Goal: Task Accomplishment & Management: Use online tool/utility

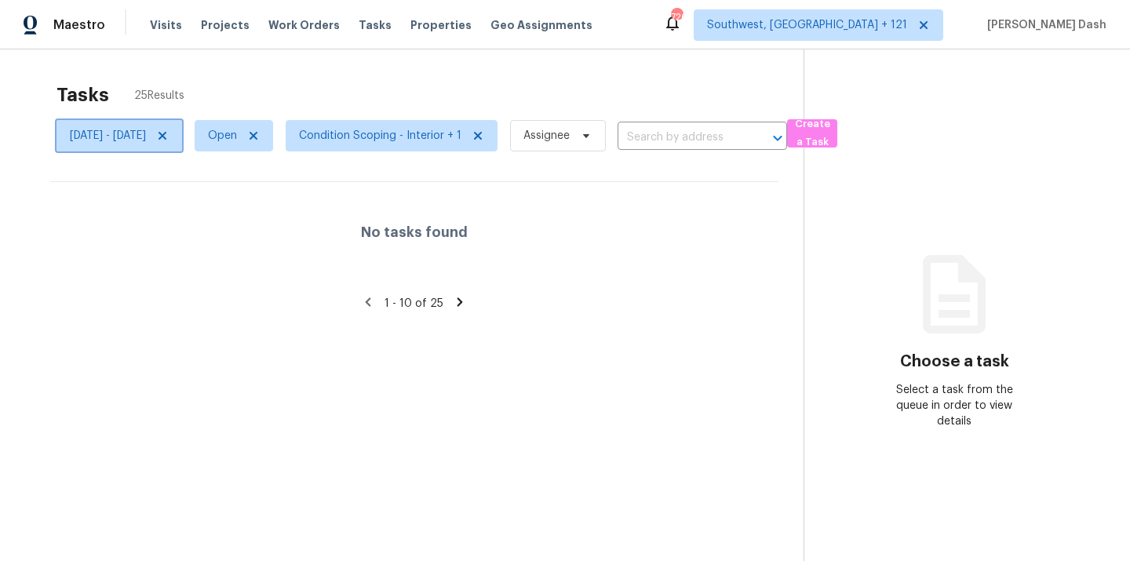
click at [146, 135] on span "Thu, Sep 25 - Thu, Sep 25" at bounding box center [108, 136] width 76 height 16
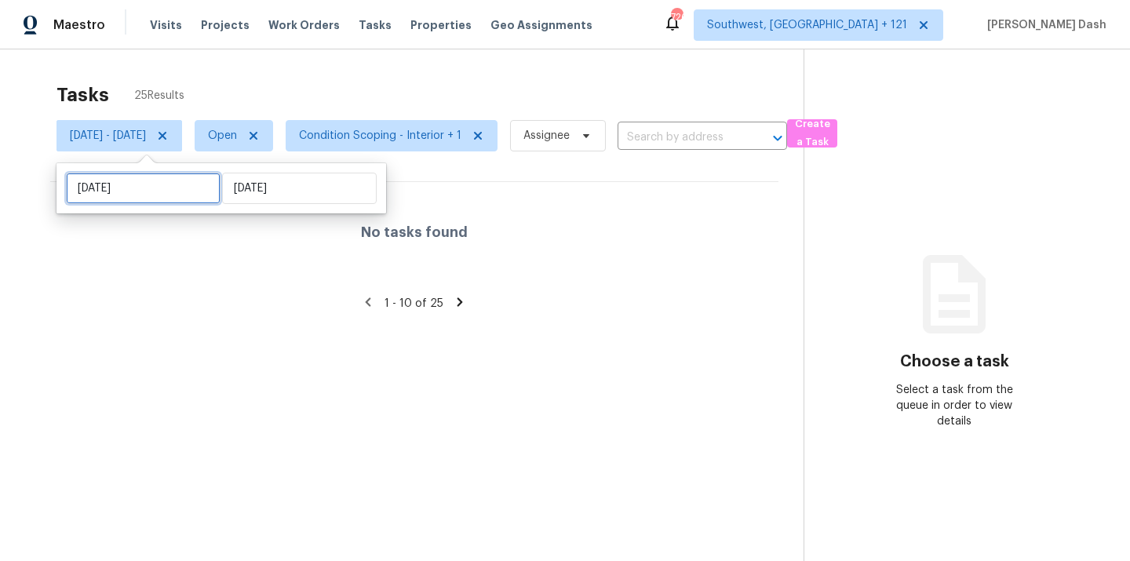
click at [175, 185] on input "Thu, Sep 25" at bounding box center [143, 188] width 155 height 31
select select "8"
select select "2025"
select select "9"
select select "2025"
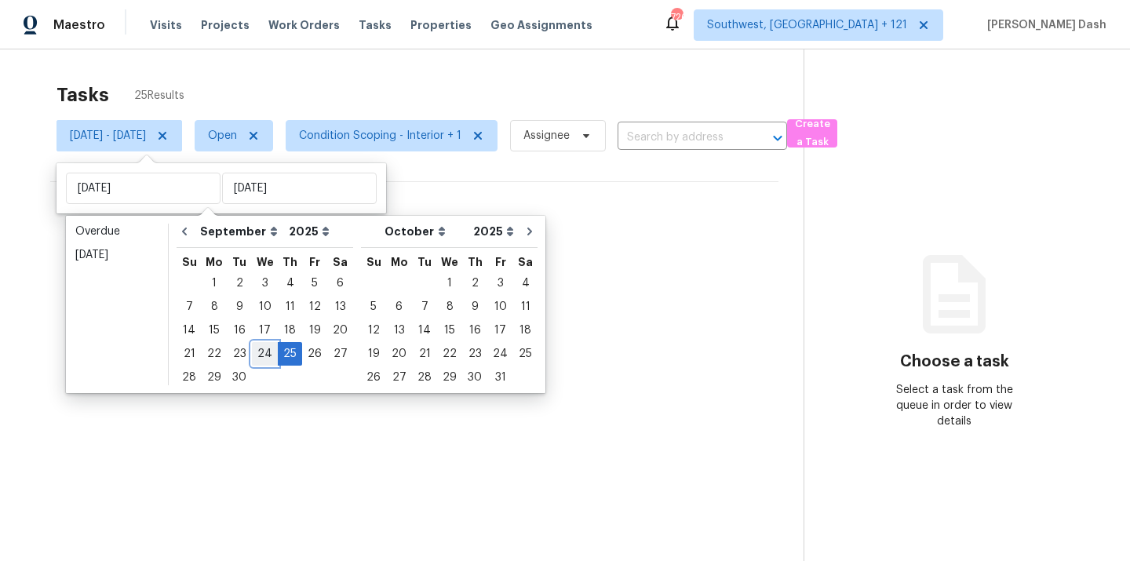
click at [255, 355] on div "24" at bounding box center [265, 354] width 26 height 22
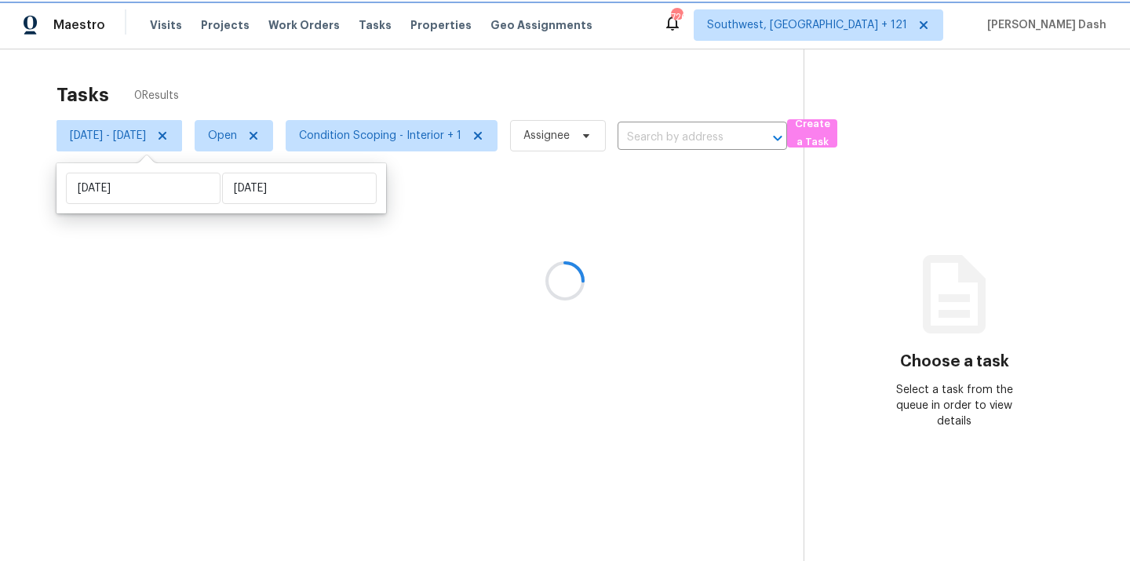
type input "Wed, Sep 24"
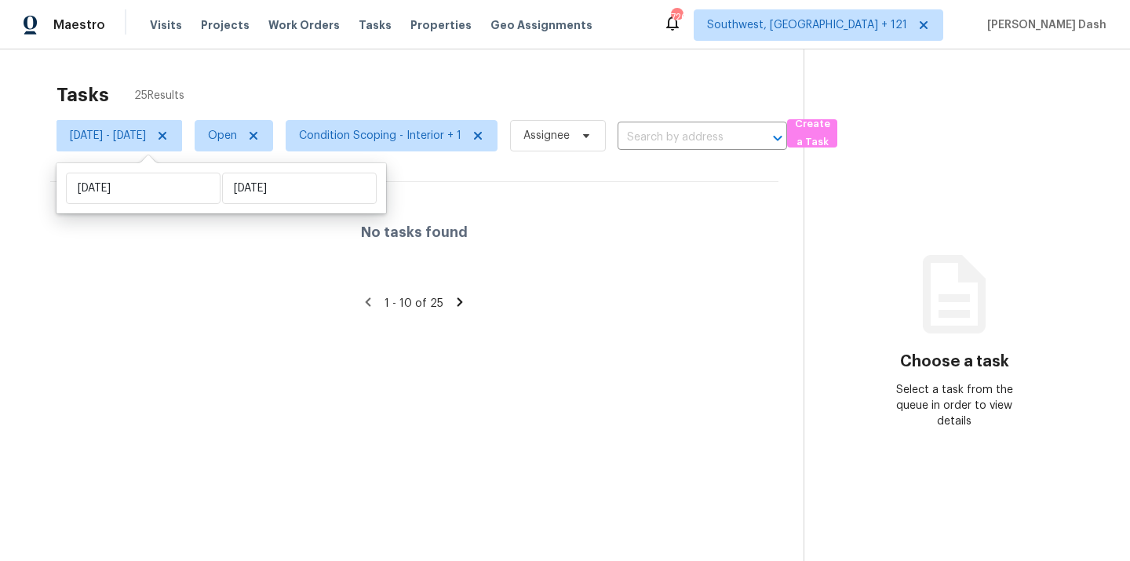
click at [282, 78] on div "Tasks 25 Results" at bounding box center [430, 95] width 747 height 41
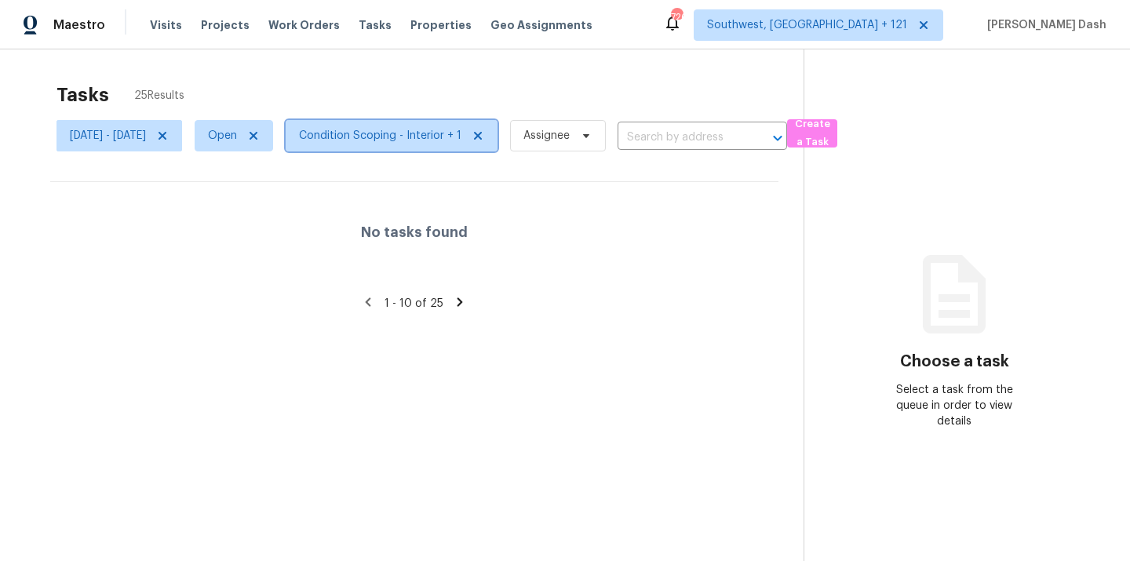
click at [423, 131] on span "Condition Scoping - Interior + 1" at bounding box center [380, 136] width 162 height 16
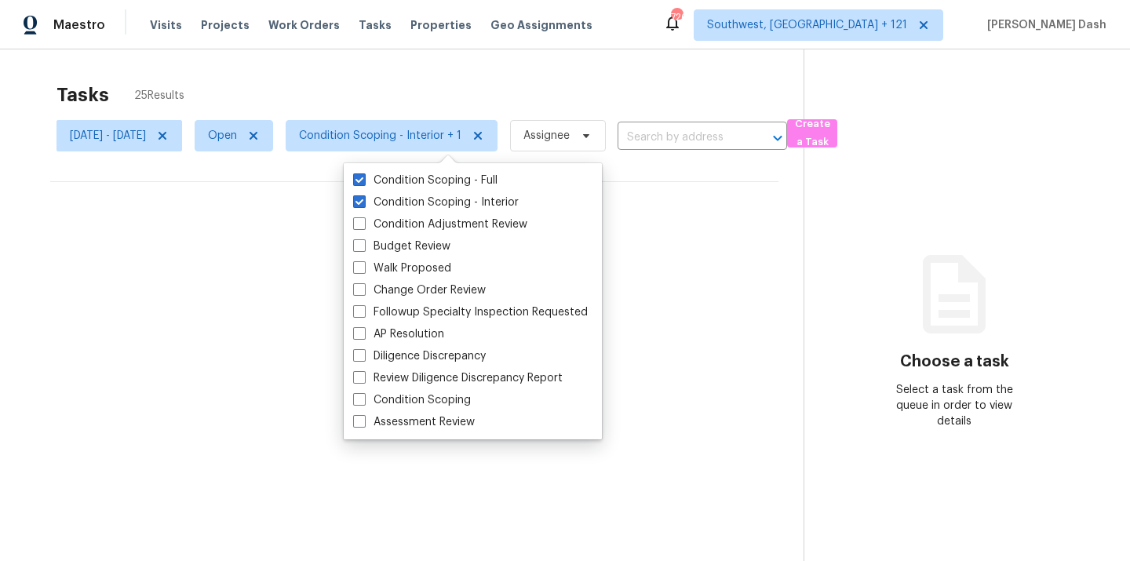
click at [419, 82] on div "Tasks 25 Results" at bounding box center [430, 95] width 747 height 41
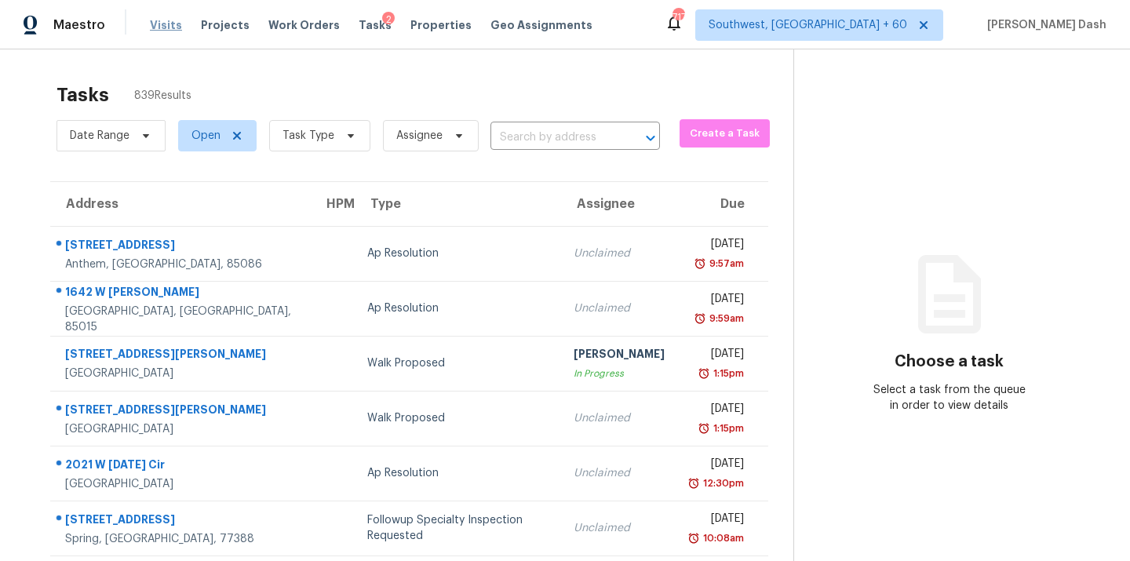
click at [166, 26] on span "Visits" at bounding box center [166, 25] width 32 height 16
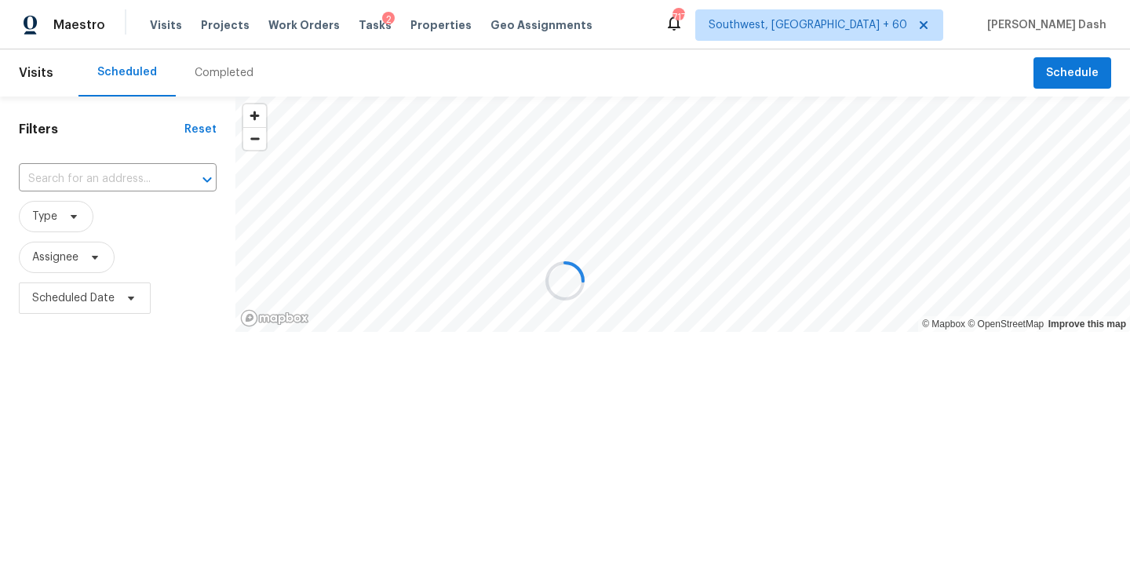
click at [224, 81] on div at bounding box center [565, 280] width 1130 height 561
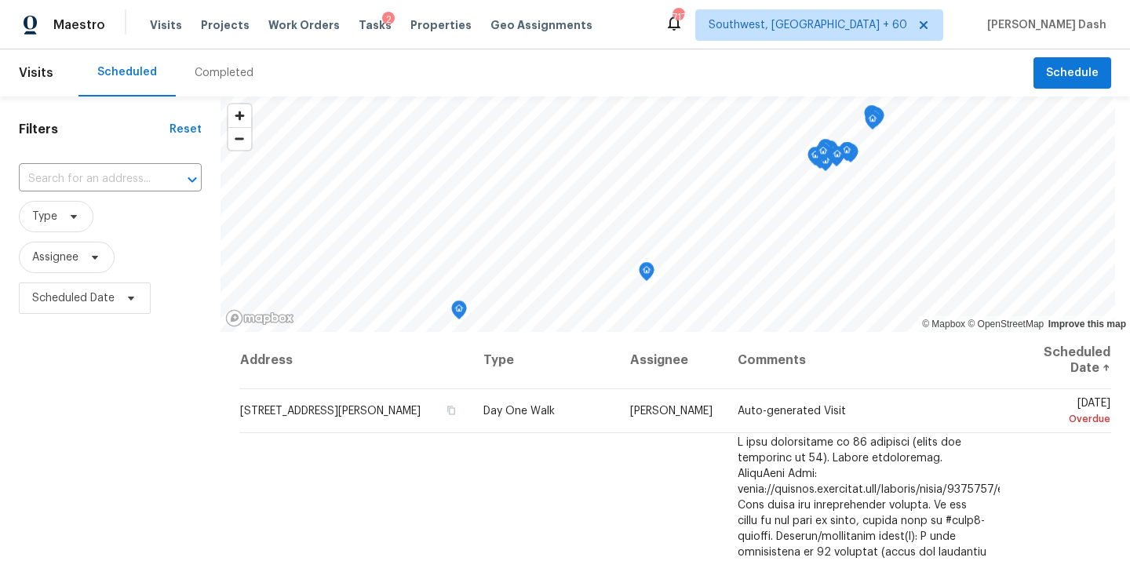
click at [216, 60] on div "Completed" at bounding box center [224, 72] width 97 height 47
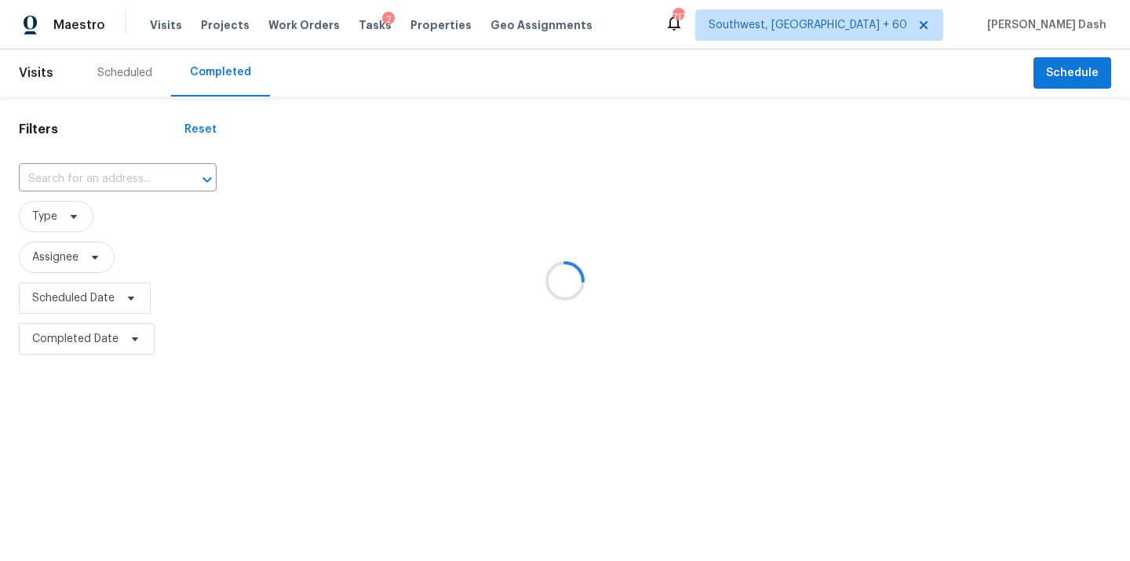
click at [151, 173] on div at bounding box center [565, 280] width 1130 height 561
click at [120, 188] on div at bounding box center [565, 280] width 1130 height 561
click at [109, 174] on div at bounding box center [565, 280] width 1130 height 561
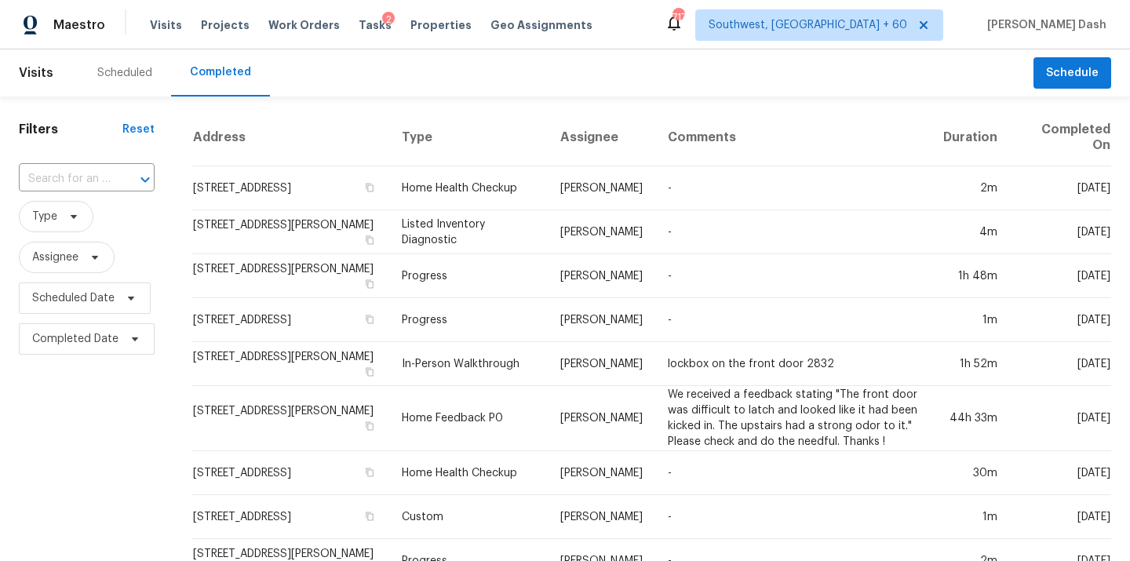
click at [109, 174] on div "​" at bounding box center [87, 179] width 136 height 24
paste input "96 Ryan Way, Hoschton, GA 30548"
type input "96 Ryan Way, Hoschton, GA 30548"
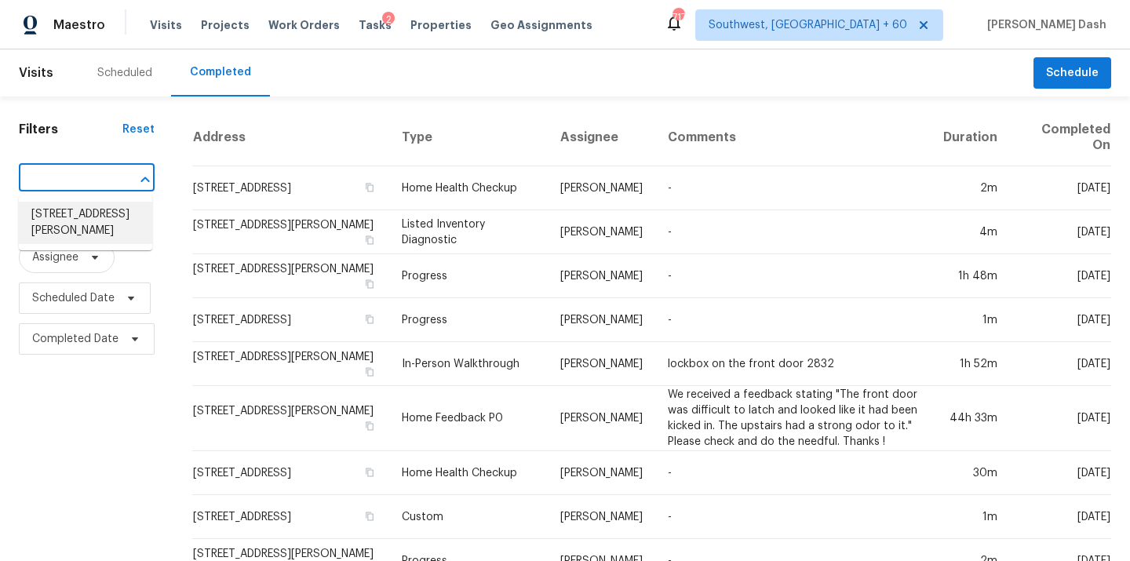
click at [118, 225] on li "96 Ryan Way, Hoschton, GA 30548" at bounding box center [85, 223] width 133 height 42
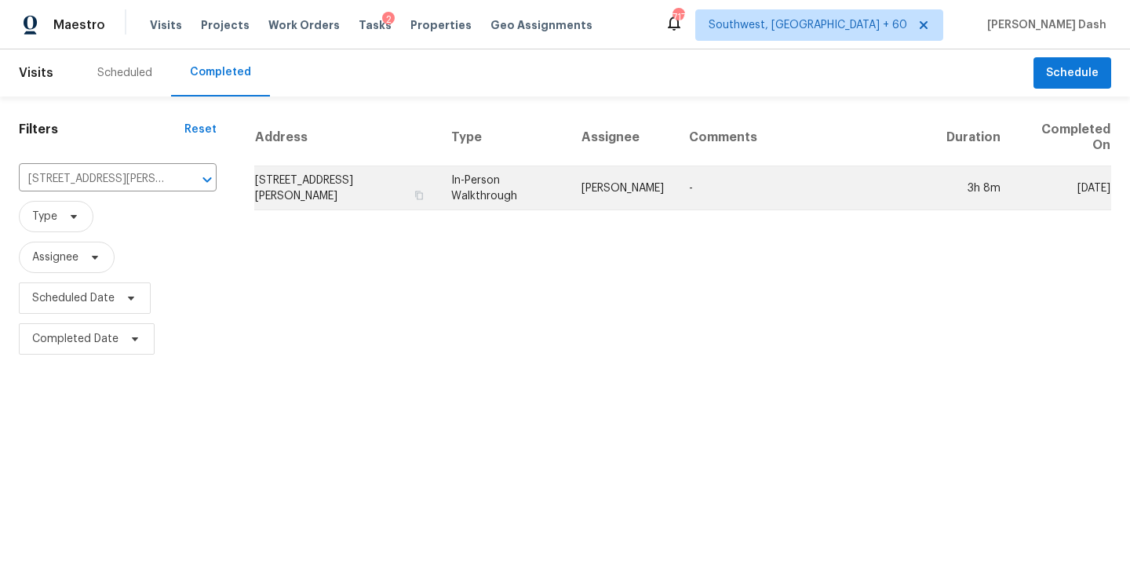
click at [542, 186] on td "In-Person Walkthrough" at bounding box center [504, 188] width 130 height 44
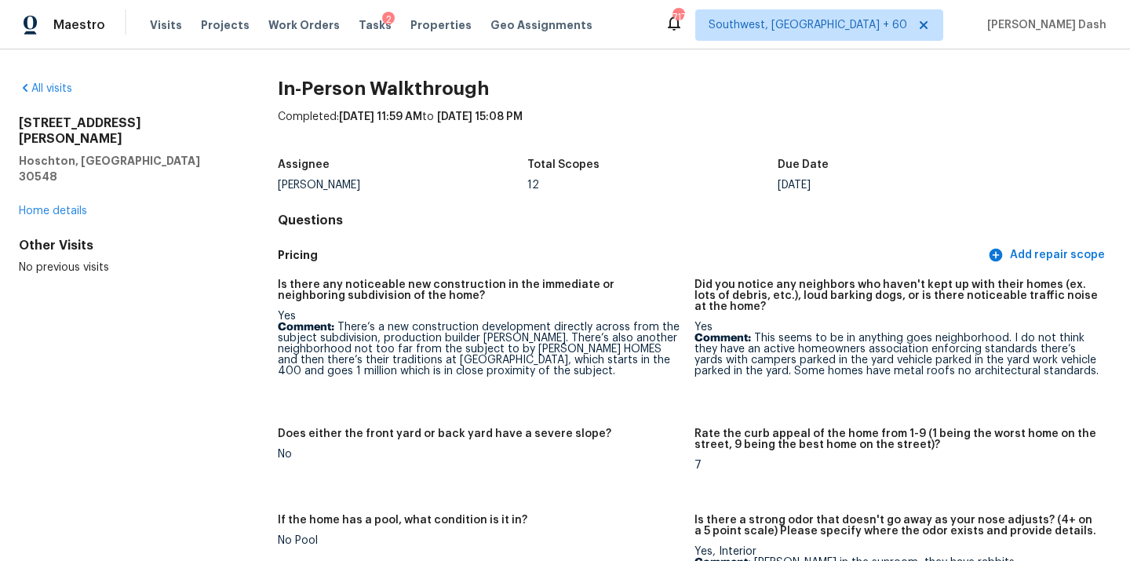
click at [229, 3] on div "Maestro Visits Projects Work Orders Tasks 2 Properties Geo Assignments 717 Sout…" at bounding box center [565, 24] width 1130 height 49
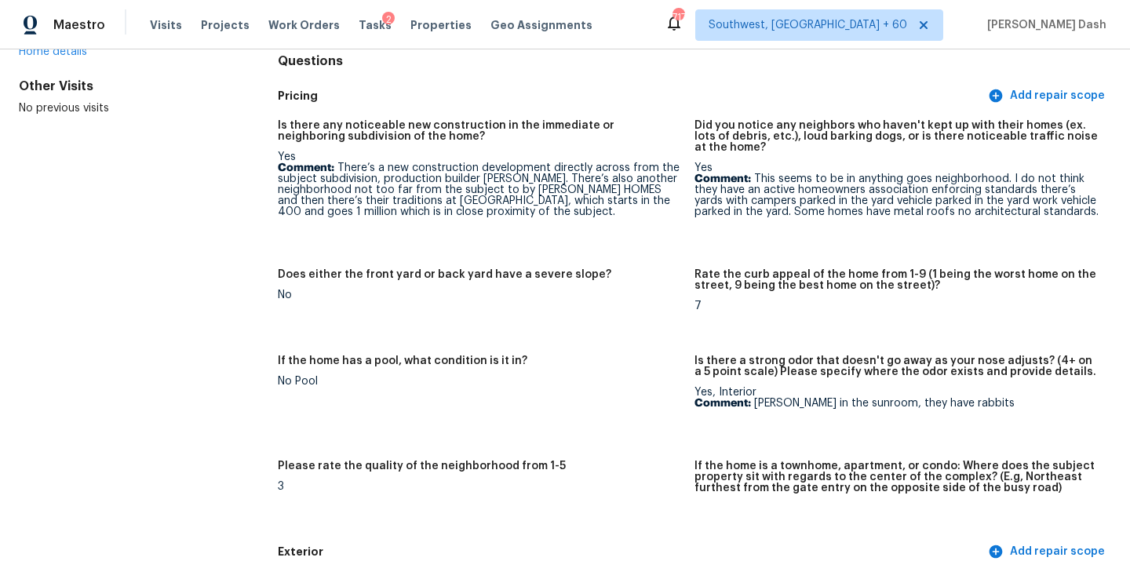
scroll to position [232, 0]
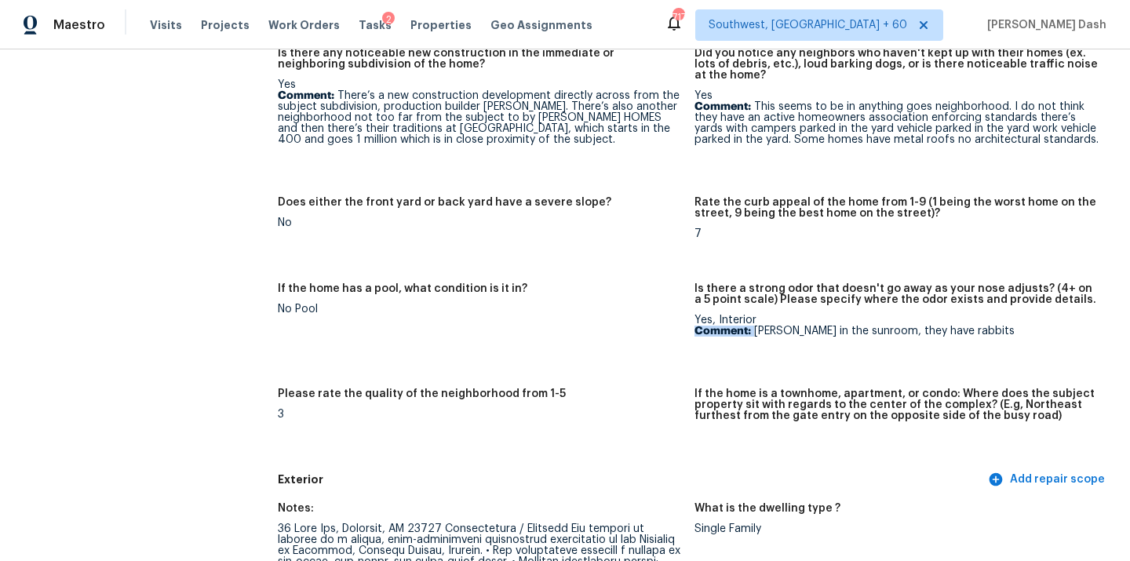
drag, startPoint x: 755, startPoint y: 331, endPoint x: 964, endPoint y: 325, distance: 208.9
click at [965, 325] on div "Yes, Interior Comment: Peter in the sunroom, they have rabbits" at bounding box center [897, 326] width 404 height 22
click at [964, 325] on div "Yes, Interior Comment: Peter in the sunroom, they have rabbits" at bounding box center [897, 326] width 404 height 22
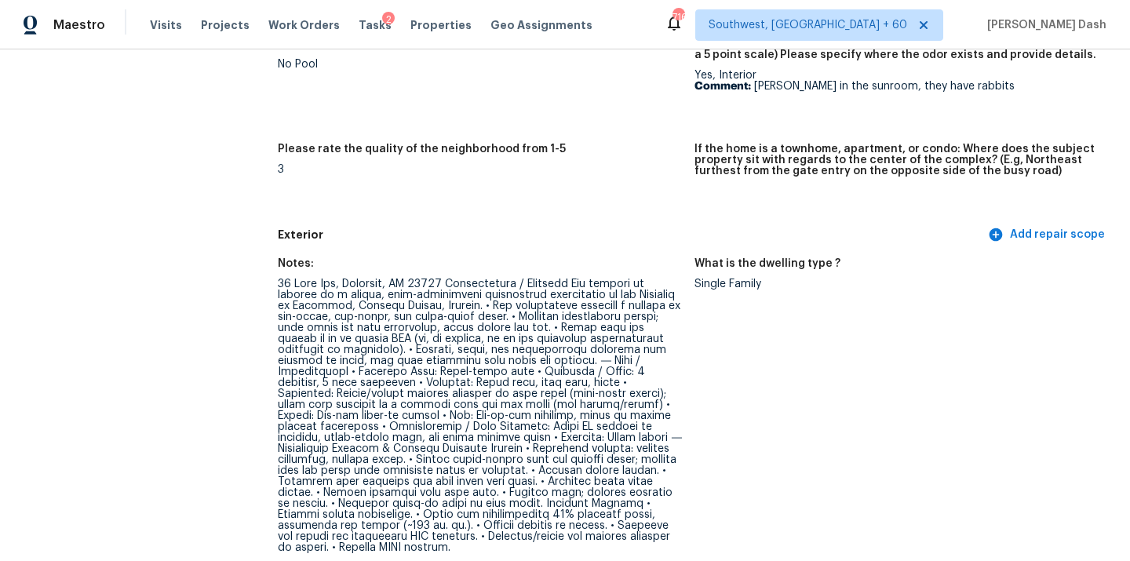
scroll to position [492, 0]
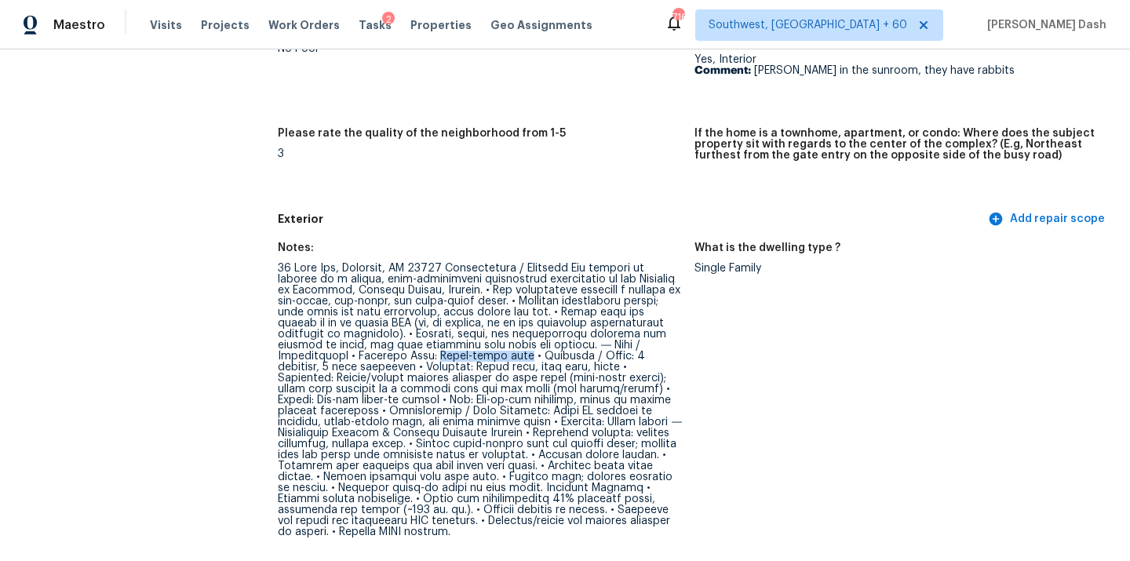
drag, startPoint x: 524, startPoint y: 357, endPoint x: 440, endPoint y: 355, distance: 83.2
click at [440, 355] on div at bounding box center [480, 400] width 404 height 275
copy div "Split-foyer home"
drag, startPoint x: 334, startPoint y: 381, endPoint x: 670, endPoint y: 381, distance: 336.7
click at [670, 381] on div at bounding box center [480, 400] width 404 height 275
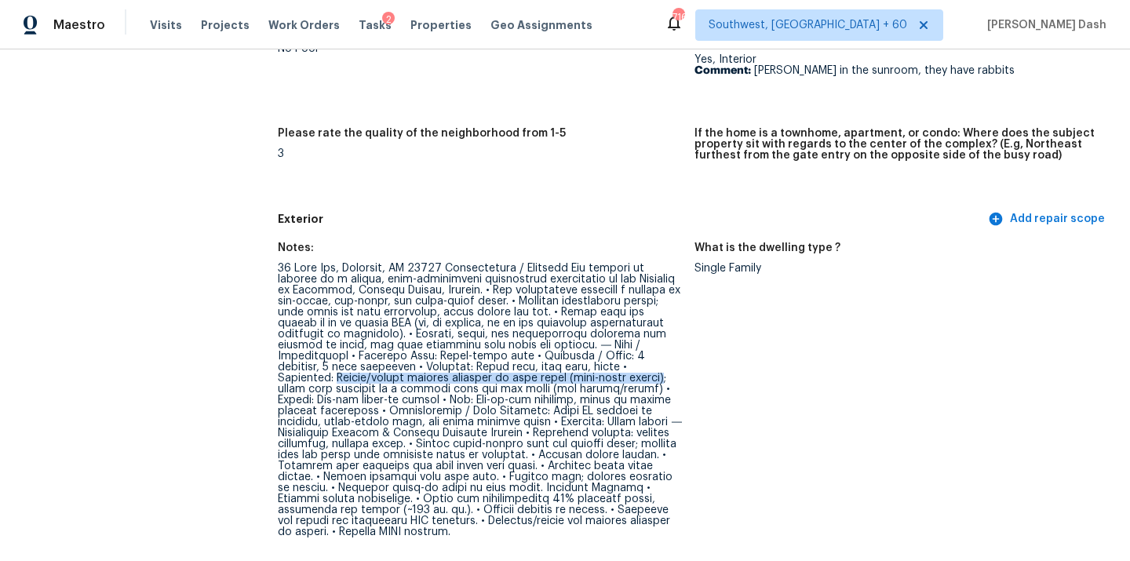
copy div "Heated/cooled sunroom addition on main level (mini-split system)"
click at [335, 378] on div at bounding box center [480, 400] width 404 height 275
drag, startPoint x: 334, startPoint y: 378, endPoint x: 637, endPoint y: 393, distance: 303.3
click at [637, 393] on div at bounding box center [480, 400] width 404 height 275
copy div "Heated/cooled sunroom addition on main level (mini-split system); below this ad…"
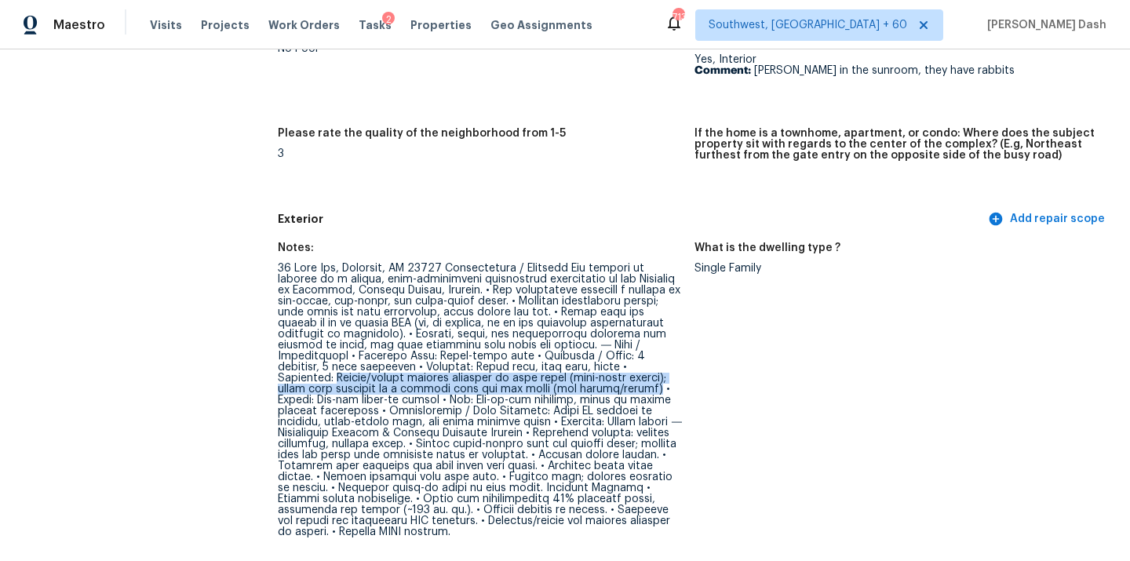
scroll to position [586, 0]
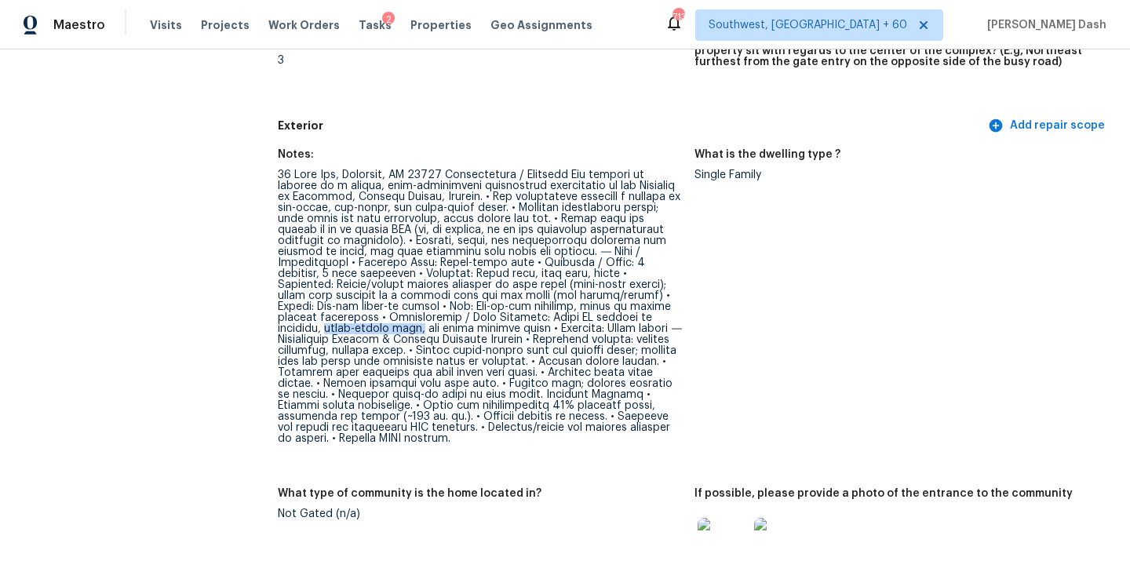
drag, startPoint x: 330, startPoint y: 328, endPoint x: 433, endPoint y: 327, distance: 103.6
click at [433, 327] on div at bounding box center [480, 307] width 404 height 275
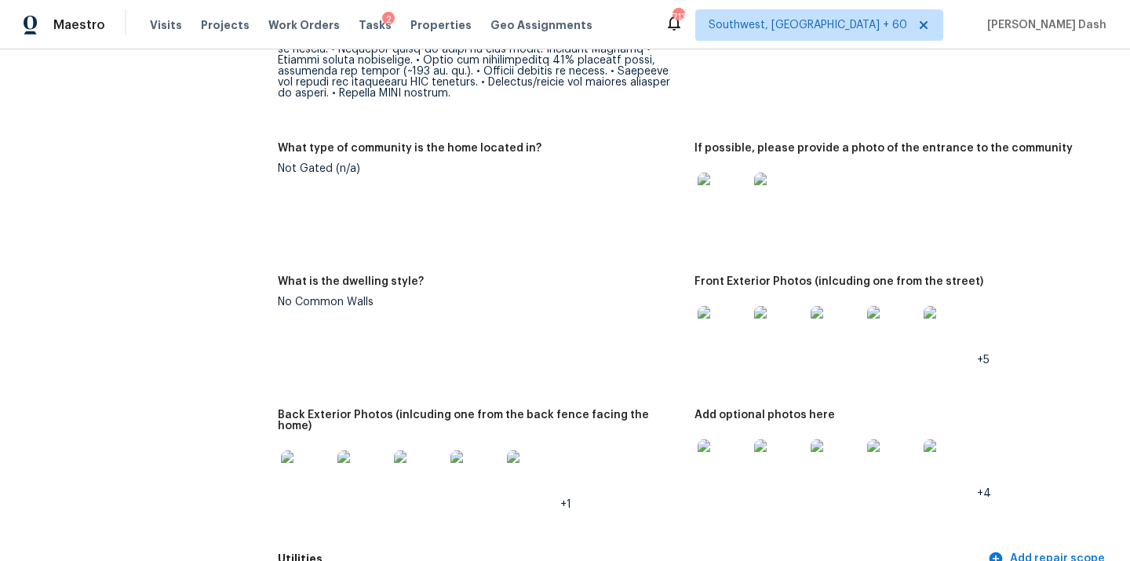
scroll to position [935, 0]
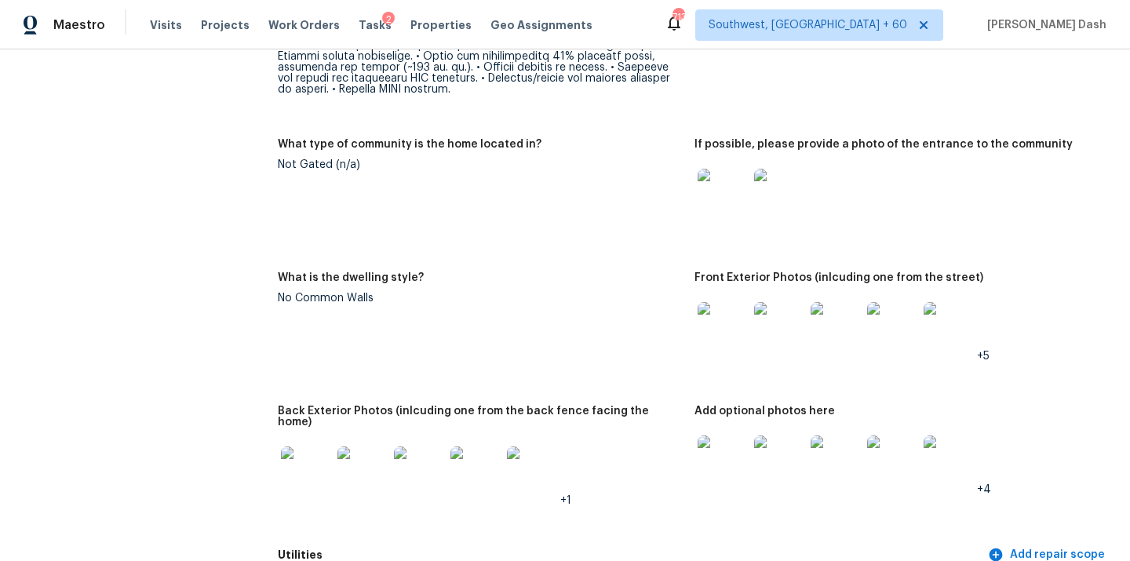
click at [410, 462] on img at bounding box center [419, 472] width 50 height 50
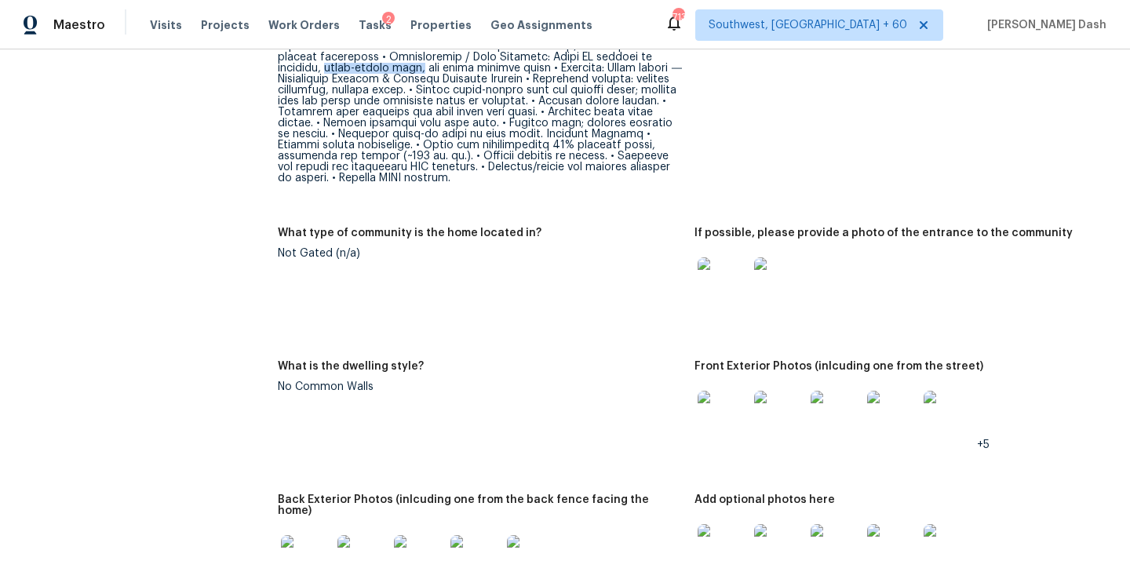
scroll to position [699, 0]
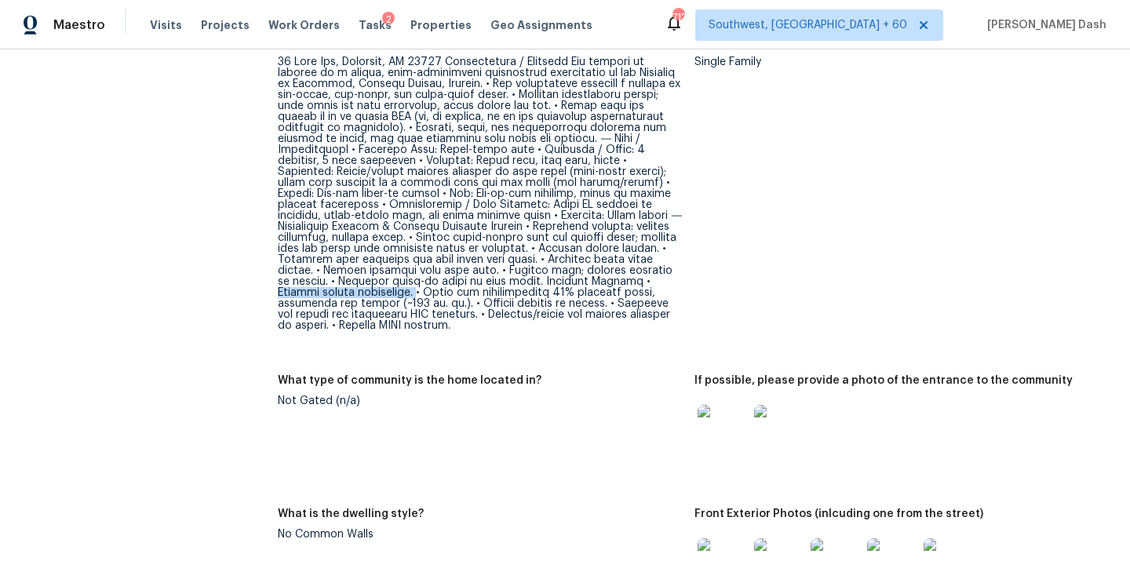
drag, startPoint x: 325, startPoint y: 289, endPoint x: 471, endPoint y: 297, distance: 146.2
click at [471, 297] on div at bounding box center [480, 194] width 404 height 275
drag, startPoint x: 498, startPoint y: 302, endPoint x: 634, endPoint y: 301, distance: 136.6
click at [634, 301] on div at bounding box center [480, 194] width 404 height 275
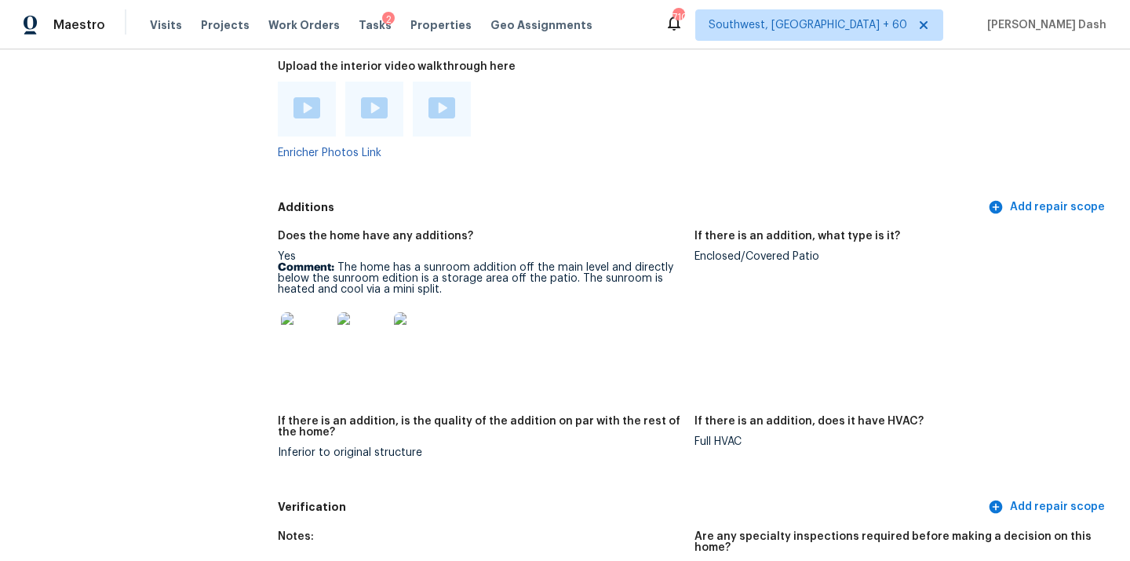
scroll to position [3603, 0]
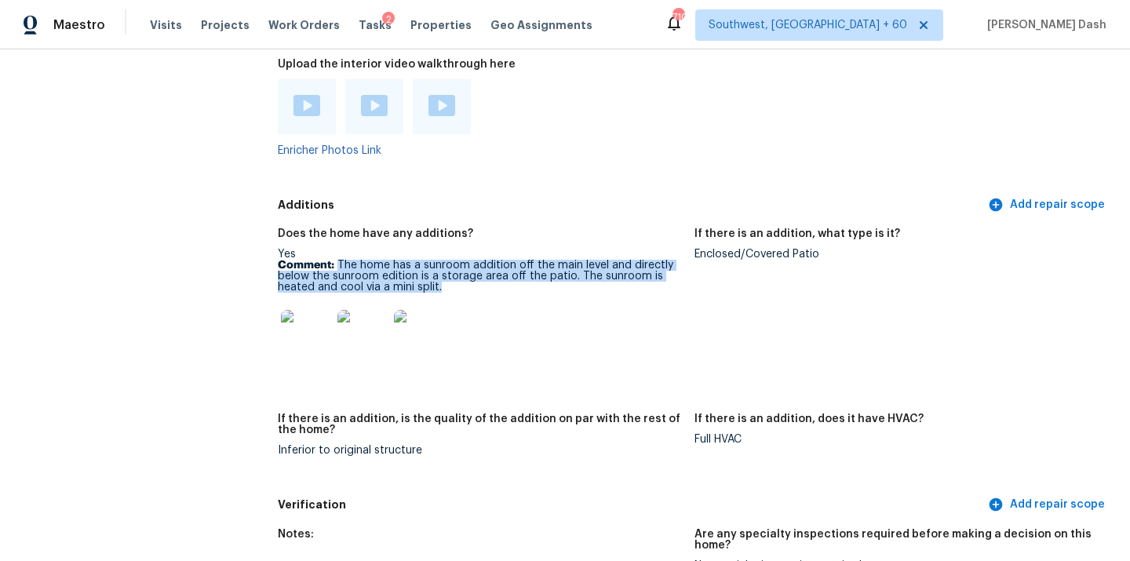
drag, startPoint x: 336, startPoint y: 253, endPoint x: 449, endPoint y: 279, distance: 116.1
click at [449, 279] on p "Comment: The home has a sunroom addition off the main level and directly below …" at bounding box center [480, 276] width 404 height 33
copy p "The home has a sunroom addition off the main level and directly below the sunro…"
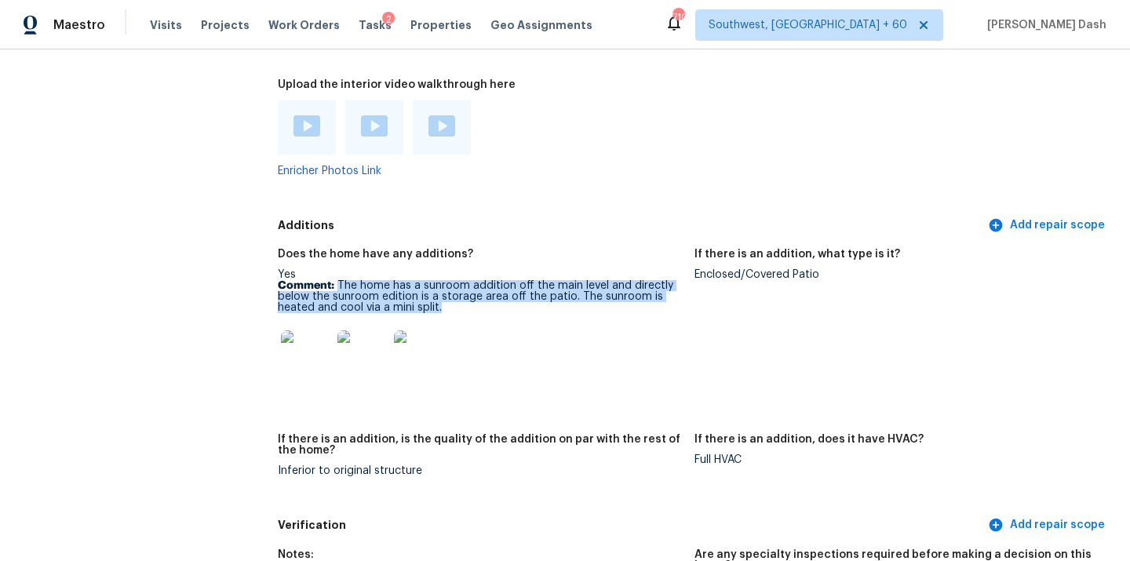
scroll to position [3602, 0]
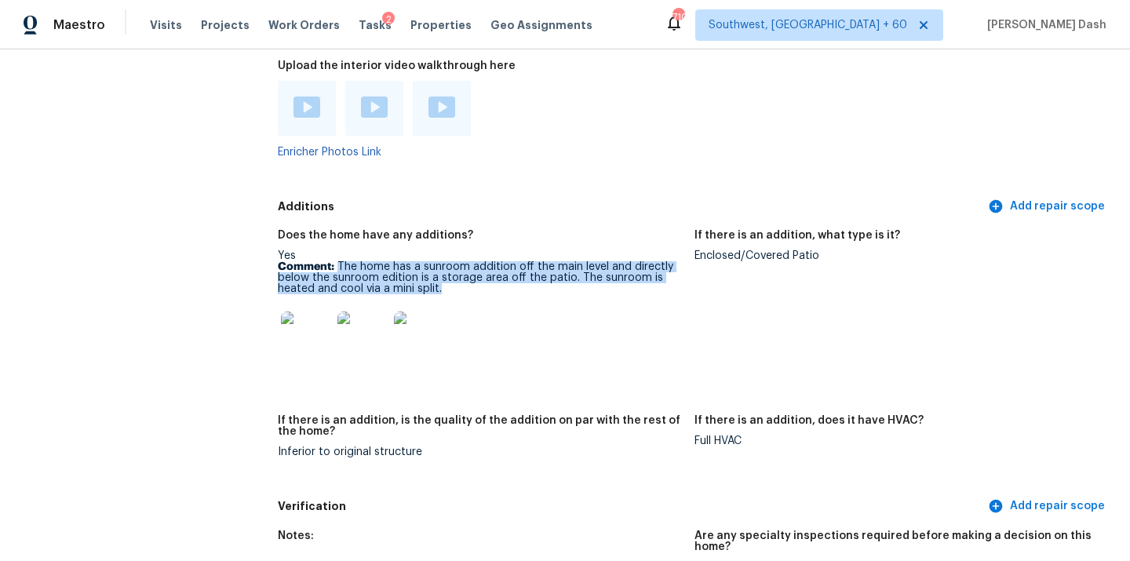
click at [308, 97] on img at bounding box center [307, 107] width 27 height 21
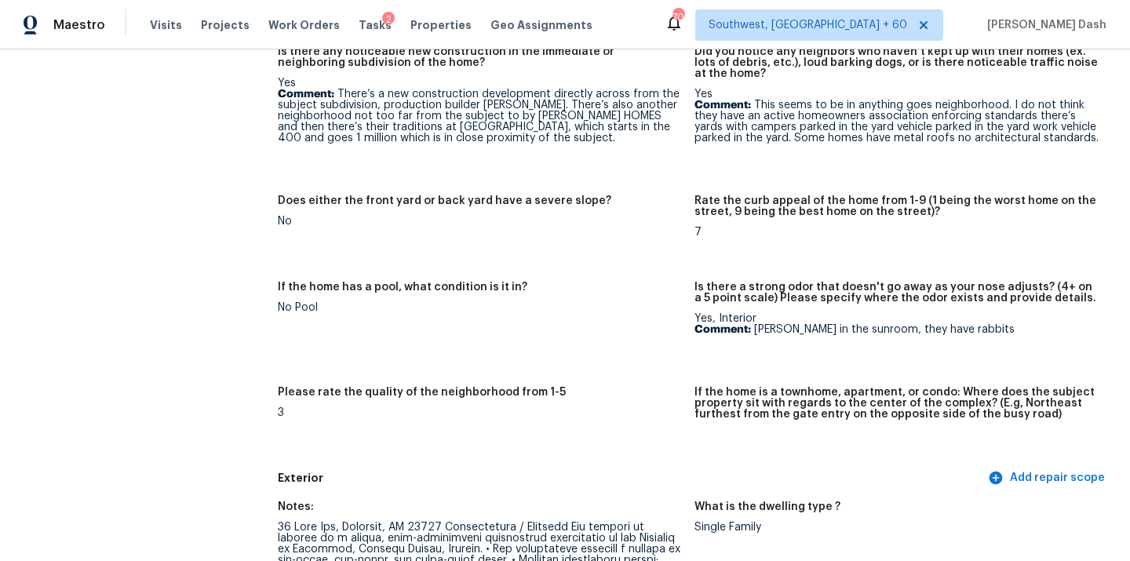
scroll to position [296, 0]
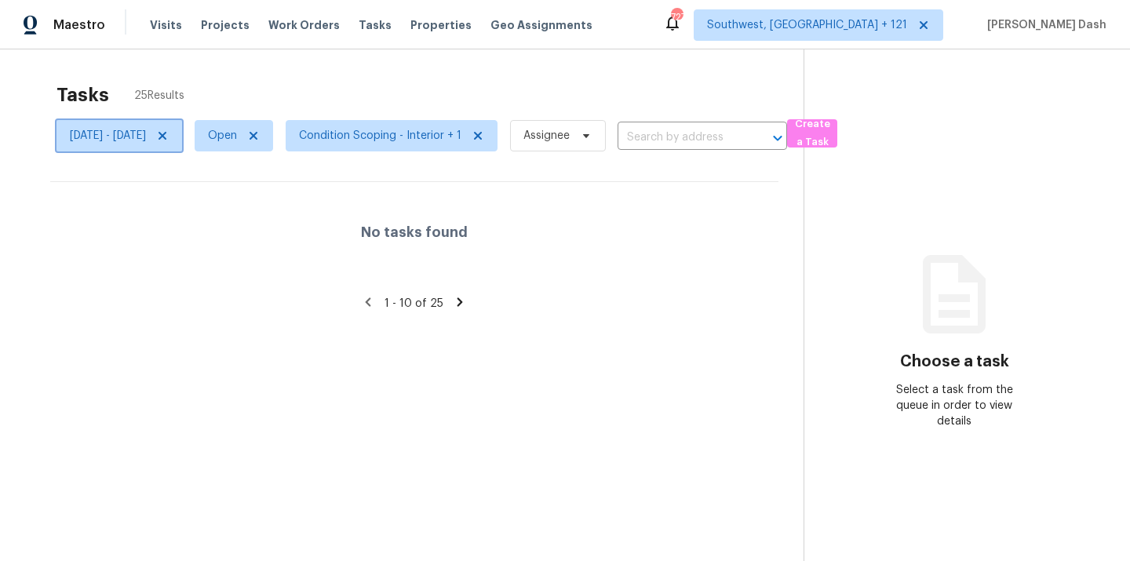
click at [146, 137] on span "[DATE] - [DATE]" at bounding box center [108, 136] width 76 height 16
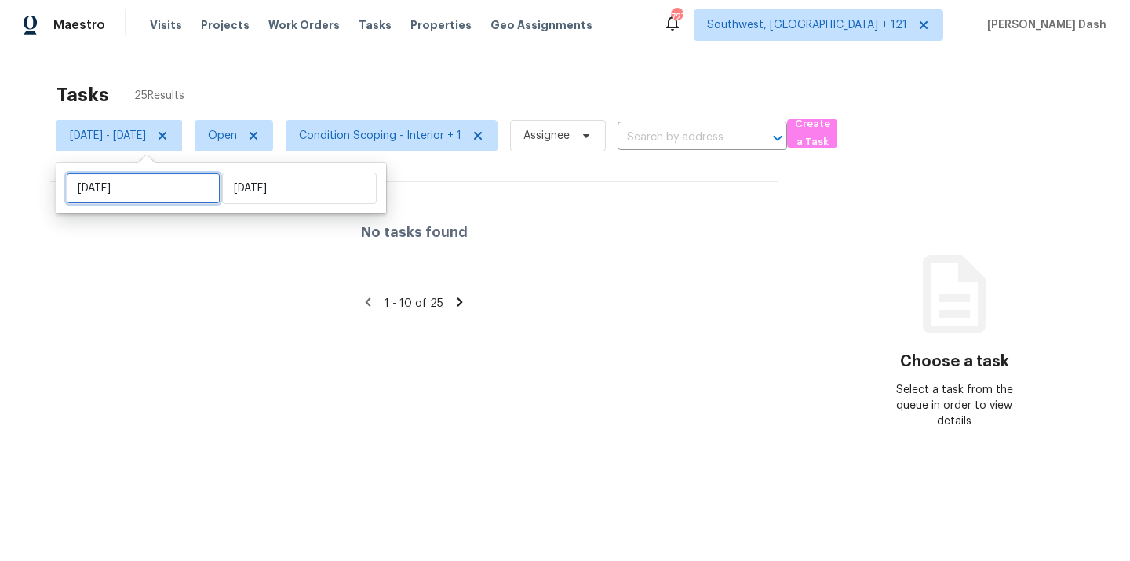
select select "8"
select select "2025"
select select "9"
select select "2025"
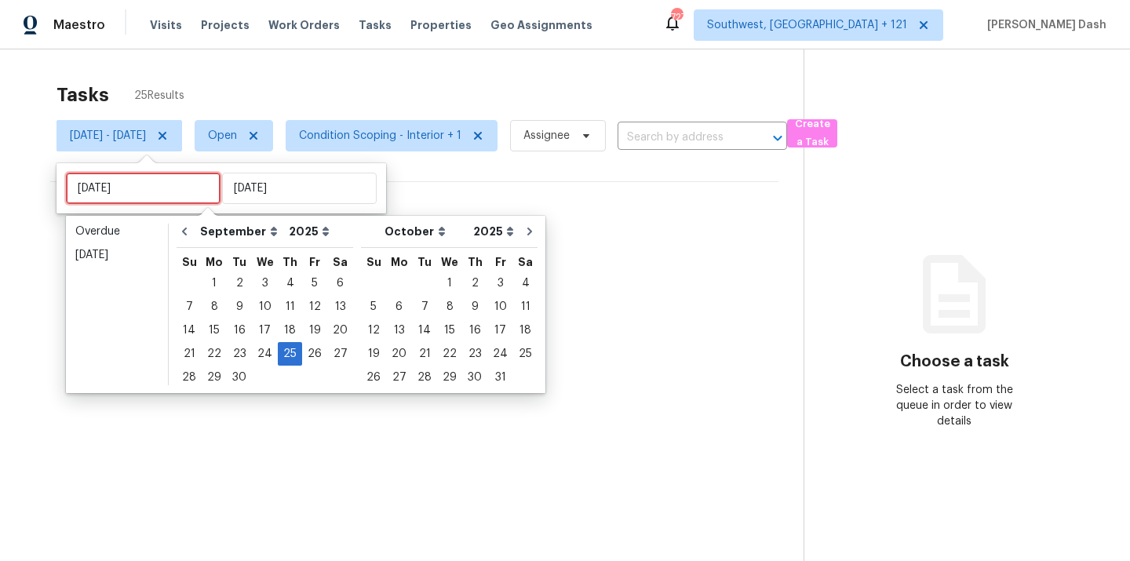
click at [177, 188] on input "Thu, Sep 25" at bounding box center [143, 188] width 155 height 31
click at [265, 352] on div "24" at bounding box center [265, 354] width 26 height 22
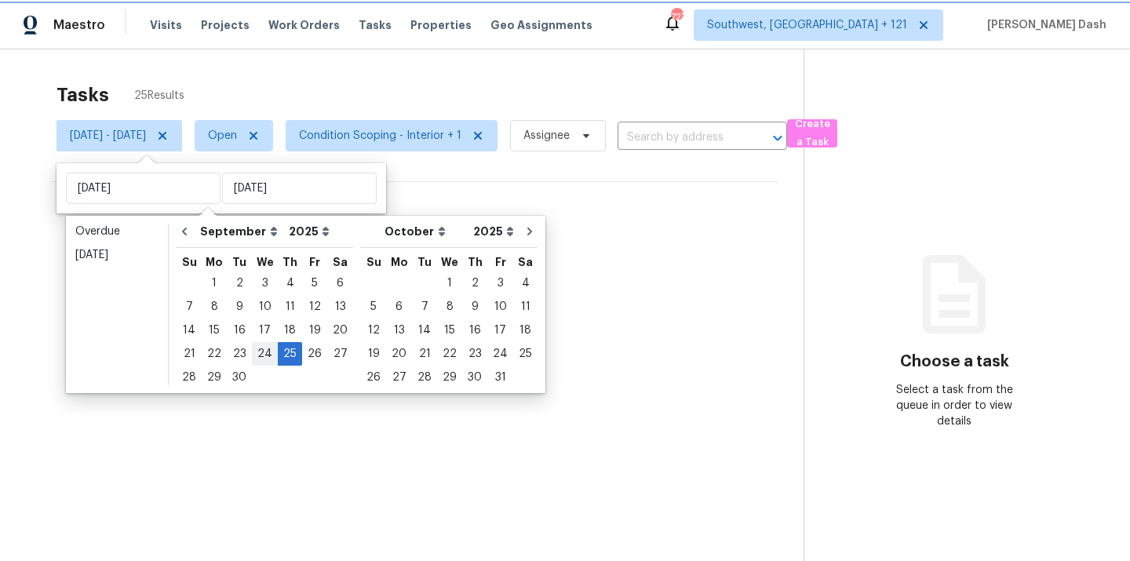
type input "[DATE]"
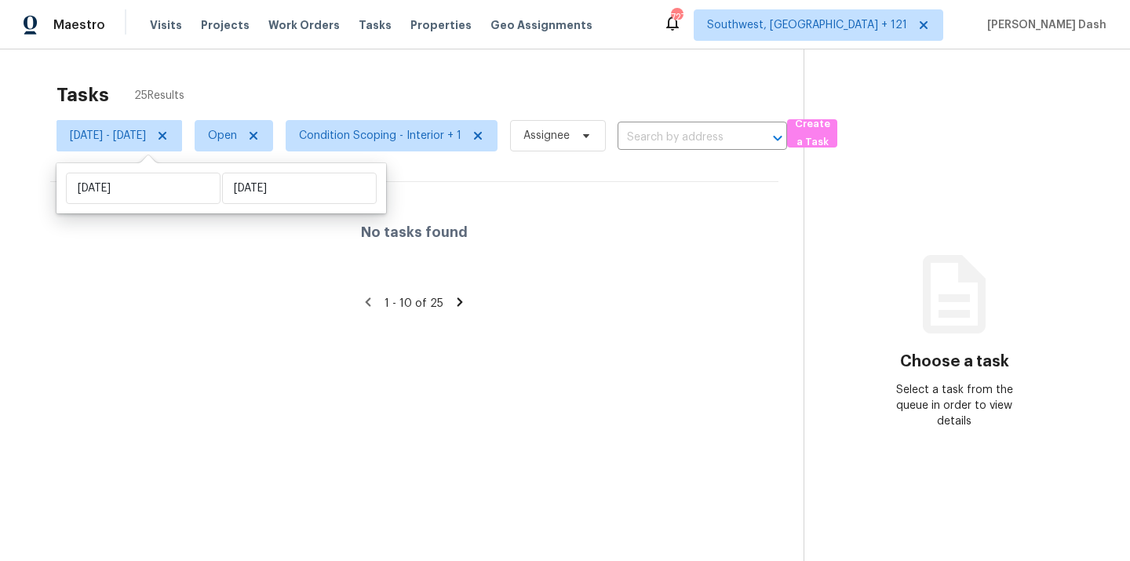
click at [354, 399] on section "Tasks 25 Results Wed, Sep 24 - Thu, Sep 25 Open Condition Scoping - Interior + …" at bounding box center [414, 343] width 779 height 536
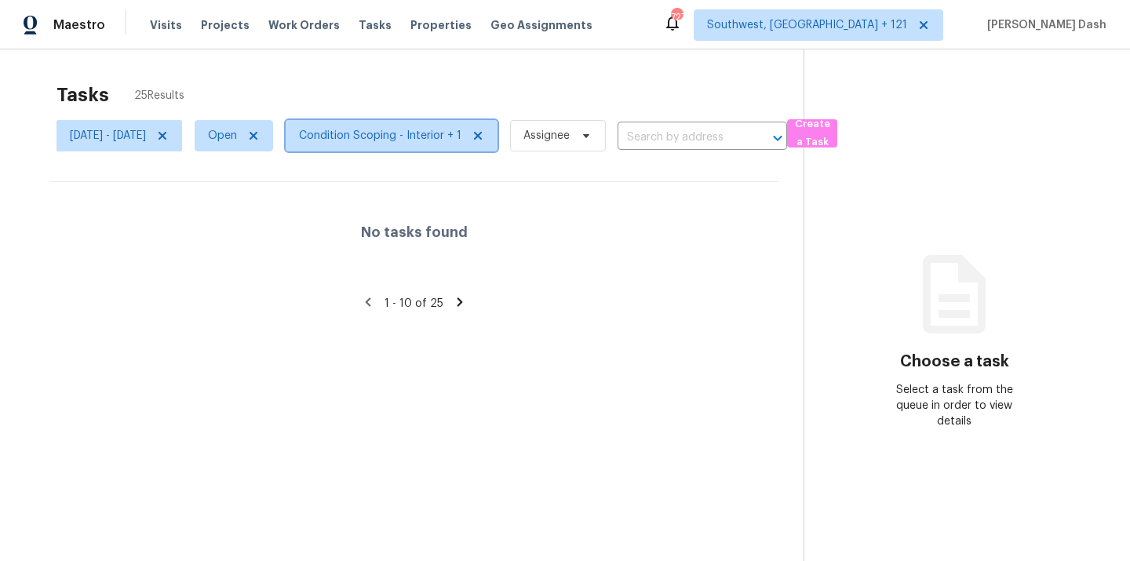
click at [426, 148] on span "Condition Scoping - Interior + 1" at bounding box center [392, 135] width 212 height 31
click at [279, 86] on div "Tasks 25 Results" at bounding box center [430, 95] width 747 height 41
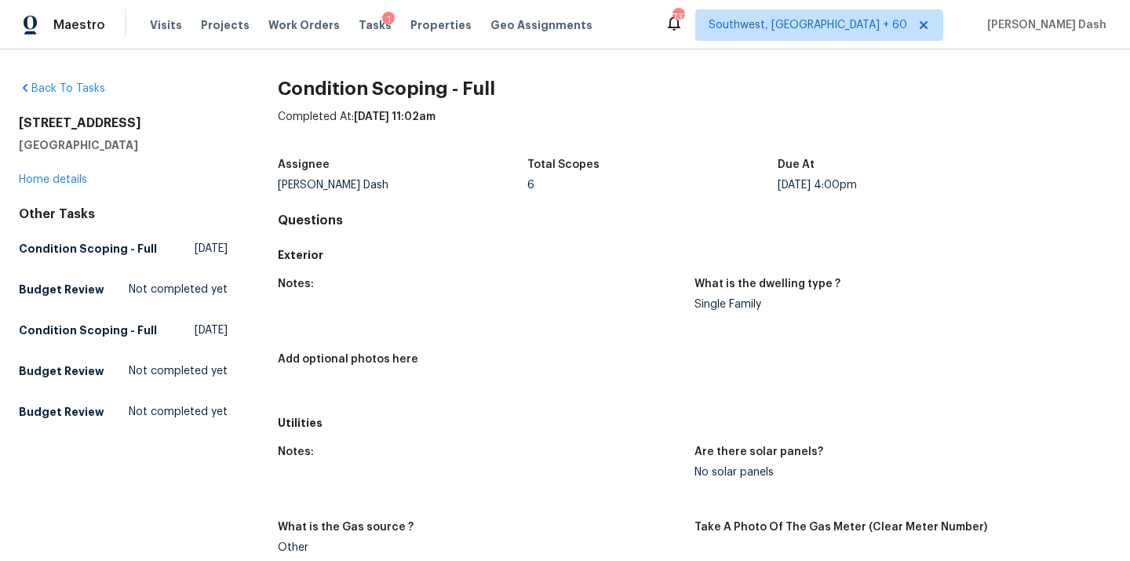
drag, startPoint x: 130, startPoint y: 146, endPoint x: 11, endPoint y: 126, distance: 120.9
click at [11, 126] on div "Back To Tasks 204 W Park St Little Elm, TX 75068 Home details Other Tasks Condi…" at bounding box center [565, 305] width 1130 height 512
copy div "204 W Park St Little Elm, TX 75068"
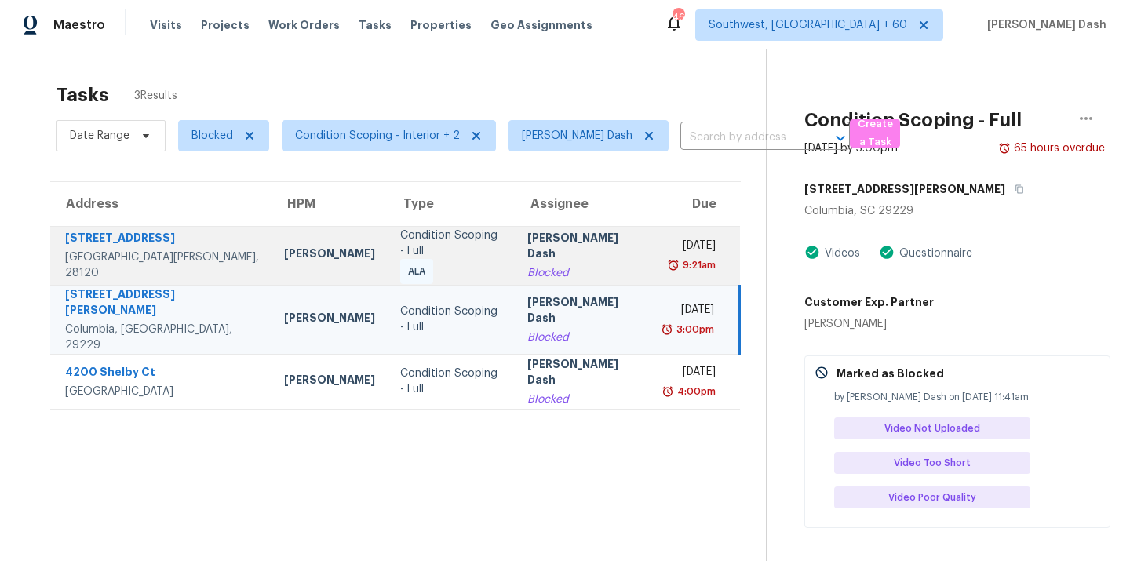
click at [421, 254] on div "Condition Scoping - Full" at bounding box center [450, 243] width 101 height 31
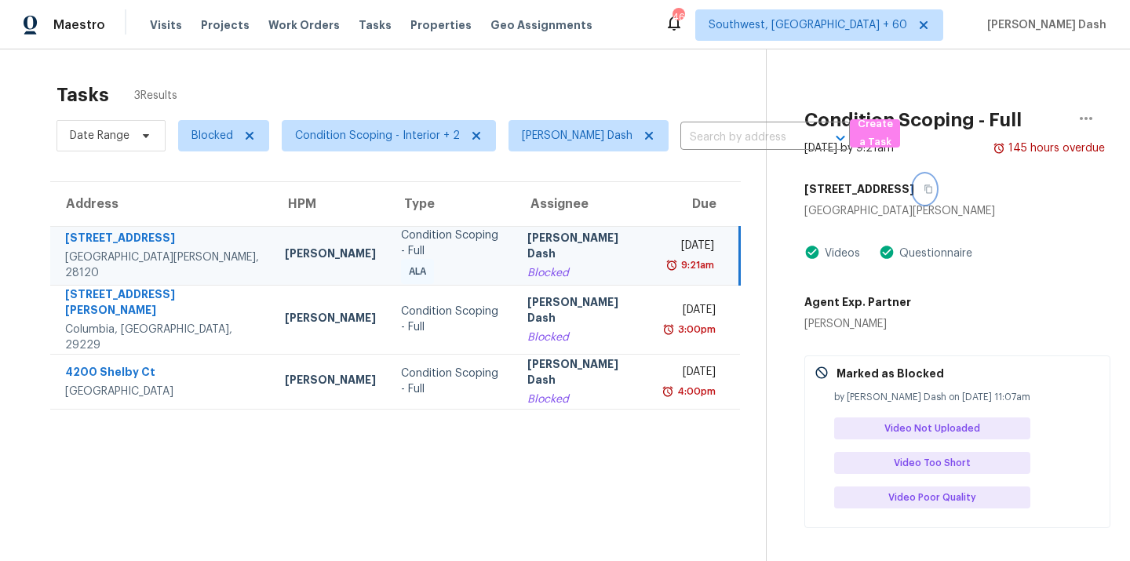
click at [925, 192] on icon "button" at bounding box center [929, 189] width 8 height 9
click at [230, 128] on span "Blocked" at bounding box center [213, 136] width 42 height 16
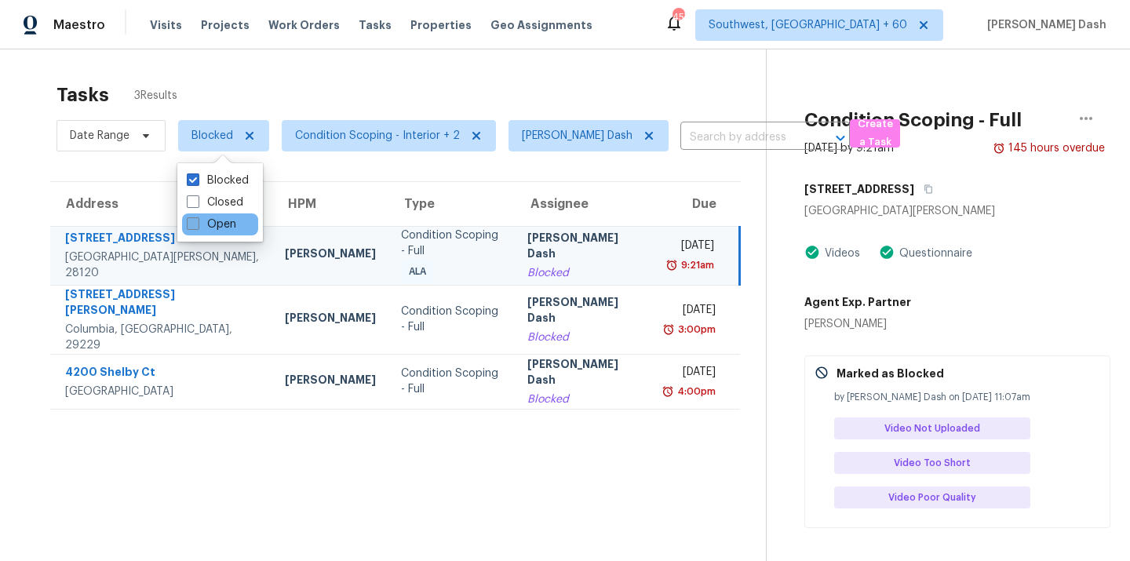
click at [221, 223] on label "Open" at bounding box center [211, 225] width 49 height 16
click at [197, 223] on input "Open" at bounding box center [192, 222] width 10 height 10
checkbox input "true"
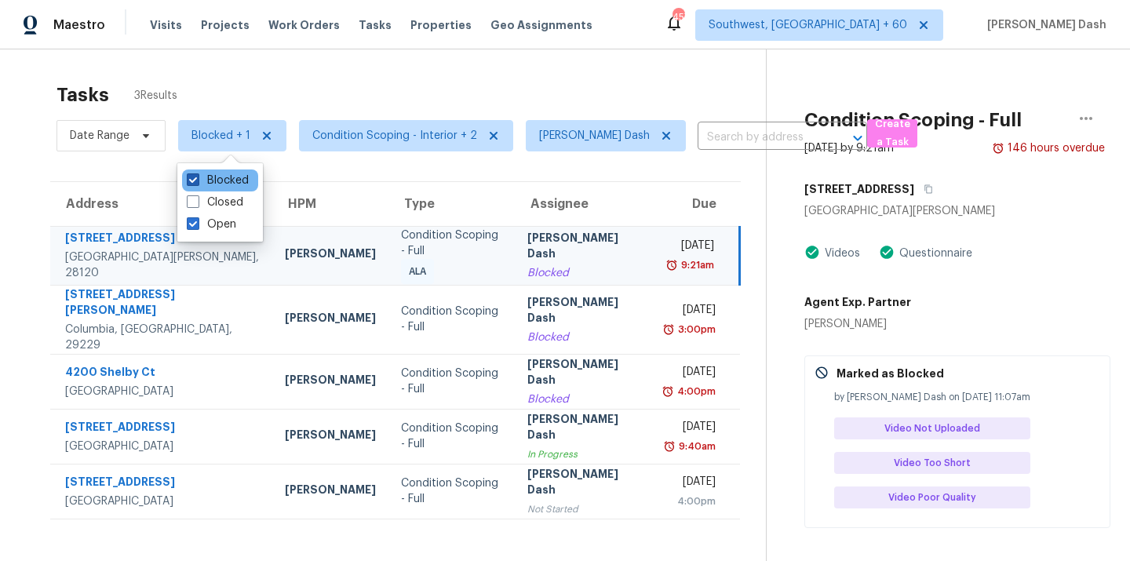
click at [232, 181] on label "Blocked" at bounding box center [218, 181] width 62 height 16
click at [197, 181] on input "Blocked" at bounding box center [192, 178] width 10 height 10
checkbox input "false"
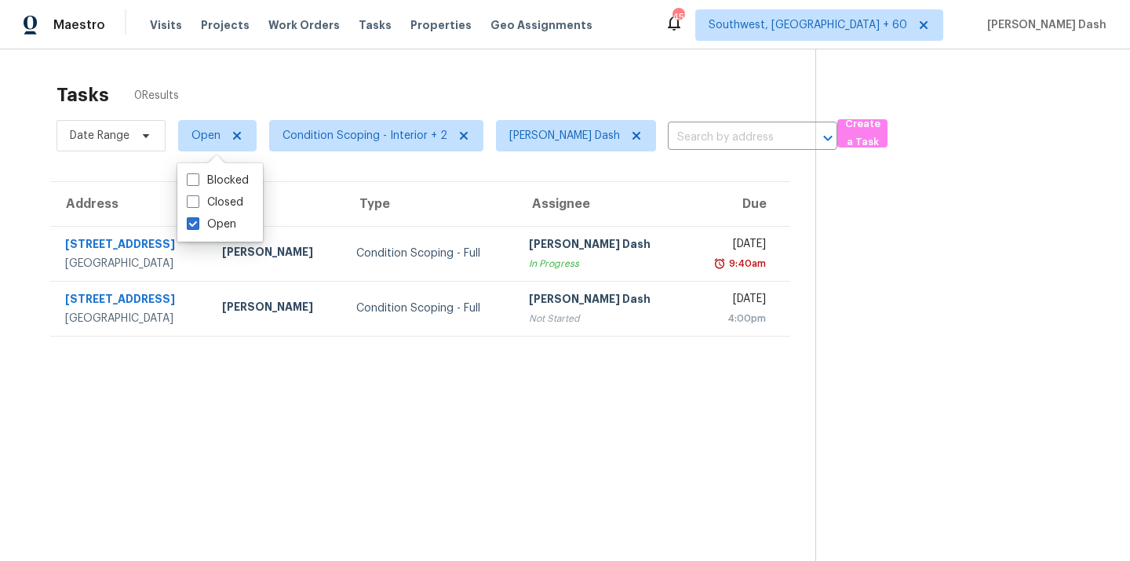
click at [421, 66] on div "Tasks 0 Results Date Range Open Condition Scoping - Interior + 2 [PERSON_NAME] …" at bounding box center [565, 329] width 1130 height 561
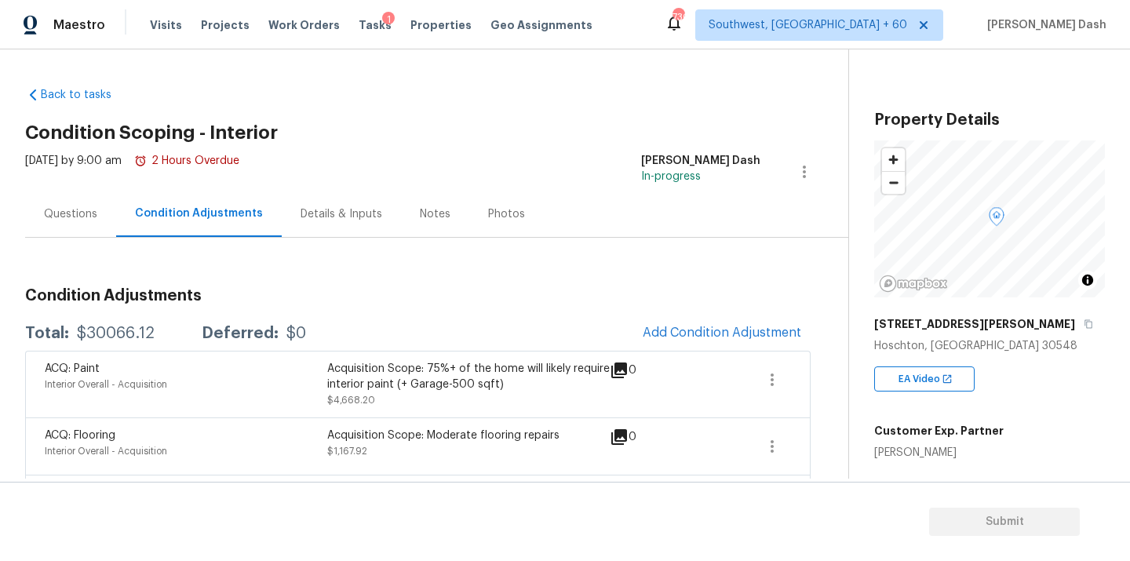
click at [95, 213] on div "Questions" at bounding box center [70, 214] width 53 height 16
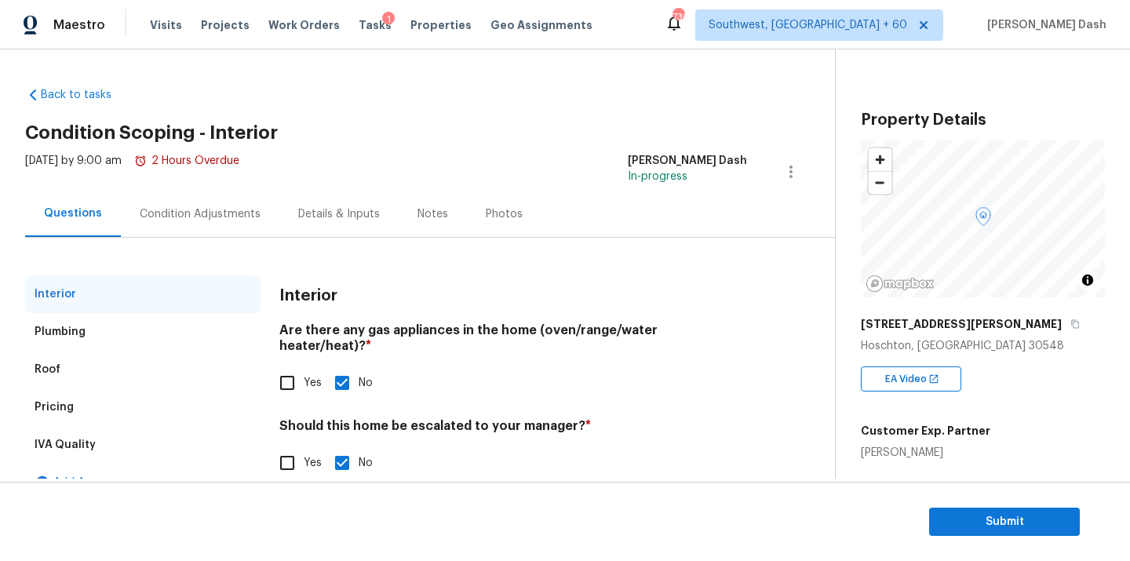
scroll to position [16, 0]
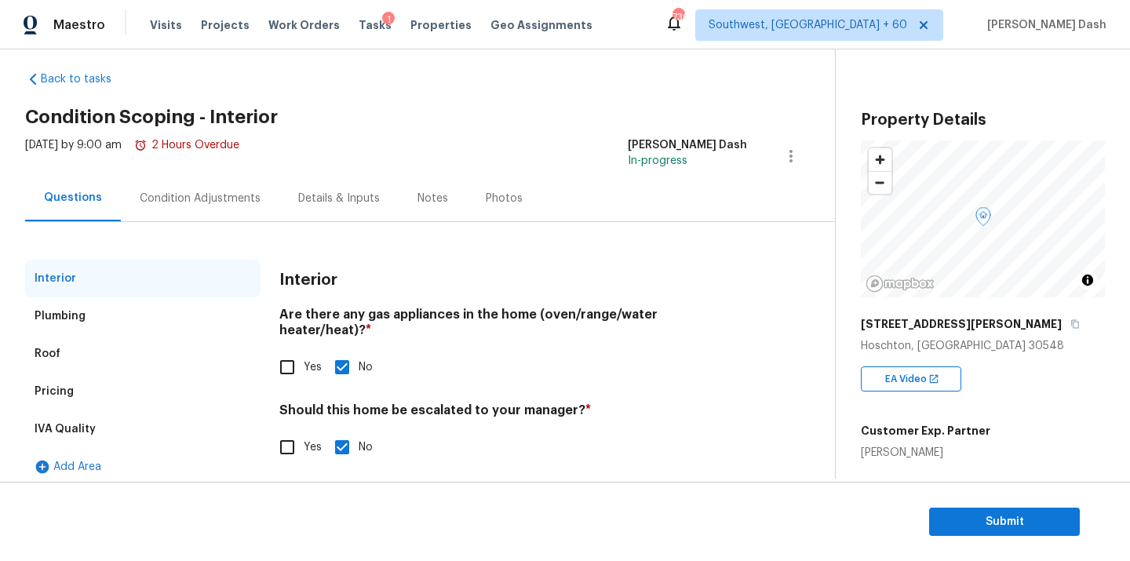
click at [220, 183] on div "Condition Adjustments" at bounding box center [200, 198] width 159 height 46
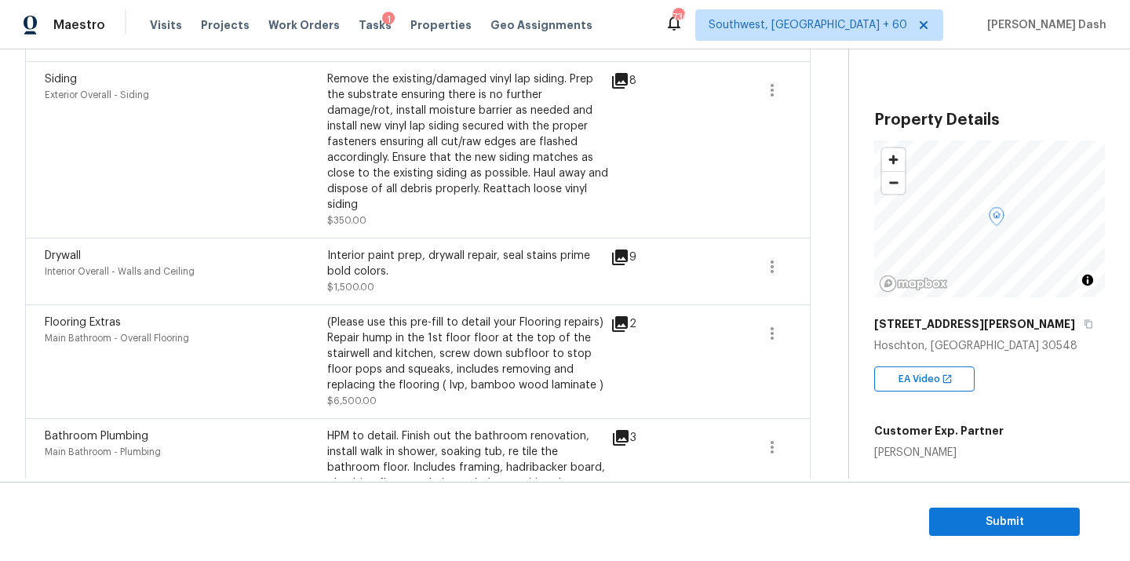
scroll to position [742, 0]
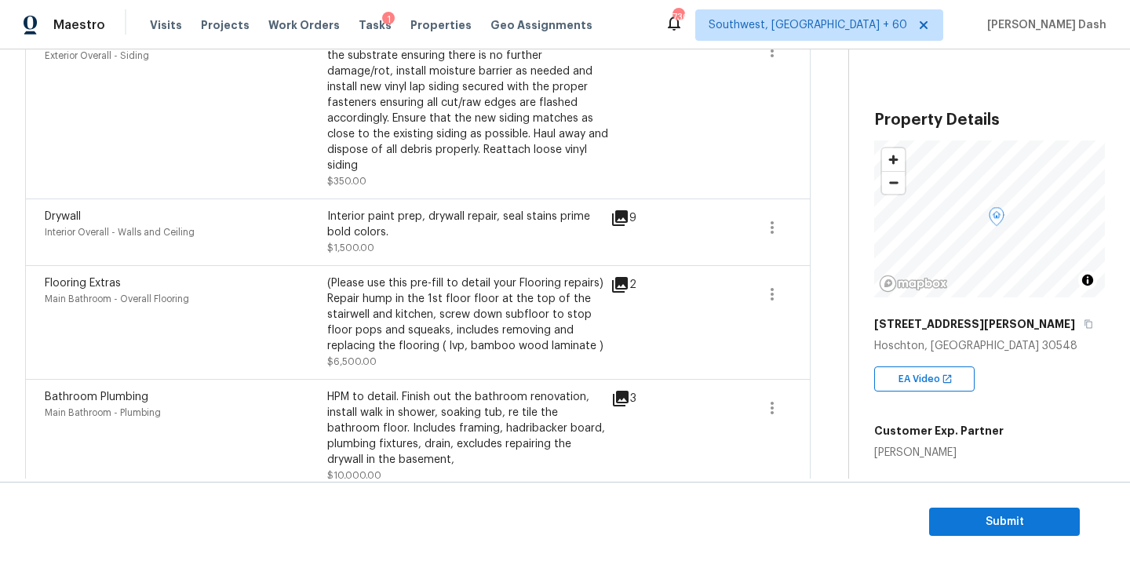
click at [622, 209] on icon at bounding box center [620, 218] width 19 height 19
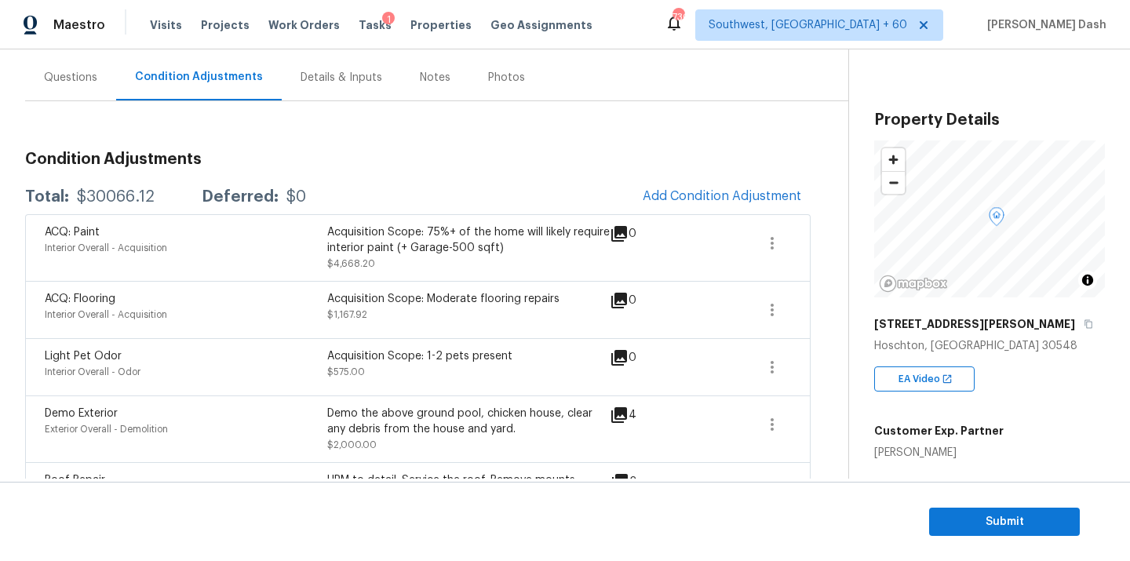
scroll to position [0, 0]
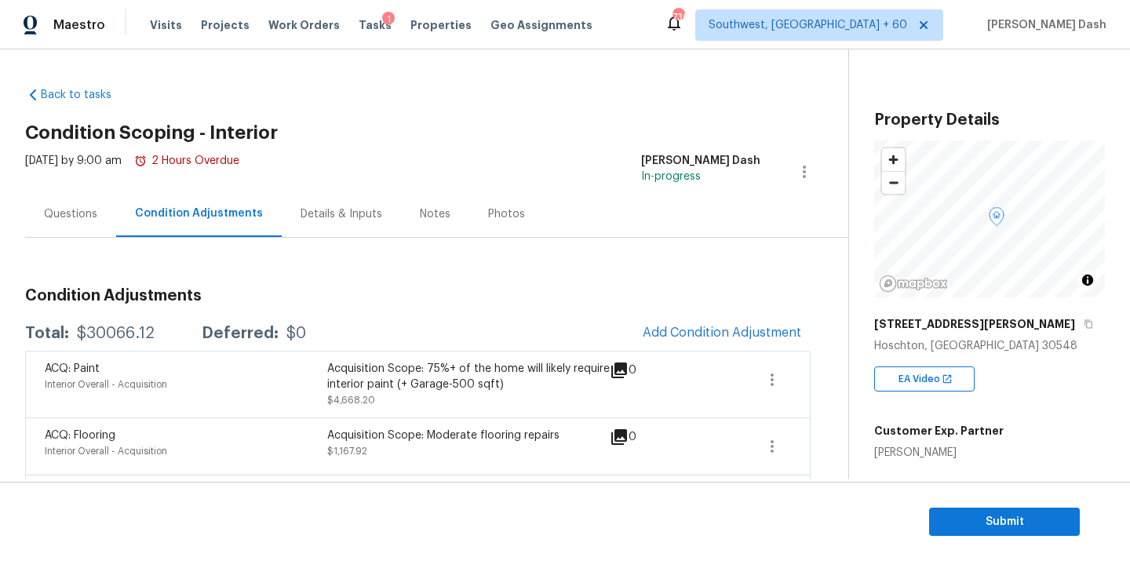
click at [112, 336] on div "$30066.12" at bounding box center [116, 334] width 78 height 16
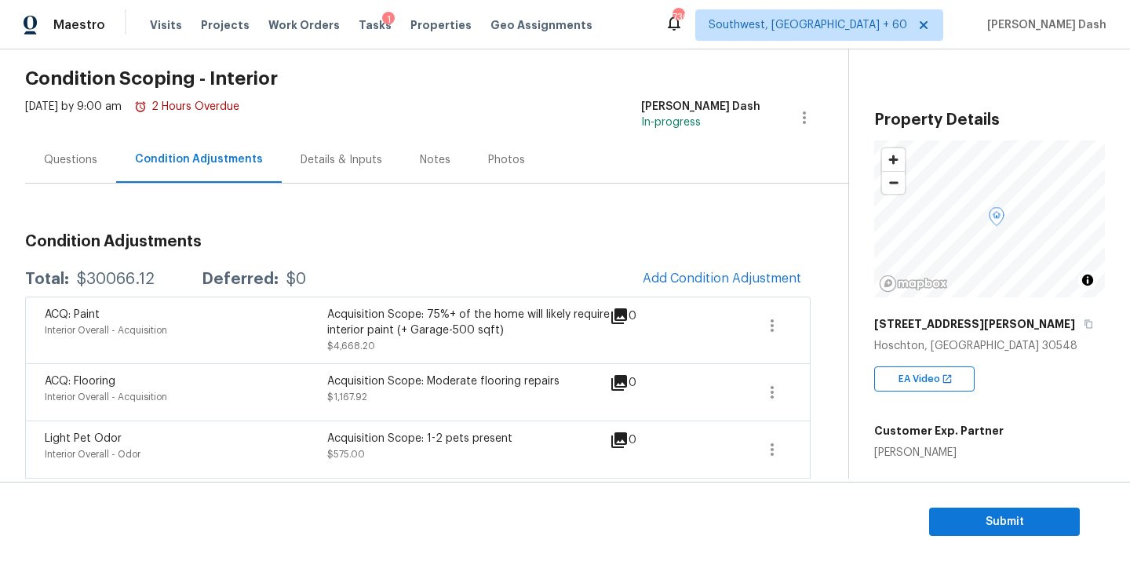
scroll to position [80, 0]
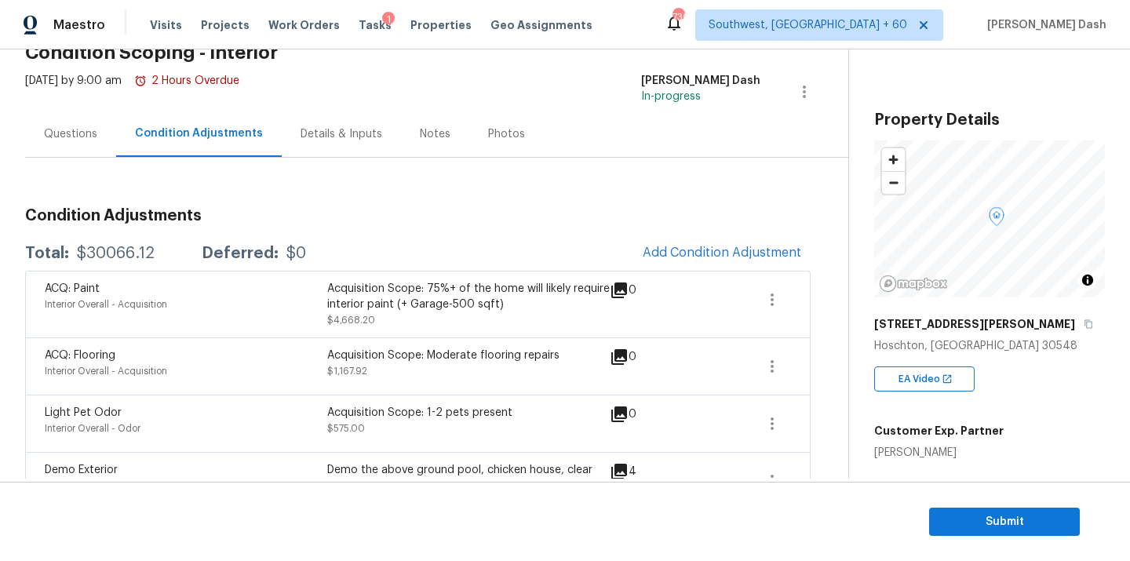
click at [111, 254] on div "$30066.12" at bounding box center [116, 254] width 78 height 16
copy div "$30066.12"
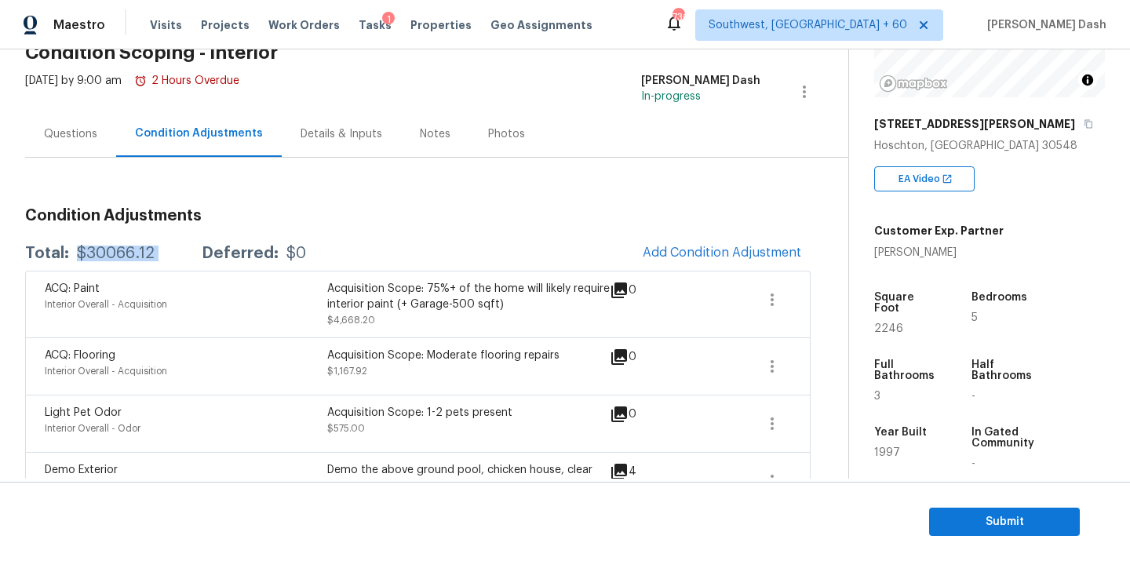
scroll to position [245, 0]
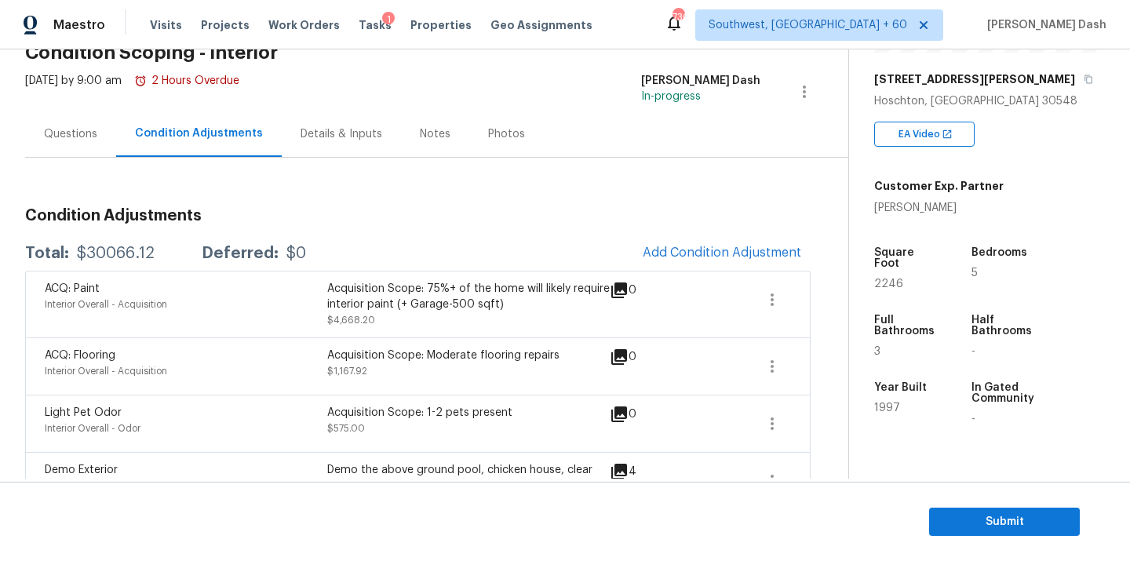
click at [70, 144] on div "Questions" at bounding box center [70, 134] width 91 height 46
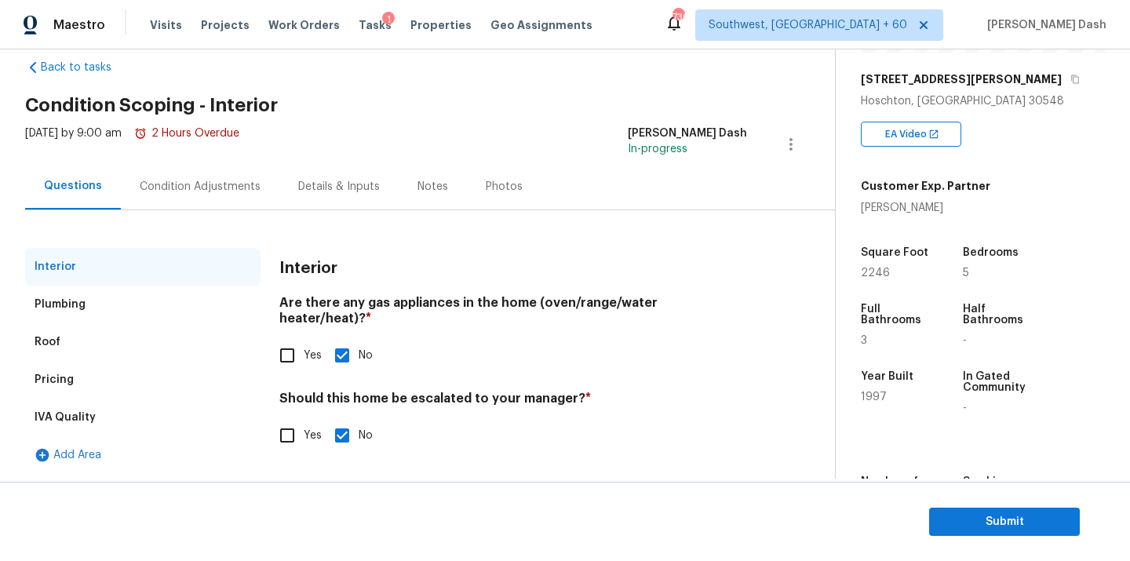
scroll to position [27, 0]
drag, startPoint x: 61, startPoint y: 387, endPoint x: 74, endPoint y: 387, distance: 12.6
click at [61, 387] on div "Pricing" at bounding box center [54, 380] width 39 height 16
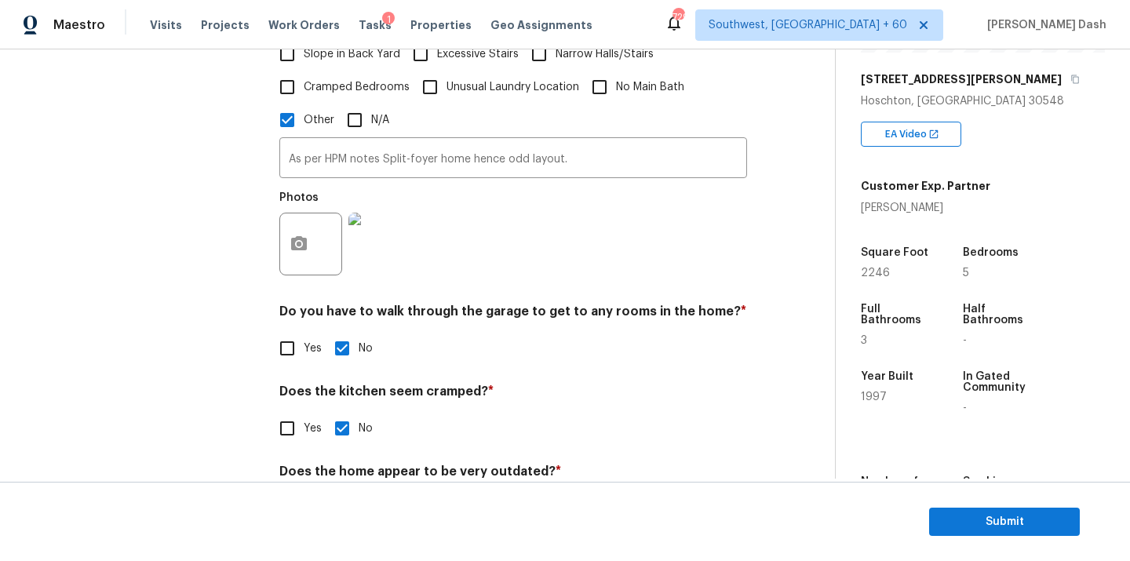
scroll to position [286, 0]
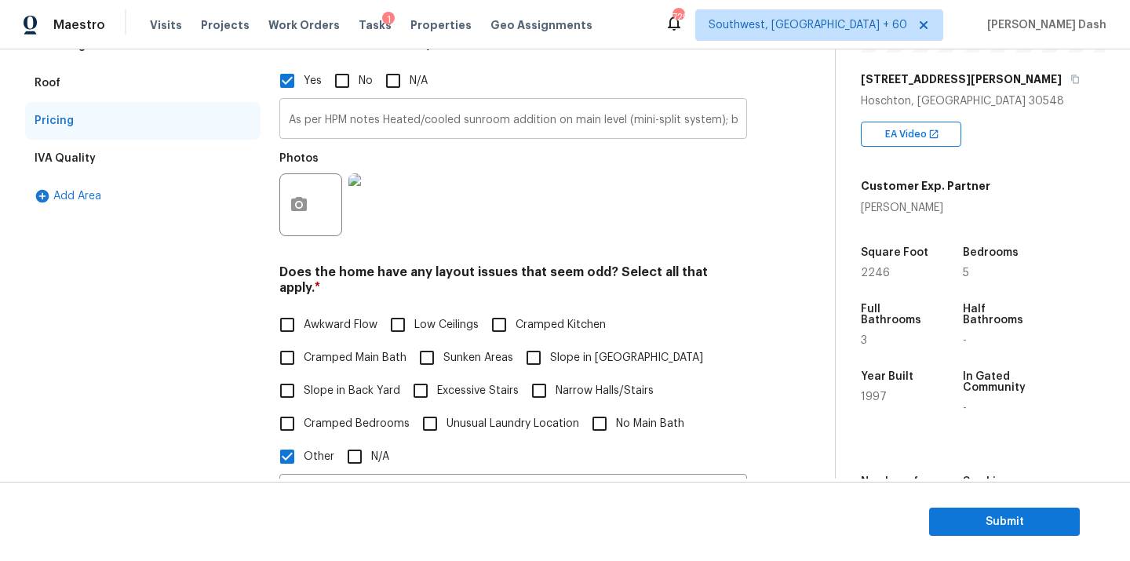
click at [363, 125] on input "As per HPM notes Heated/cooled sunroom addition on main level (mini-split syste…" at bounding box center [513, 120] width 468 height 37
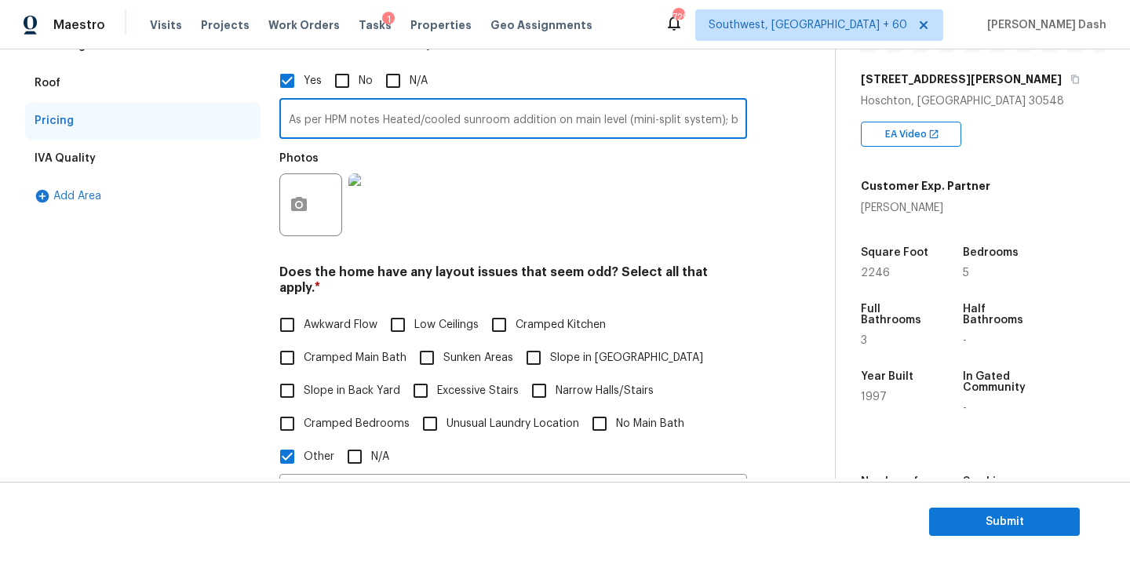
click at [363, 125] on input "As per HPM notes Heated/cooled sunroom addition on main level (mini-split syste…" at bounding box center [513, 120] width 468 height 37
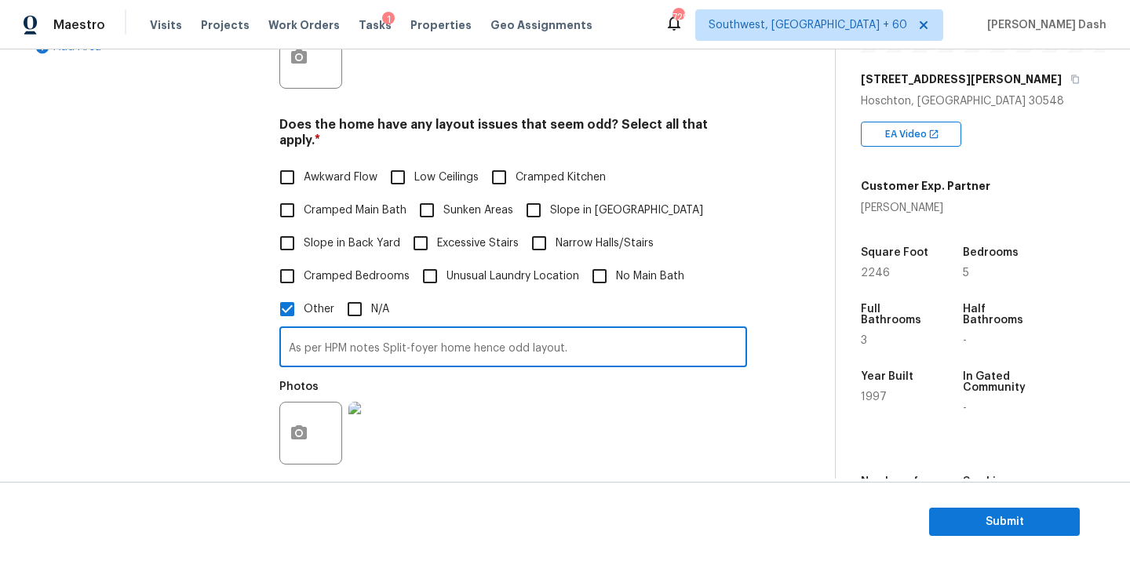
click at [353, 330] on input "As per HPM notes Split-foyer home hence odd layout." at bounding box center [513, 348] width 468 height 37
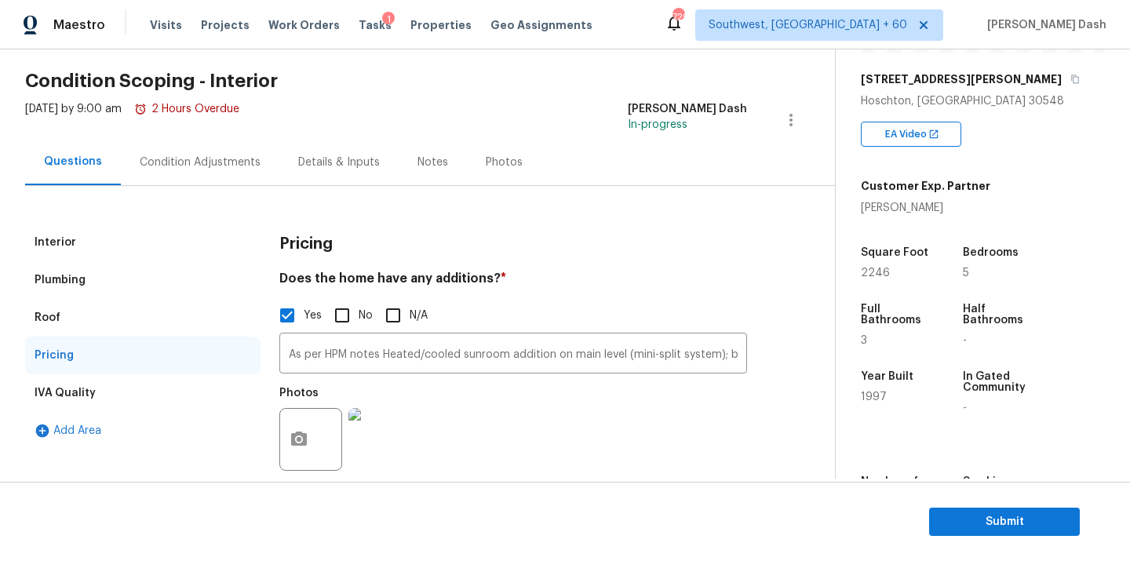
scroll to position [24, 0]
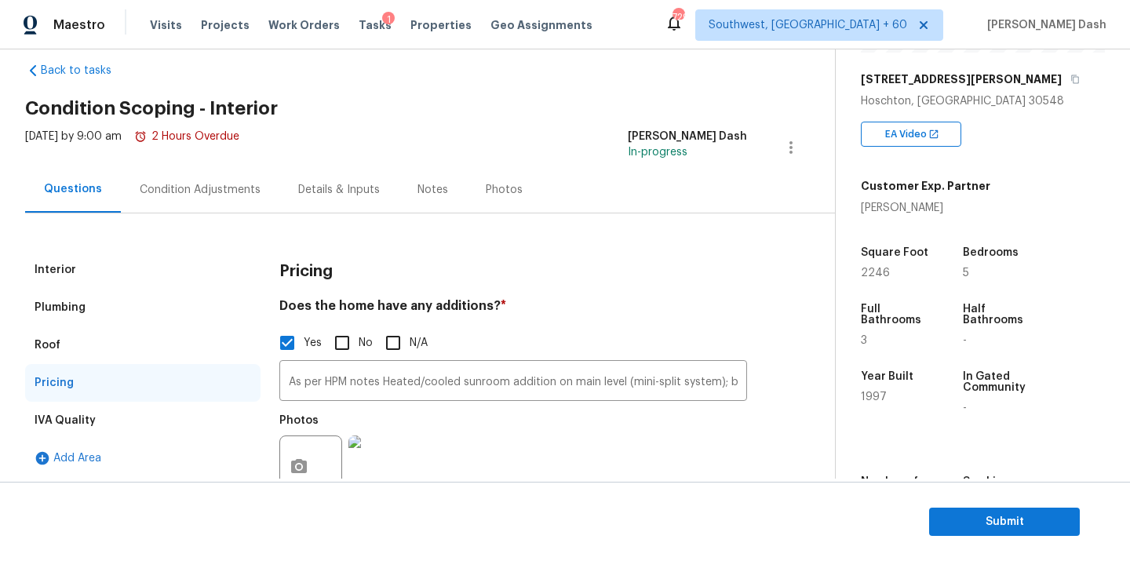
click at [207, 188] on div "Condition Adjustments" at bounding box center [200, 190] width 121 height 16
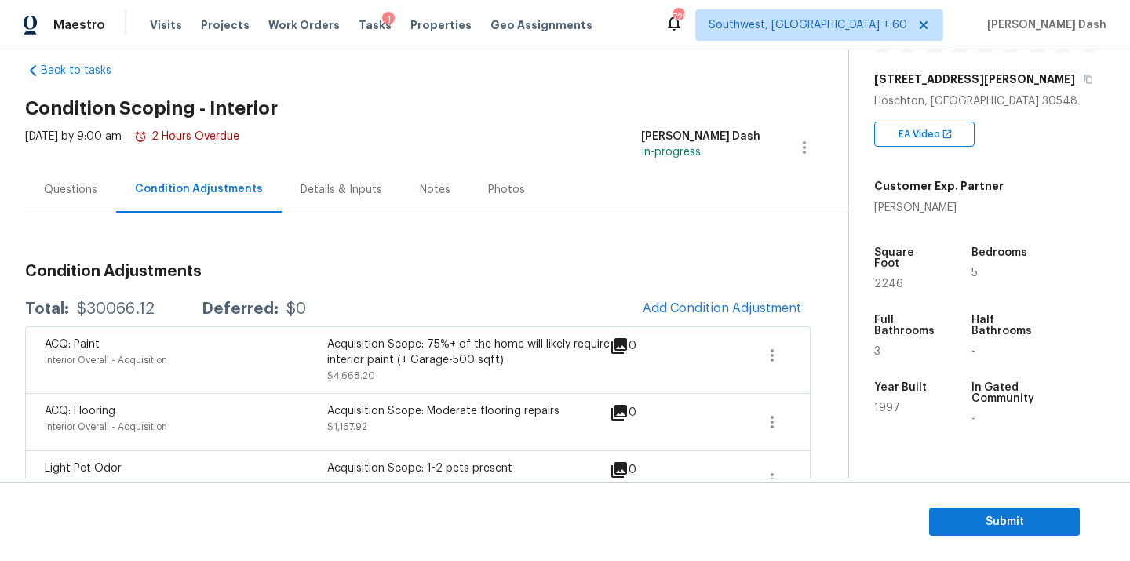
click at [140, 301] on div "$30066.12" at bounding box center [116, 309] width 78 height 16
copy div "$30066.12"
click at [922, 494] on section "Submit" at bounding box center [565, 522] width 1130 height 80
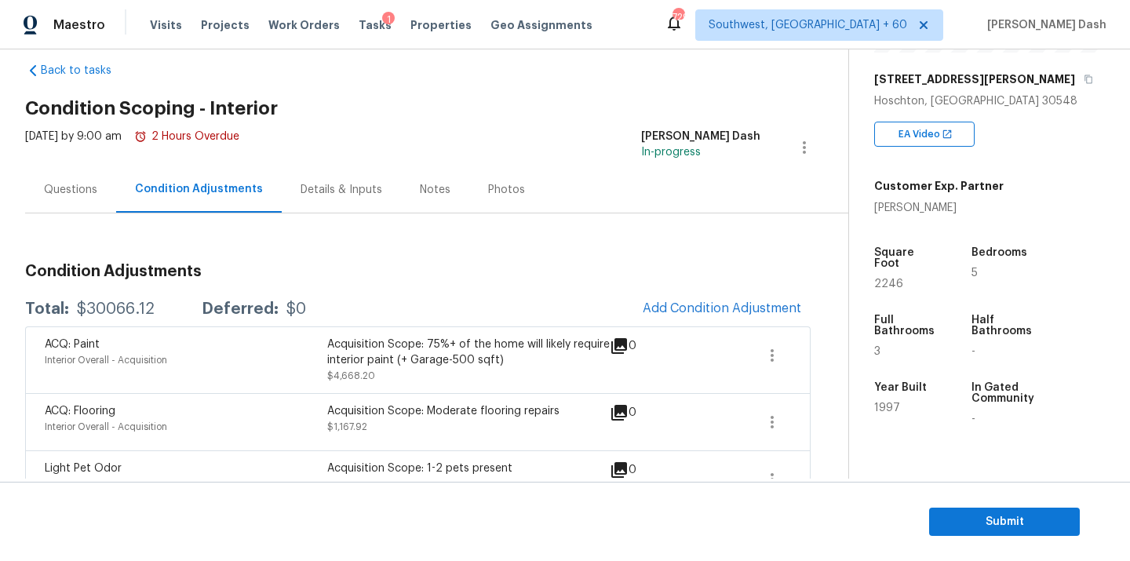
click at [925, 500] on section "Submit" at bounding box center [565, 522] width 1130 height 80
click at [951, 516] on span "Submit" at bounding box center [1005, 523] width 126 height 20
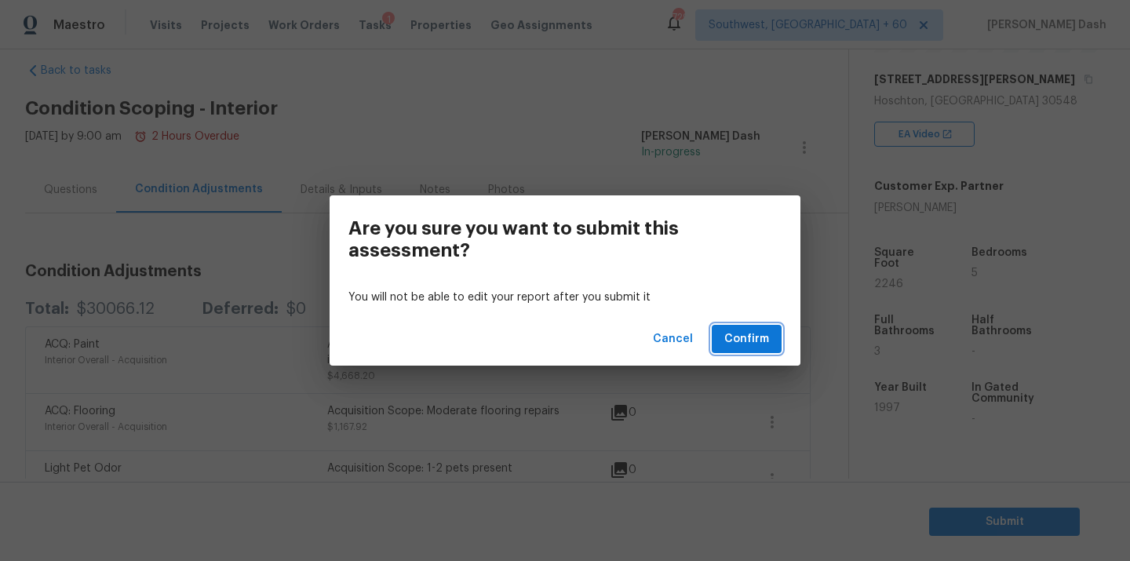
click at [761, 341] on span "Confirm" at bounding box center [746, 340] width 45 height 20
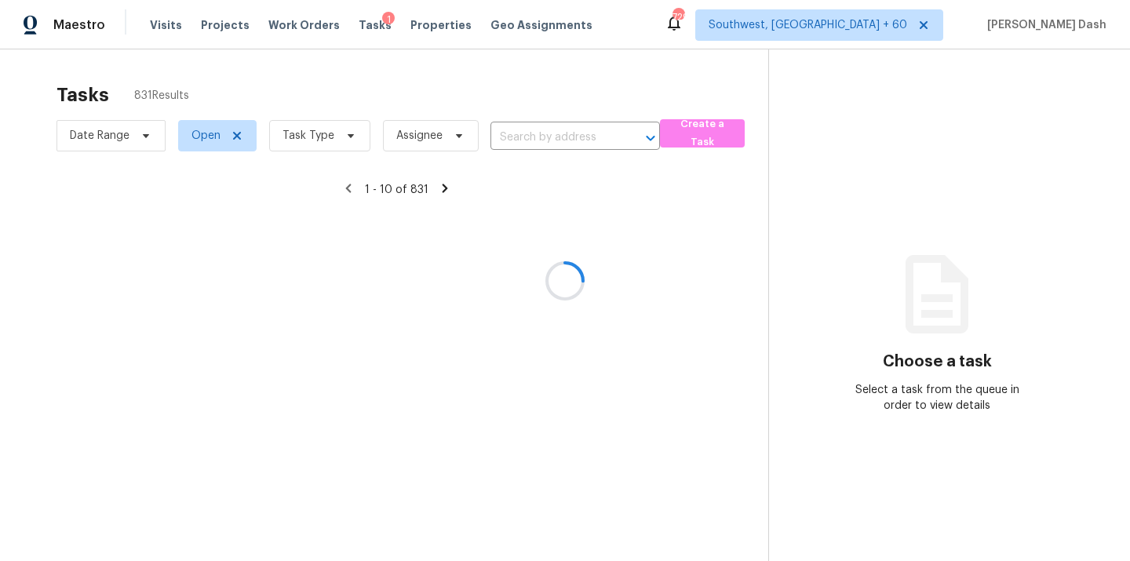
click at [516, 126] on div at bounding box center [565, 280] width 1130 height 561
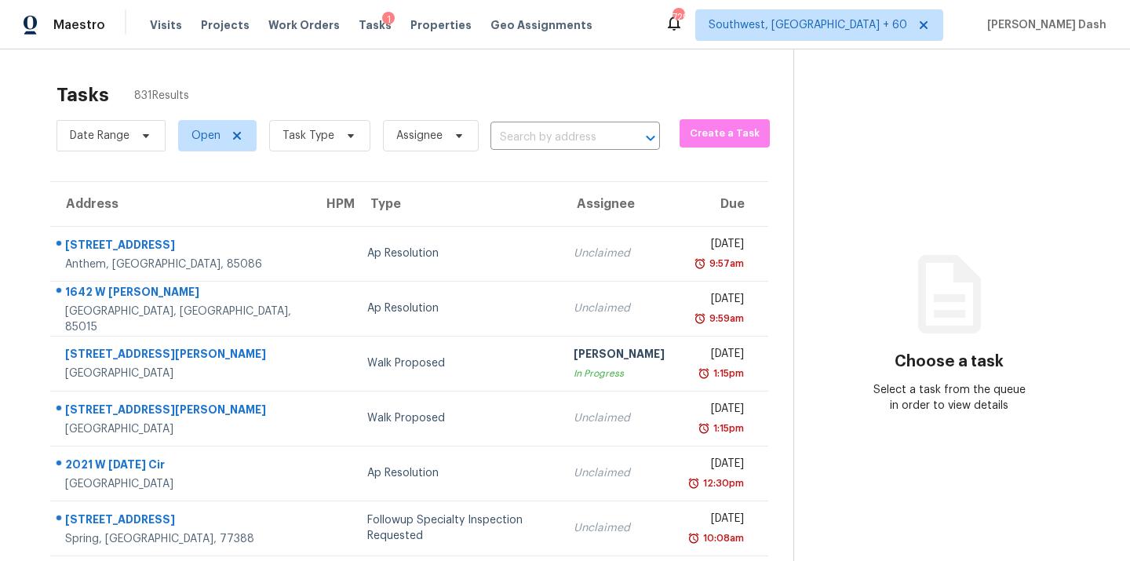
click at [516, 126] on input "text" at bounding box center [554, 138] width 126 height 24
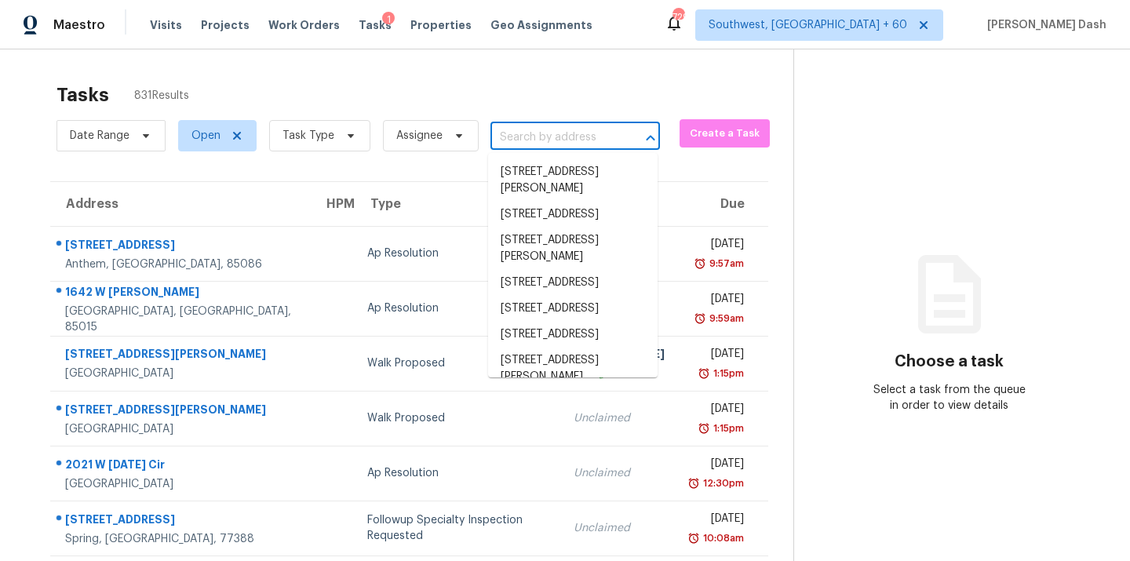
paste input "3503 Kittery Ct, Winston Salem, NC 27104"
type input "3503 Kittery Ct, Winston Salem, NC 27104"
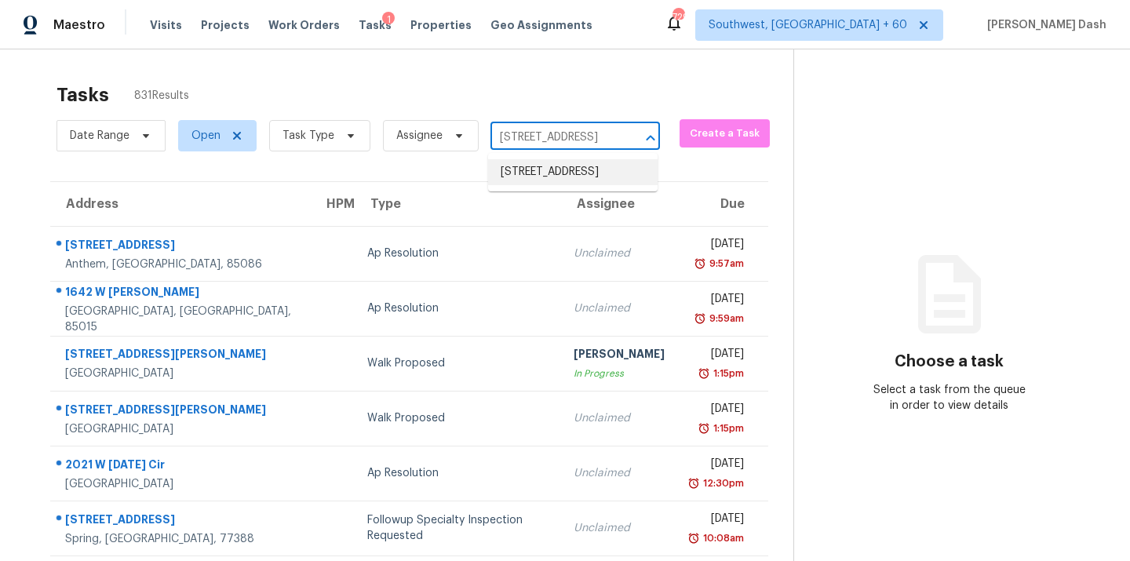
click at [524, 180] on li "3503 Kittery Ct, Winston Salem, NC 27104" at bounding box center [573, 172] width 170 height 26
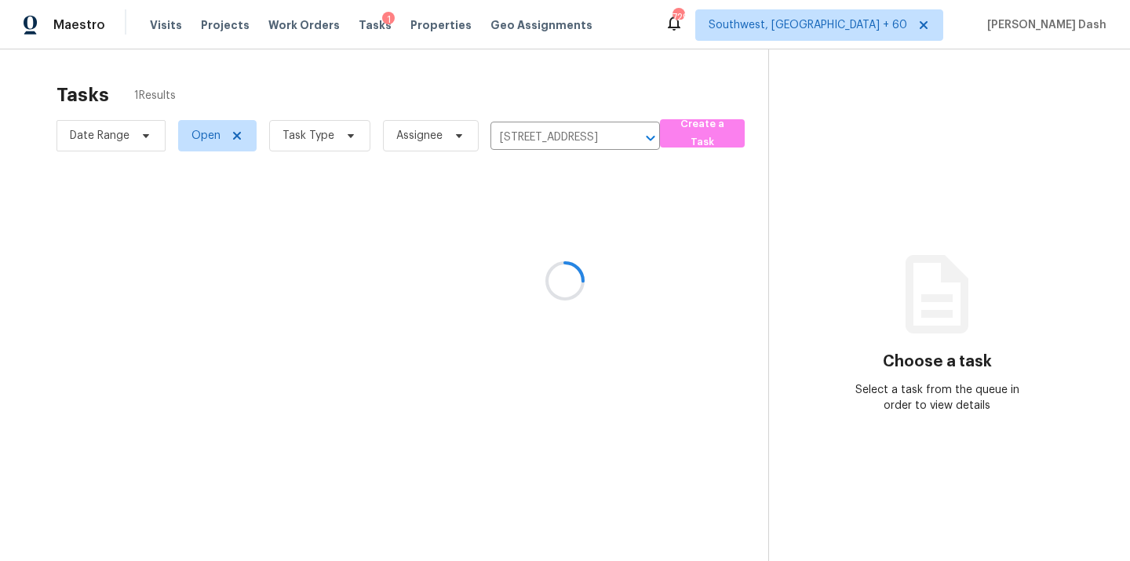
click at [199, 150] on div at bounding box center [565, 280] width 1130 height 561
click at [201, 131] on div at bounding box center [565, 280] width 1130 height 561
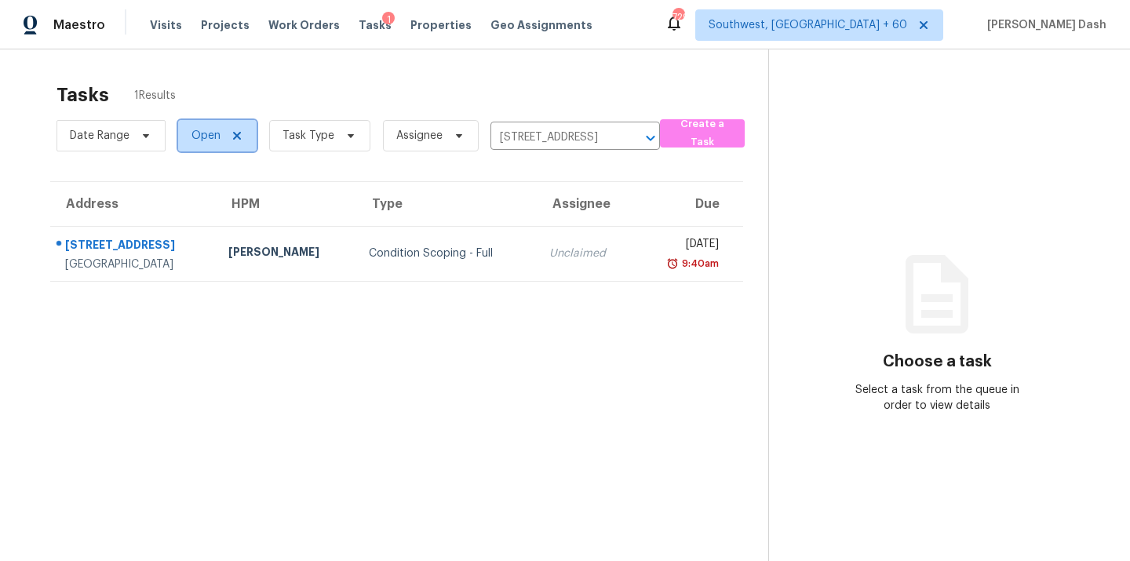
click at [202, 126] on span "Open" at bounding box center [217, 135] width 78 height 31
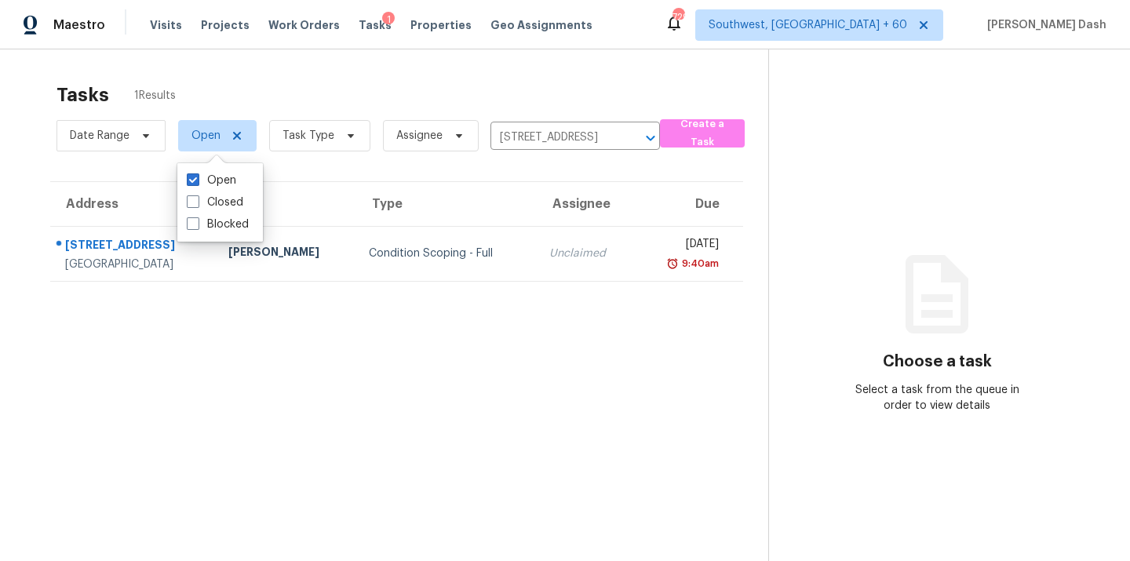
click at [361, 164] on section "Tasks 1 Results Date Range Open Task Type Assignee 3503 Kittery Ct, Winston Sal…" at bounding box center [396, 343] width 743 height 536
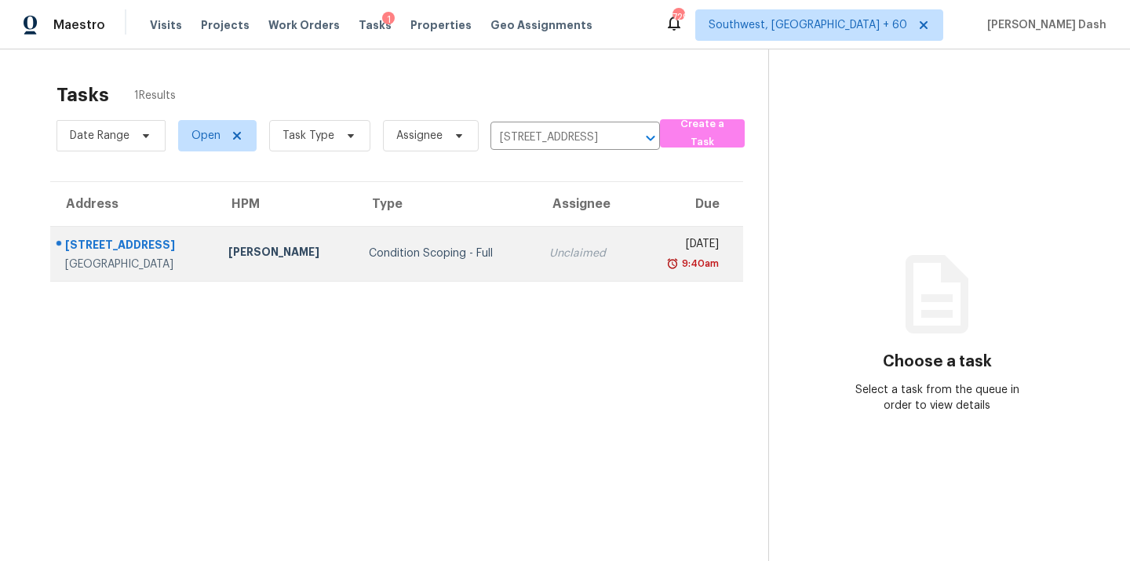
click at [405, 258] on div "Condition Scoping - Full" at bounding box center [446, 254] width 155 height 16
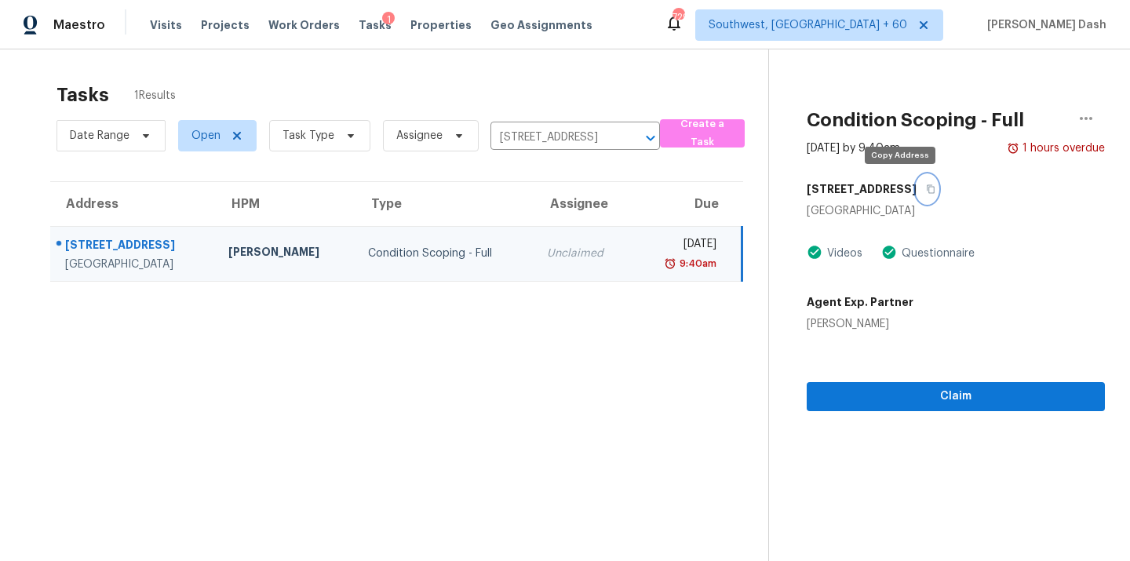
click at [917, 194] on button "button" at bounding box center [927, 189] width 21 height 28
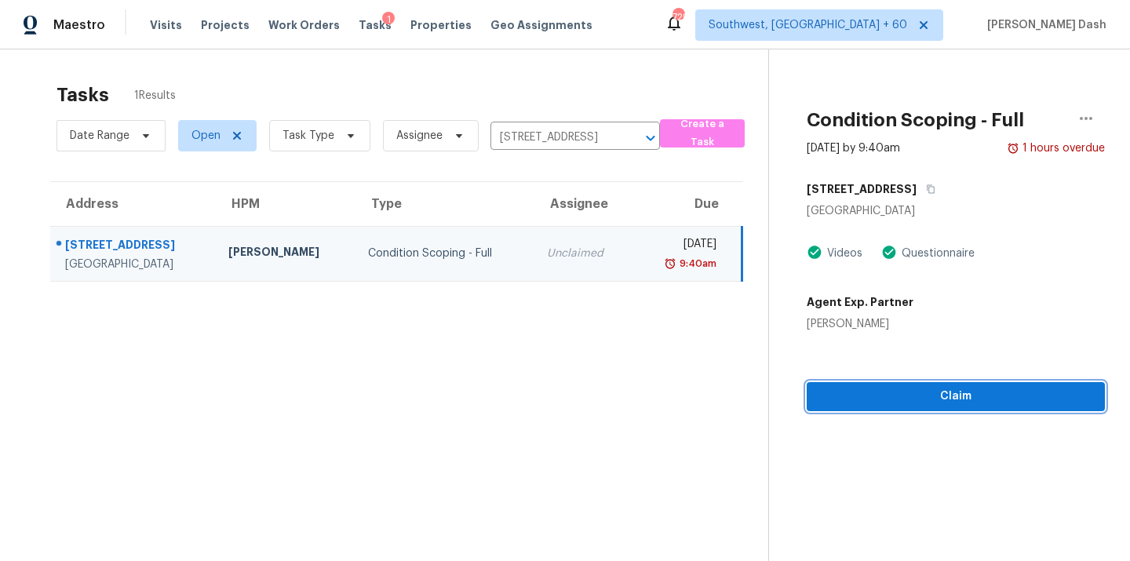
click at [933, 408] on button "Claim" at bounding box center [956, 396] width 298 height 29
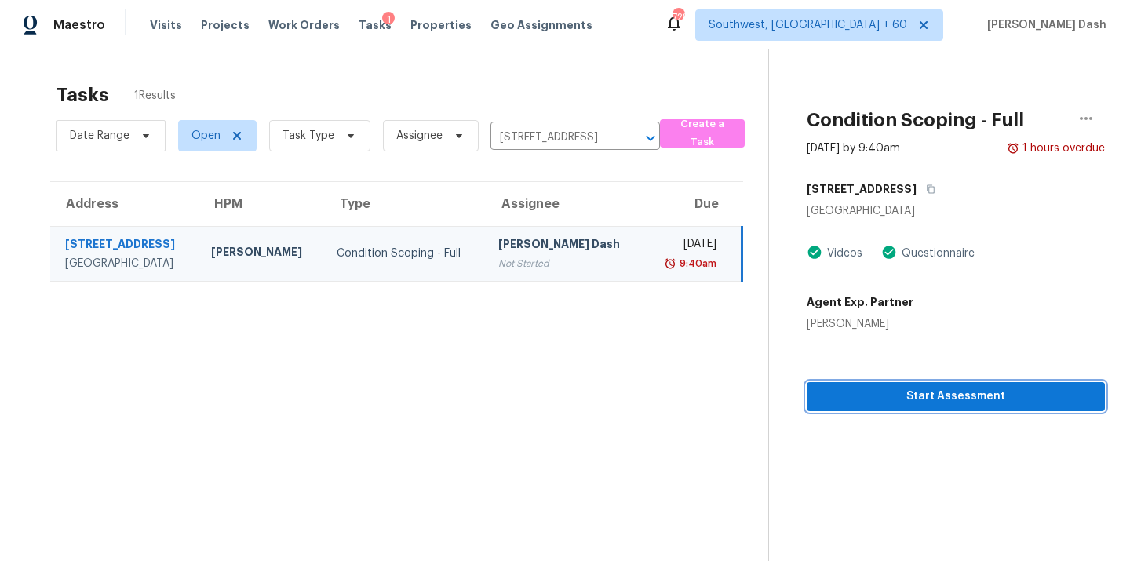
click at [967, 399] on span "Start Assessment" at bounding box center [955, 397] width 273 height 20
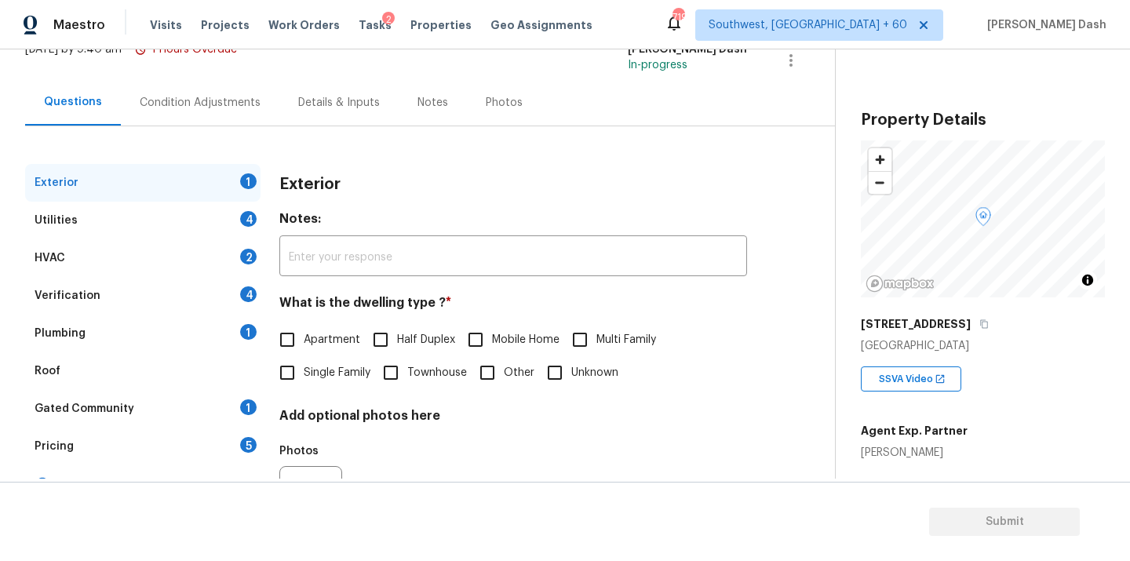
scroll to position [195, 0]
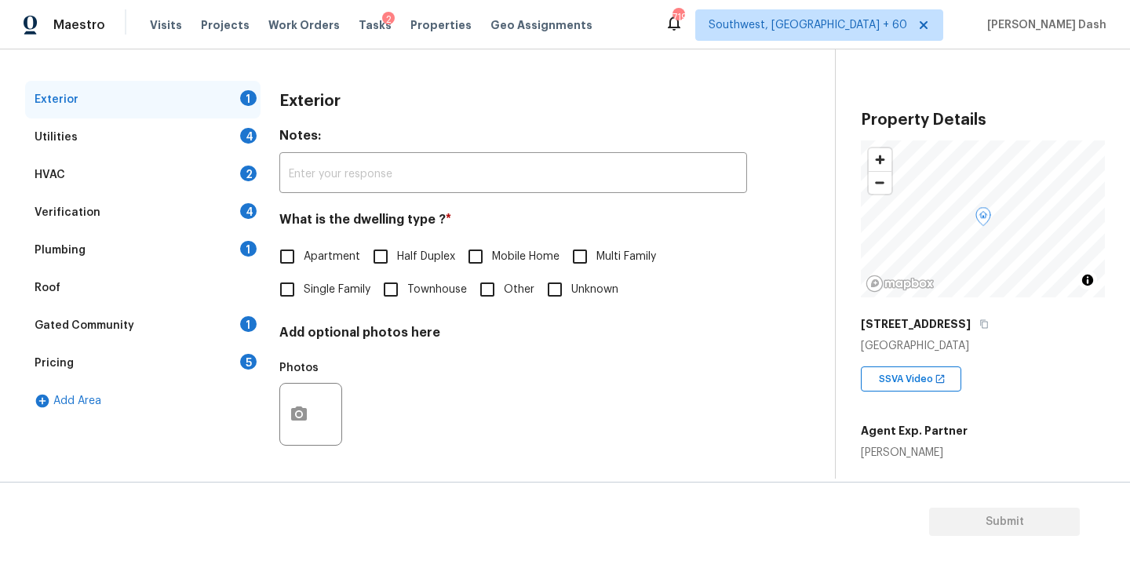
click at [307, 295] on span "Single Family" at bounding box center [337, 290] width 67 height 16
click at [304, 295] on input "Single Family" at bounding box center [287, 289] width 33 height 33
checkbox input "true"
click at [239, 139] on div "Utilities 4" at bounding box center [142, 138] width 235 height 38
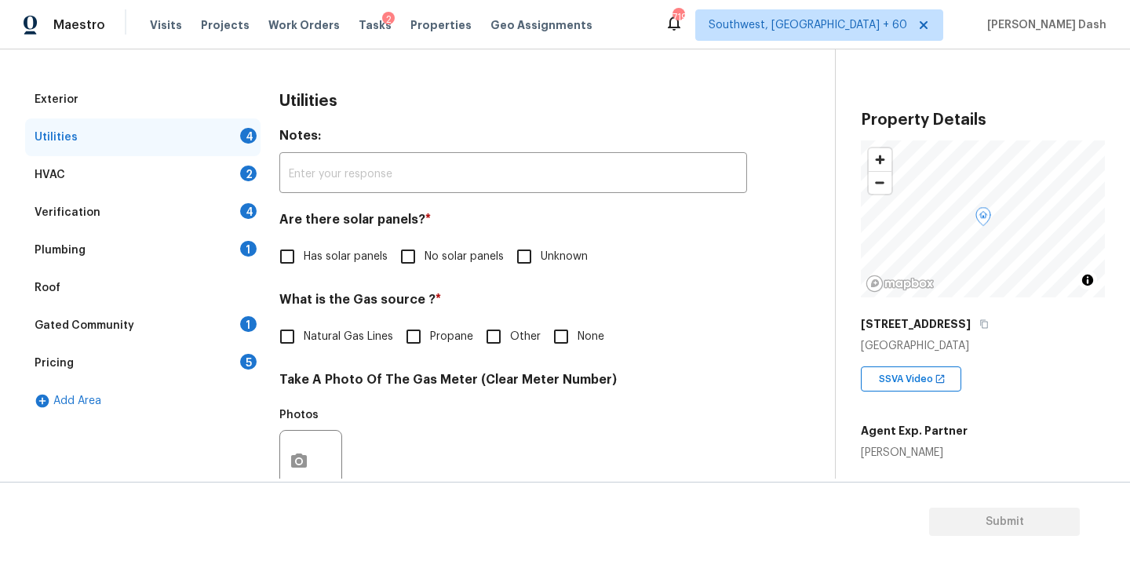
click at [433, 262] on span "No solar panels" at bounding box center [464, 257] width 79 height 16
click at [425, 262] on input "No solar panels" at bounding box center [408, 256] width 33 height 33
checkbox input "true"
click at [349, 332] on span "Natural Gas Lines" at bounding box center [348, 337] width 89 height 16
click at [304, 332] on input "Natural Gas Lines" at bounding box center [287, 336] width 33 height 33
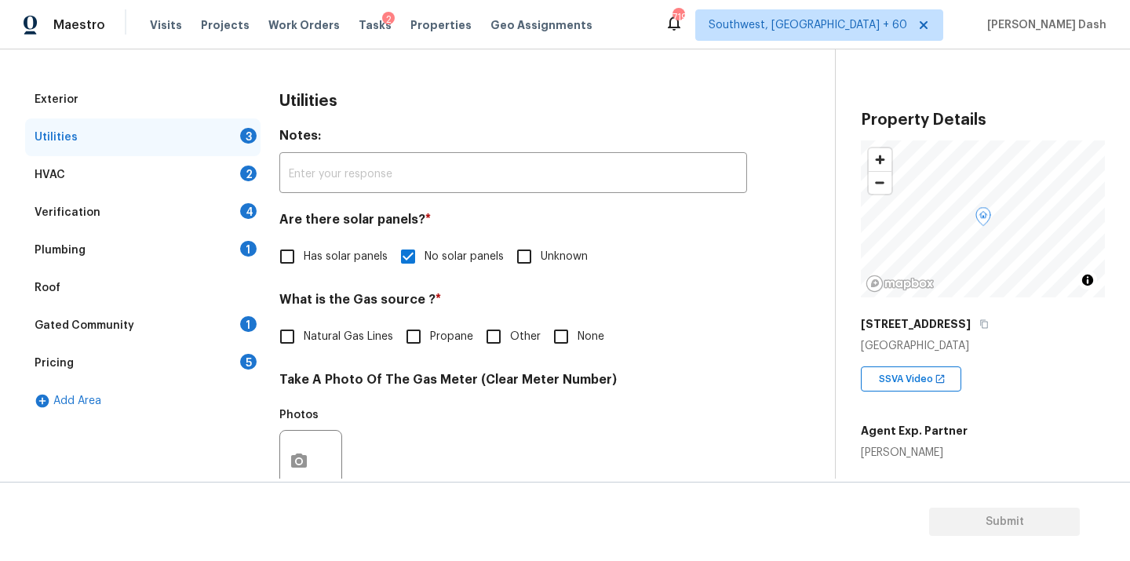
checkbox input "true"
click at [290, 456] on icon "button" at bounding box center [299, 463] width 19 height 19
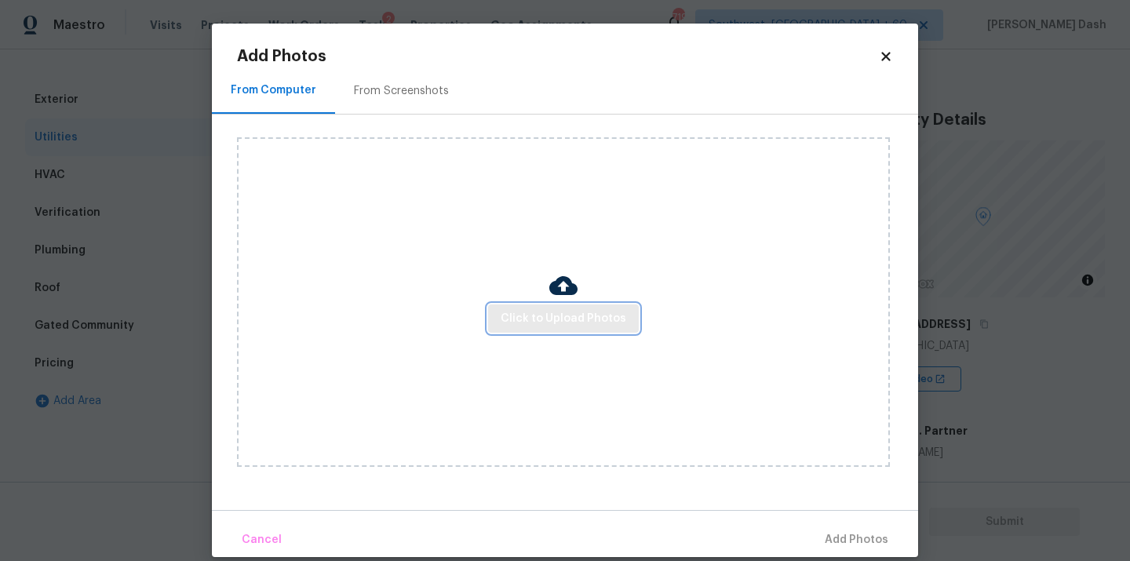
click at [554, 331] on button "Click to Upload Photos" at bounding box center [563, 319] width 151 height 29
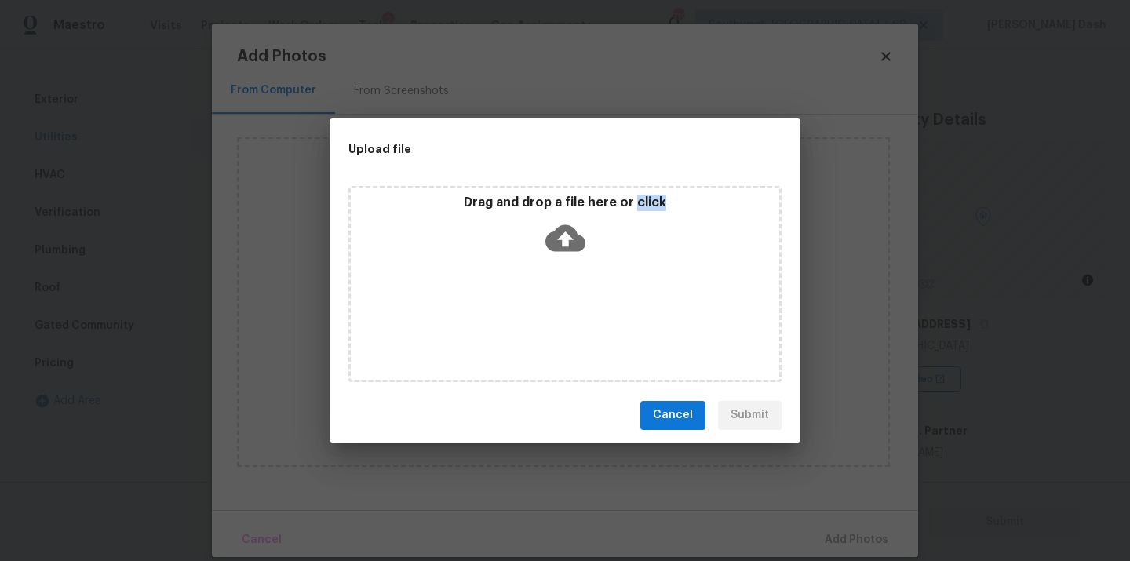
click at [554, 331] on div "Drag and drop a file here or click" at bounding box center [564, 284] width 433 height 196
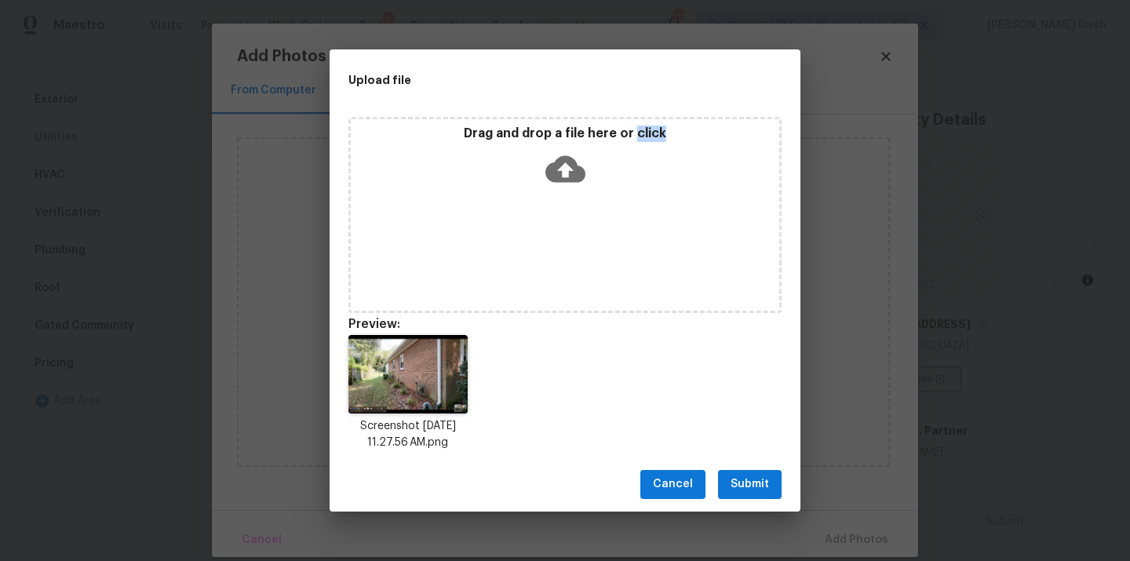
click at [765, 483] on span "Submit" at bounding box center [750, 485] width 38 height 20
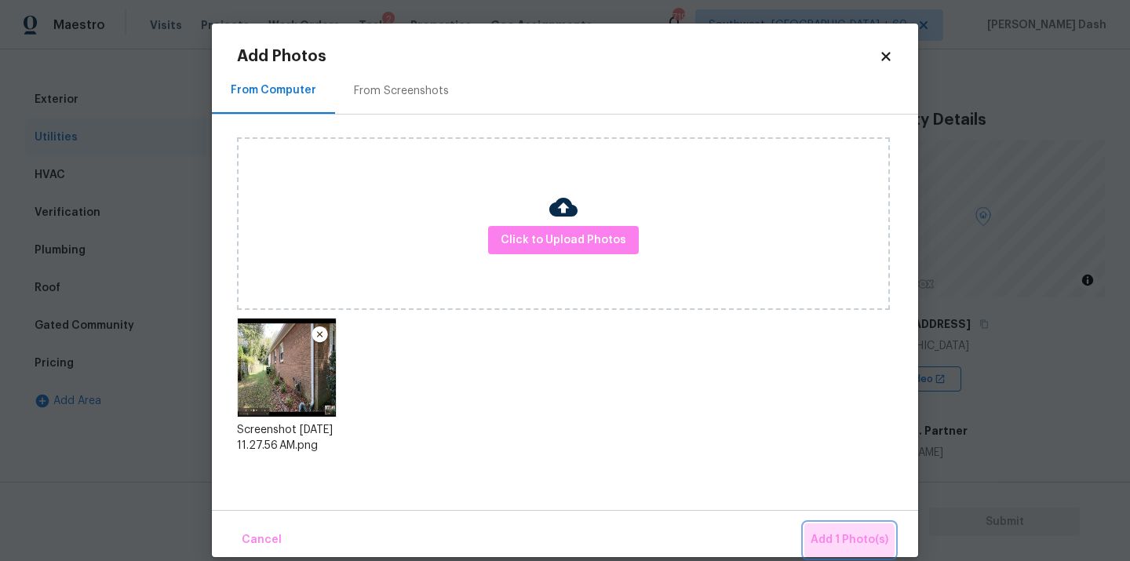
click at [848, 544] on span "Add 1 Photo(s)" at bounding box center [850, 541] width 78 height 20
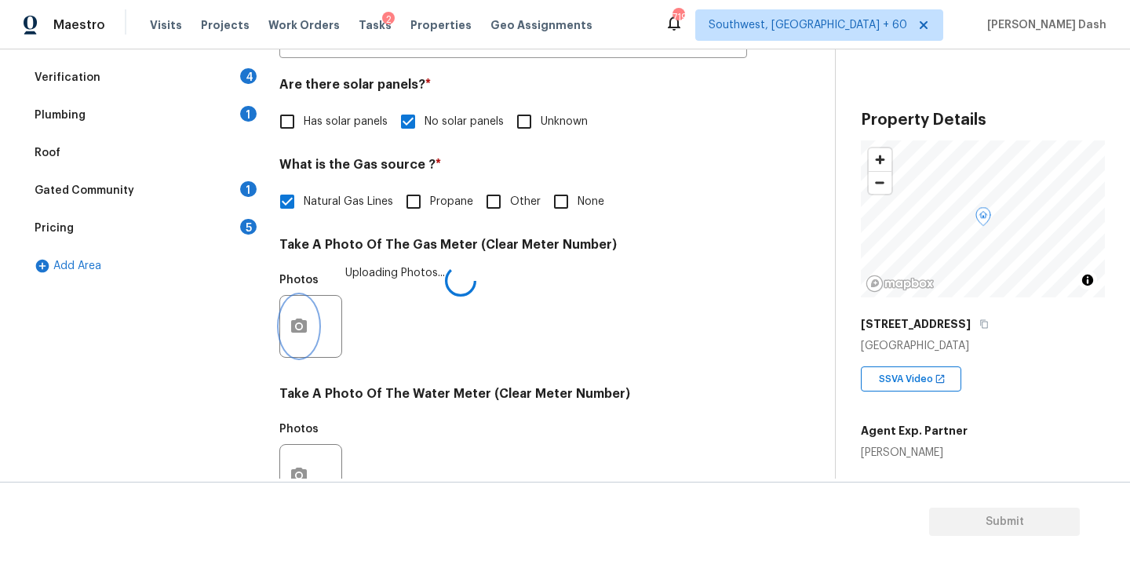
scroll to position [620, 0]
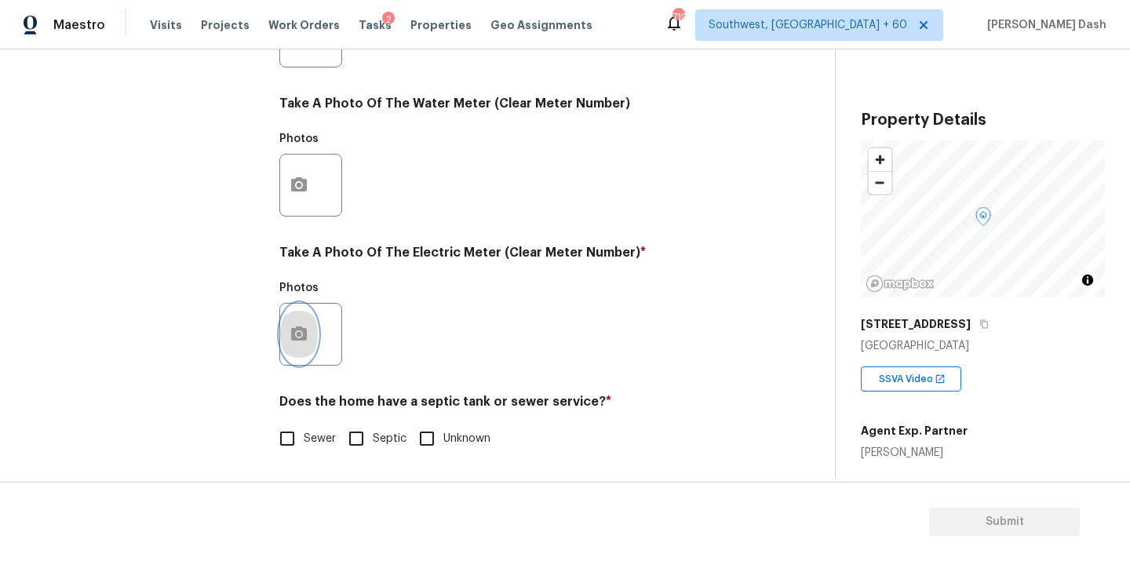
click at [304, 329] on icon "button" at bounding box center [299, 334] width 16 height 14
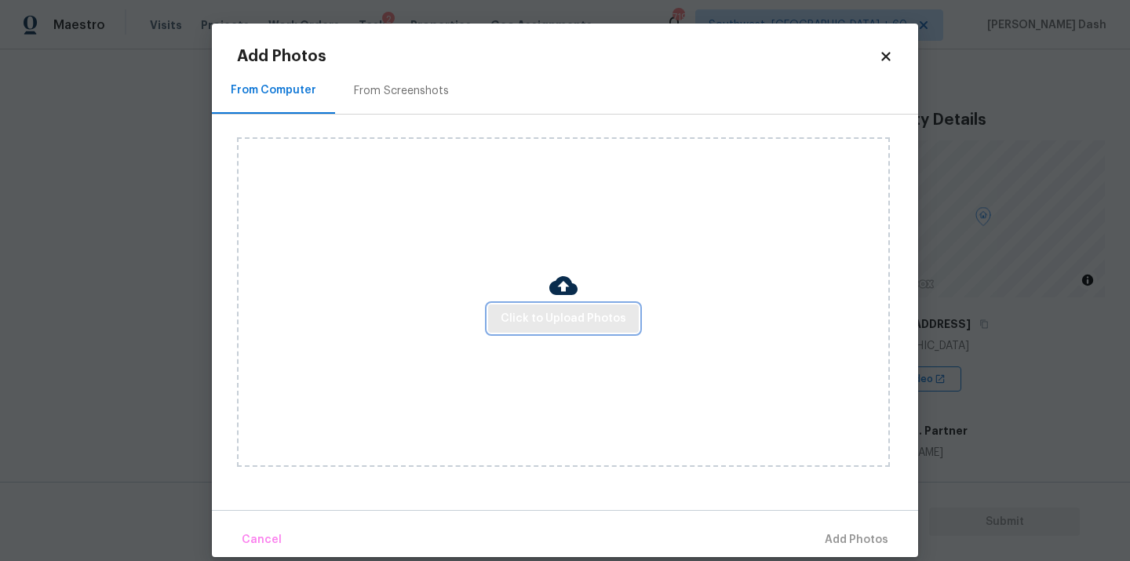
click at [567, 321] on span "Click to Upload Photos" at bounding box center [564, 319] width 126 height 20
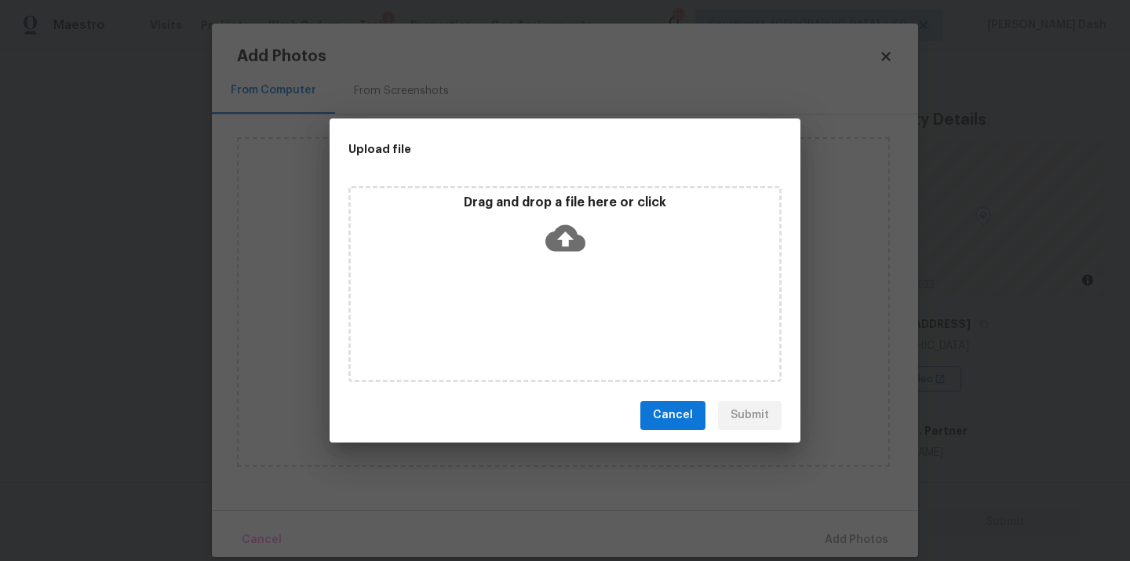
click at [567, 321] on div "Drag and drop a file here or click" at bounding box center [564, 284] width 433 height 196
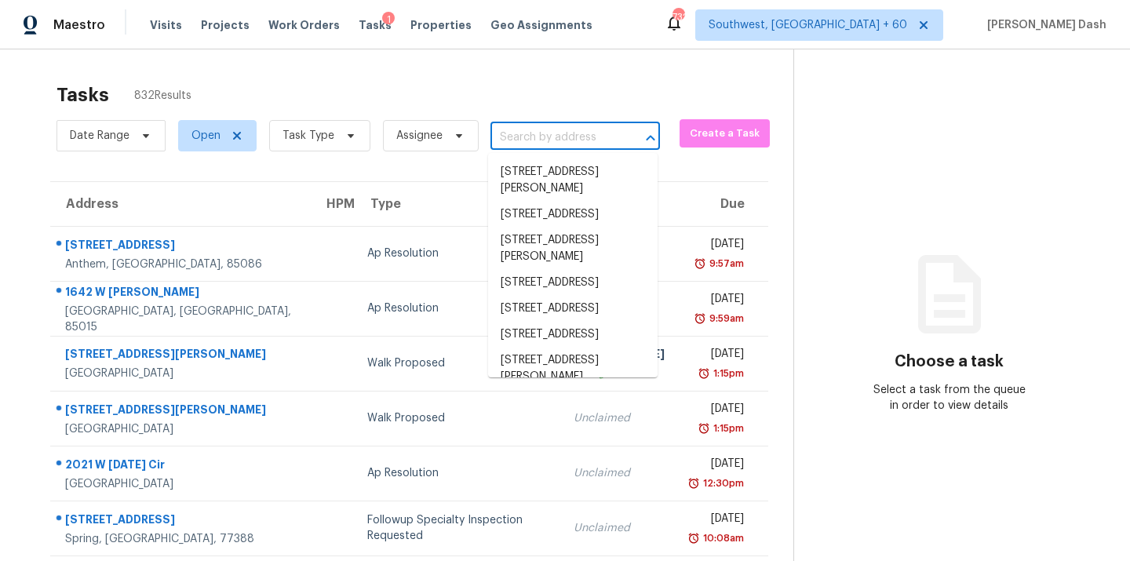
click at [546, 142] on input "text" at bounding box center [554, 138] width 126 height 24
paste input "1433 Spring Willow Dr, Arlington, TX 76018"
type input "1433 Spring Willow Dr, Arlington, TX 76018"
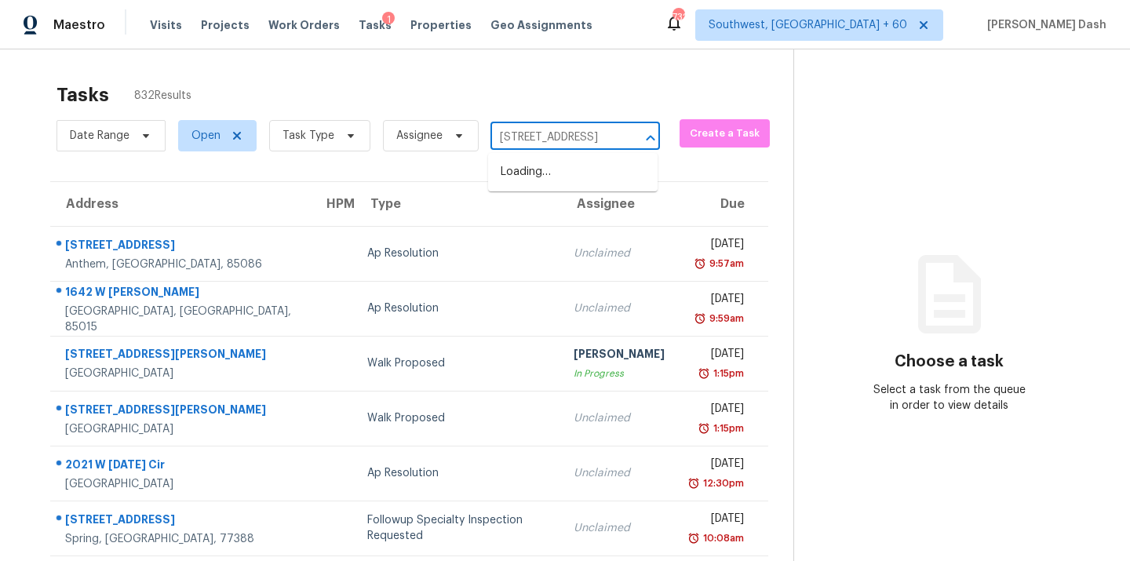
scroll to position [0, 102]
click at [545, 175] on li "1433 Spring Willow Dr, Arlington, TX 76018" at bounding box center [573, 172] width 170 height 26
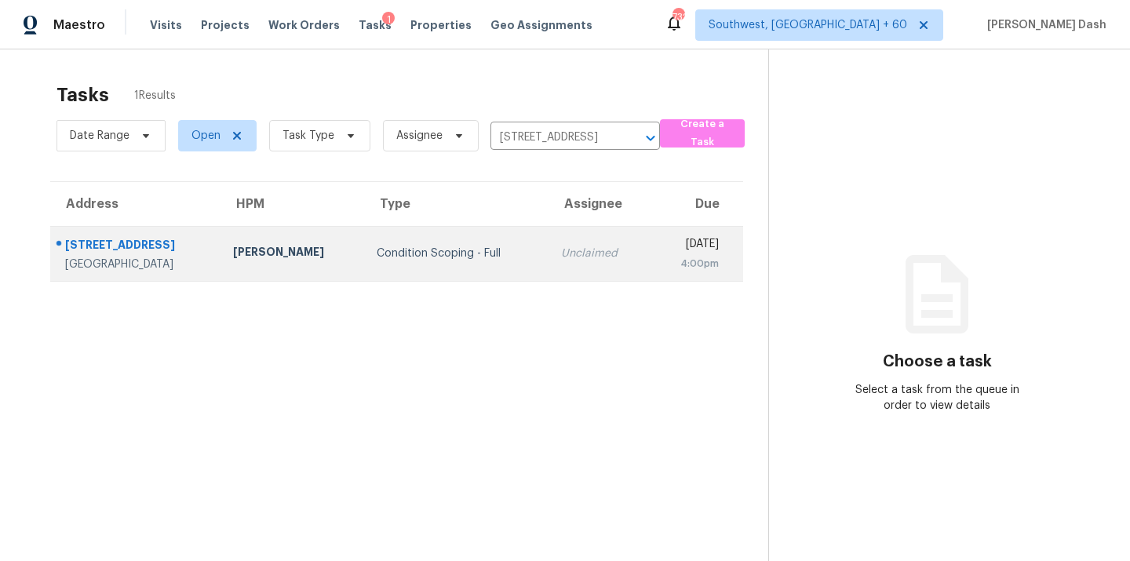
click at [449, 229] on td "Condition Scoping - Full" at bounding box center [456, 253] width 184 height 55
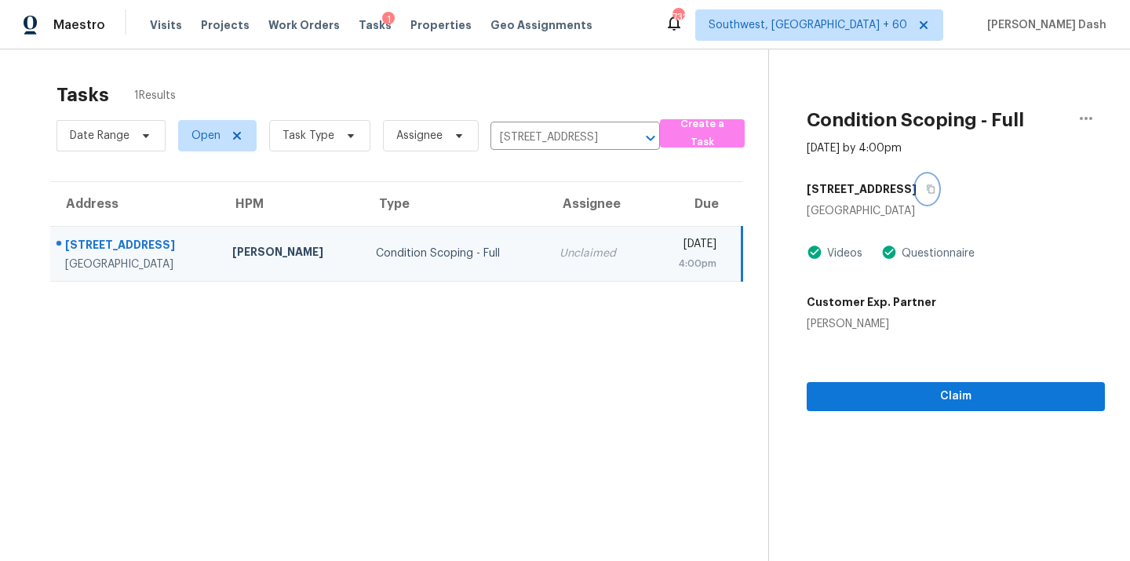
click at [935, 184] on icon "button" at bounding box center [930, 188] width 9 height 9
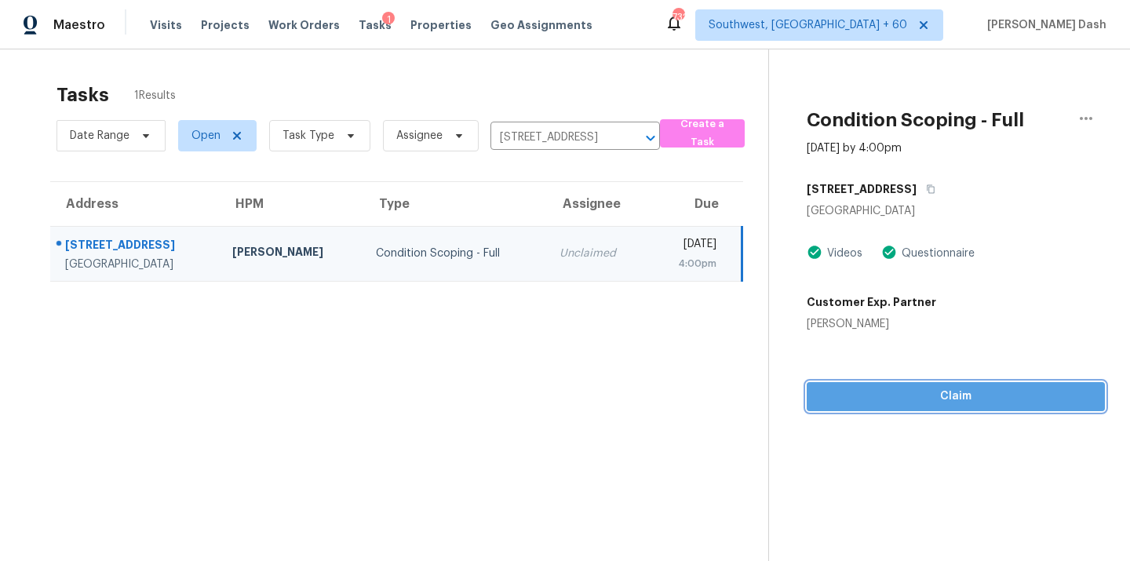
click at [932, 396] on span "Claim" at bounding box center [955, 397] width 273 height 20
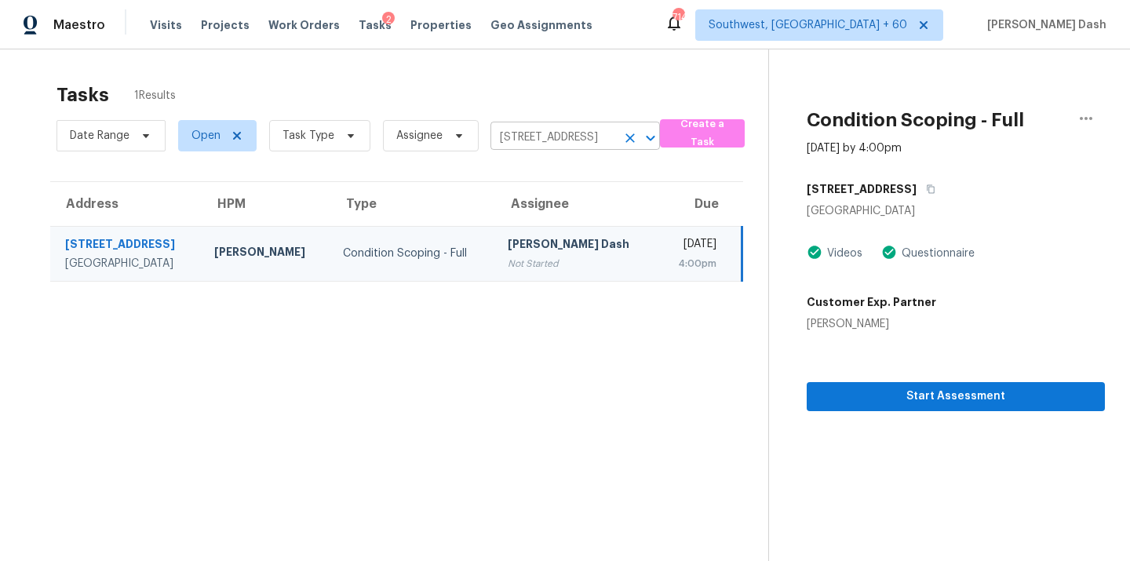
click at [635, 132] on button "Clear" at bounding box center [630, 138] width 22 height 22
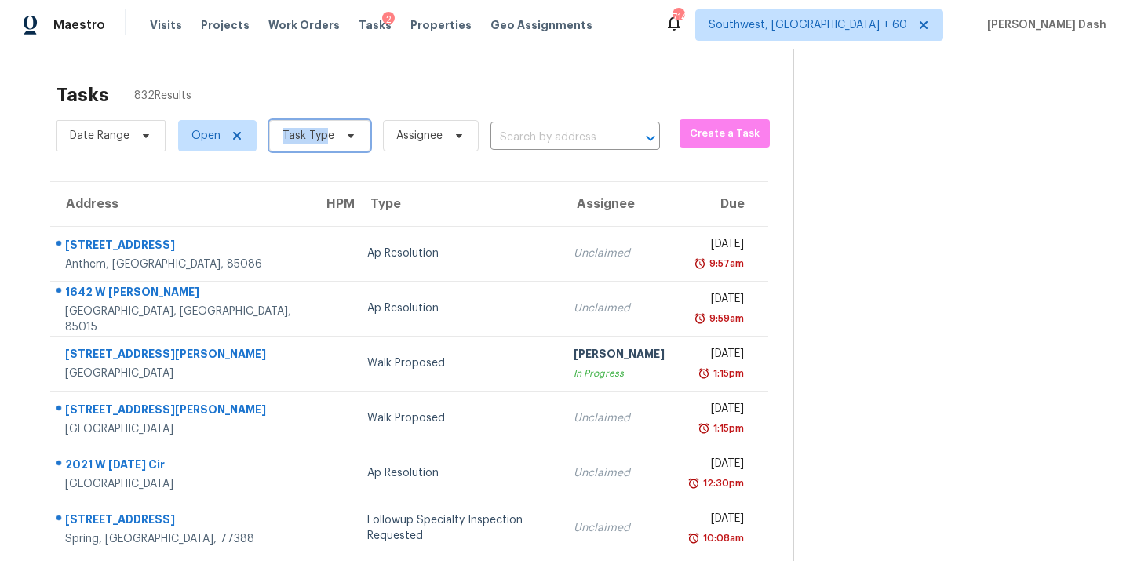
drag, startPoint x: 325, startPoint y: 128, endPoint x: 327, endPoint y: 153, distance: 25.2
click at [325, 128] on span "Task Type" at bounding box center [309, 136] width 52 height 16
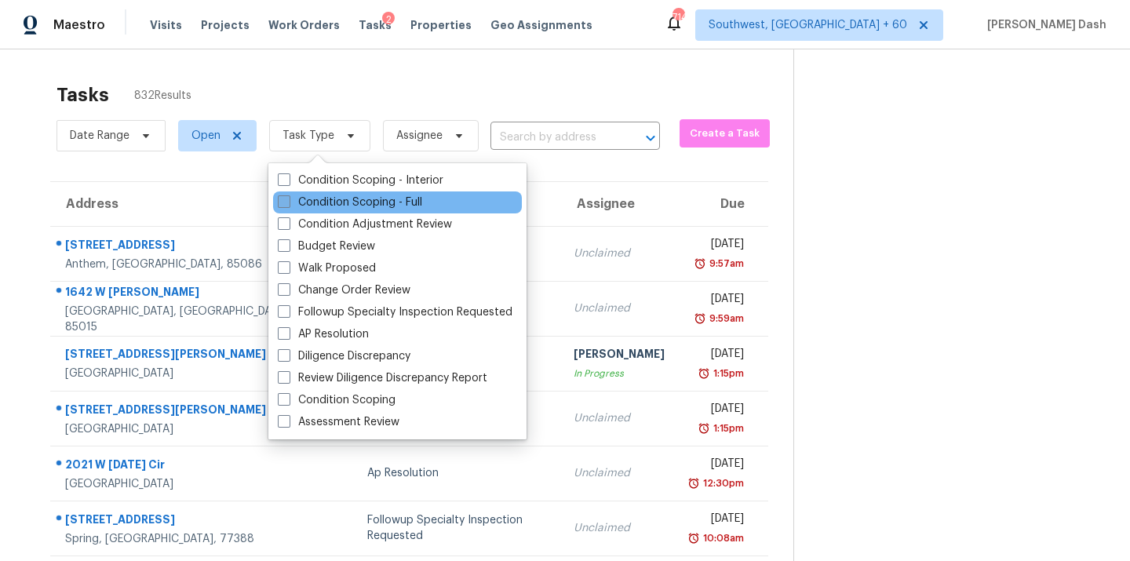
click at [328, 207] on label "Condition Scoping - Full" at bounding box center [350, 203] width 144 height 16
click at [288, 205] on input "Condition Scoping - Full" at bounding box center [283, 200] width 10 height 10
checkbox input "true"
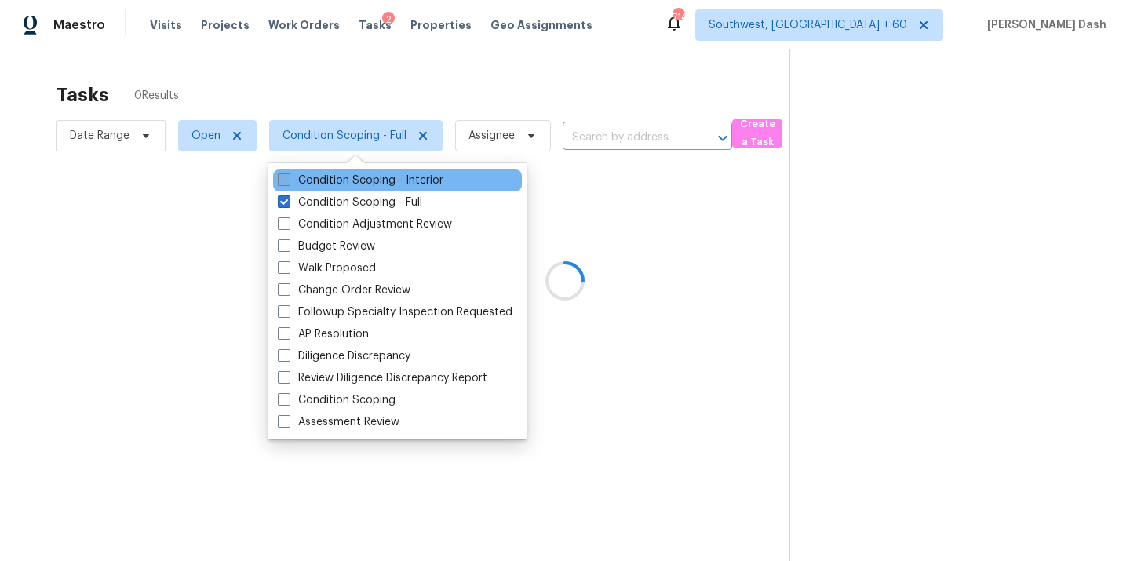
click at [334, 184] on label "Condition Scoping - Interior" at bounding box center [361, 181] width 166 height 16
click at [288, 183] on input "Condition Scoping - Interior" at bounding box center [283, 178] width 10 height 10
click at [355, 182] on label "Condition Scoping - Interior" at bounding box center [361, 181] width 166 height 16
click at [288, 182] on input "Condition Scoping - Interior" at bounding box center [283, 178] width 10 height 10
checkbox input "false"
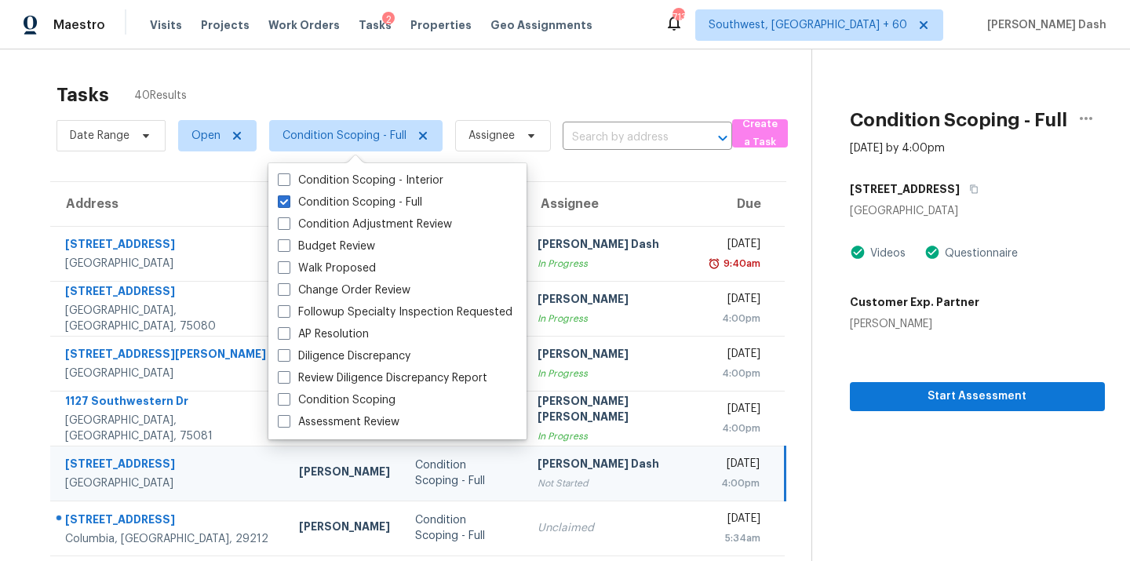
click at [382, 93] on div "Tasks 40 Results" at bounding box center [434, 95] width 755 height 41
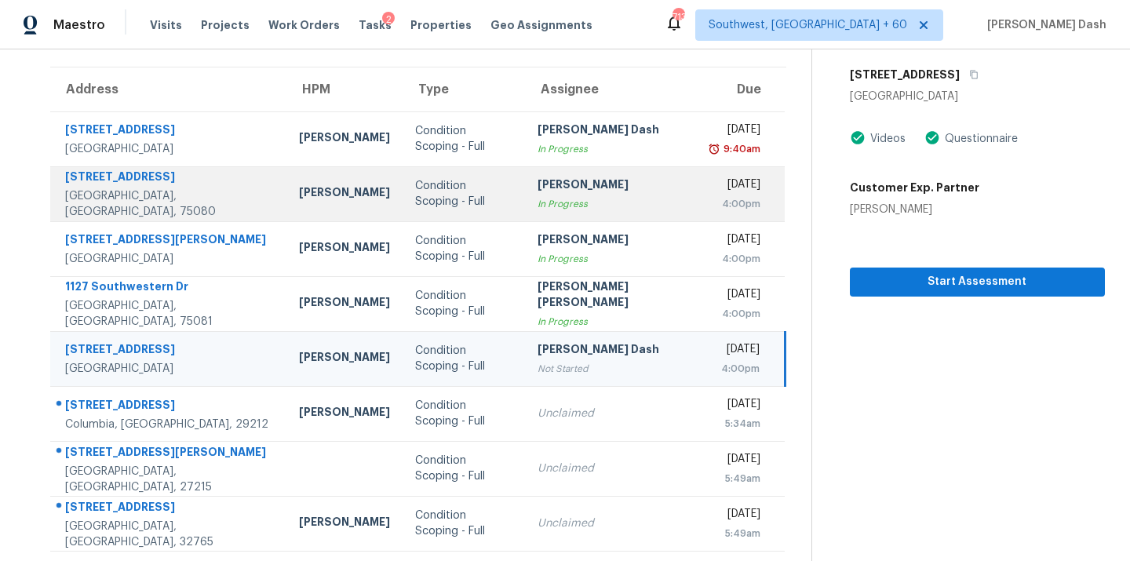
scroll to position [113, 0]
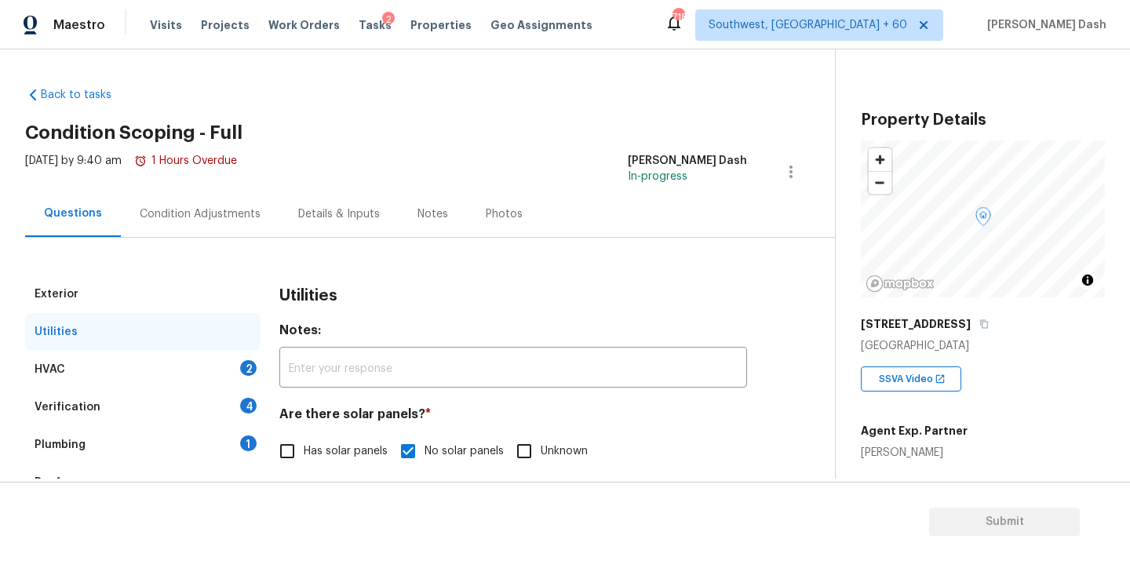
scroll to position [620, 0]
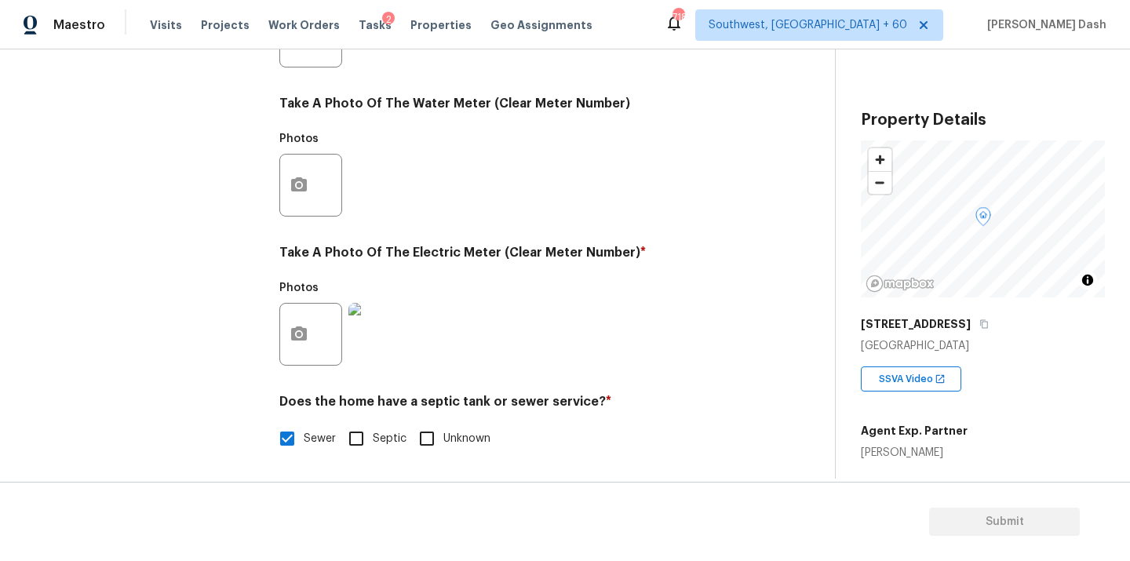
click at [176, 311] on div "Exterior Utilities HVAC 2 Verification 4 Plumbing 1 Roof Gated Community 1 Pric…" at bounding box center [142, 64] width 235 height 819
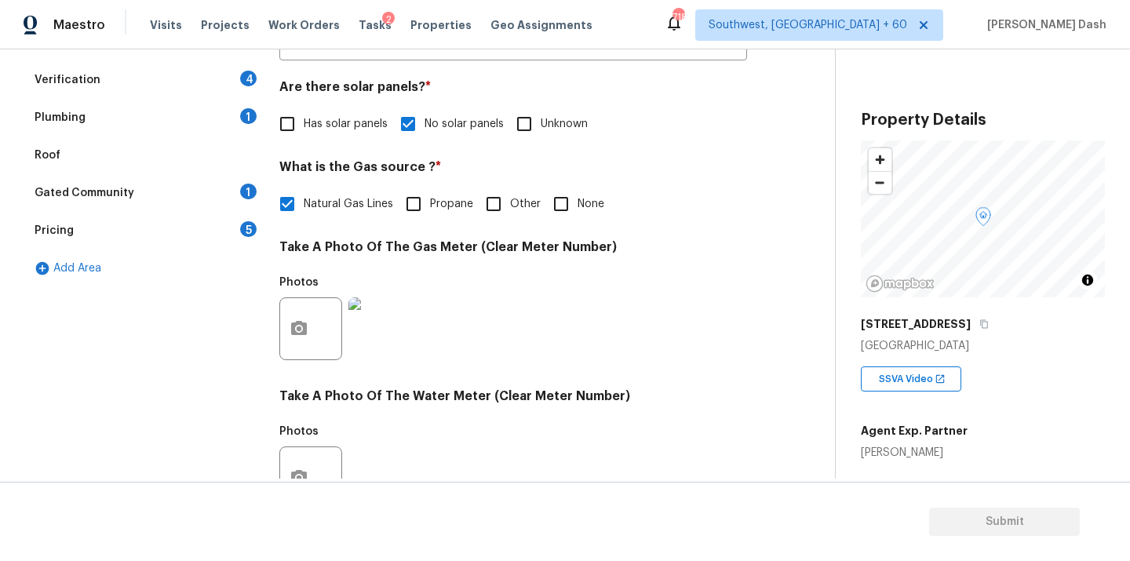
scroll to position [230, 0]
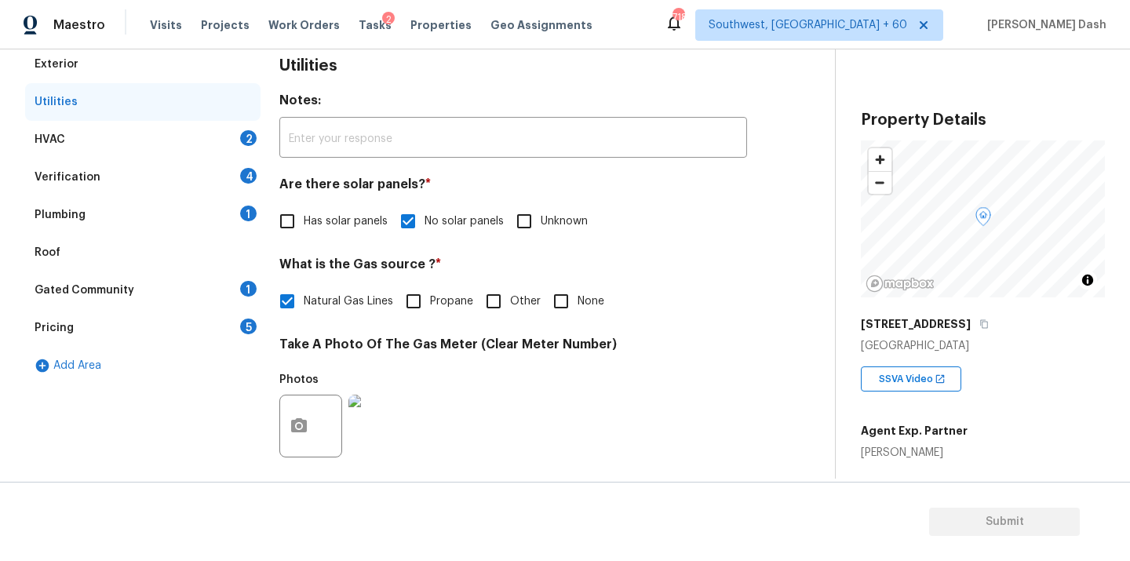
click at [170, 131] on div "HVAC 2" at bounding box center [142, 140] width 235 height 38
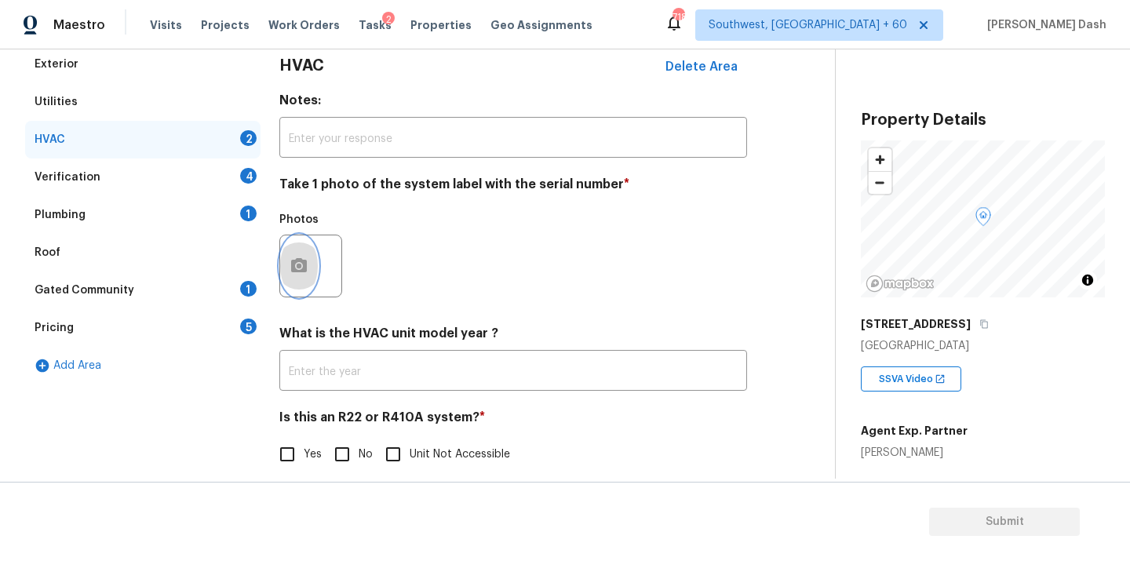
click at [298, 265] on circle "button" at bounding box center [299, 266] width 5 height 5
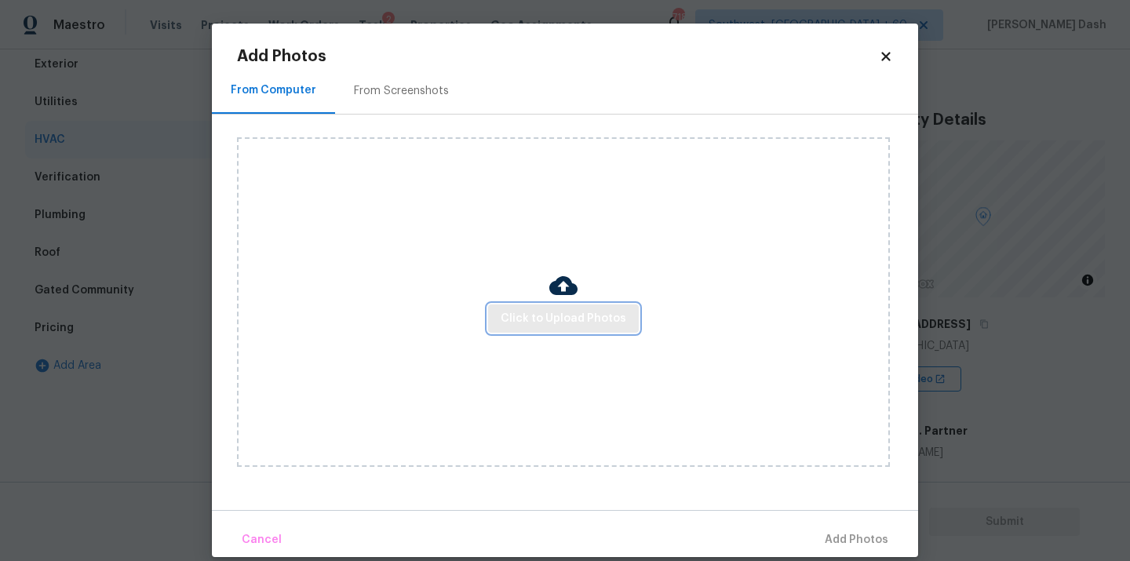
click at [514, 305] on button "Click to Upload Photos" at bounding box center [563, 319] width 151 height 29
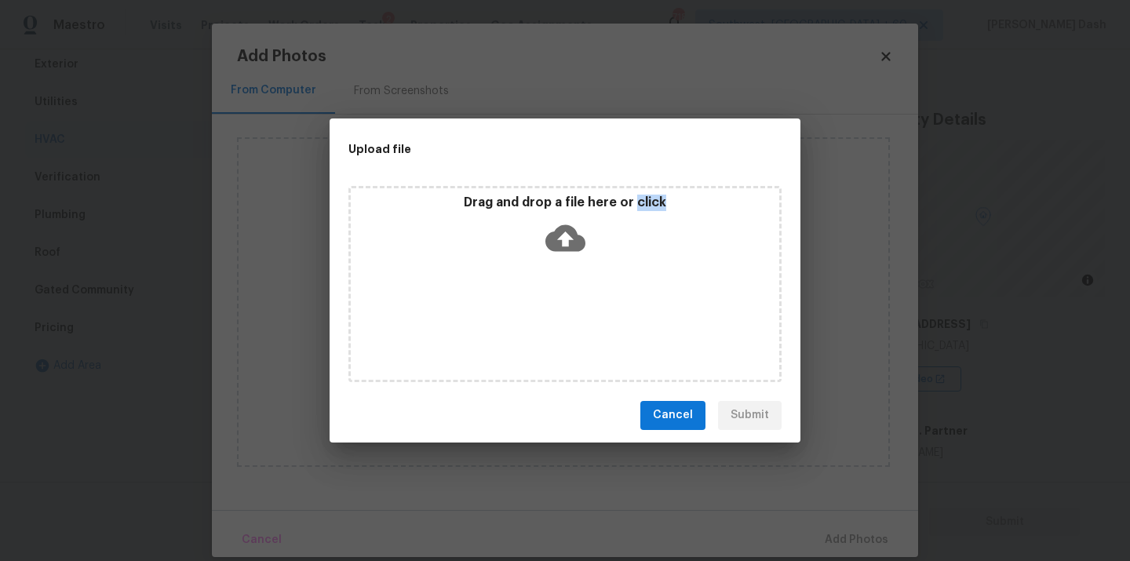
click at [514, 304] on div "Drag and drop a file here or click" at bounding box center [564, 284] width 433 height 196
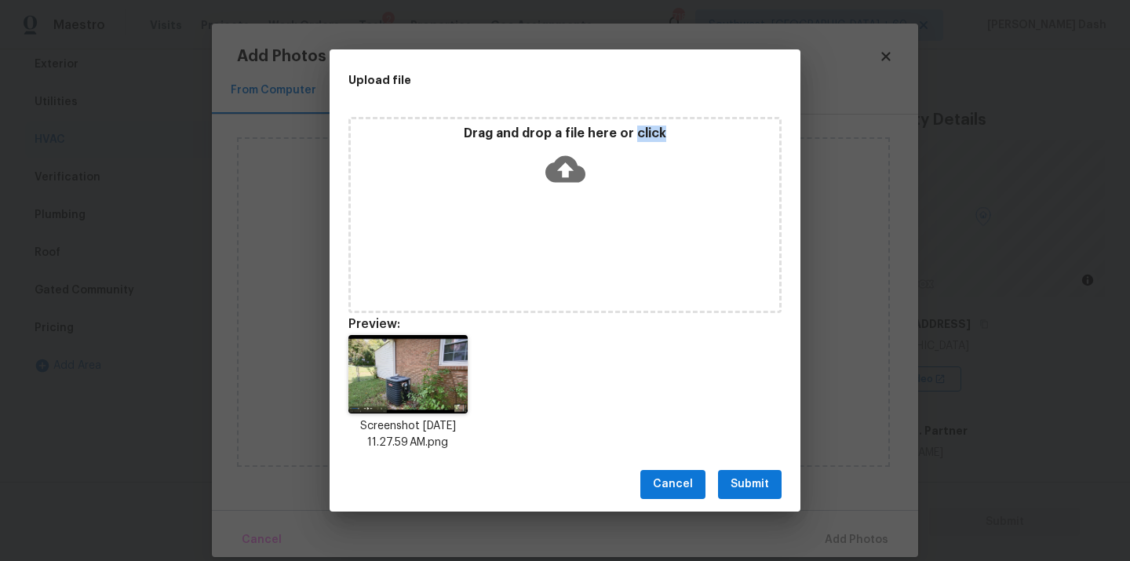
click at [753, 490] on span "Submit" at bounding box center [750, 485] width 38 height 20
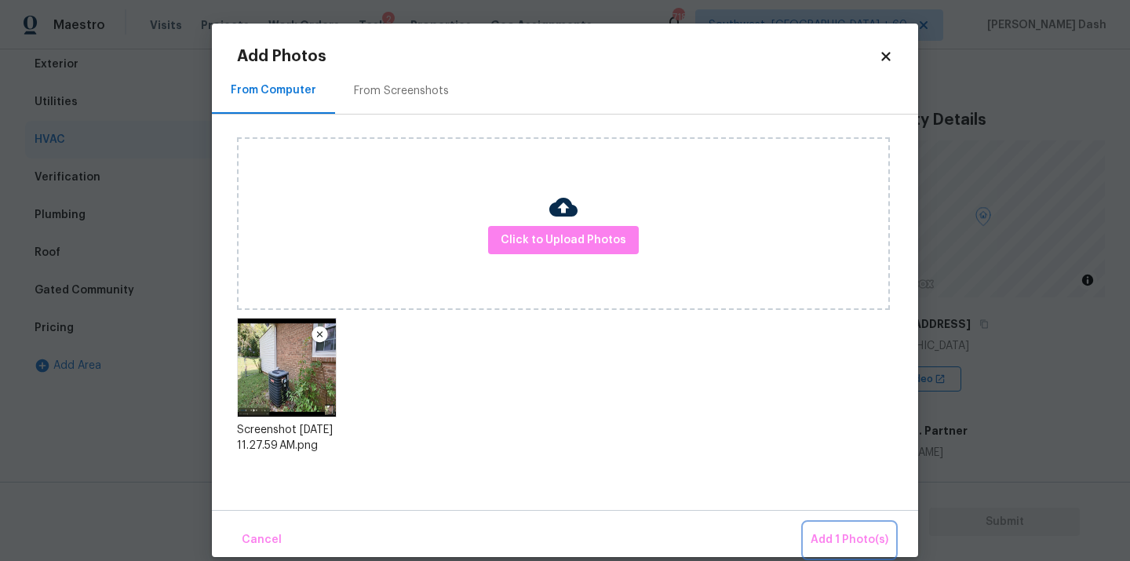
click at [850, 542] on span "Add 1 Photo(s)" at bounding box center [850, 541] width 78 height 20
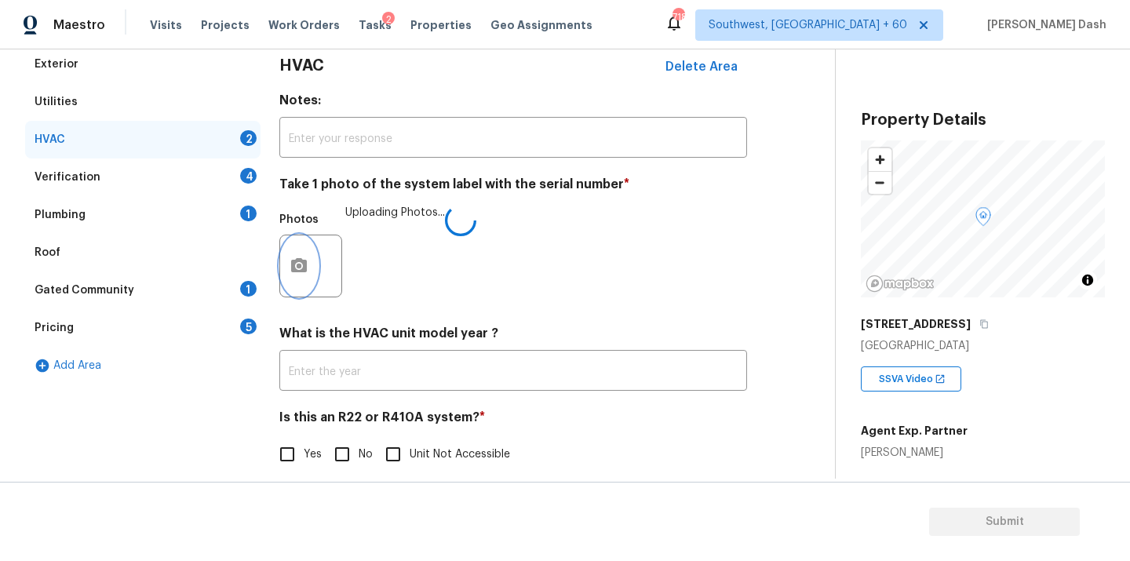
scroll to position [246, 0]
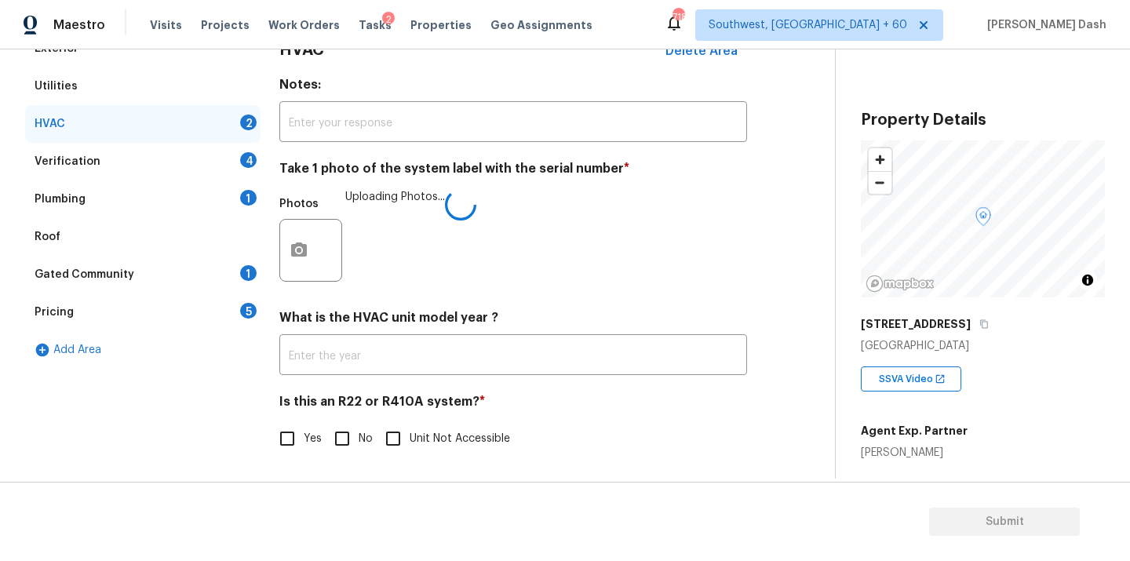
click at [297, 439] on input "Yes" at bounding box center [287, 438] width 33 height 33
checkbox input "true"
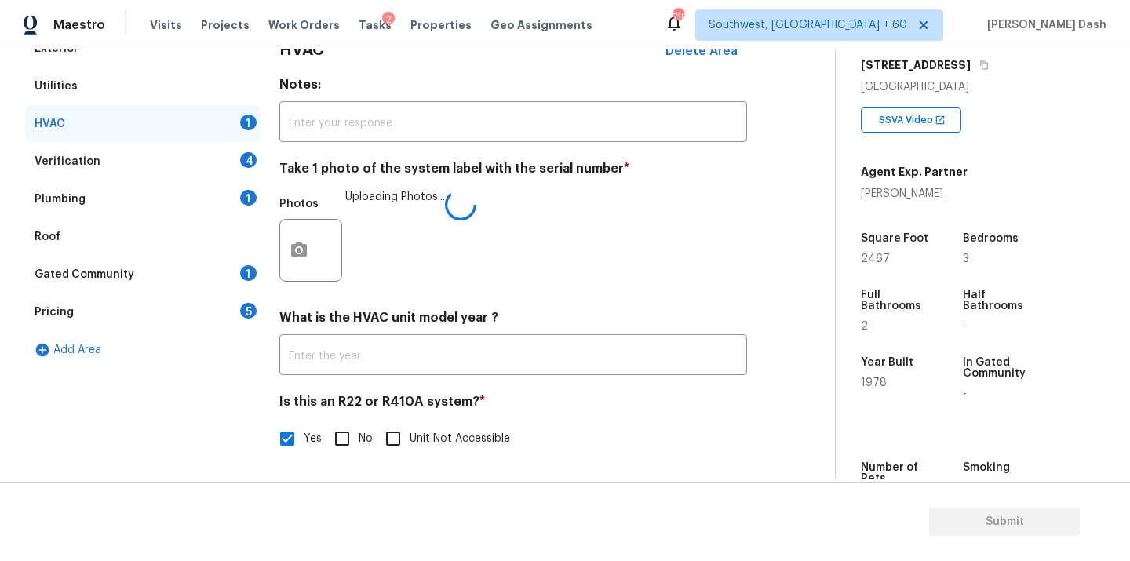
scroll to position [295, 0]
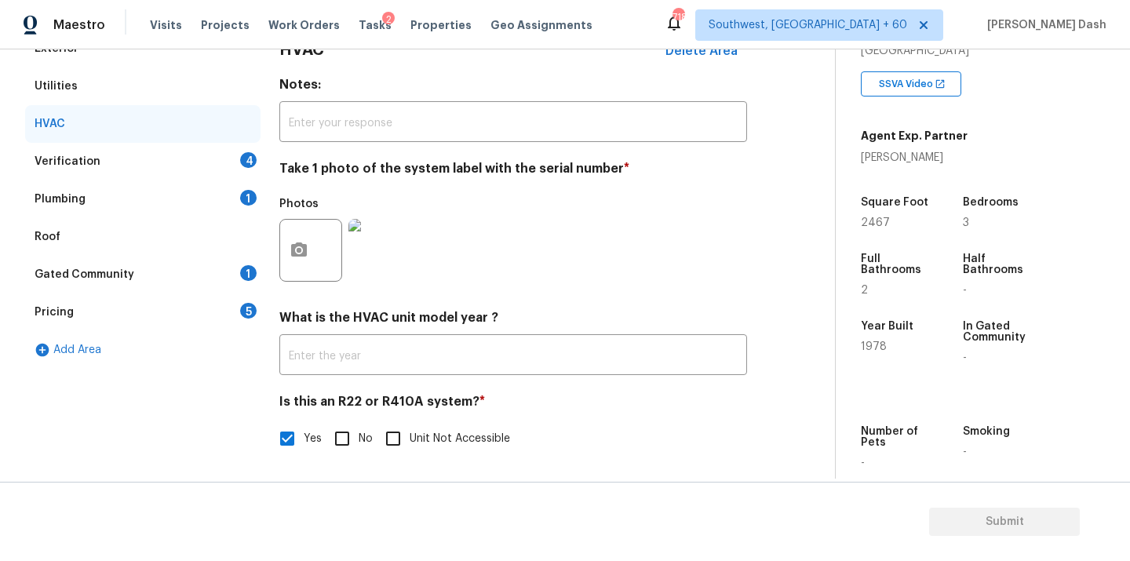
click at [215, 160] on div "Verification 4" at bounding box center [142, 162] width 235 height 38
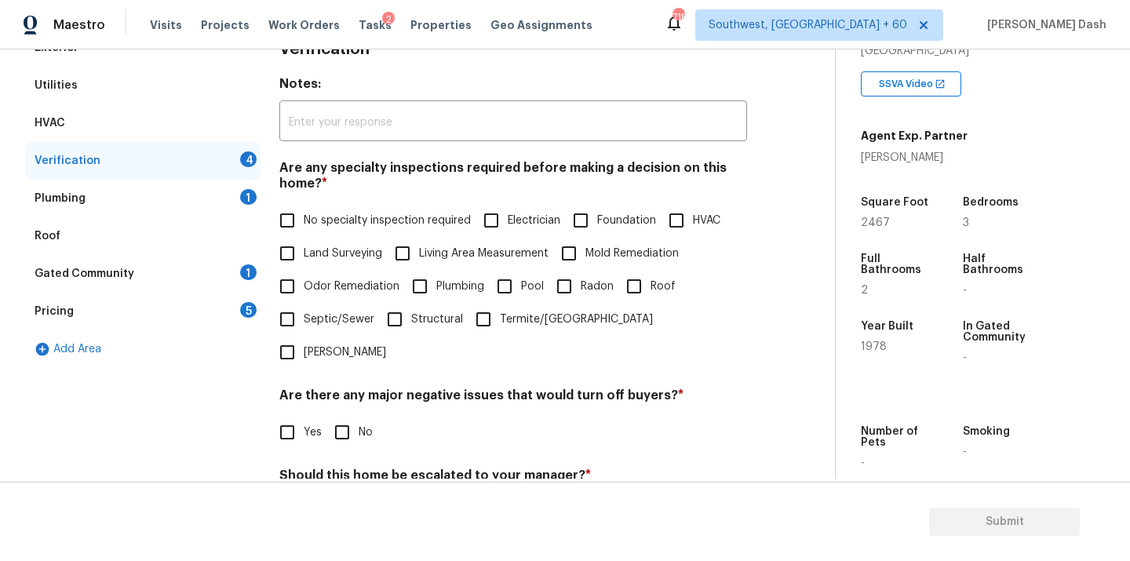
drag, startPoint x: 326, startPoint y: 221, endPoint x: 326, endPoint y: 315, distance: 94.2
click at [326, 221] on span "No specialty inspection required" at bounding box center [387, 221] width 167 height 16
click at [304, 221] on input "No specialty inspection required" at bounding box center [287, 220] width 33 height 33
checkbox input "true"
click at [333, 418] on input "No" at bounding box center [342, 434] width 33 height 33
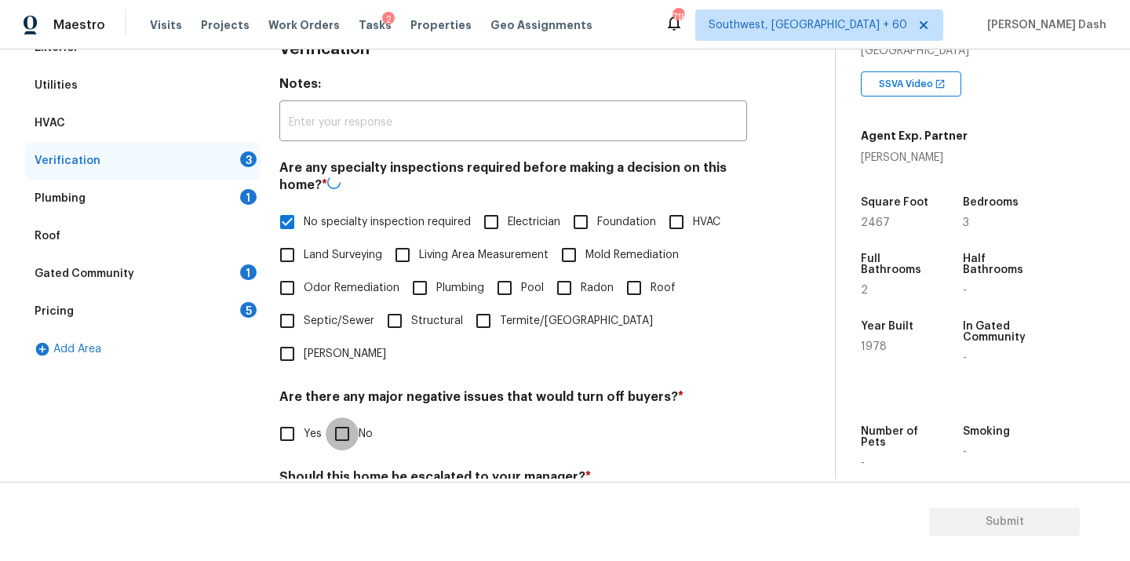
checkbox input "true"
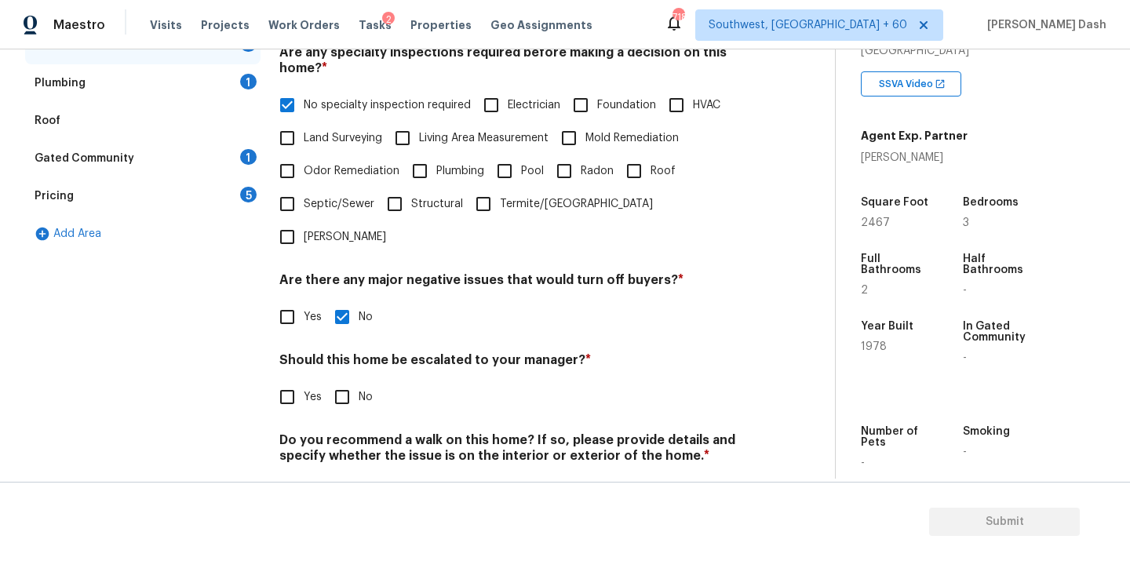
scroll to position [383, 0]
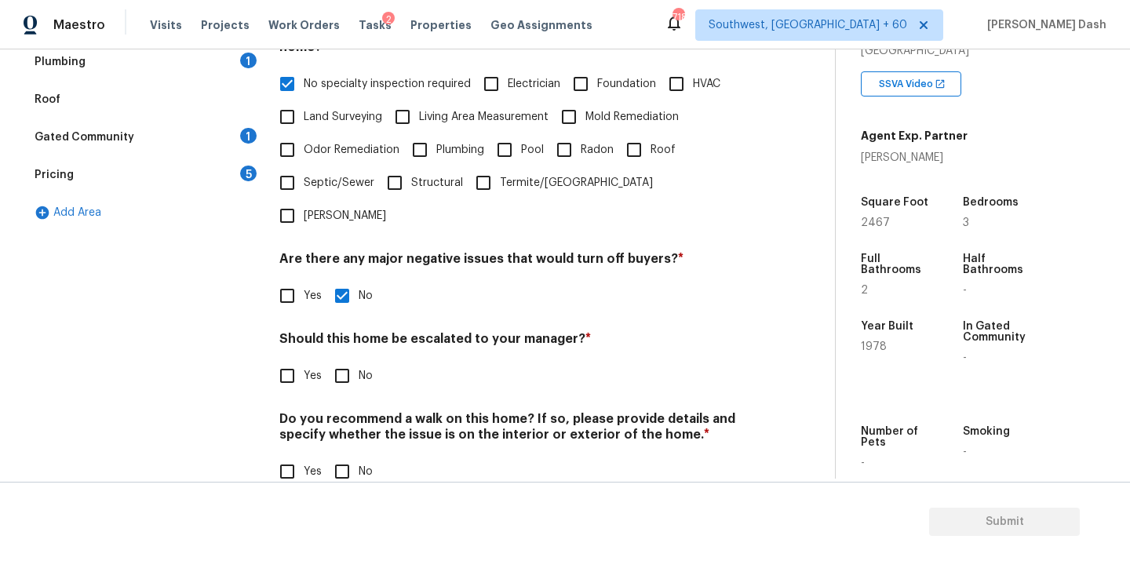
click at [333, 359] on input "No" at bounding box center [342, 375] width 33 height 33
checkbox input "true"
click at [348, 457] on input "No" at bounding box center [342, 473] width 33 height 33
checkbox input "true"
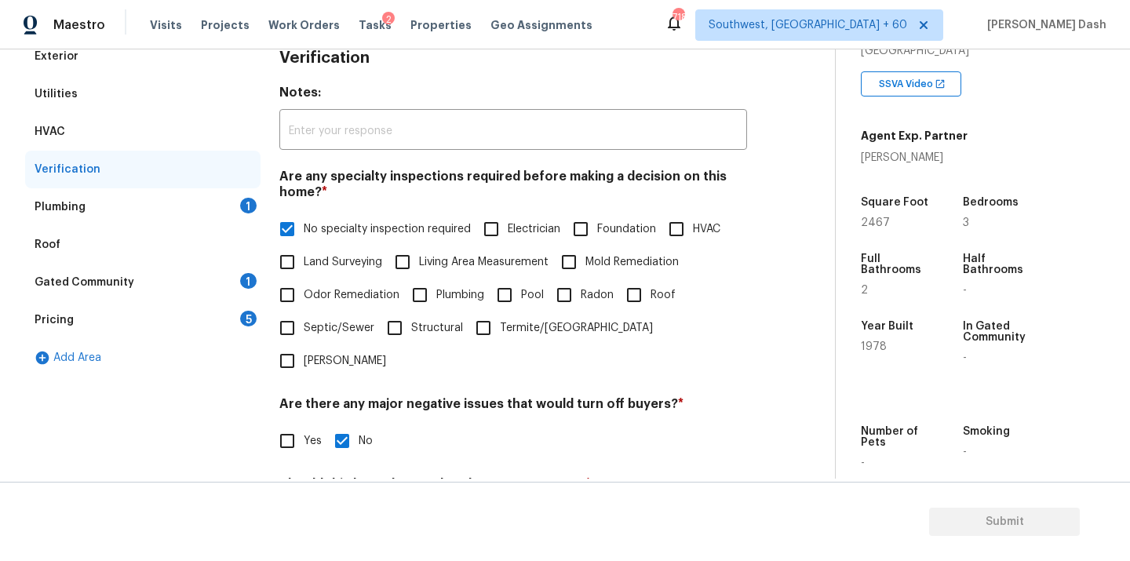
click at [239, 194] on div "Plumbing 1" at bounding box center [142, 207] width 235 height 38
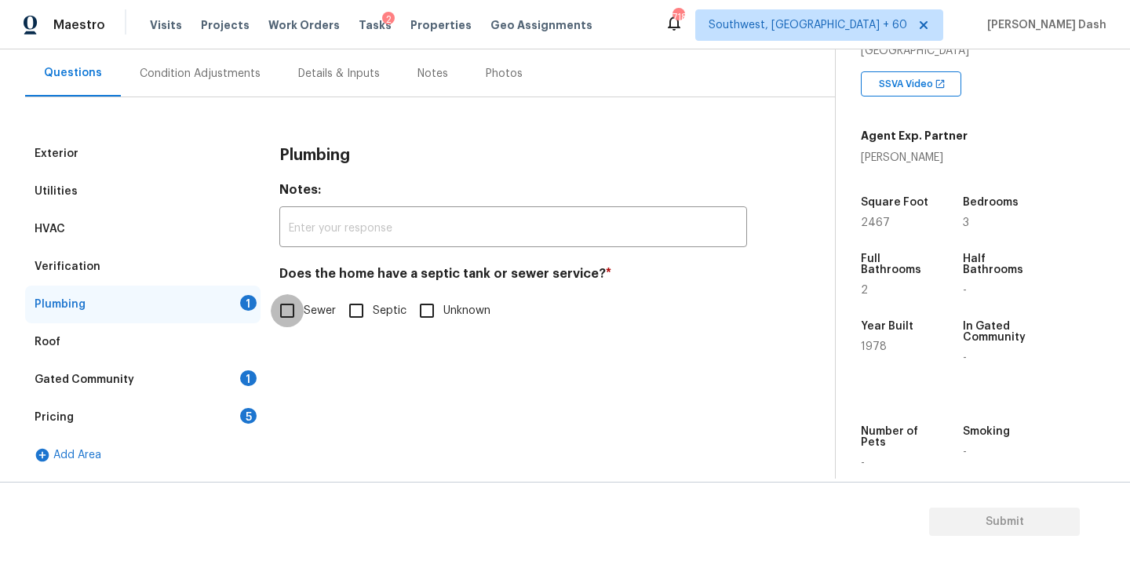
click at [300, 305] on input "Sewer" at bounding box center [287, 310] width 33 height 33
checkbox input "true"
click at [251, 369] on div "Gated Community 1" at bounding box center [142, 380] width 235 height 38
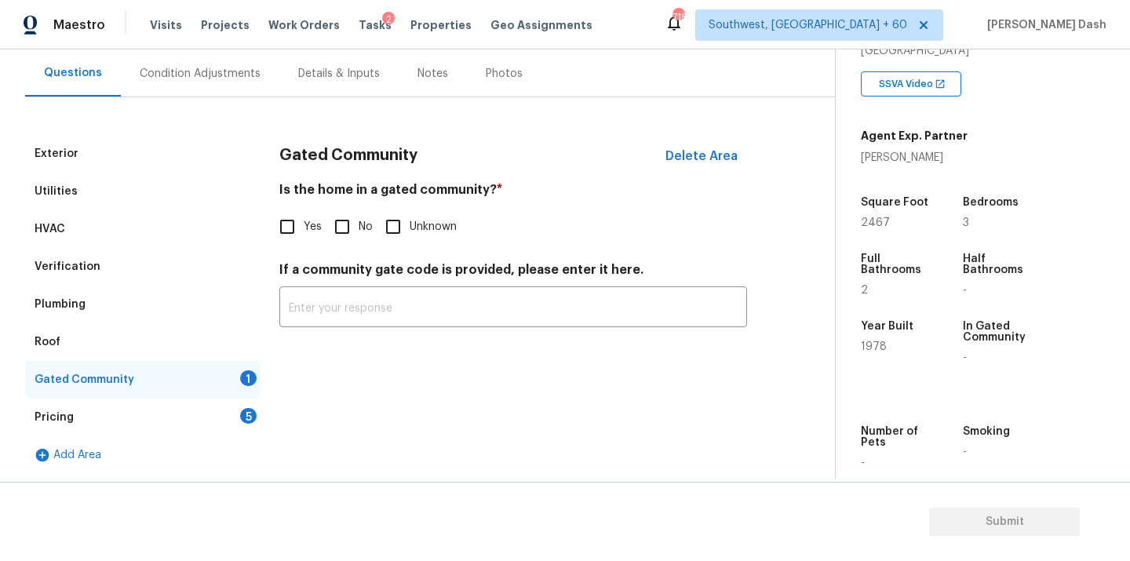
click at [351, 217] on input "No" at bounding box center [342, 226] width 33 height 33
checkbox input "true"
click at [239, 409] on div "Pricing 5" at bounding box center [142, 418] width 235 height 38
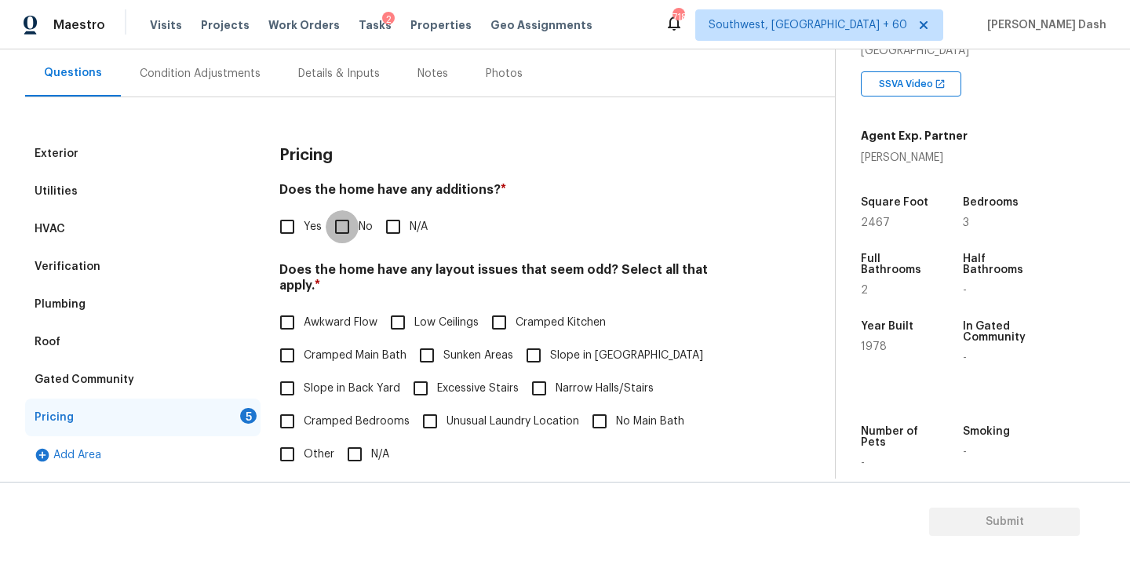
click at [338, 242] on input "No" at bounding box center [342, 226] width 33 height 33
checkbox input "true"
click at [378, 438] on label "N/A" at bounding box center [363, 454] width 51 height 33
click at [371, 438] on input "N/A" at bounding box center [354, 454] width 33 height 33
checkbox input "true"
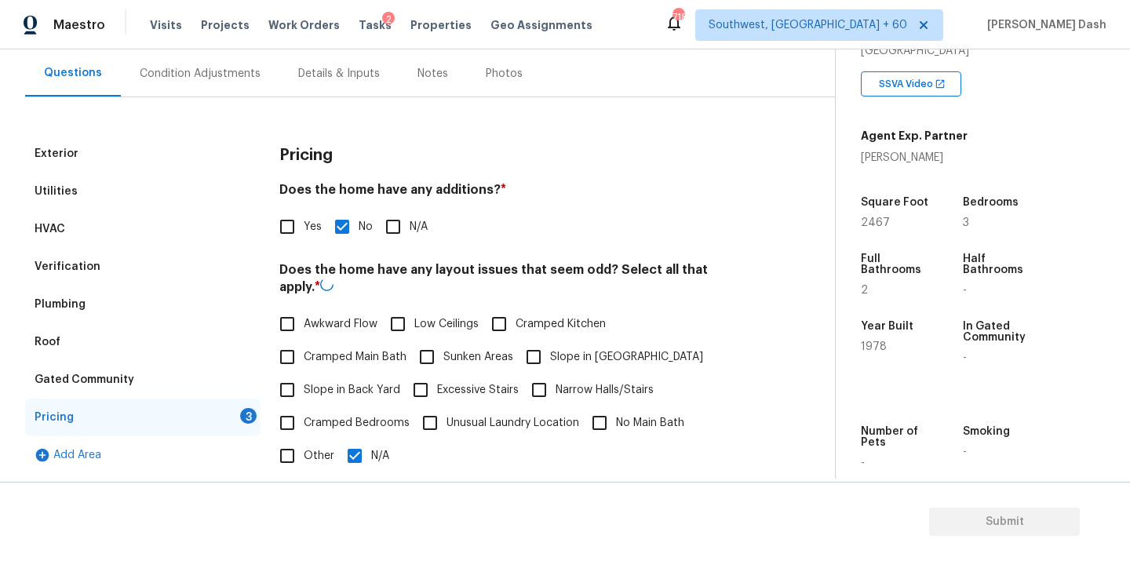
scroll to position [311, 0]
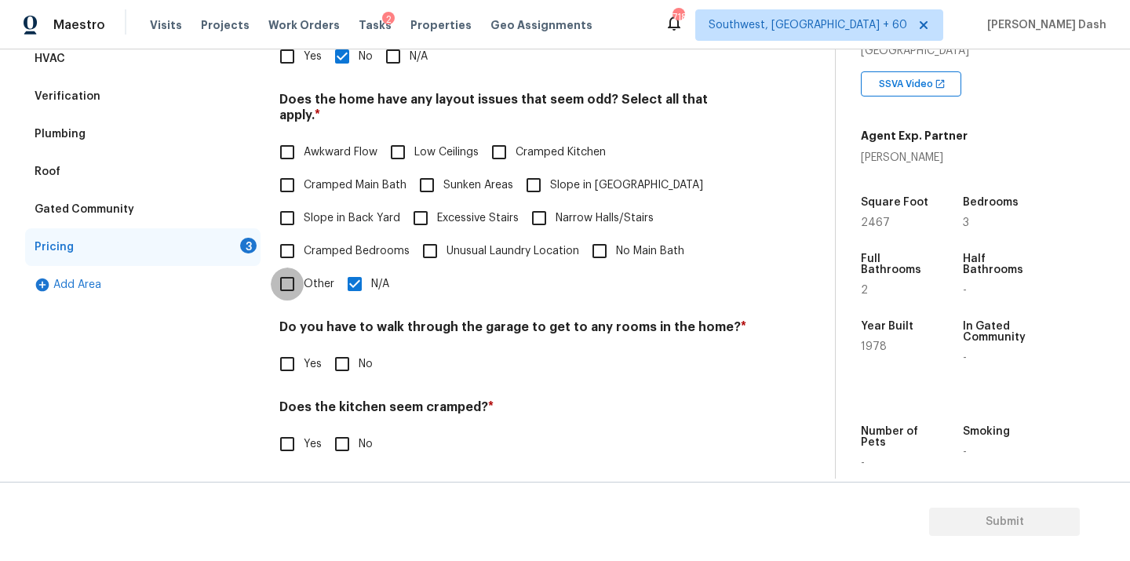
click at [299, 278] on input "Other" at bounding box center [287, 284] width 33 height 33
checkbox input "true"
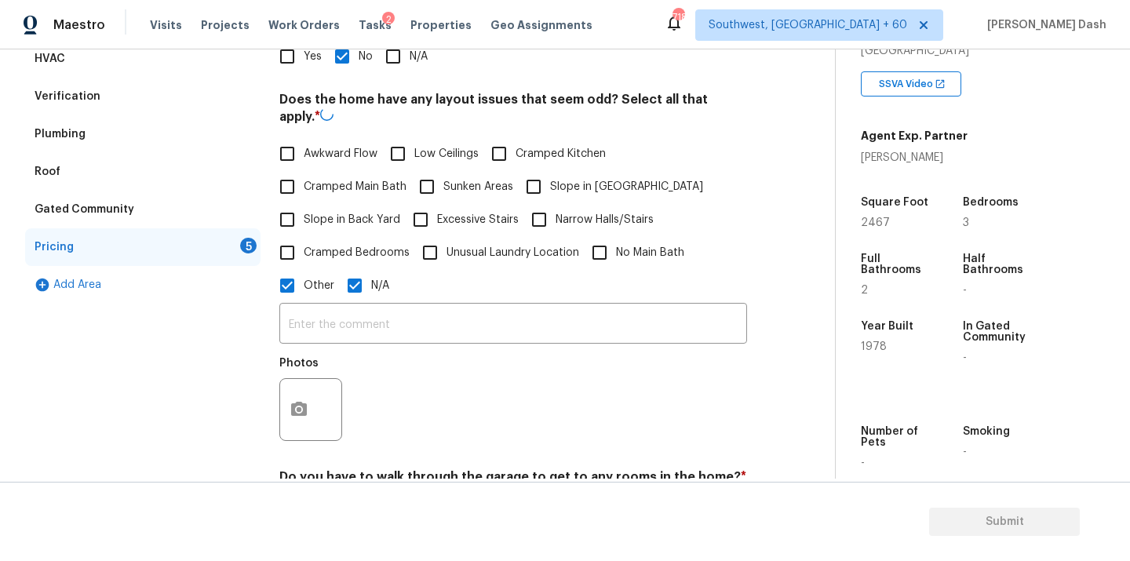
click at [378, 297] on label "N/A" at bounding box center [363, 285] width 51 height 33
click at [371, 297] on input "N/A" at bounding box center [354, 285] width 33 height 33
checkbox input "false"
click at [310, 305] on input "text" at bounding box center [513, 323] width 468 height 37
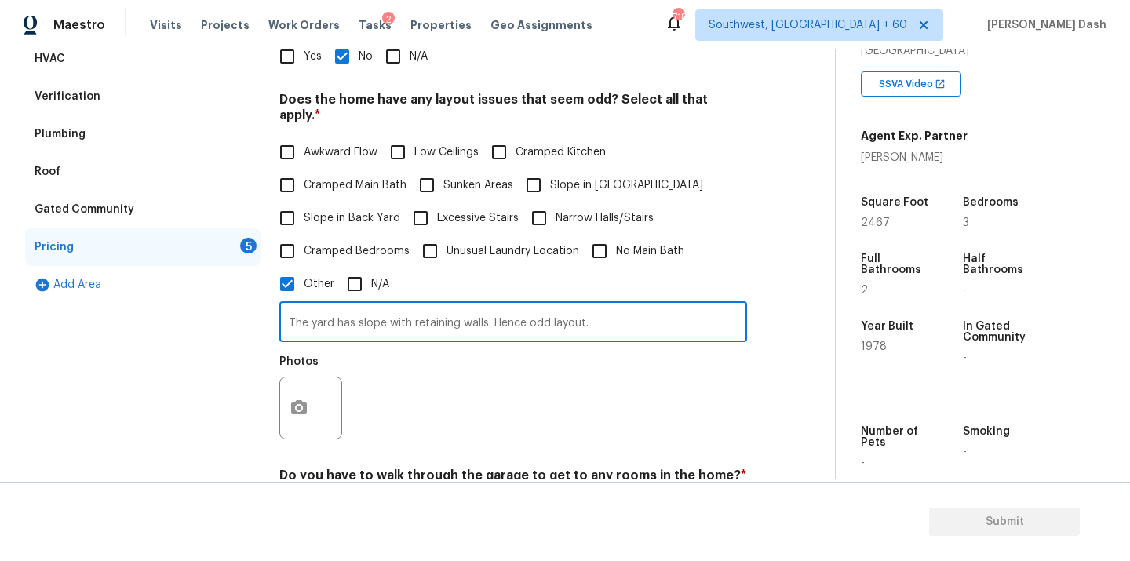
type input "The yard has slope with retaining walls. Hence odd layout."
click at [303, 385] on button "button" at bounding box center [299, 408] width 38 height 61
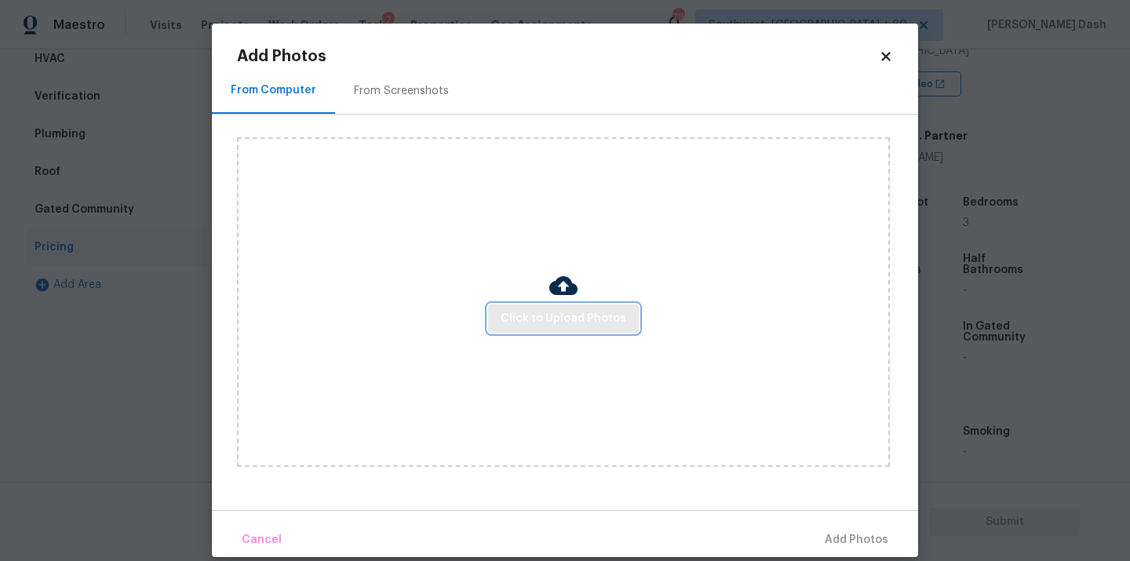
click at [552, 332] on button "Click to Upload Photos" at bounding box center [563, 319] width 151 height 29
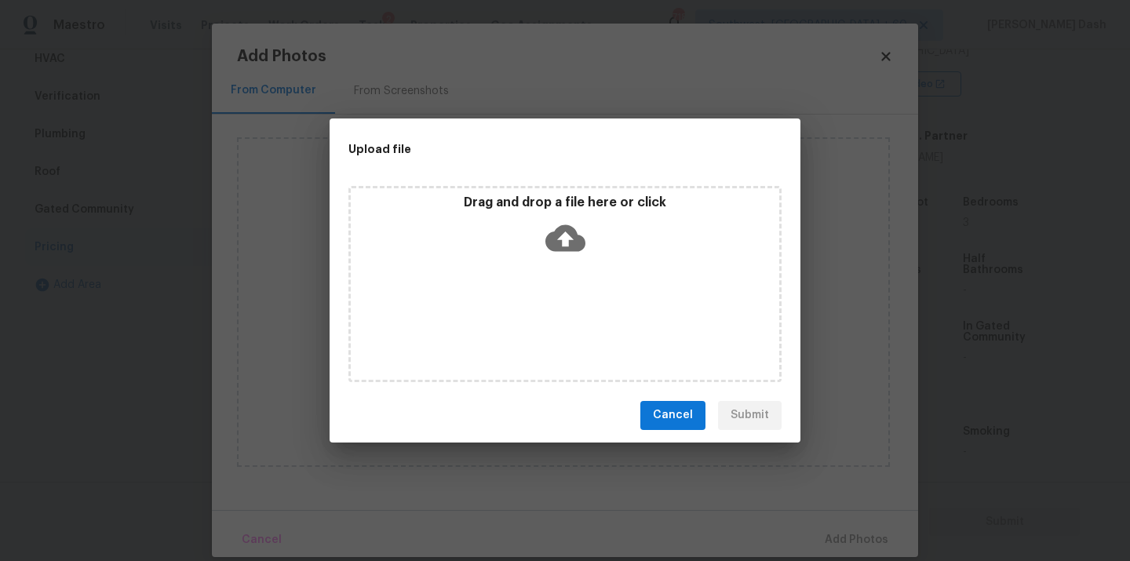
click at [552, 330] on div "Drag and drop a file here or click" at bounding box center [564, 284] width 433 height 196
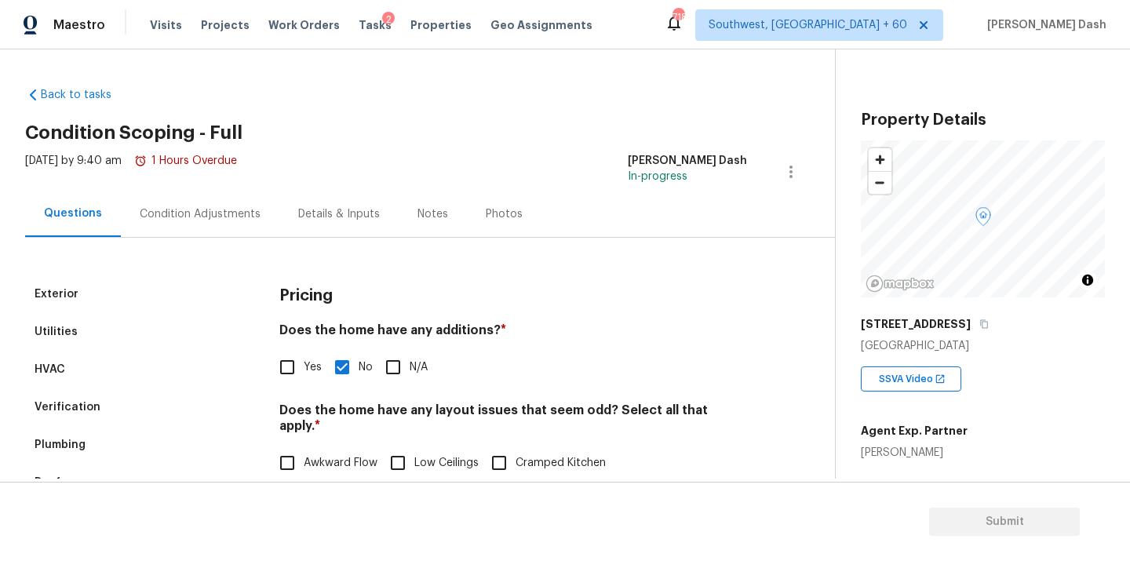
checkbox input "true"
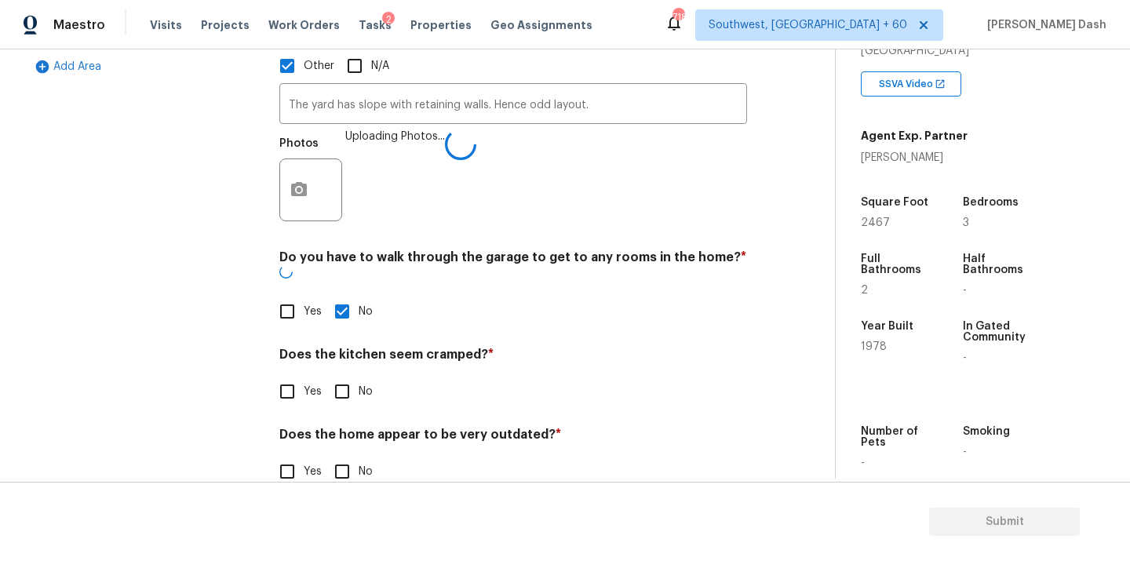
click at [343, 377] on div "Pricing Does the home have any additions? * Yes No N/A Does the home have any l…" at bounding box center [513, 126] width 468 height 761
click at [343, 455] on input "No" at bounding box center [342, 471] width 33 height 33
checkbox input "true"
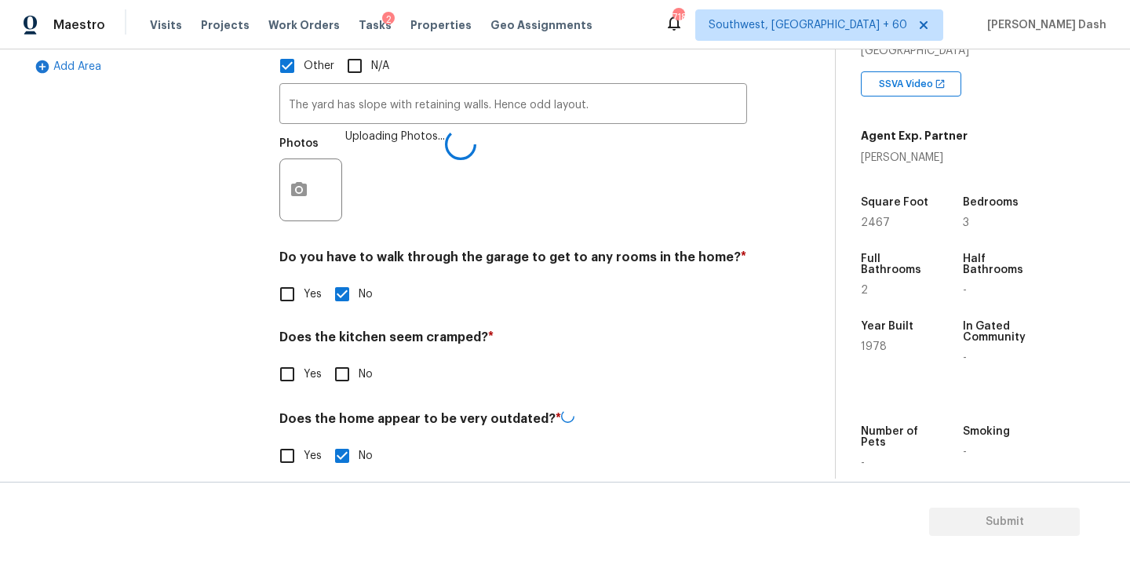
click at [343, 359] on input "No" at bounding box center [342, 374] width 33 height 33
checkbox input "true"
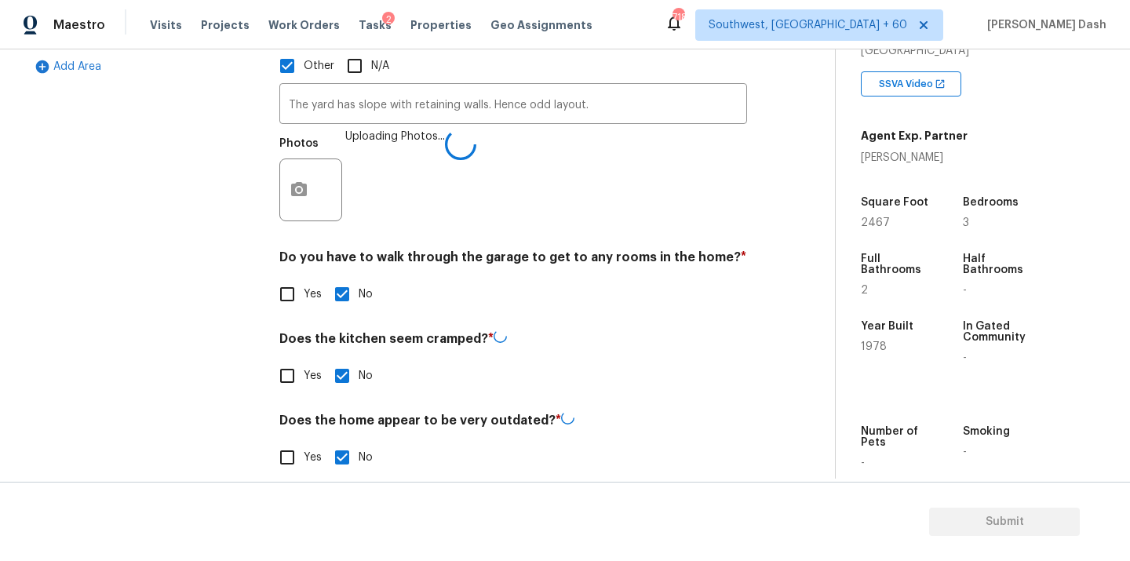
click at [254, 359] on div "Exterior Utilities HVAC Verification Plumbing Roof Gated Community Pricing 1 Ad…" at bounding box center [142, 119] width 235 height 746
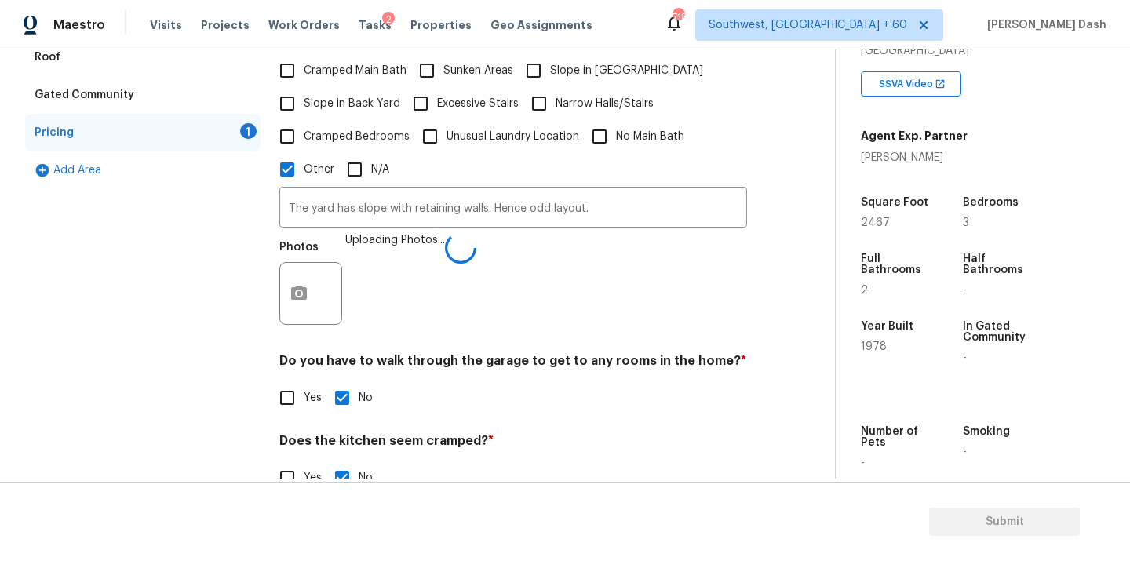
scroll to position [425, 0]
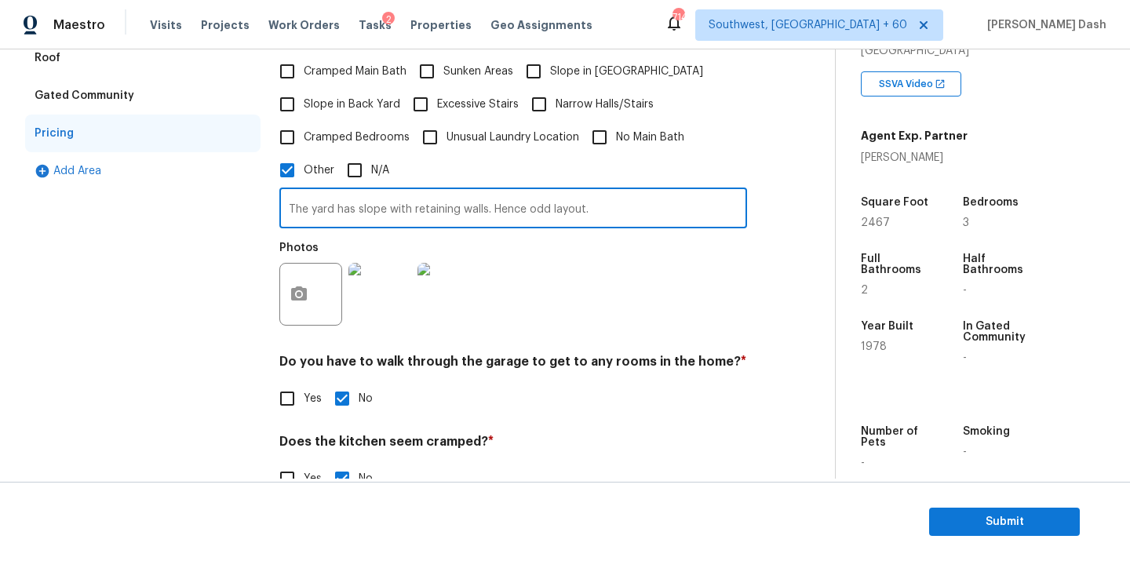
click at [615, 200] on input "The yard has slope with retaining walls. Hence odd layout." at bounding box center [513, 210] width 468 height 37
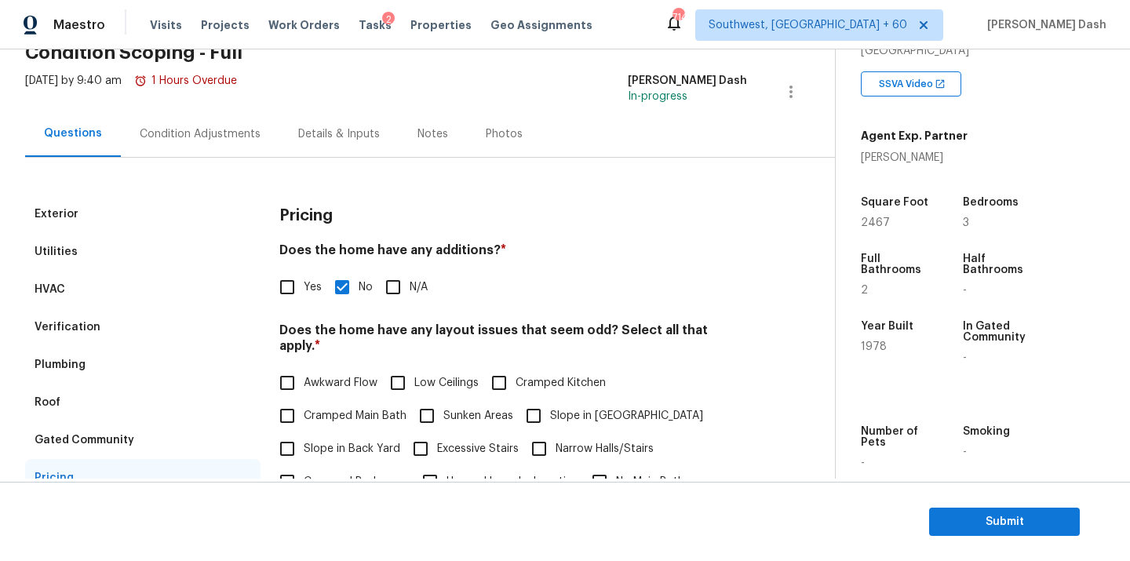
scroll to position [12, 0]
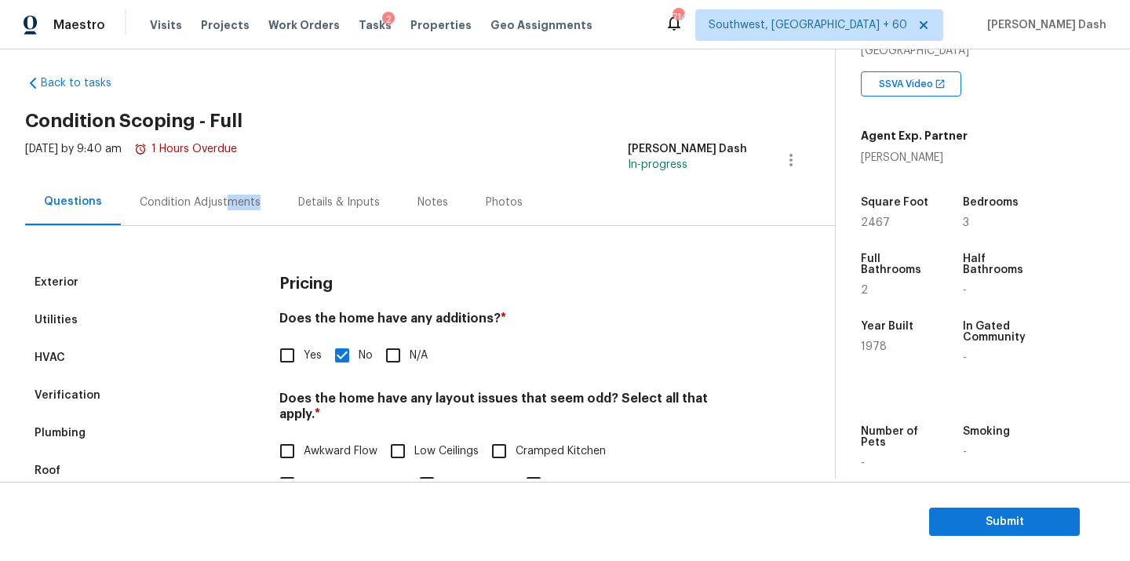
click at [224, 210] on div "Condition Adjustments" at bounding box center [200, 202] width 159 height 46
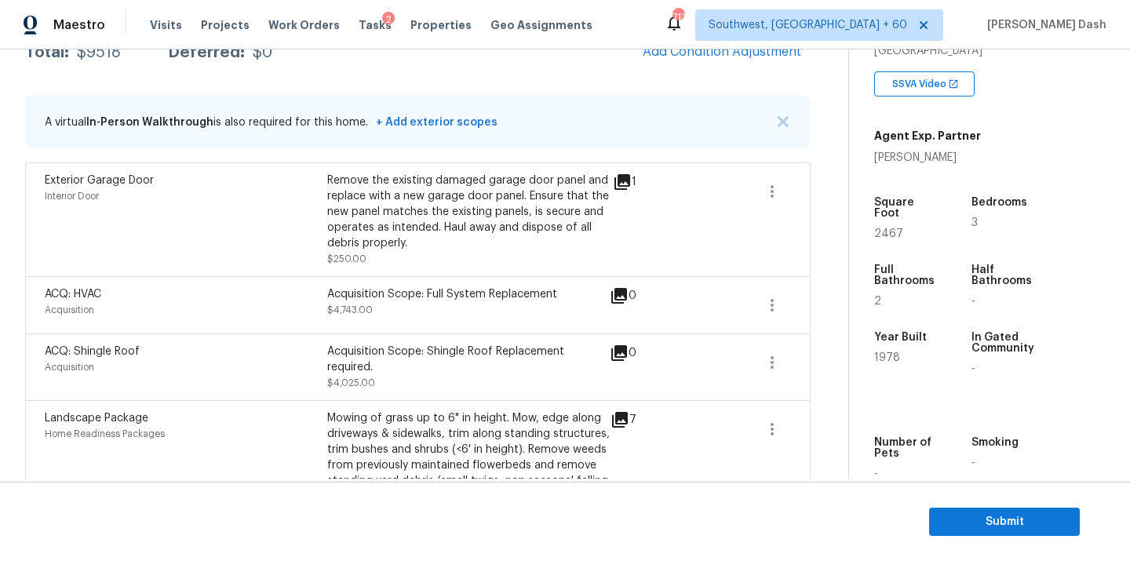
scroll to position [437, 0]
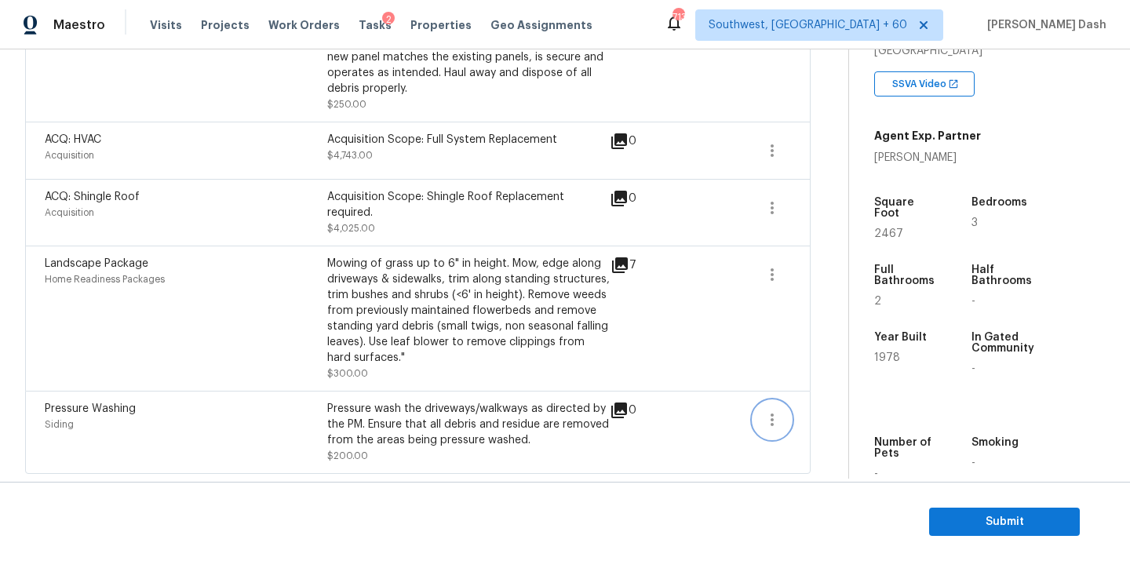
click at [782, 414] on button "button" at bounding box center [772, 420] width 38 height 38
click at [839, 409] on div "Edit" at bounding box center [862, 417] width 122 height 16
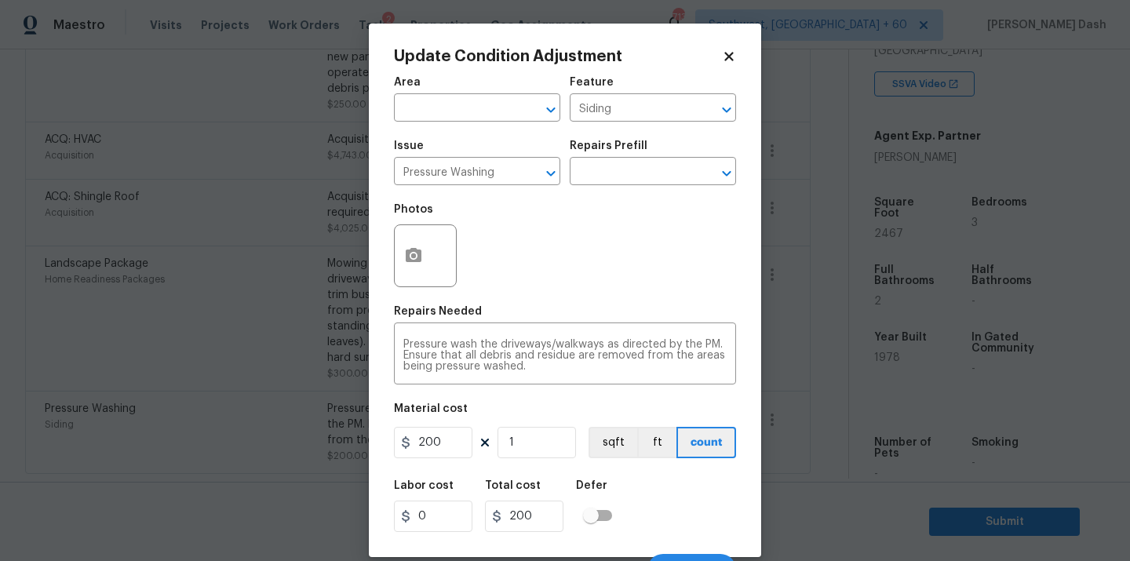
click at [263, 247] on body "Maestro Visits Projects Work Orders Tasks 2 Properties Geo Assignments 713 Sout…" at bounding box center [565, 280] width 1130 height 561
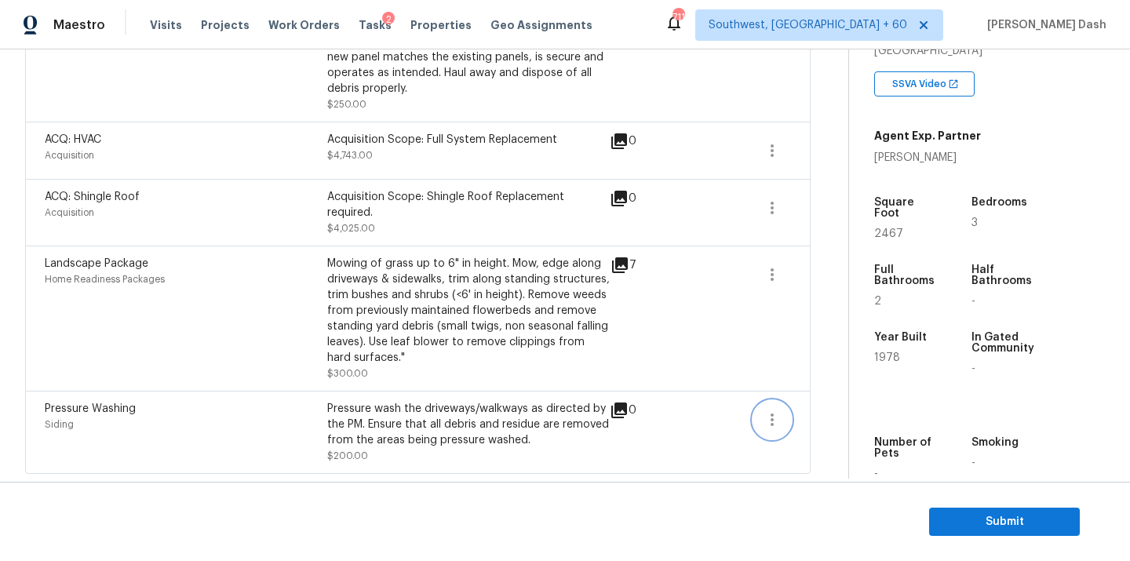
click at [773, 418] on icon "button" at bounding box center [772, 419] width 19 height 19
click at [837, 412] on div "Edit" at bounding box center [862, 417] width 122 height 16
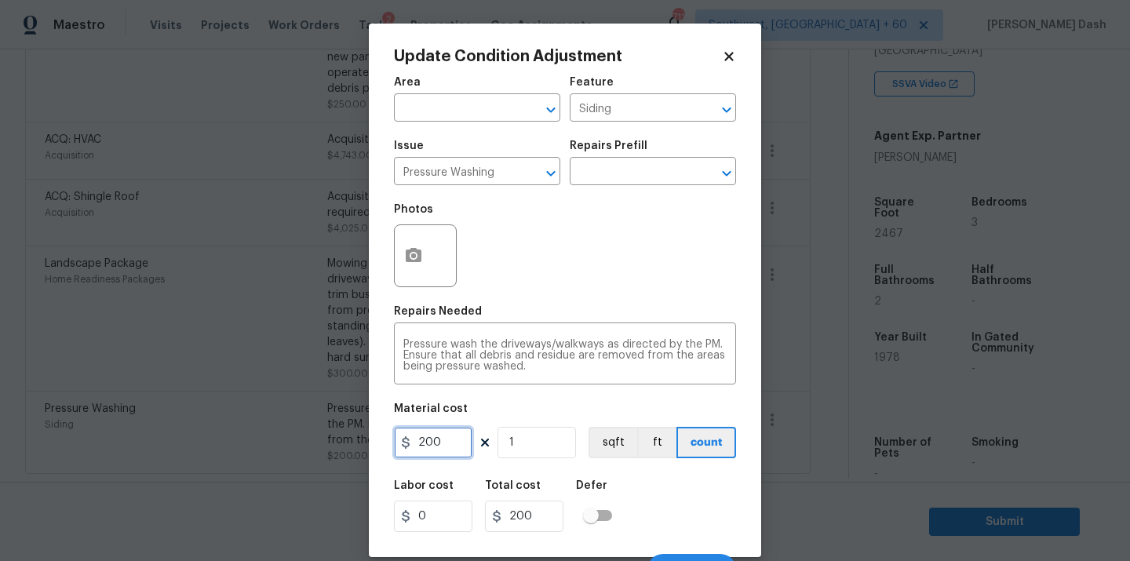
click at [443, 440] on input "200" at bounding box center [433, 442] width 78 height 31
type input "250"
click at [676, 501] on div "Labor cost 0 Total cost 250 Defer" at bounding box center [565, 506] width 342 height 71
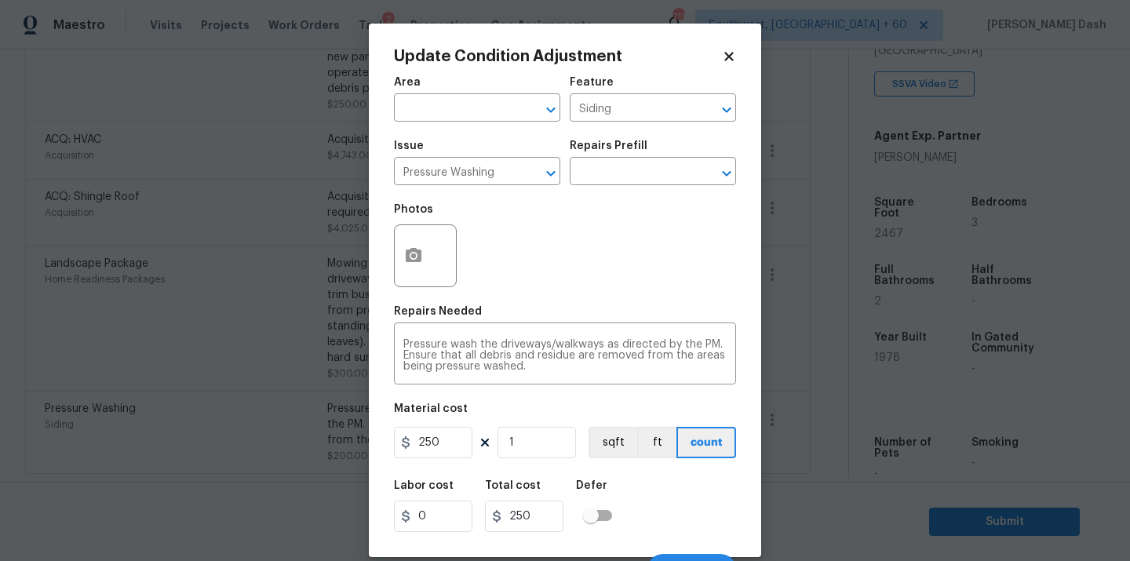
scroll to position [25, 0]
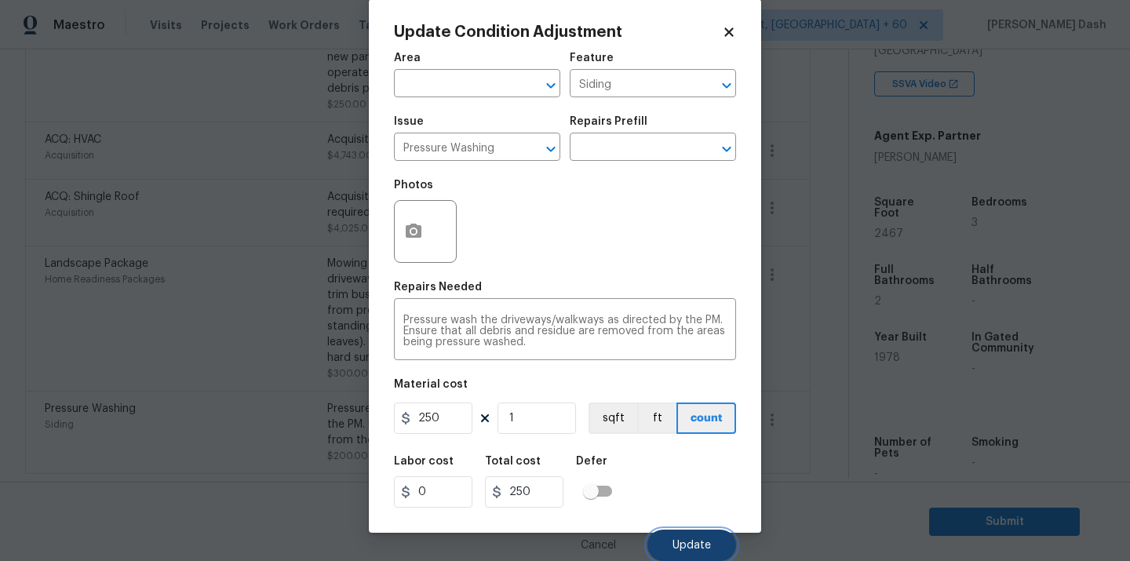
click at [686, 540] on span "Update" at bounding box center [692, 546] width 38 height 12
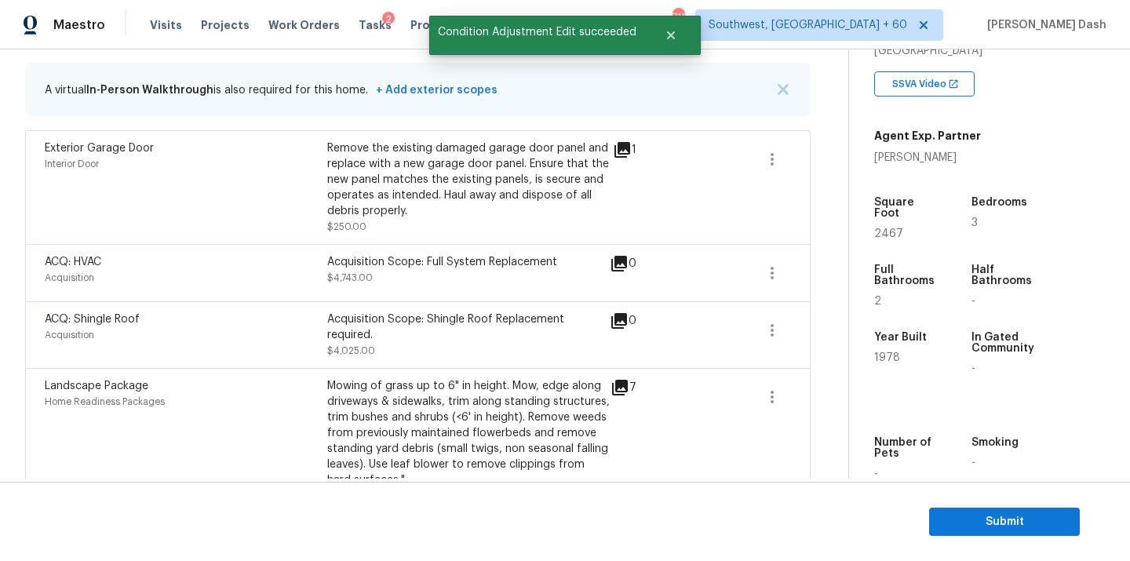
scroll to position [286, 0]
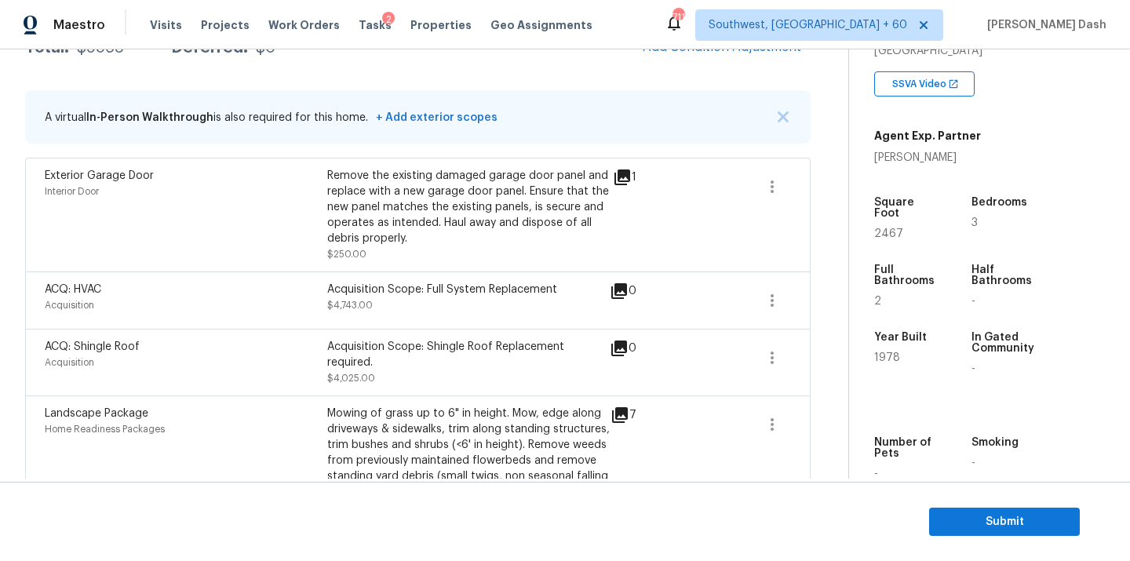
click at [625, 170] on icon at bounding box center [623, 178] width 16 height 16
click at [767, 192] on icon "button" at bounding box center [772, 186] width 19 height 19
click at [801, 188] on div "Edit" at bounding box center [862, 184] width 122 height 16
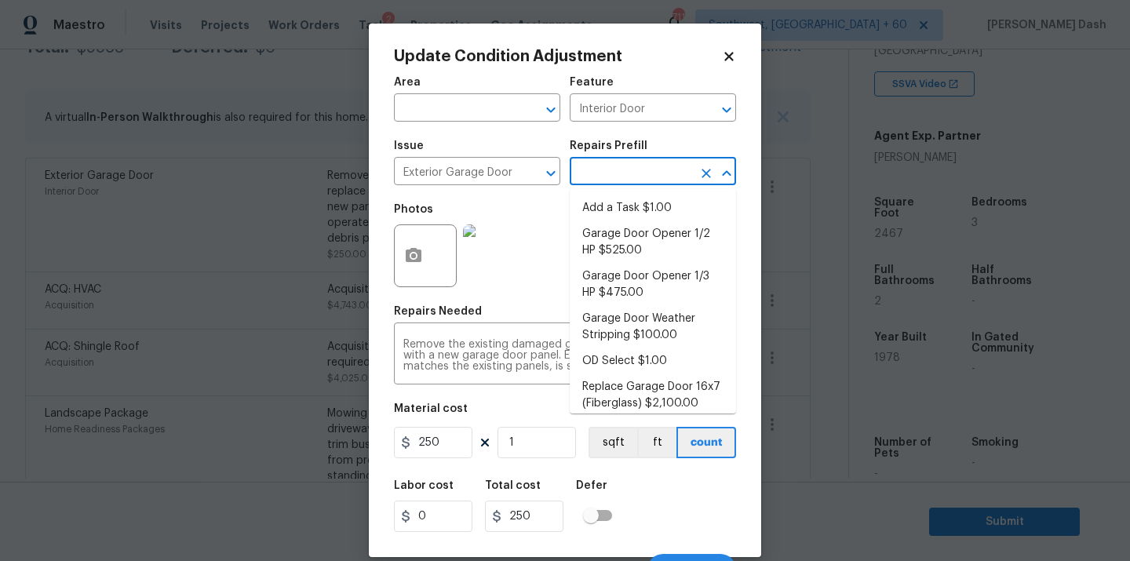
click at [632, 171] on input "text" at bounding box center [631, 173] width 122 height 24
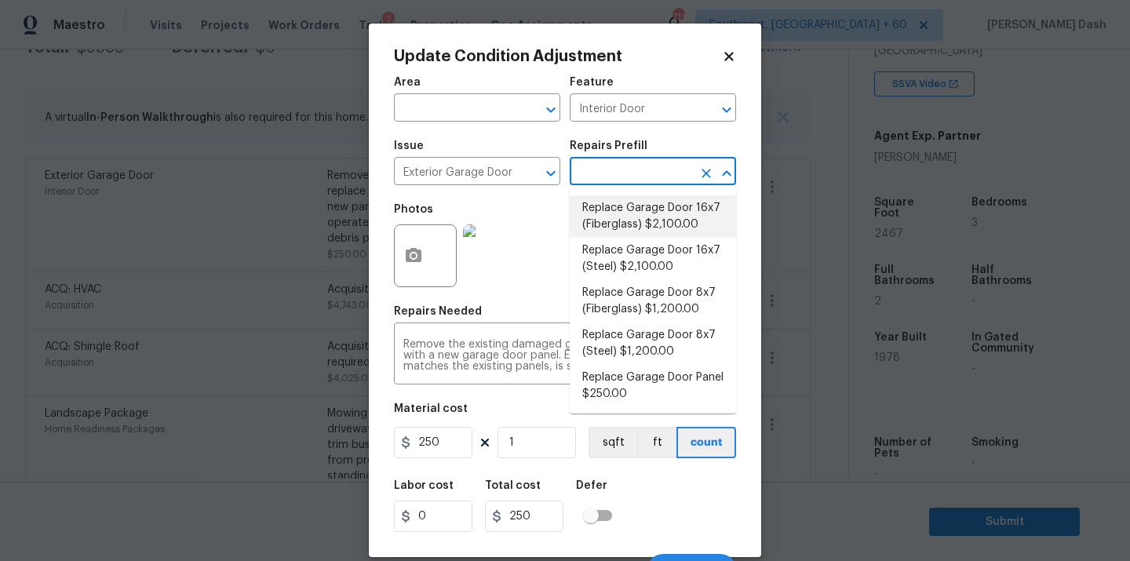
click at [684, 224] on li "Replace Garage Door 16x7 (Fiberglass) $2,100.00" at bounding box center [653, 216] width 166 height 42
type textarea "Remove the existing garage door and ALL of the existing hardware. Install new h…"
type input "2100"
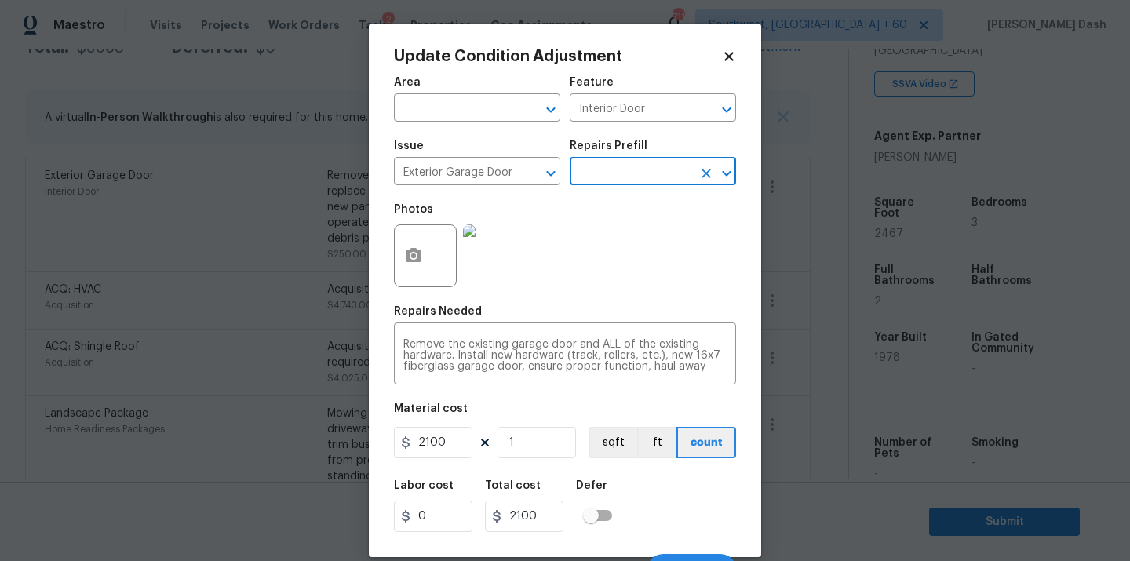
scroll to position [25, 0]
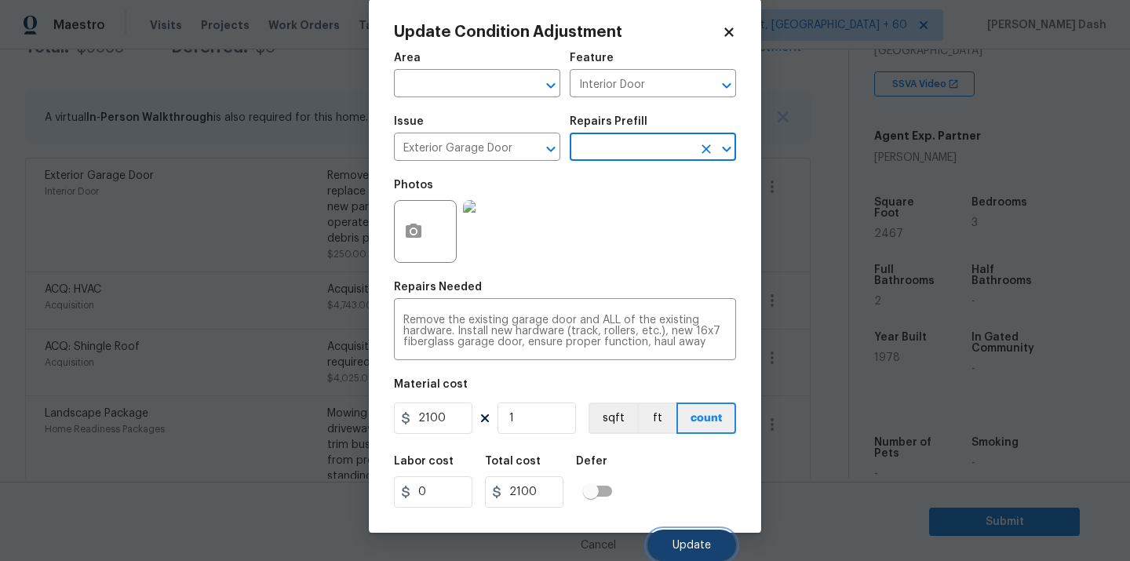
click at [688, 532] on button "Update" at bounding box center [692, 545] width 89 height 31
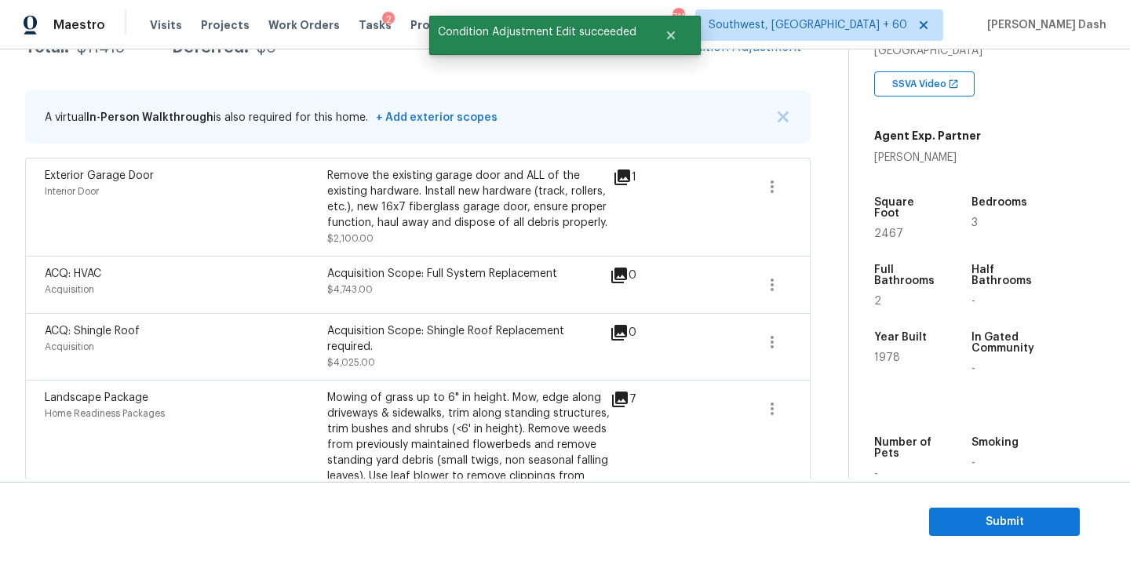
scroll to position [201, 0]
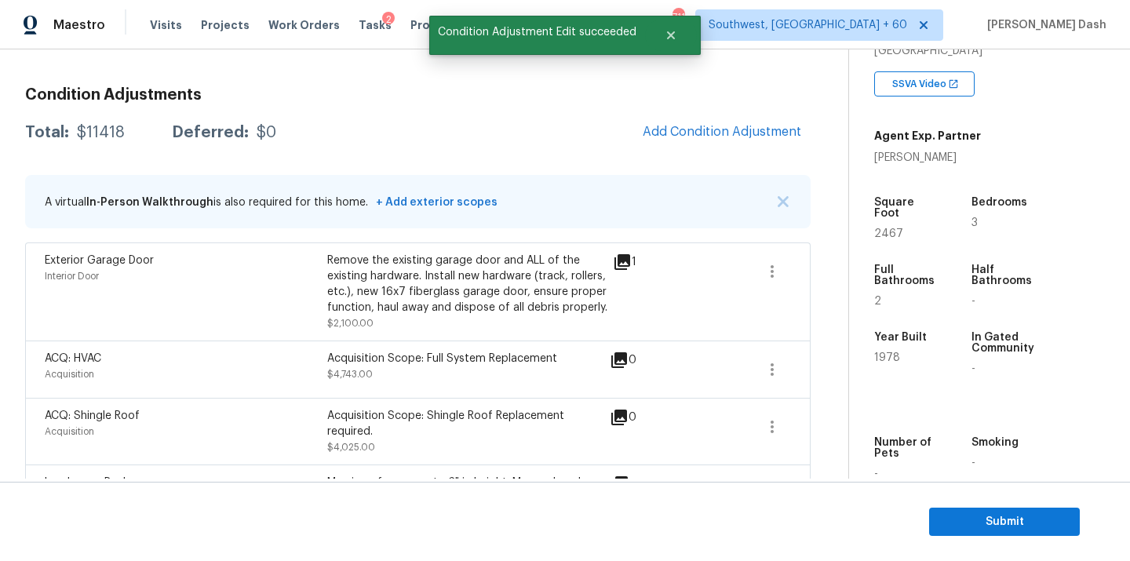
click at [625, 255] on icon at bounding box center [623, 262] width 16 height 16
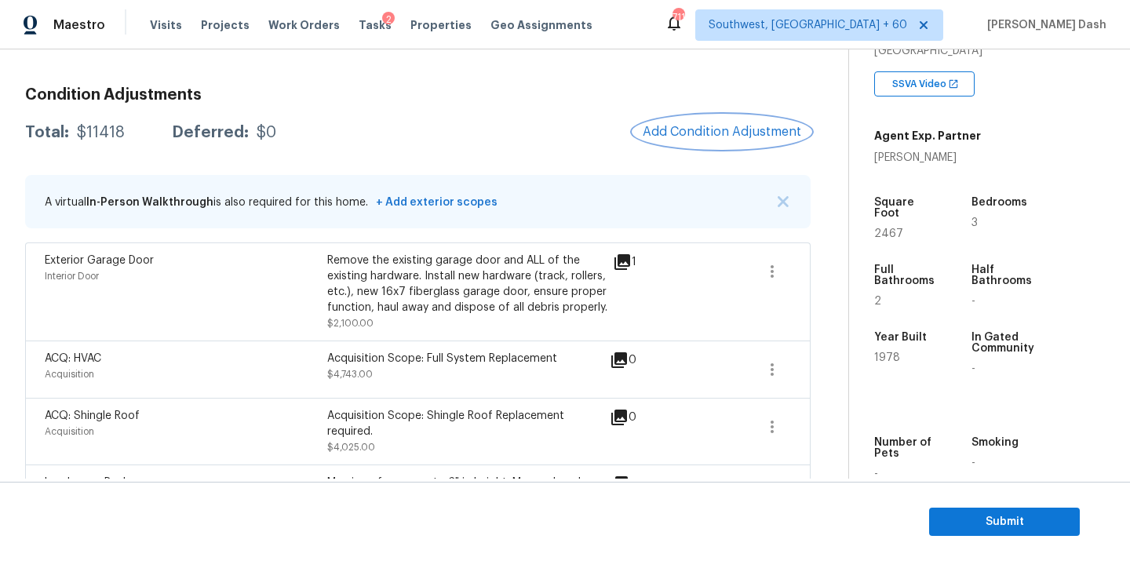
click at [657, 127] on span "Add Condition Adjustment" at bounding box center [722, 132] width 159 height 14
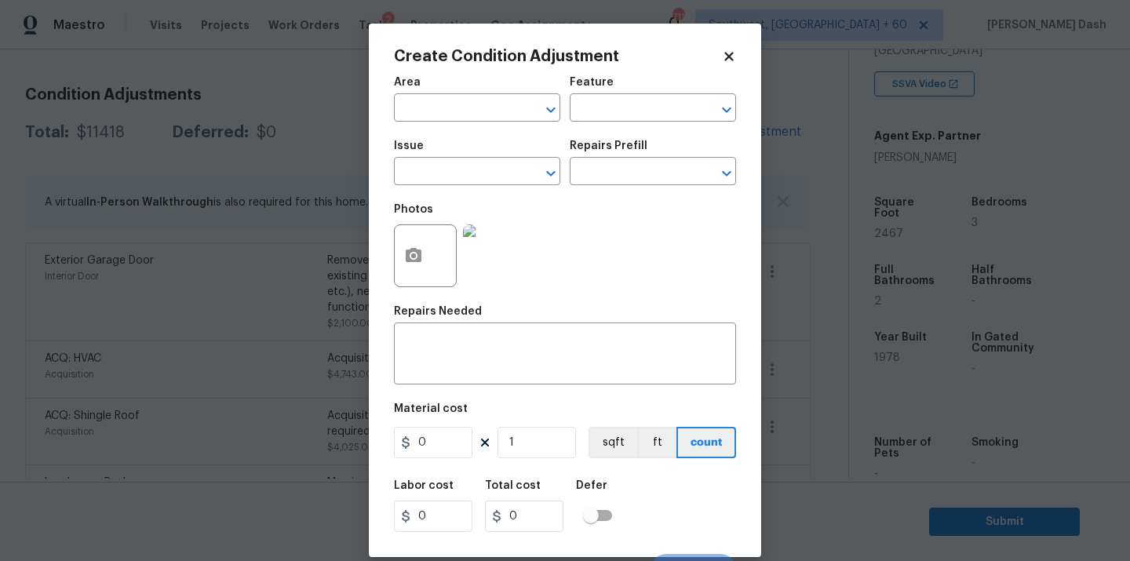
click at [729, 55] on icon at bounding box center [728, 56] width 9 height 9
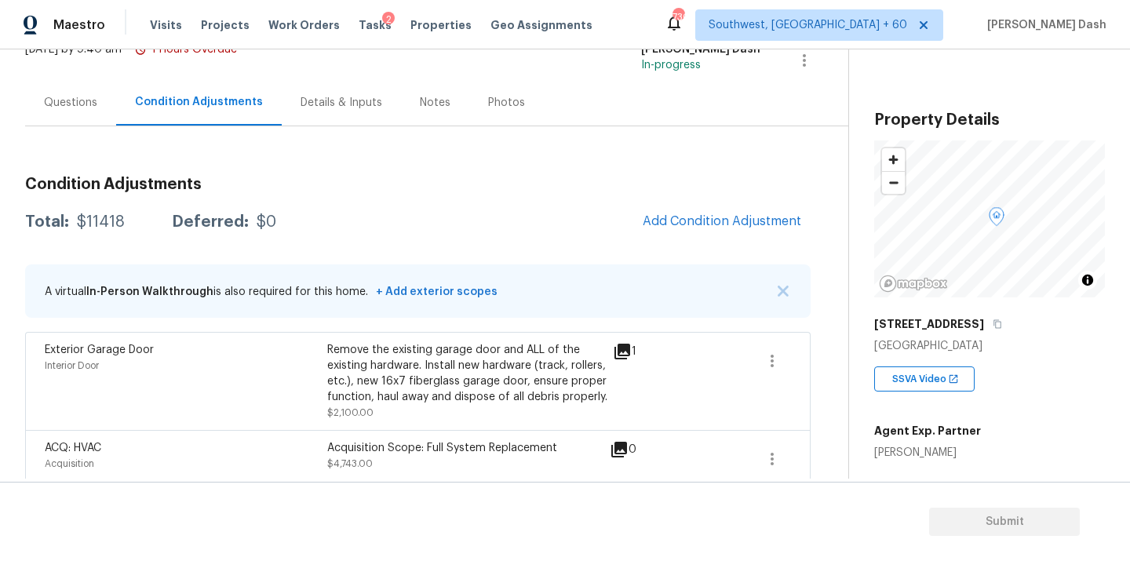
scroll to position [128, 0]
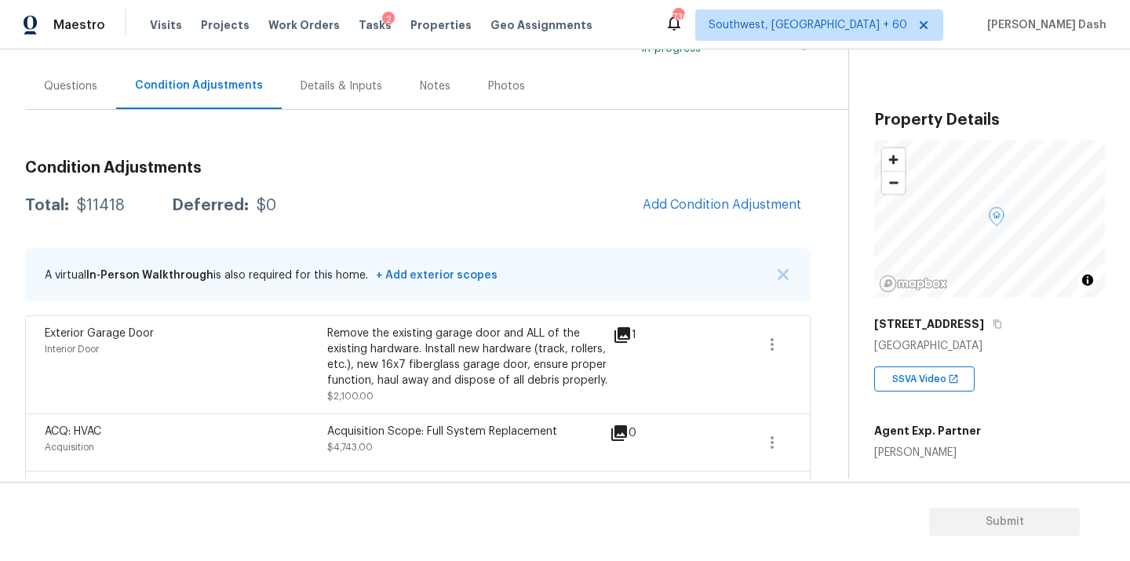
click at [679, 220] on span "Add Condition Adjustment" at bounding box center [721, 205] width 177 height 35
click at [677, 204] on span "Add Condition Adjustment" at bounding box center [722, 205] width 159 height 14
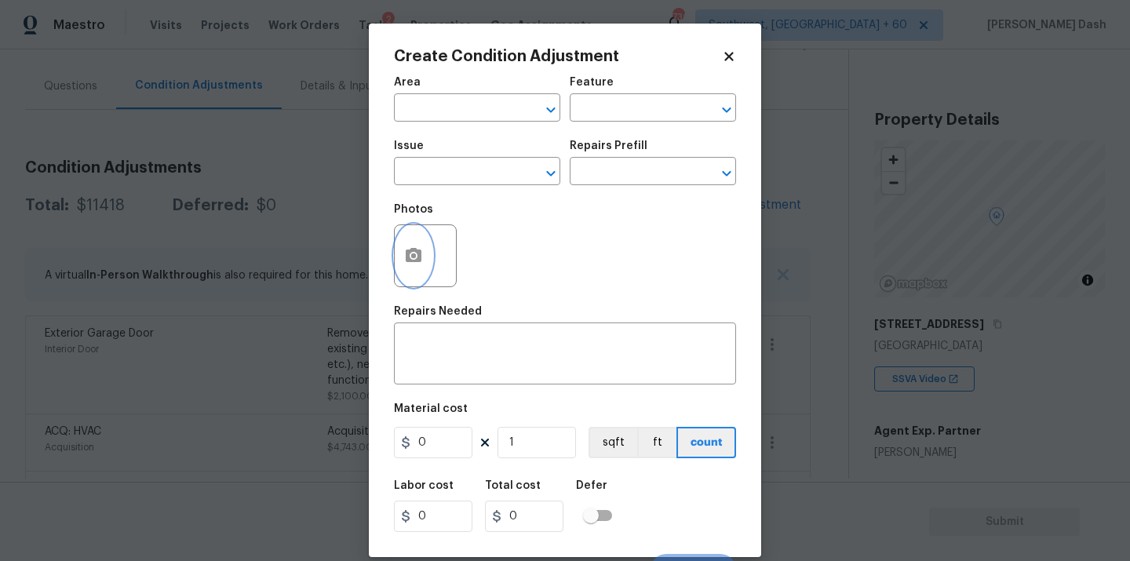
click at [399, 263] on button "button" at bounding box center [414, 255] width 38 height 61
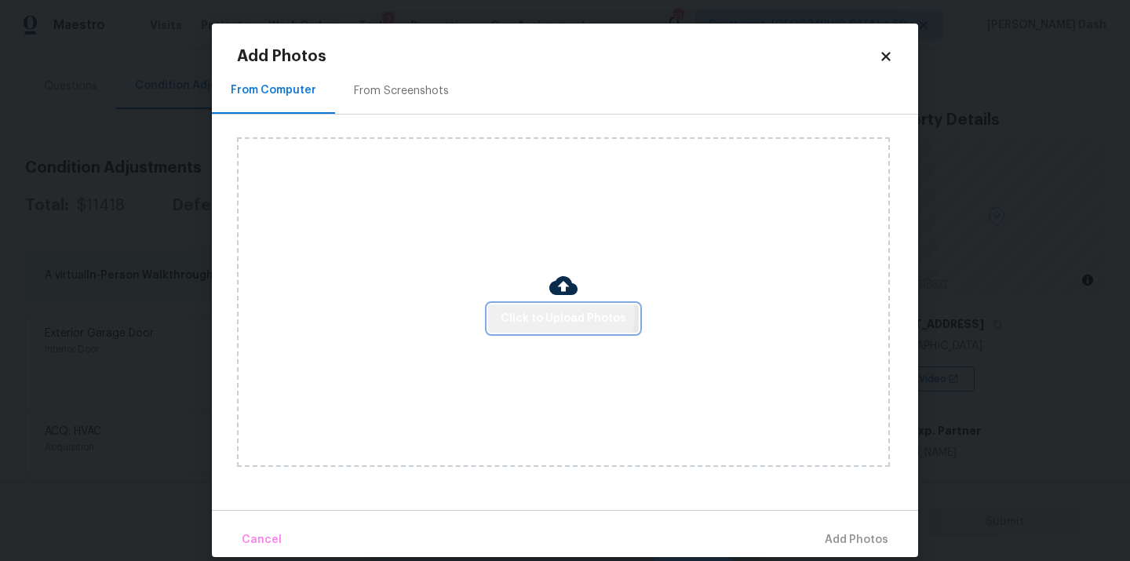
click at [545, 315] on span "Click to Upload Photos" at bounding box center [564, 319] width 126 height 20
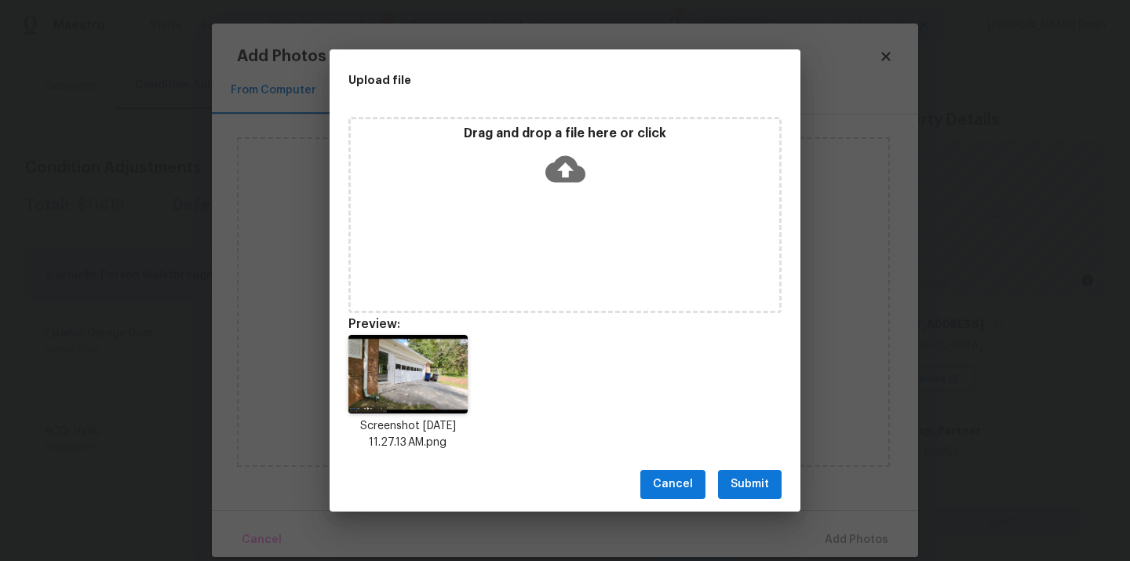
click at [760, 487] on span "Submit" at bounding box center [750, 485] width 38 height 20
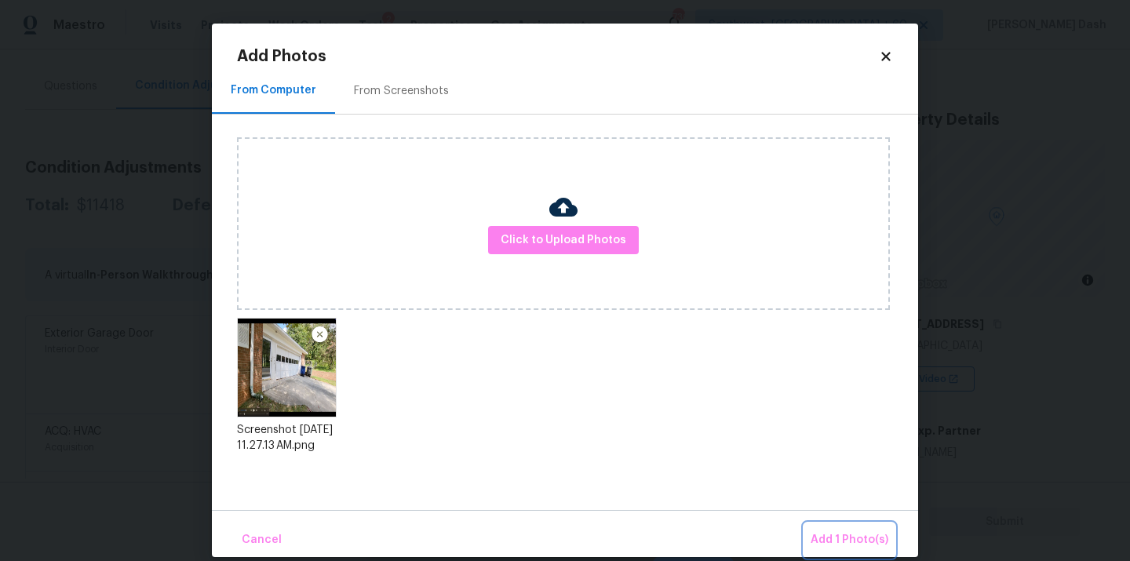
click at [828, 538] on span "Add 1 Photo(s)" at bounding box center [850, 541] width 78 height 20
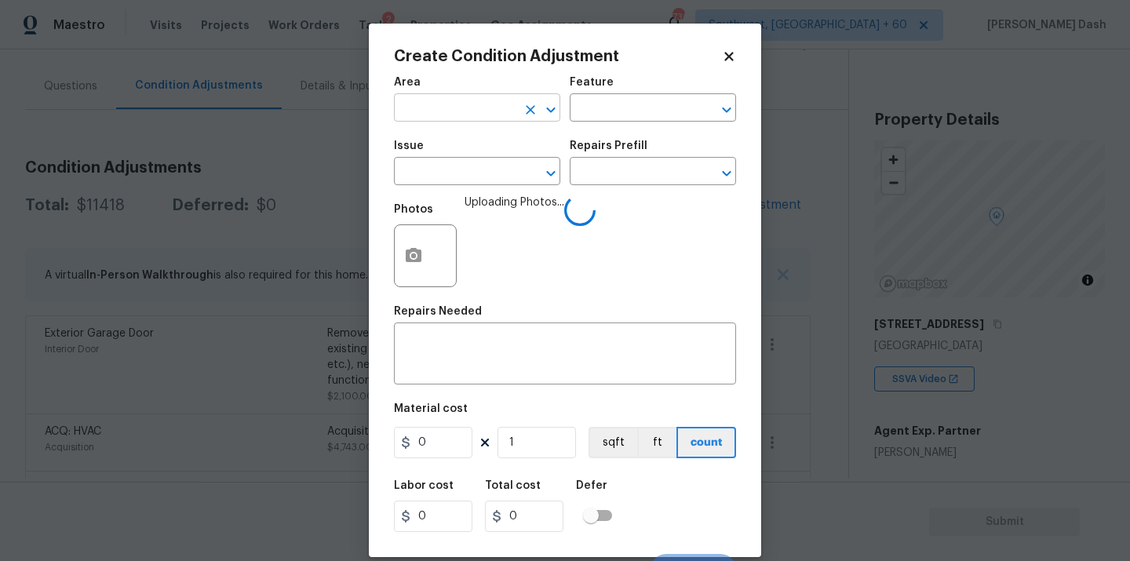
click at [493, 120] on input "text" at bounding box center [455, 109] width 122 height 24
click at [472, 177] on li "Exterior Overall" at bounding box center [477, 171] width 166 height 26
type input "Exterior Overall"
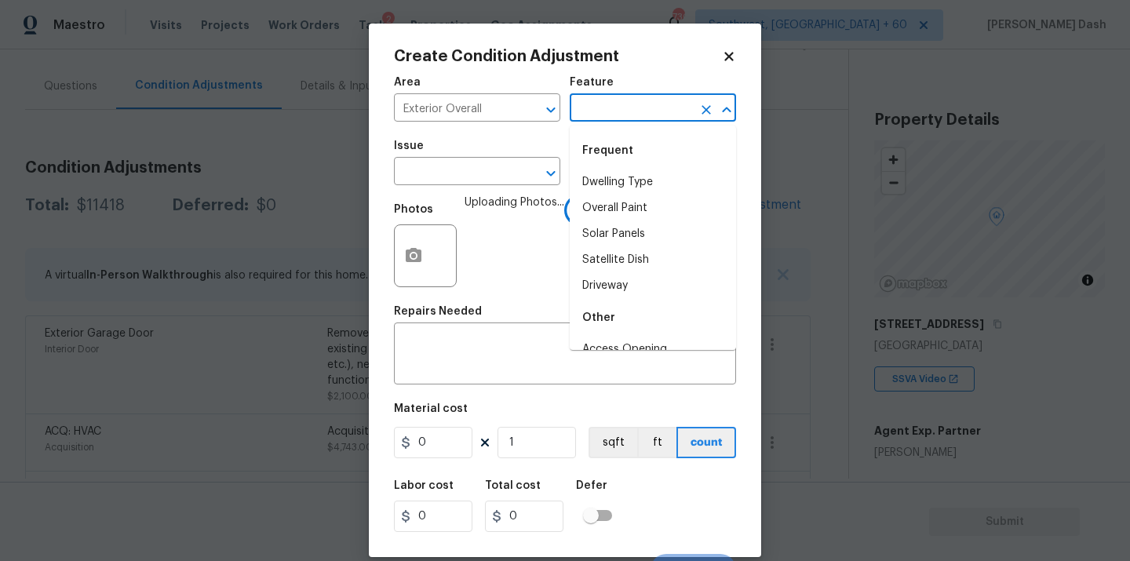
click at [587, 101] on input "text" at bounding box center [631, 109] width 122 height 24
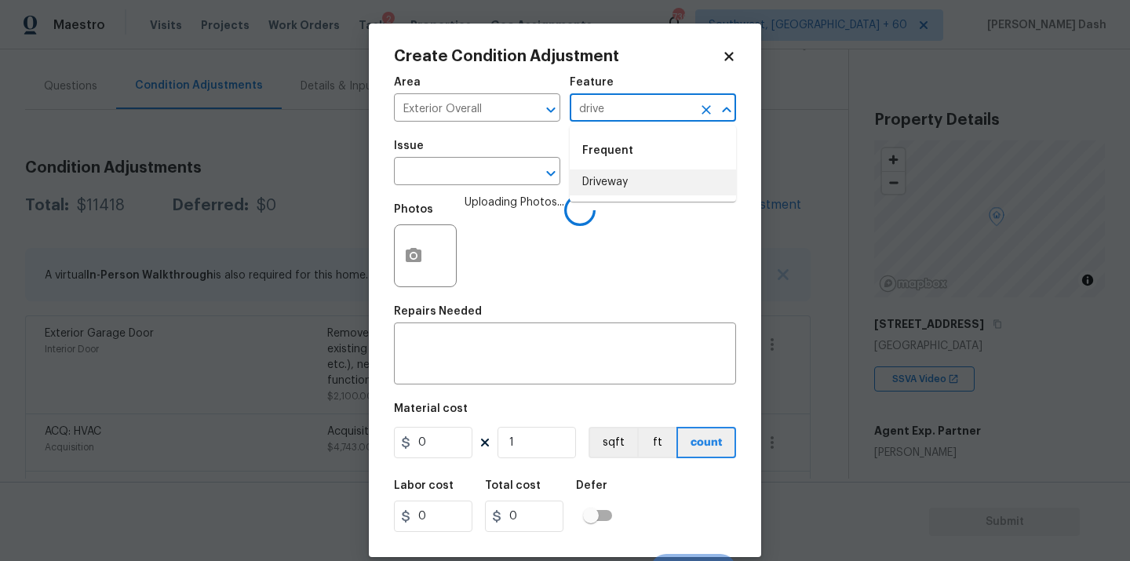
click at [606, 177] on li "Driveway" at bounding box center [653, 183] width 166 height 26
click at [526, 177] on icon "Clear" at bounding box center [530, 173] width 9 height 9
type input "Driveway"
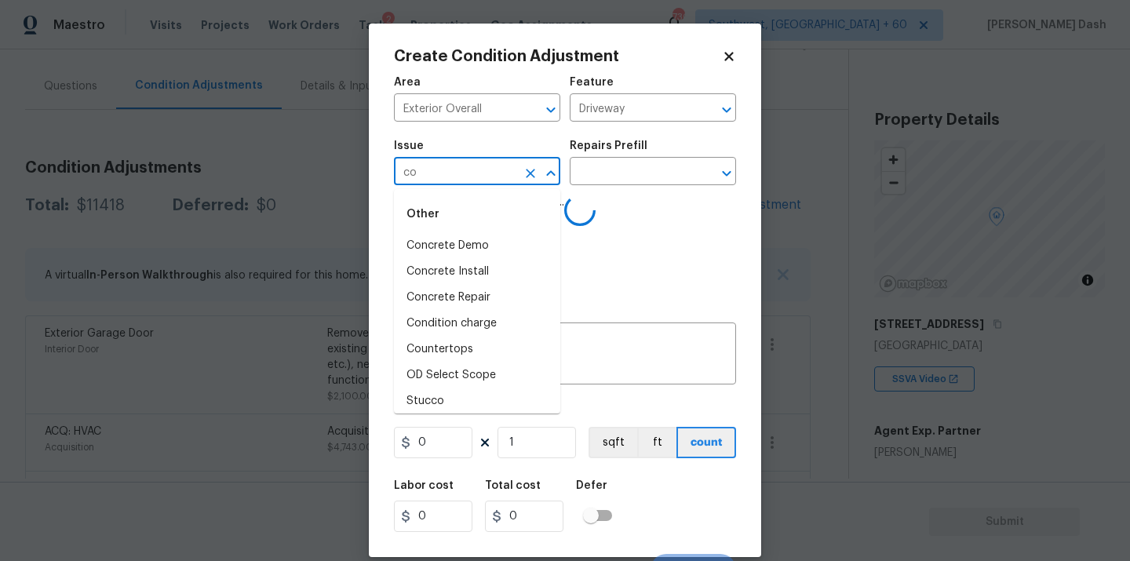
type input "con"
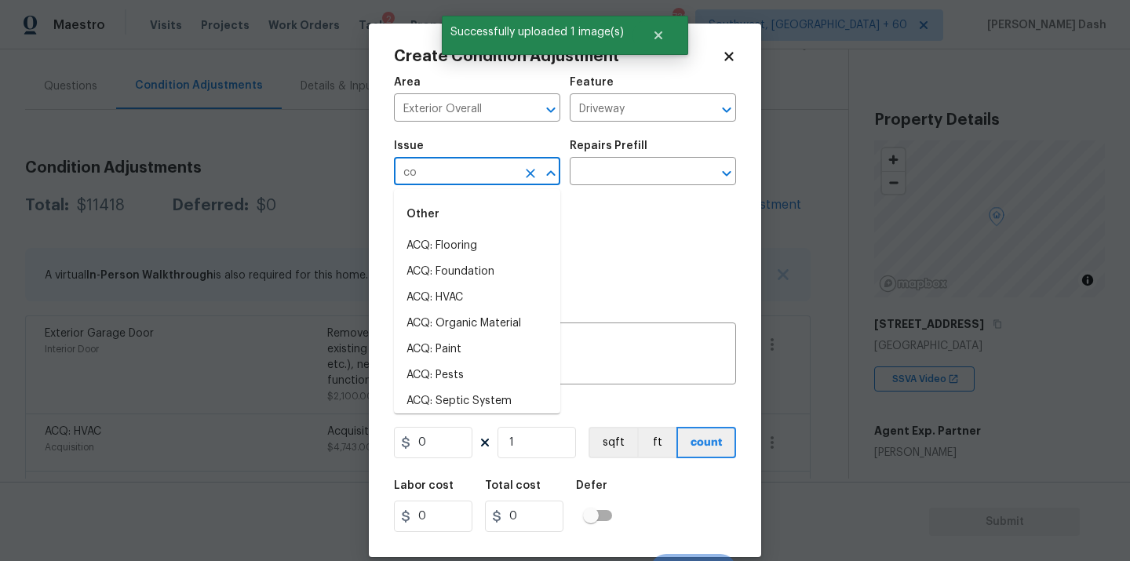
type input "con"
click at [461, 296] on li "ACQ: HVAC" at bounding box center [477, 298] width 166 height 26
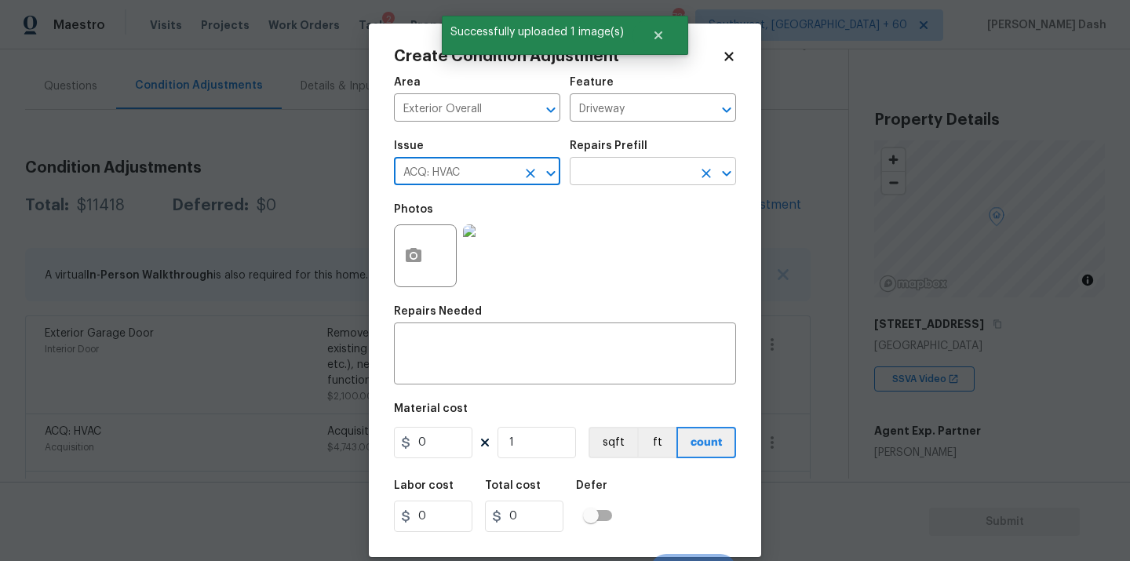
type input "ACQ: HVAC"
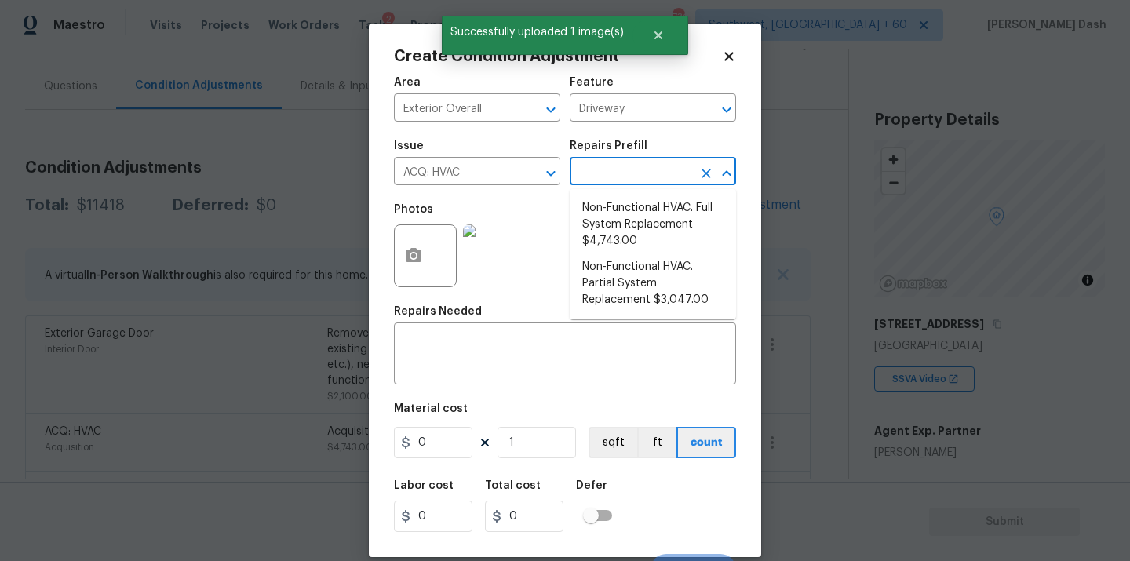
click at [638, 177] on input "text" at bounding box center [631, 173] width 122 height 24
click at [531, 166] on icon "Clear" at bounding box center [531, 174] width 16 height 16
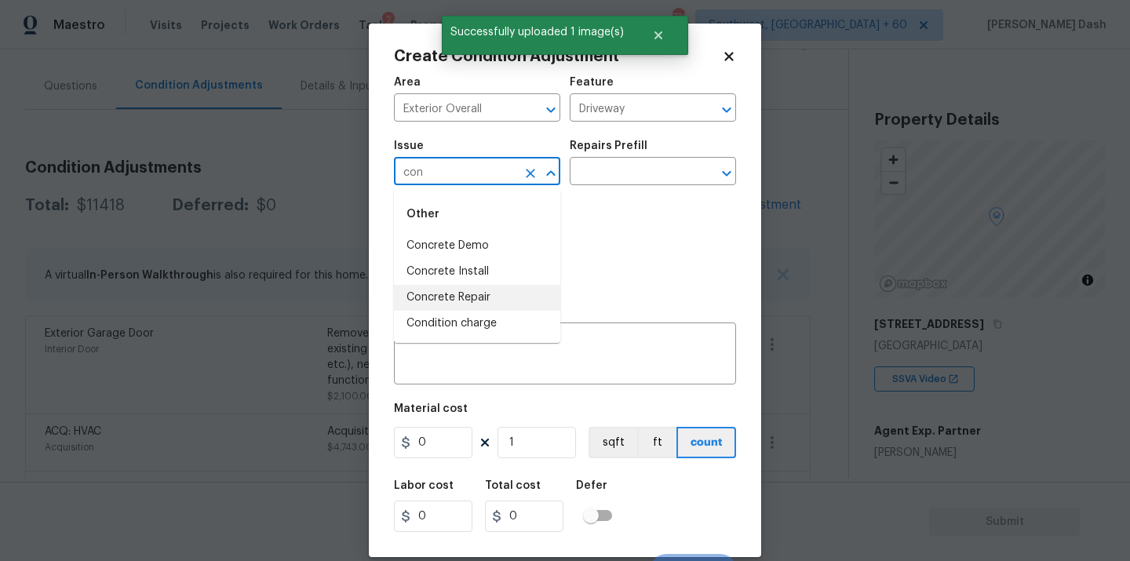
drag, startPoint x: 486, startPoint y: 288, endPoint x: 610, endPoint y: 194, distance: 155.7
click at [486, 288] on li "Concrete Repair" at bounding box center [477, 298] width 166 height 26
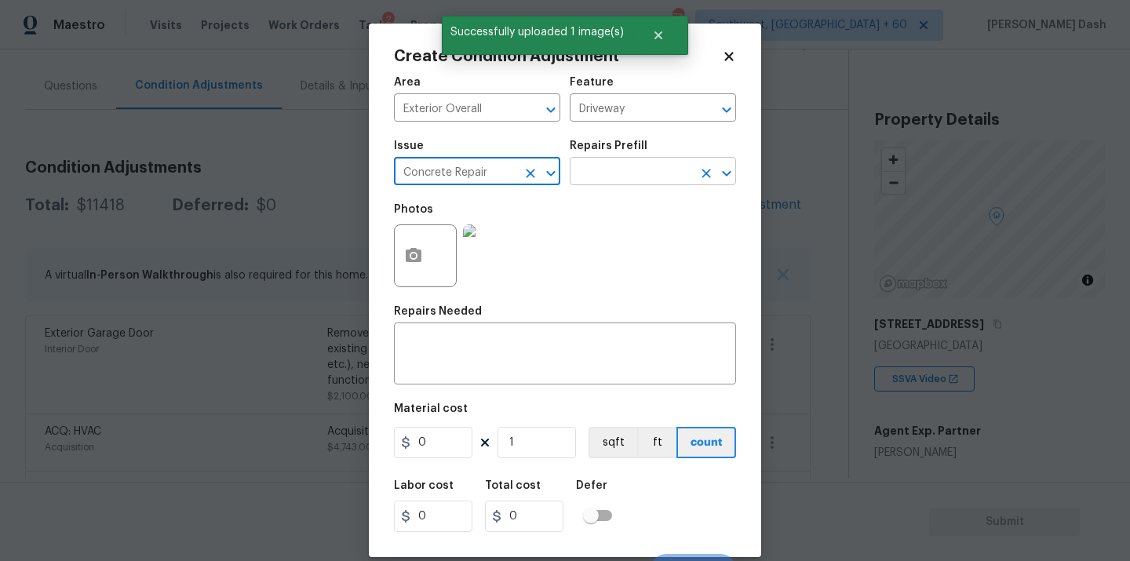
type input "Concrete Repair"
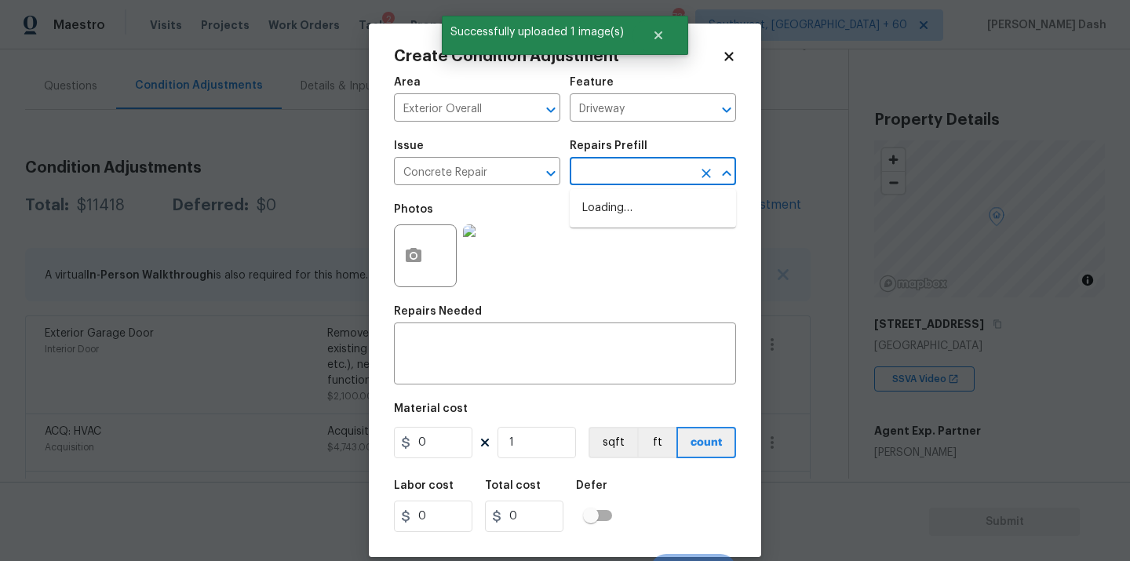
click at [621, 174] on input "text" at bounding box center [631, 173] width 122 height 24
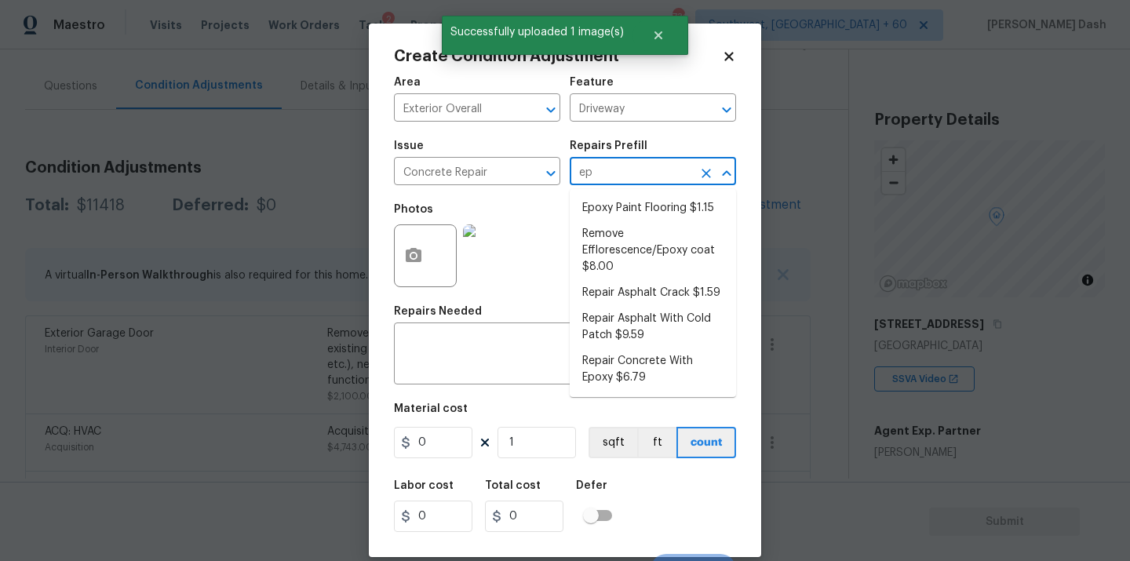
type input "epo"
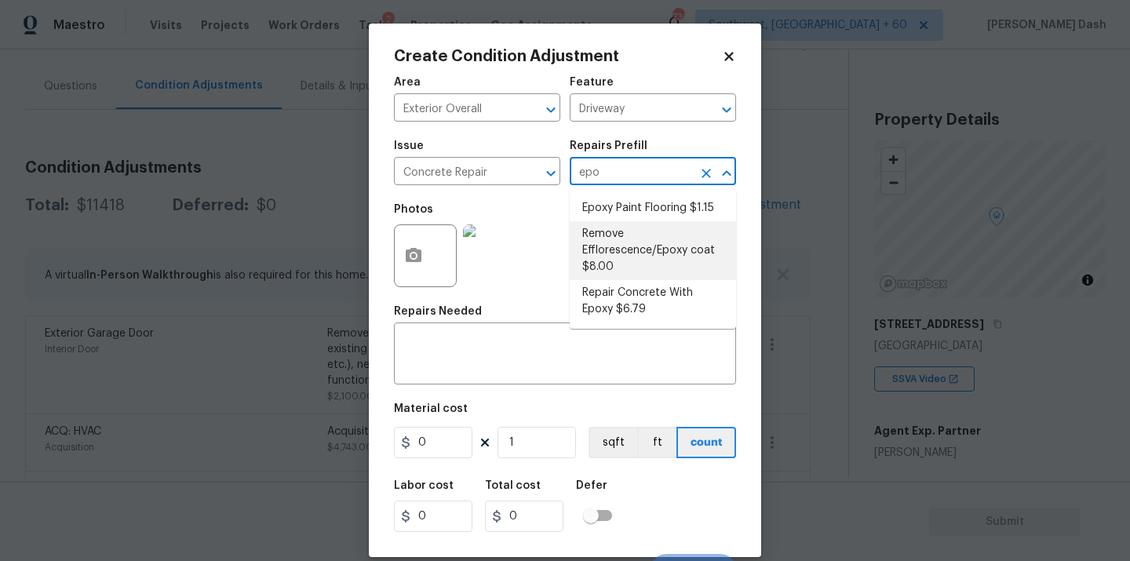
click at [637, 297] on li "Repair Concrete With Epoxy $6.79" at bounding box center [653, 301] width 166 height 42
type input "Flatwork"
type textarea "Prep and clean the crack in the concrete thoroughly. Apply/inject a concrete ad…"
type input "6.79"
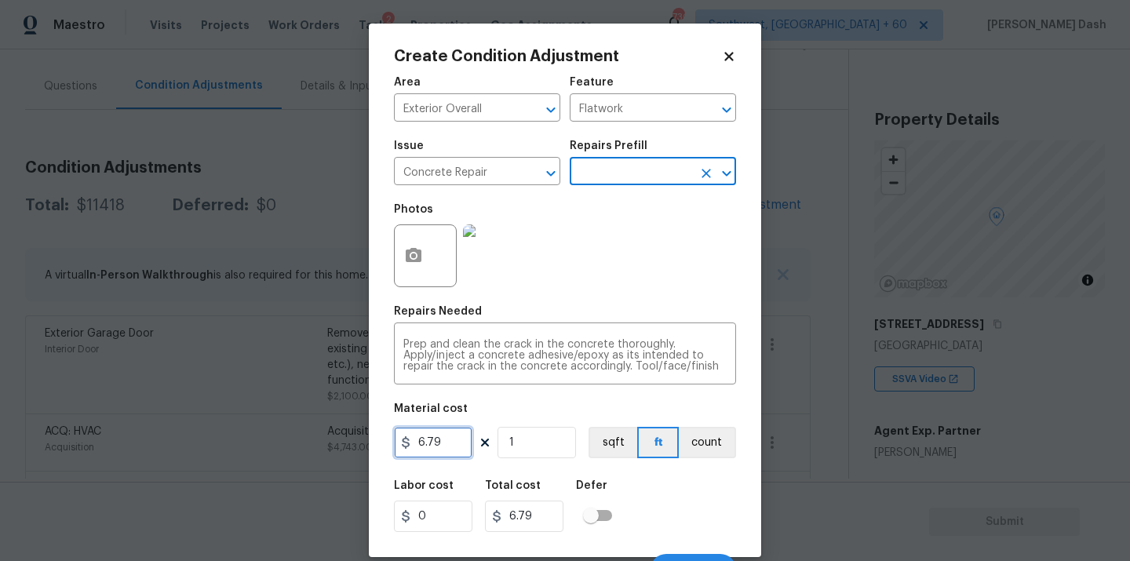
click at [436, 438] on input "6.79" at bounding box center [433, 442] width 78 height 31
type input "300"
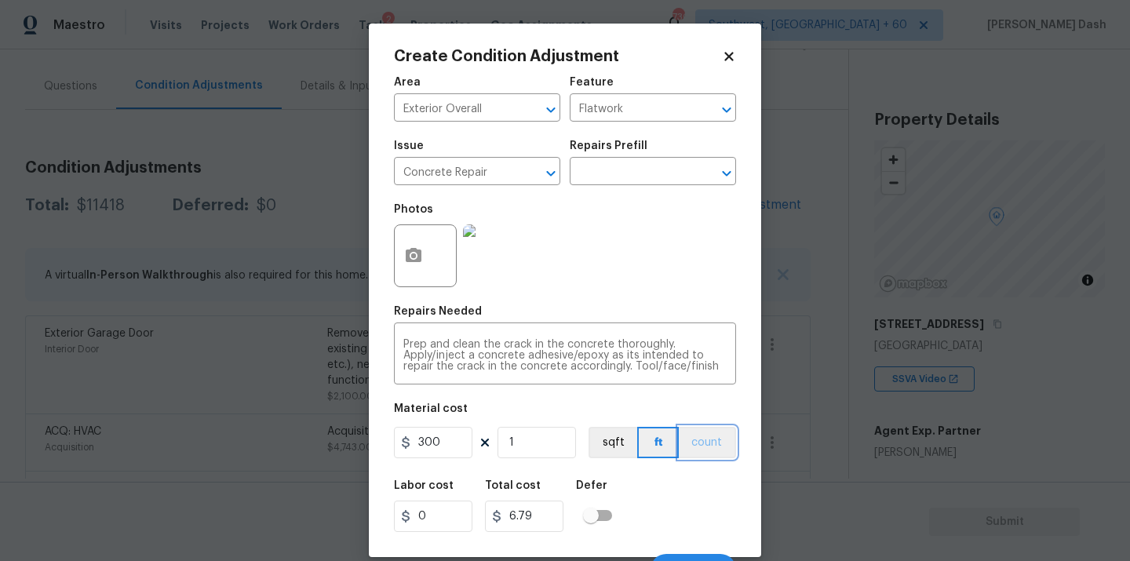
type input "300"
click at [706, 443] on button "count" at bounding box center [707, 442] width 57 height 31
click at [706, 513] on div "Labor cost 0 Total cost 300 Defer" at bounding box center [565, 506] width 342 height 71
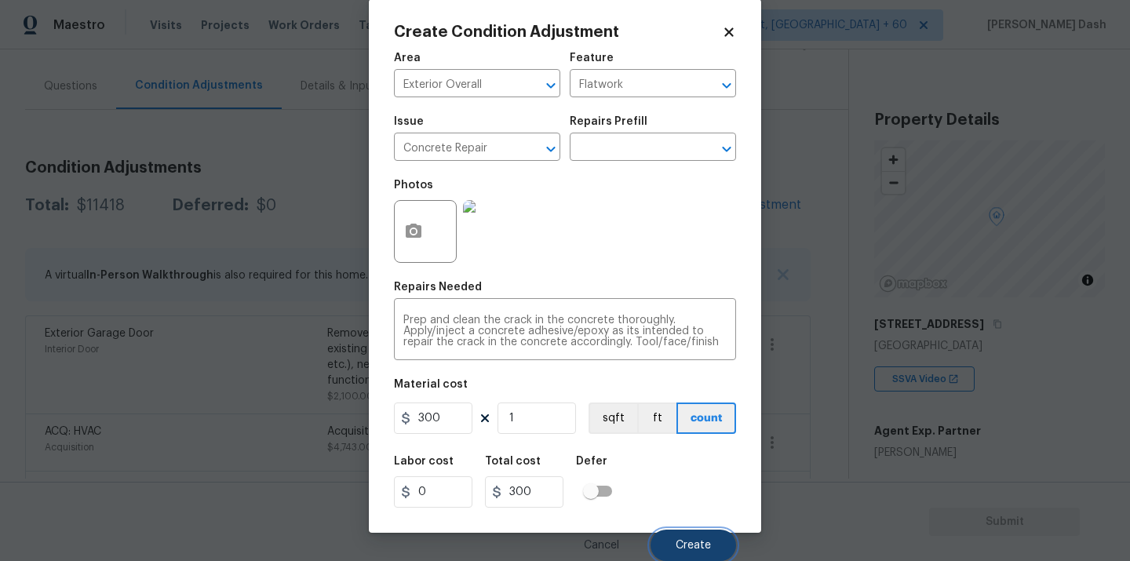
click at [704, 543] on span "Create" at bounding box center [693, 546] width 35 height 12
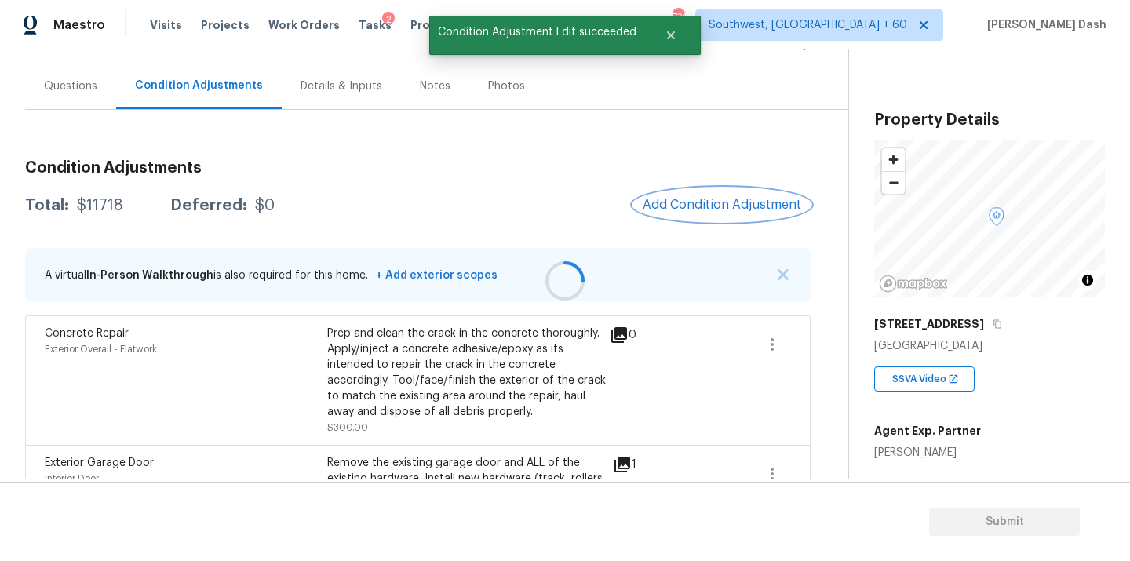
scroll to position [0, 0]
click at [697, 216] on button "Add Condition Adjustment" at bounding box center [721, 204] width 177 height 33
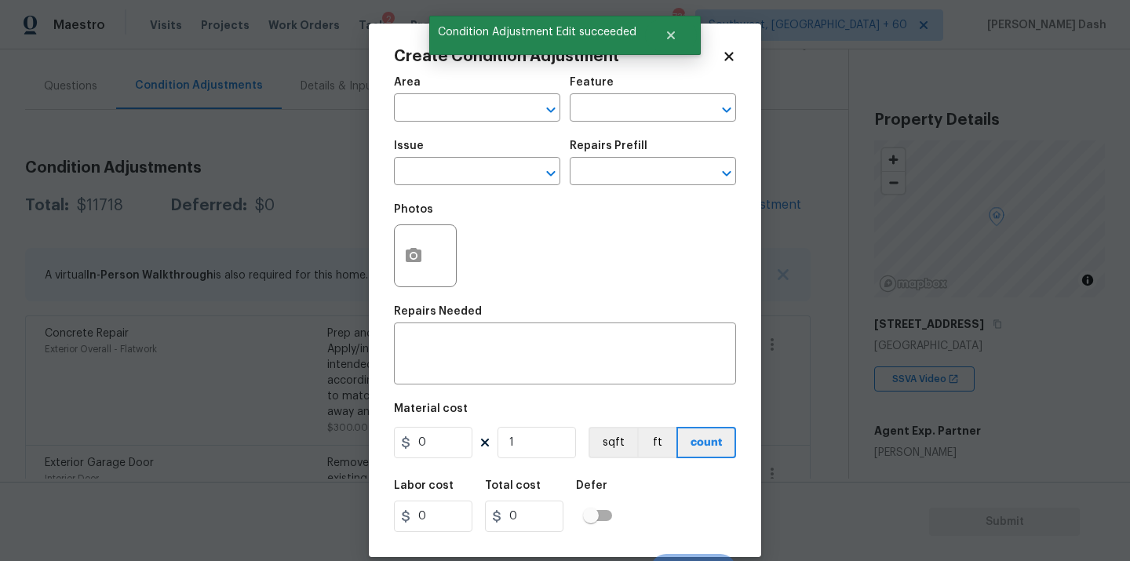
click at [394, 266] on div at bounding box center [425, 255] width 63 height 63
click at [416, 266] on button "button" at bounding box center [414, 255] width 38 height 61
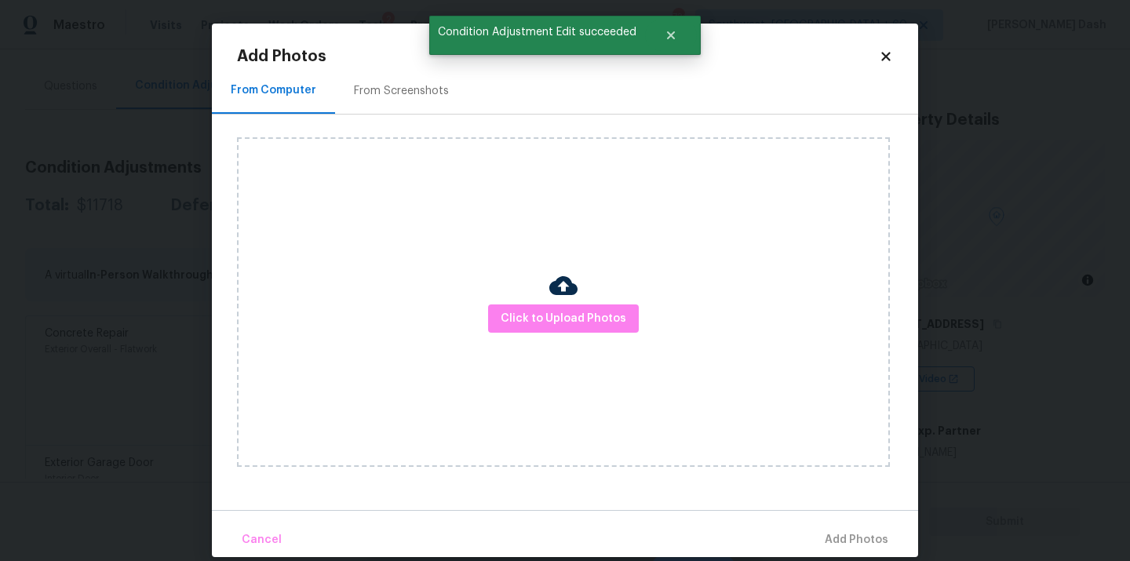
click at [564, 345] on div "Click to Upload Photos" at bounding box center [563, 302] width 653 height 330
click at [564, 330] on button "Click to Upload Photos" at bounding box center [563, 319] width 151 height 29
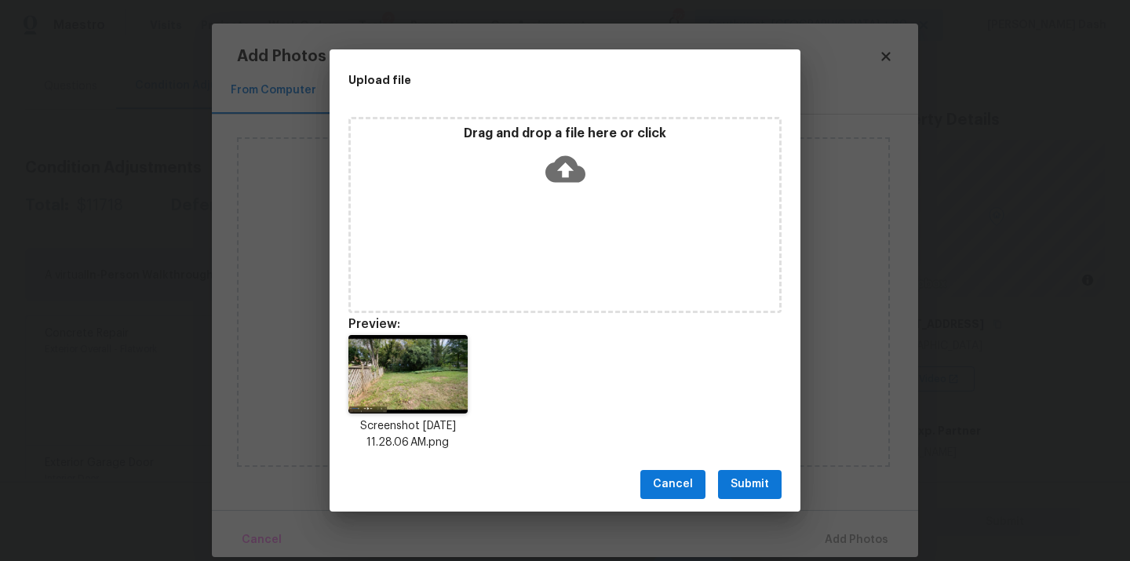
click at [749, 496] on button "Submit" at bounding box center [750, 484] width 64 height 29
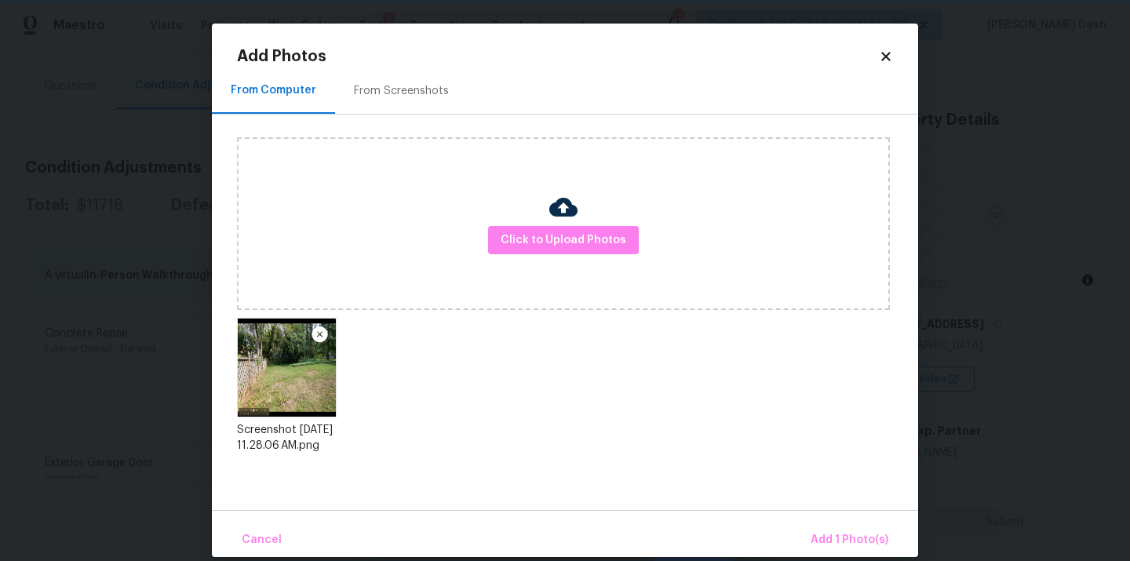
click at [749, 492] on div "Upload file Drag and drop a file here or click Cancel Submit" at bounding box center [565, 280] width 1130 height 561
click at [823, 531] on span "Add 1 Photo(s)" at bounding box center [850, 541] width 78 height 20
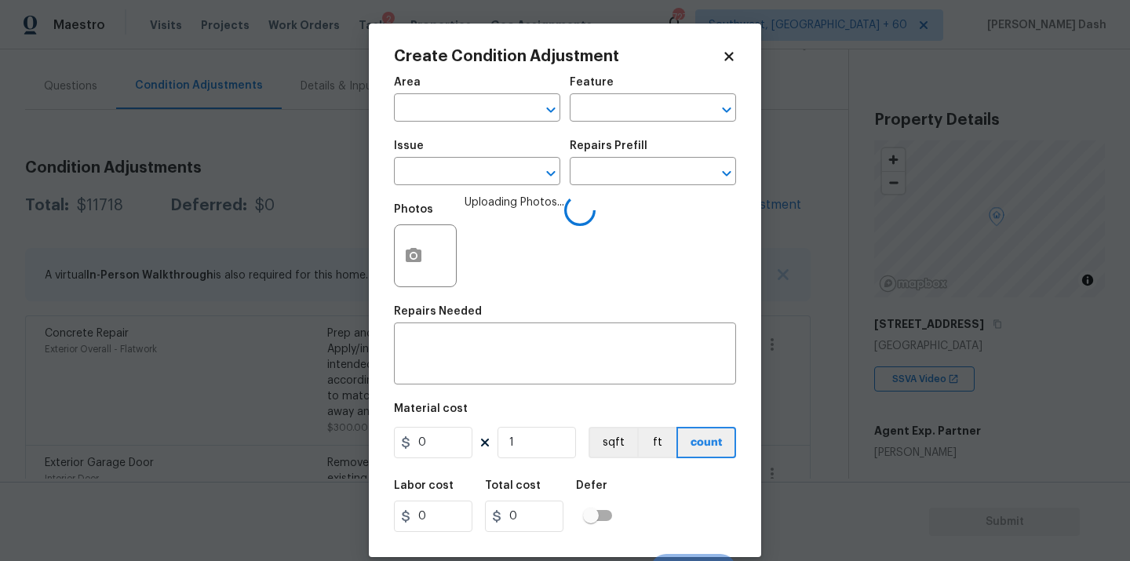
click at [496, 122] on span "Area ​" at bounding box center [477, 99] width 166 height 64
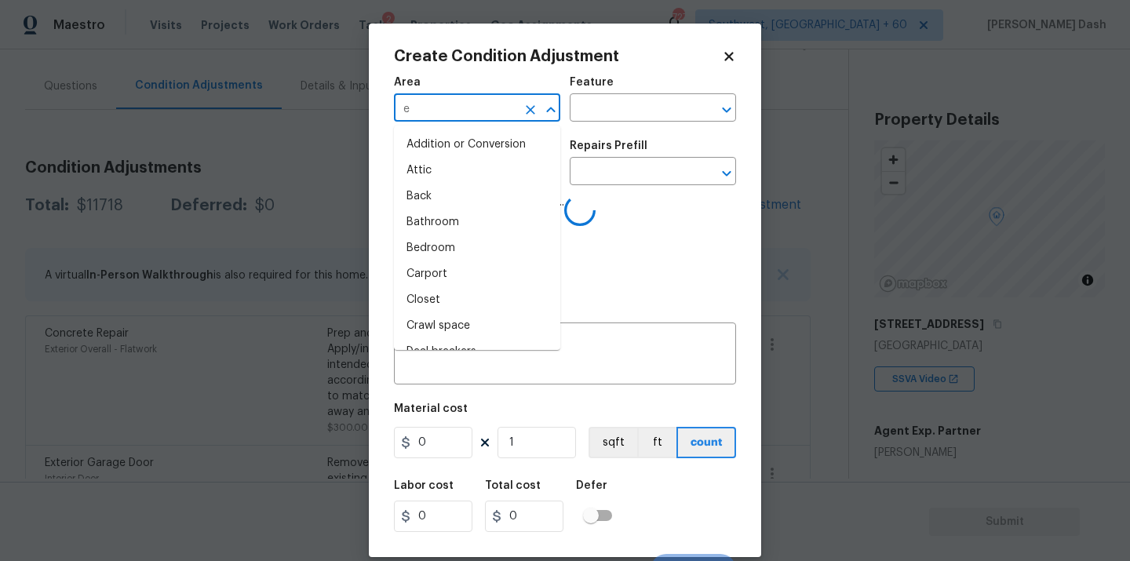
click at [488, 111] on input "e" at bounding box center [455, 109] width 122 height 24
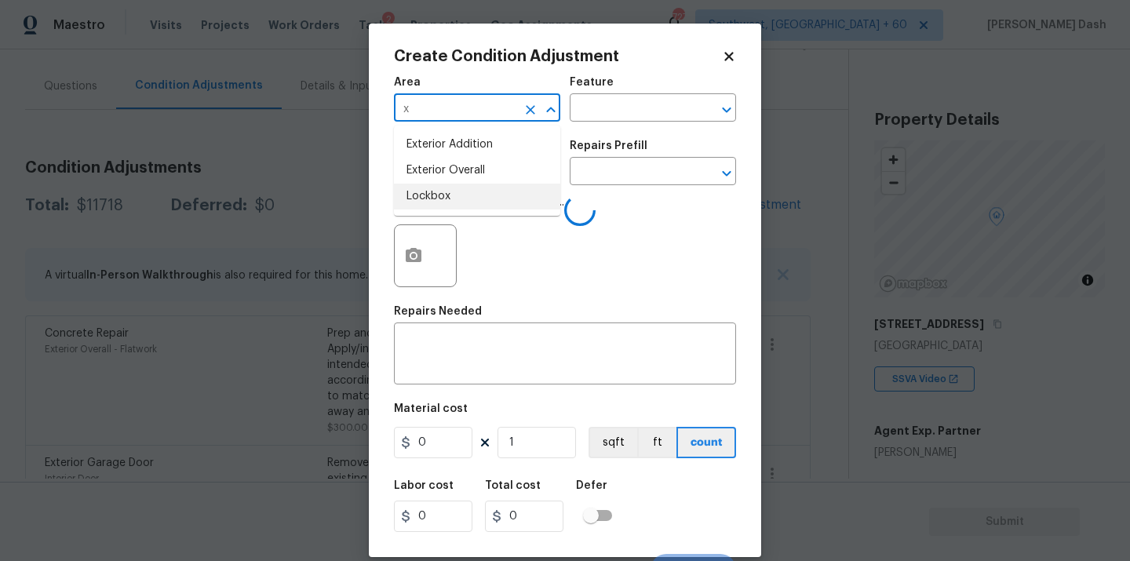
click at [444, 192] on li "Lockbox" at bounding box center [477, 197] width 166 height 26
click at [542, 95] on div "Area" at bounding box center [477, 87] width 166 height 20
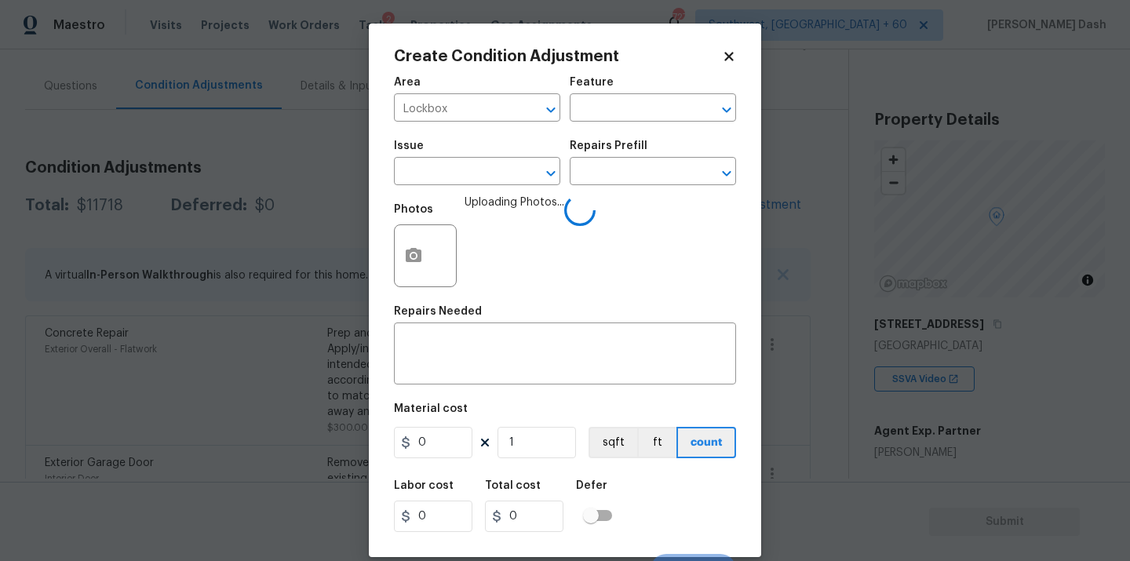
click at [542, 96] on div "Area" at bounding box center [477, 87] width 166 height 20
click at [469, 103] on input "Lockbox" at bounding box center [455, 109] width 122 height 24
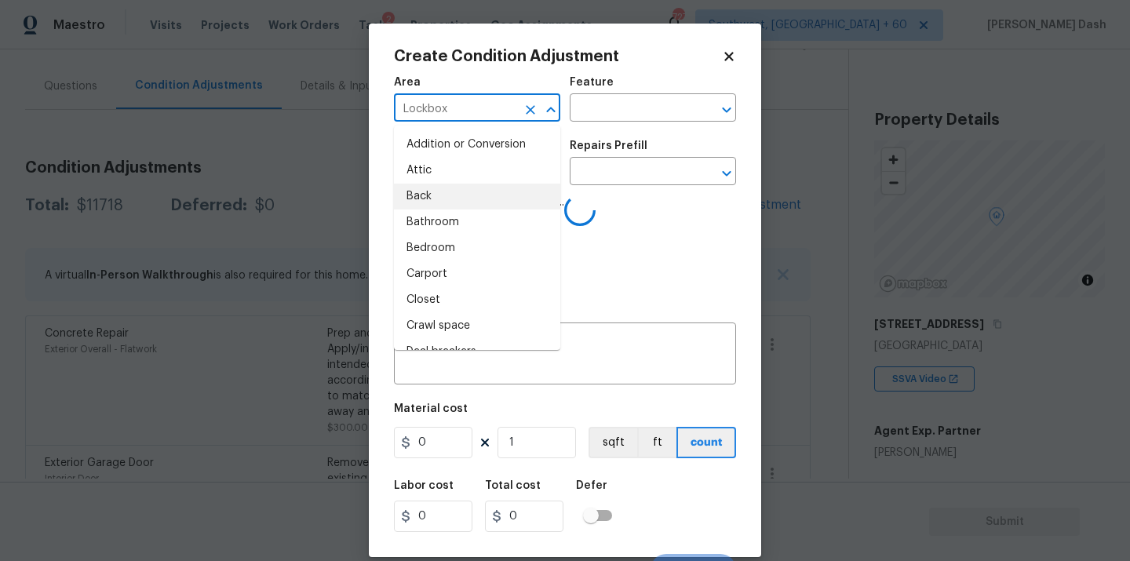
click at [469, 103] on input "Lockbox" at bounding box center [455, 109] width 122 height 24
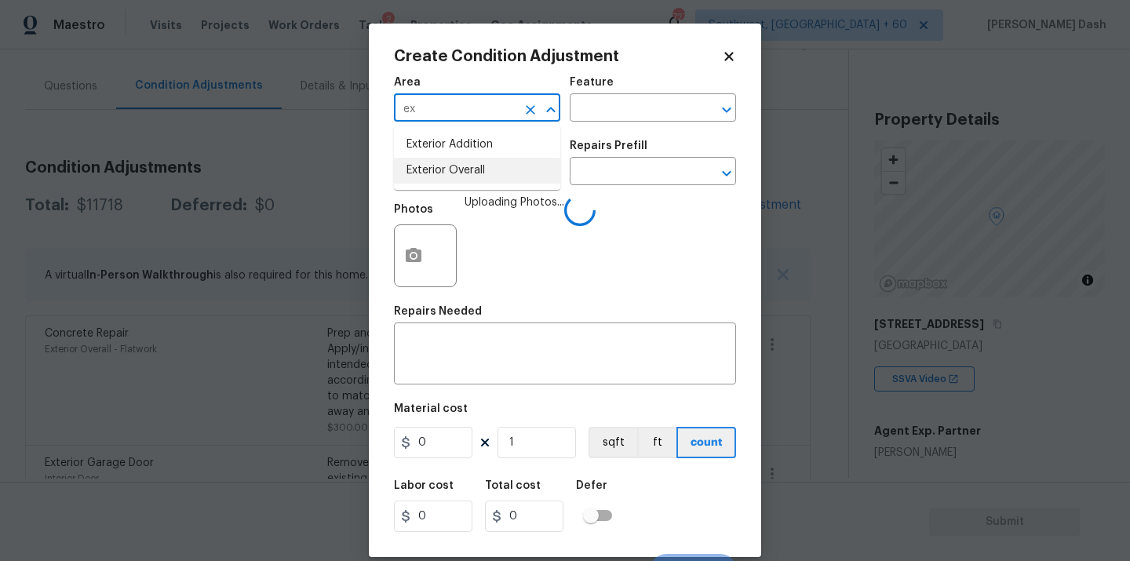
click at [445, 168] on li "Exterior Overall" at bounding box center [477, 171] width 166 height 26
type input "Exterior Overall"
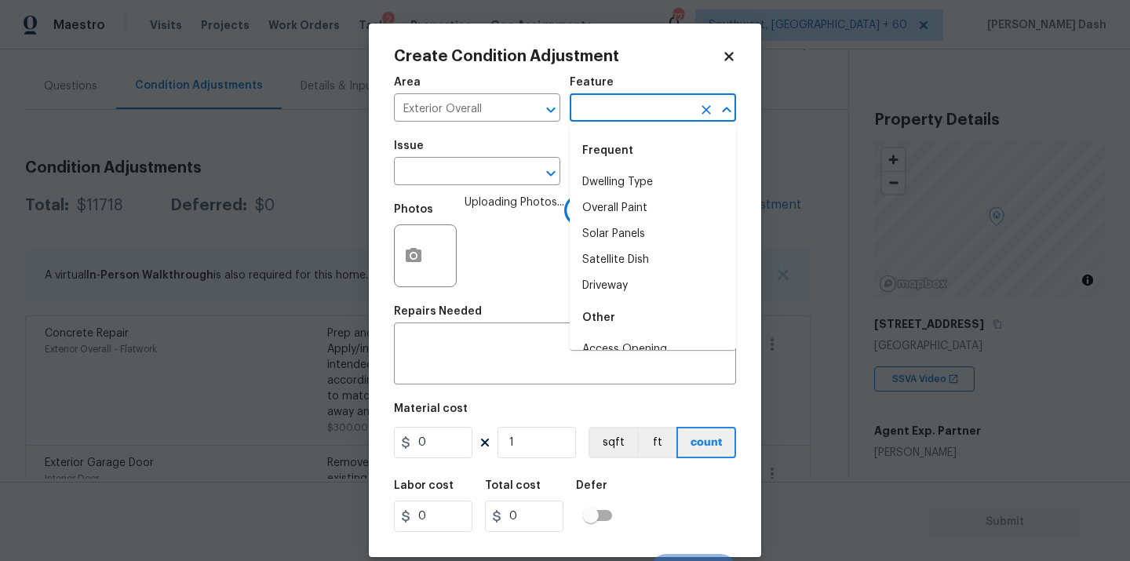
click at [629, 114] on input "text" at bounding box center [631, 109] width 122 height 24
type input "fec"
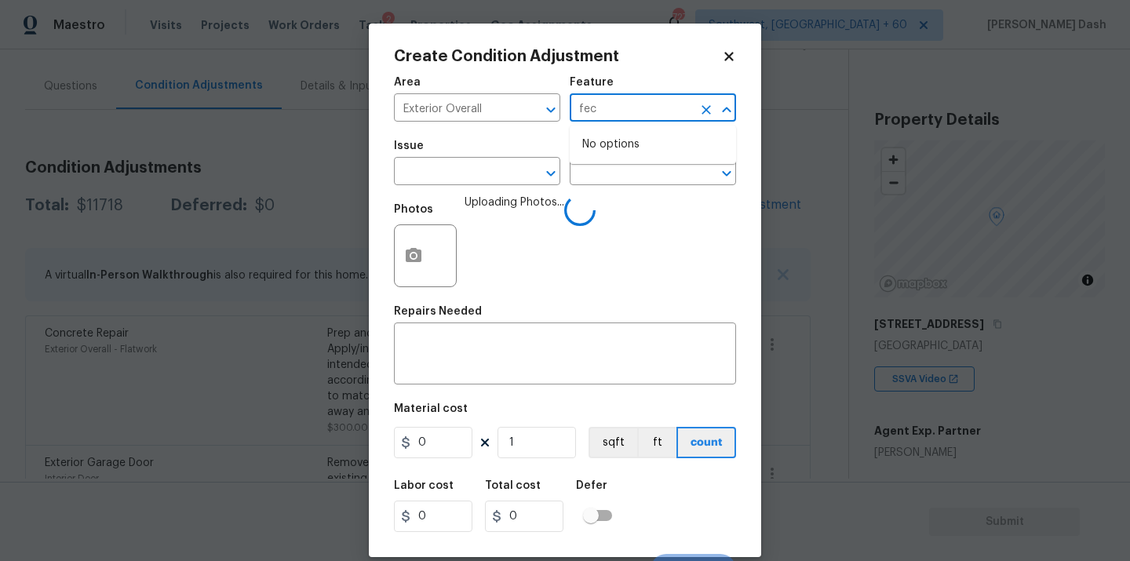
click at [706, 104] on icon "Clear" at bounding box center [707, 110] width 16 height 16
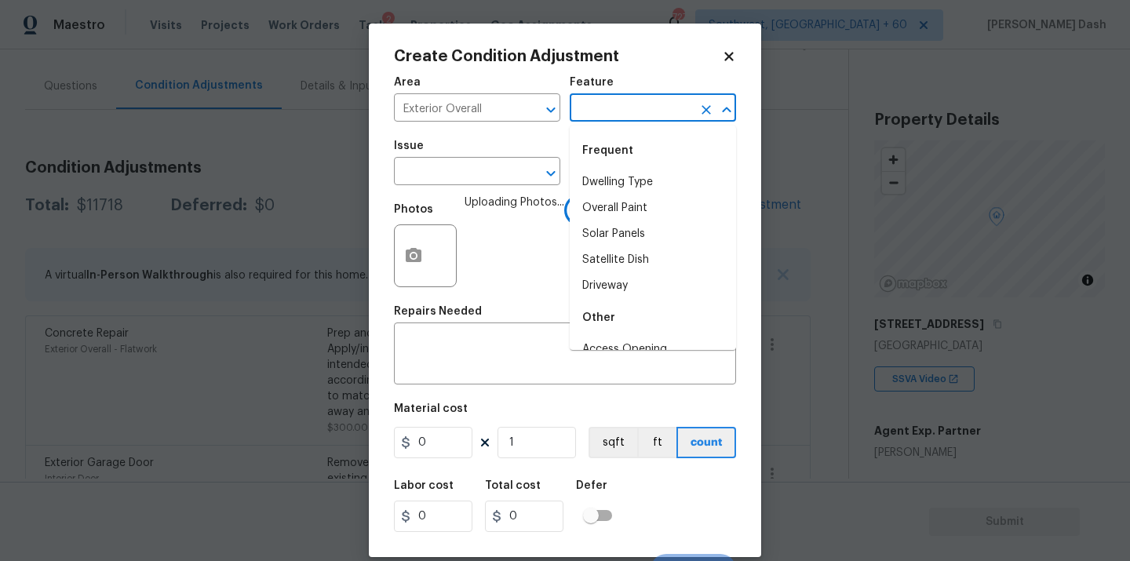
type input "o"
type input "ve"
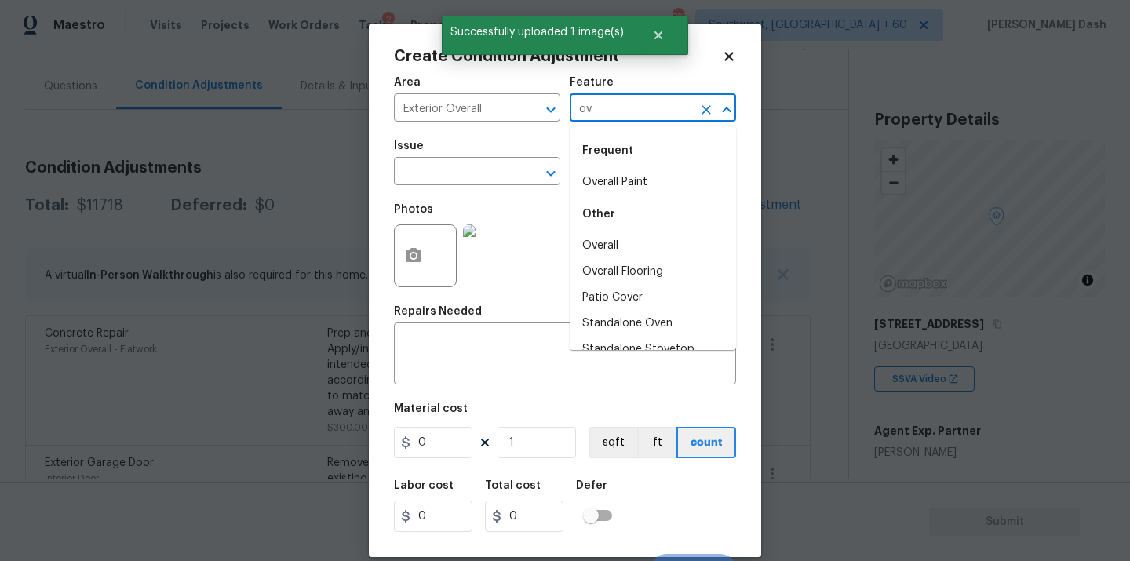
type input "ove"
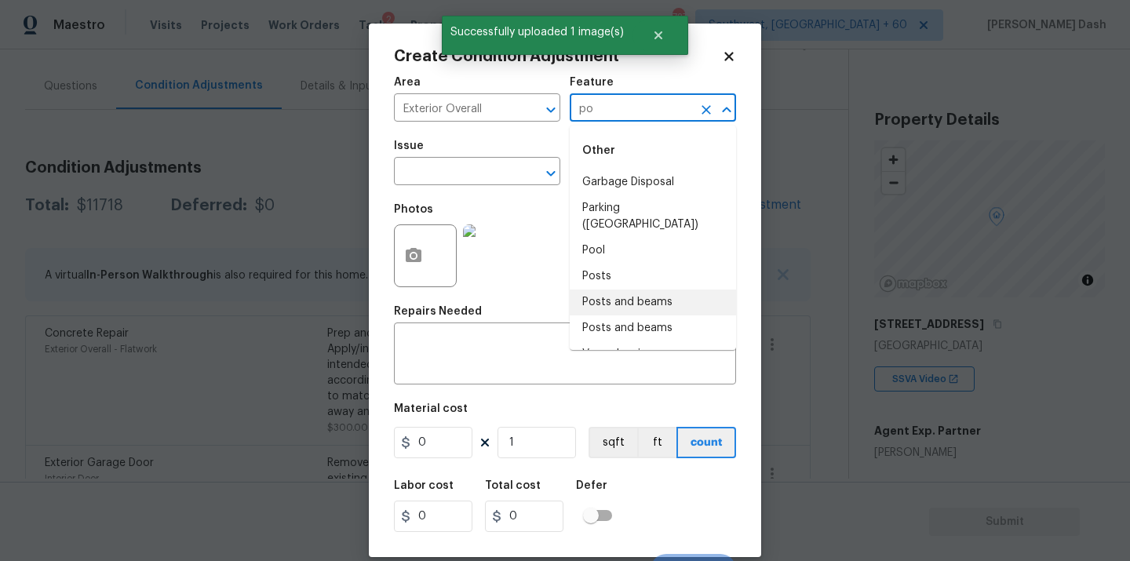
type input "p"
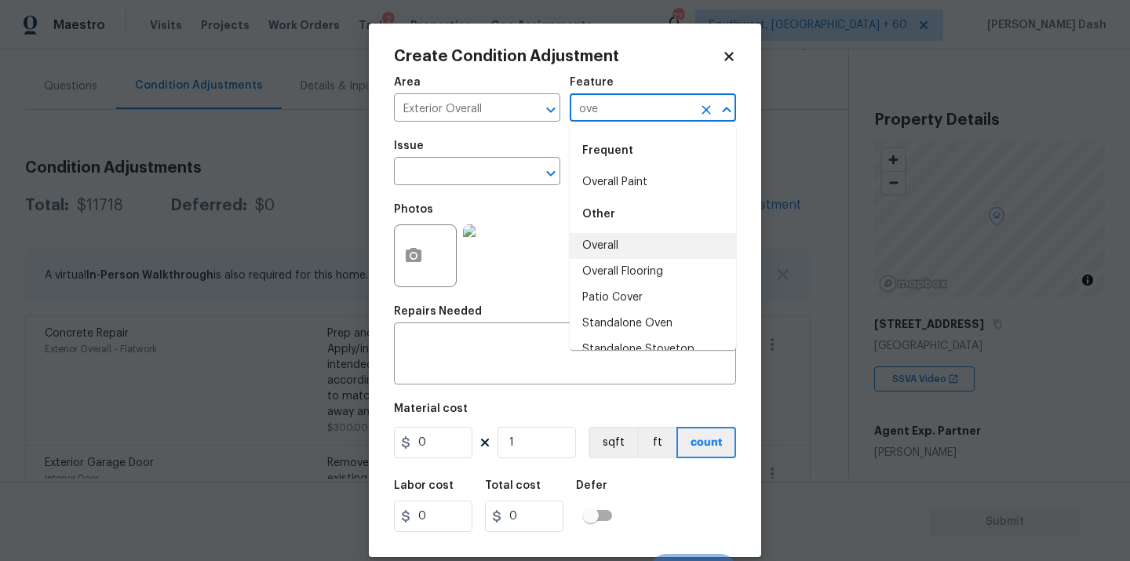
click at [603, 244] on li "Overall" at bounding box center [653, 246] width 166 height 26
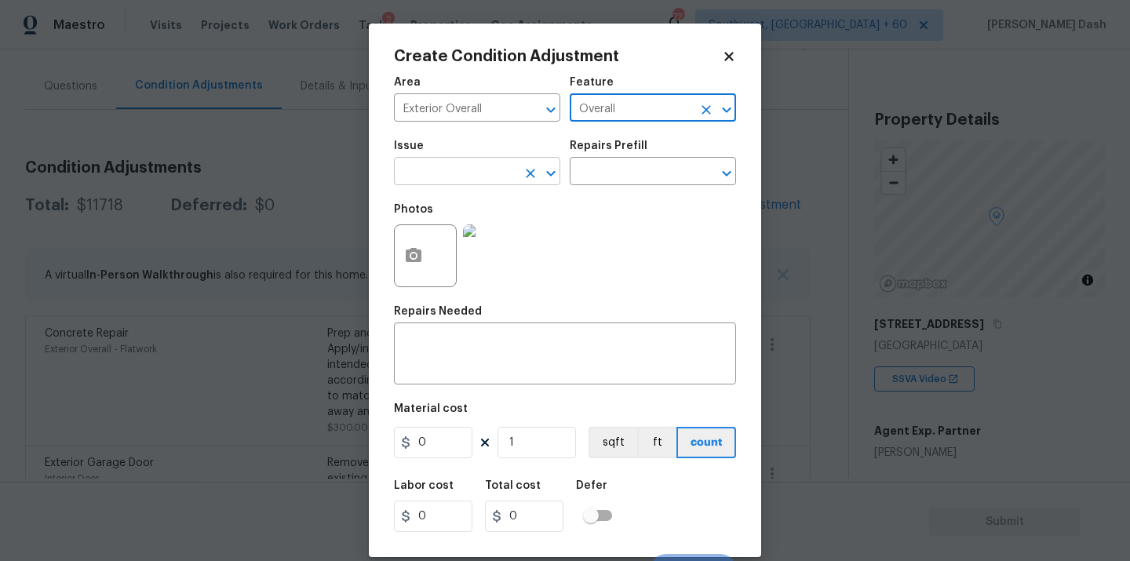
type input "Overall"
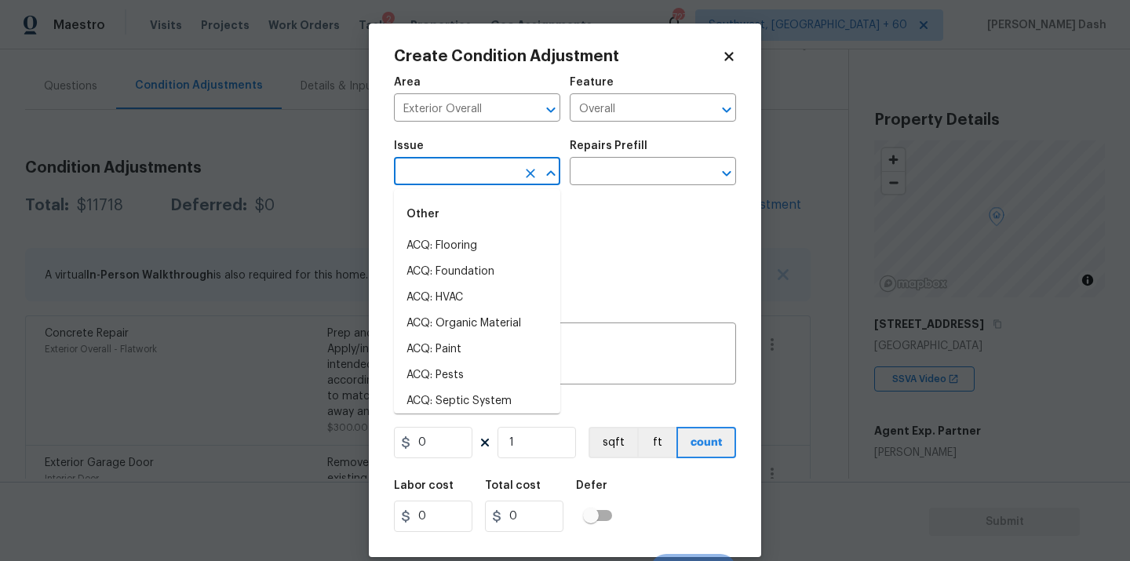
click at [478, 166] on input "text" at bounding box center [455, 173] width 122 height 24
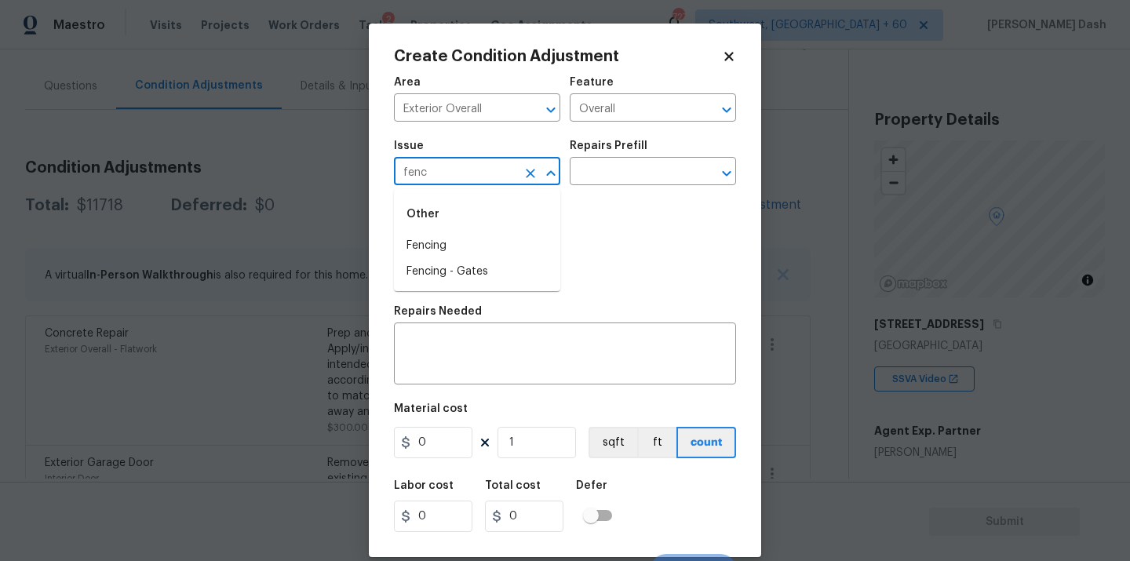
click at [459, 237] on li "Fencing" at bounding box center [477, 246] width 166 height 26
type input "Fencing"
click at [459, 329] on div "x ​" at bounding box center [565, 356] width 342 height 58
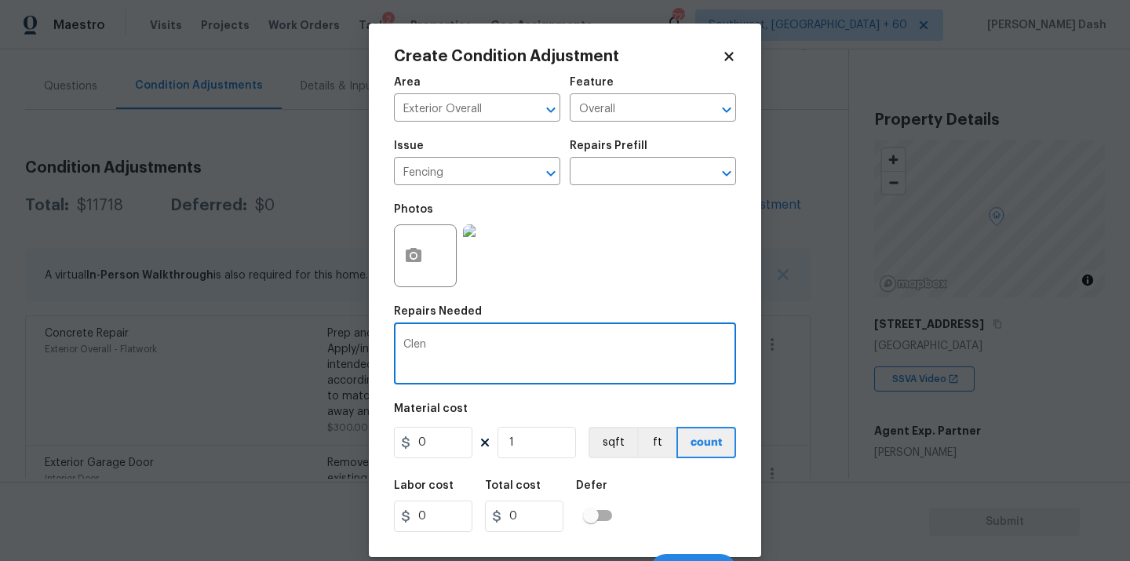
type textarea "Cle"
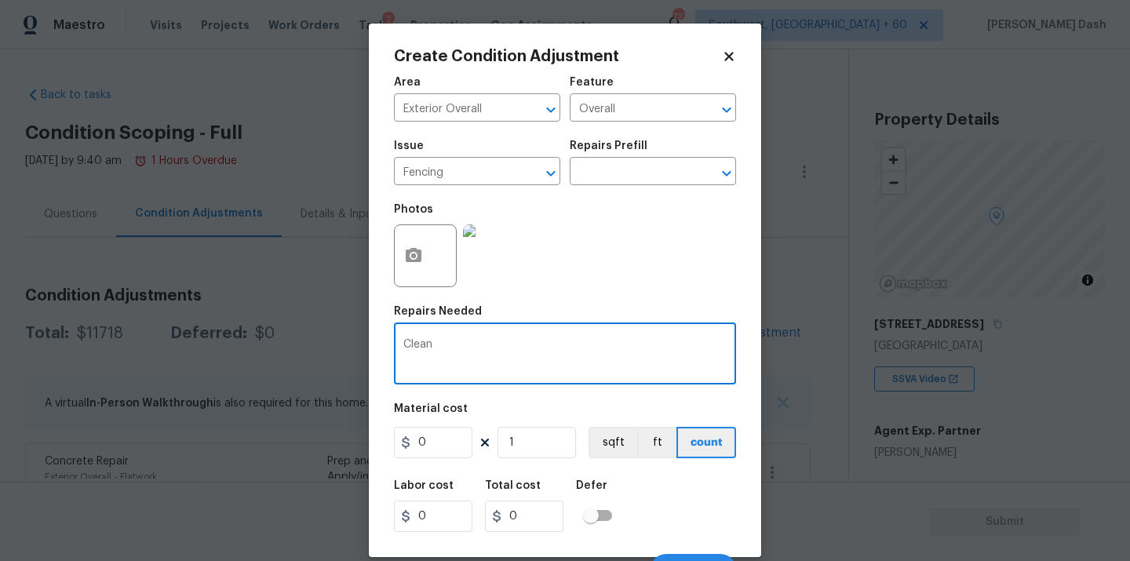
scroll to position [128, 0]
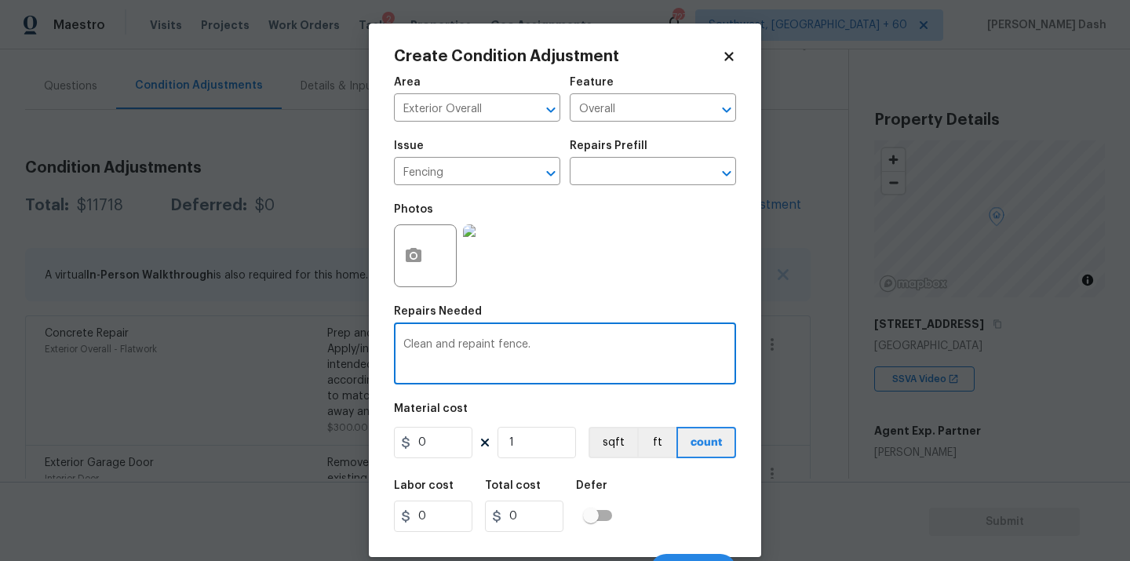
type textarea "Clean and repaint fence."
click at [435, 445] on input "0" at bounding box center [433, 442] width 78 height 31
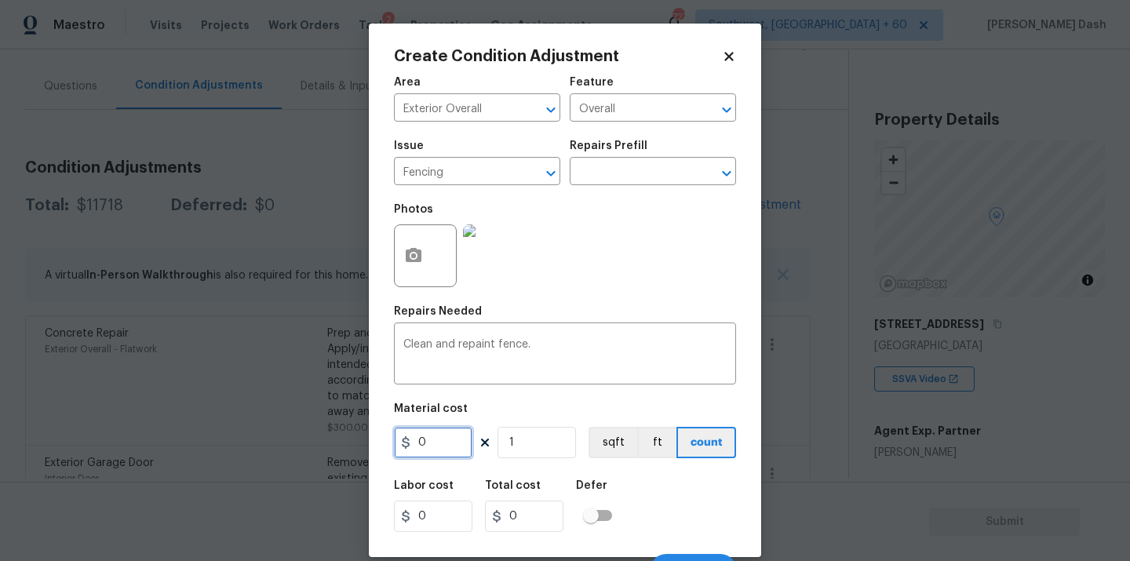
click at [435, 445] on input "0" at bounding box center [433, 442] width 78 height 31
type input "1000"
click at [611, 501] on input "checkbox" at bounding box center [590, 516] width 89 height 30
click at [610, 516] on input "checkbox" at bounding box center [606, 516] width 89 height 30
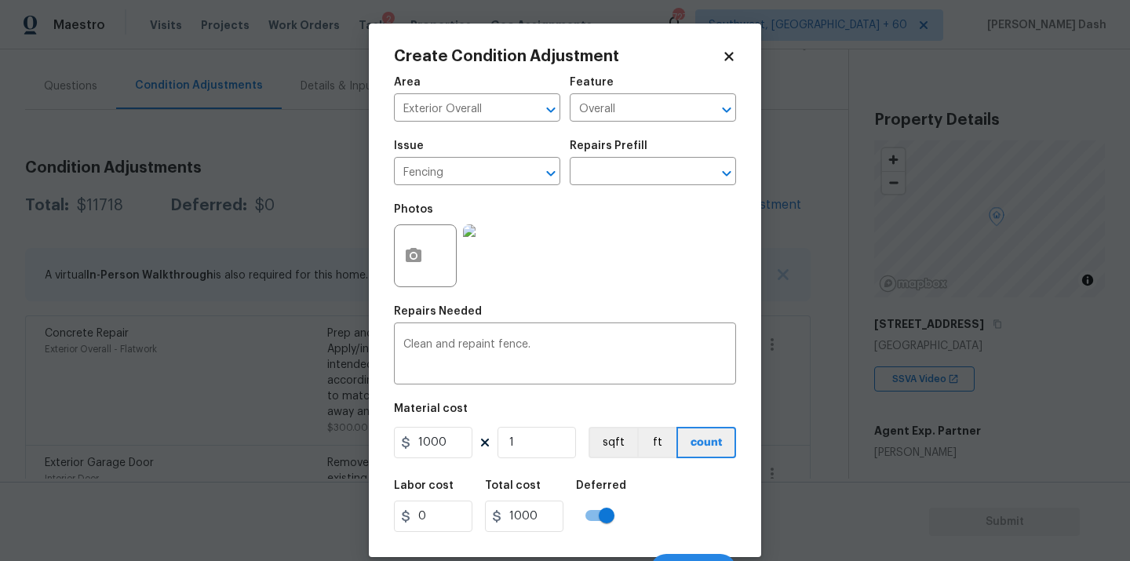
checkbox input "false"
click at [676, 539] on div "Labor cost 0 Total cost 1000 Defer" at bounding box center [565, 506] width 342 height 71
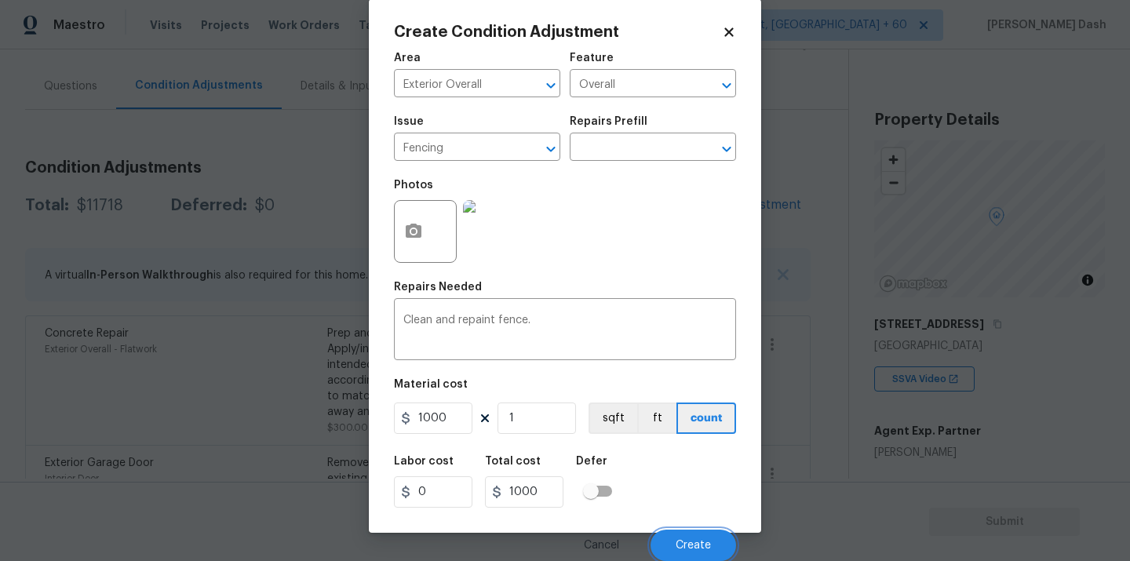
click at [676, 539] on button "Create" at bounding box center [694, 545] width 86 height 31
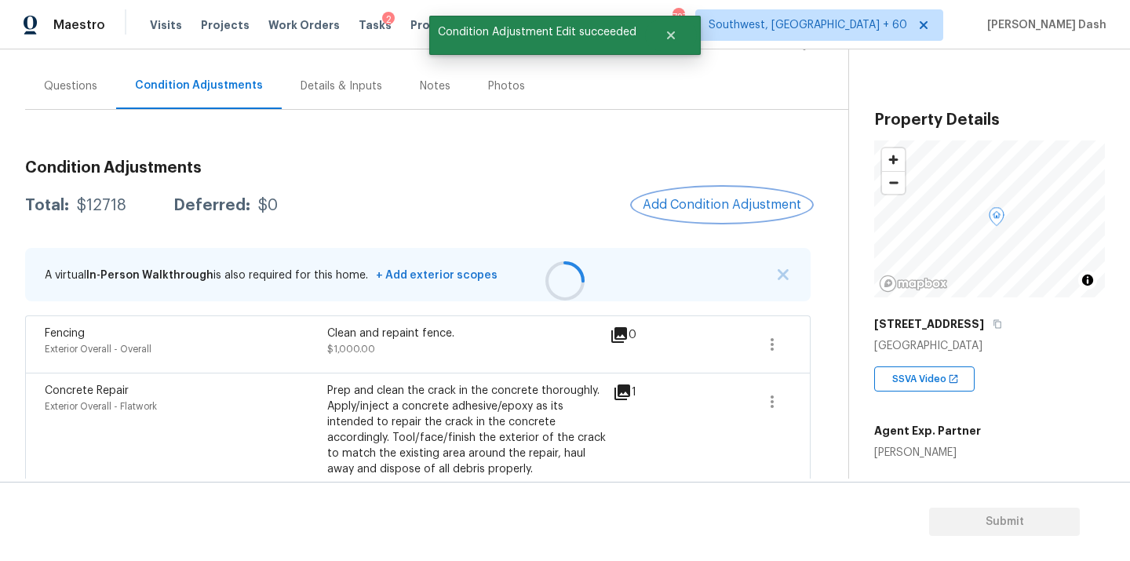
scroll to position [0, 0]
click at [704, 192] on button "Add Condition Adjustment" at bounding box center [721, 204] width 177 height 33
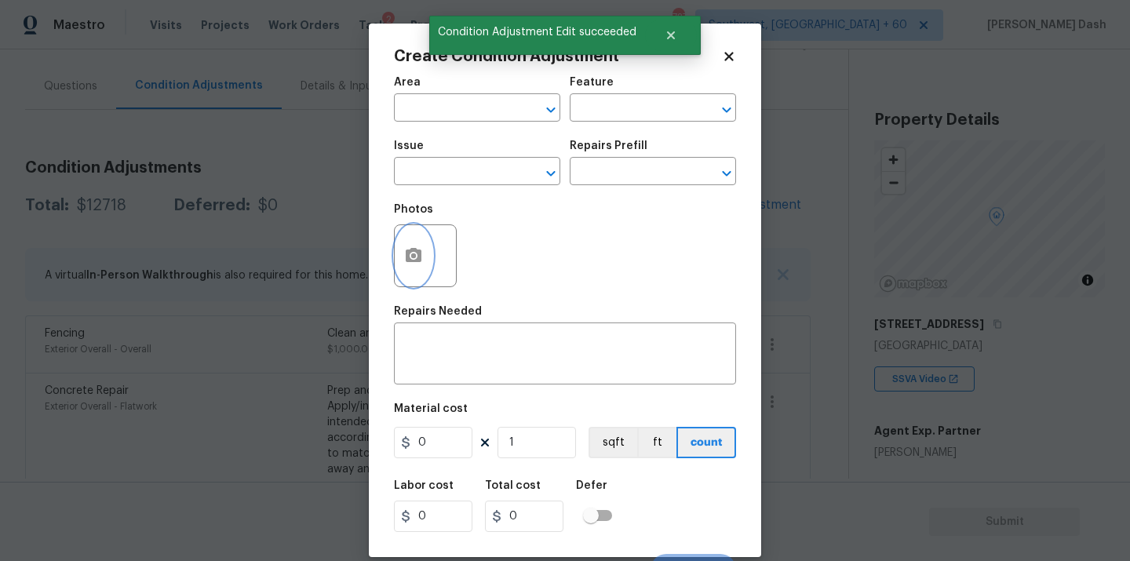
click at [403, 241] on button "button" at bounding box center [414, 255] width 38 height 61
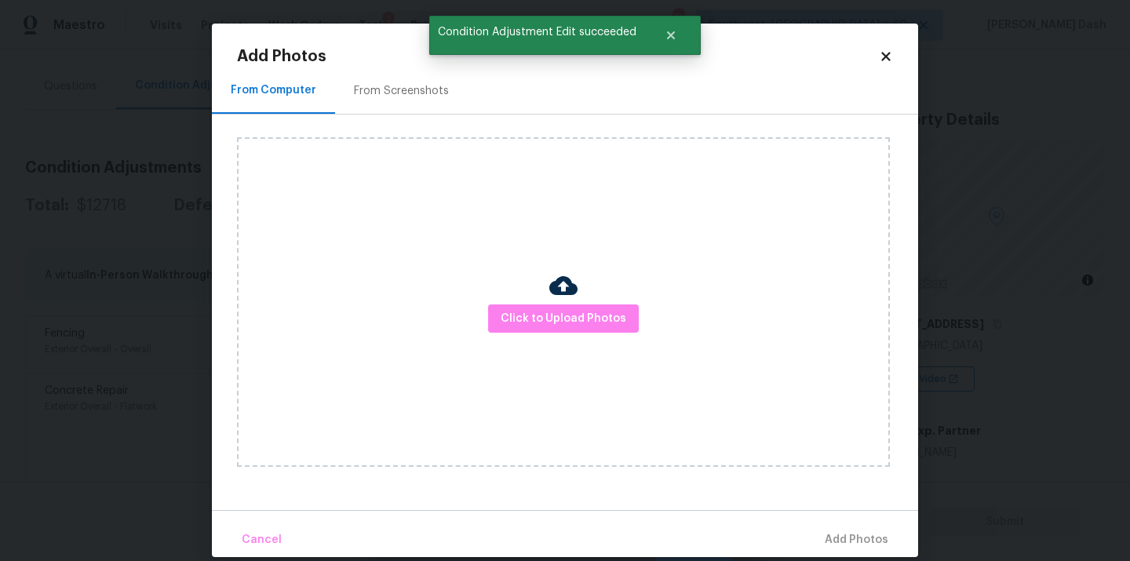
click at [627, 349] on div "Click to Upload Photos" at bounding box center [563, 302] width 653 height 330
click at [604, 325] on span "Click to Upload Photos" at bounding box center [564, 319] width 126 height 20
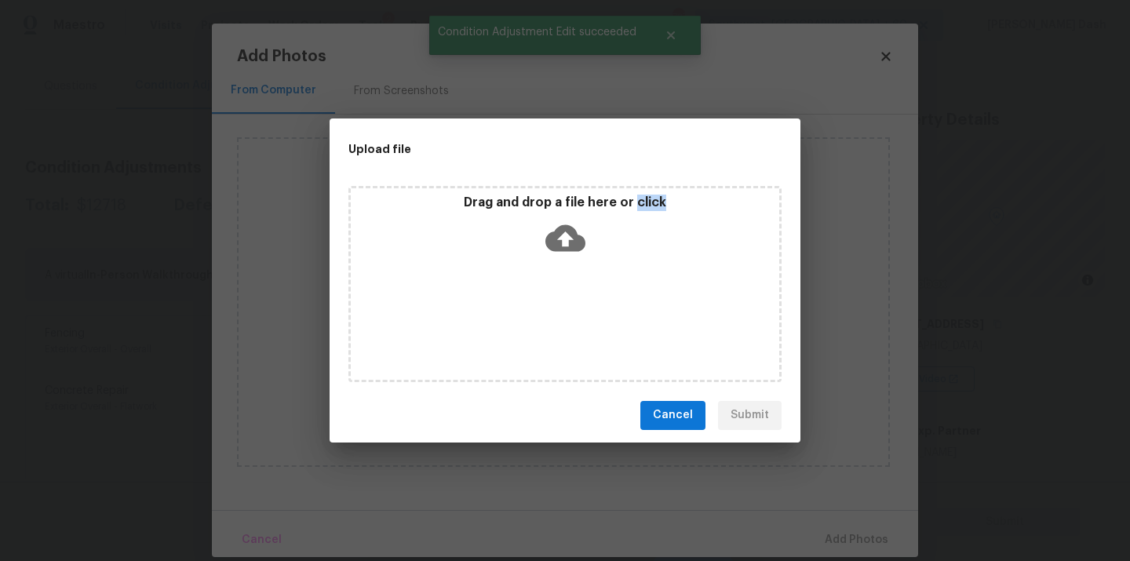
click at [604, 325] on div "Drag and drop a file here or click" at bounding box center [564, 284] width 433 height 196
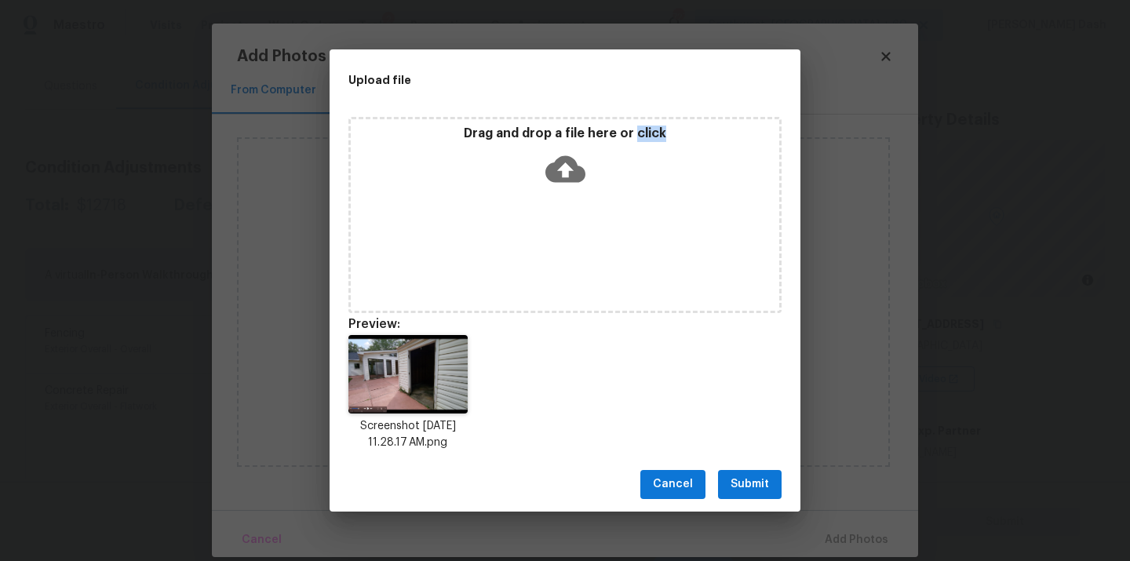
click at [740, 470] on button "Submit" at bounding box center [750, 484] width 64 height 29
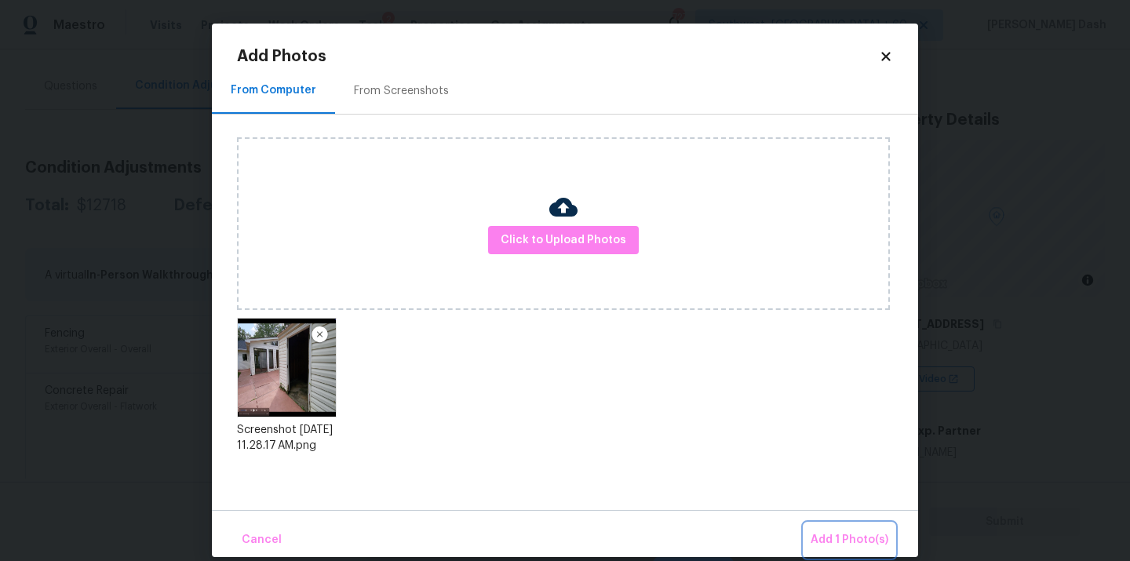
click at [841, 540] on span "Add 1 Photo(s)" at bounding box center [850, 541] width 78 height 20
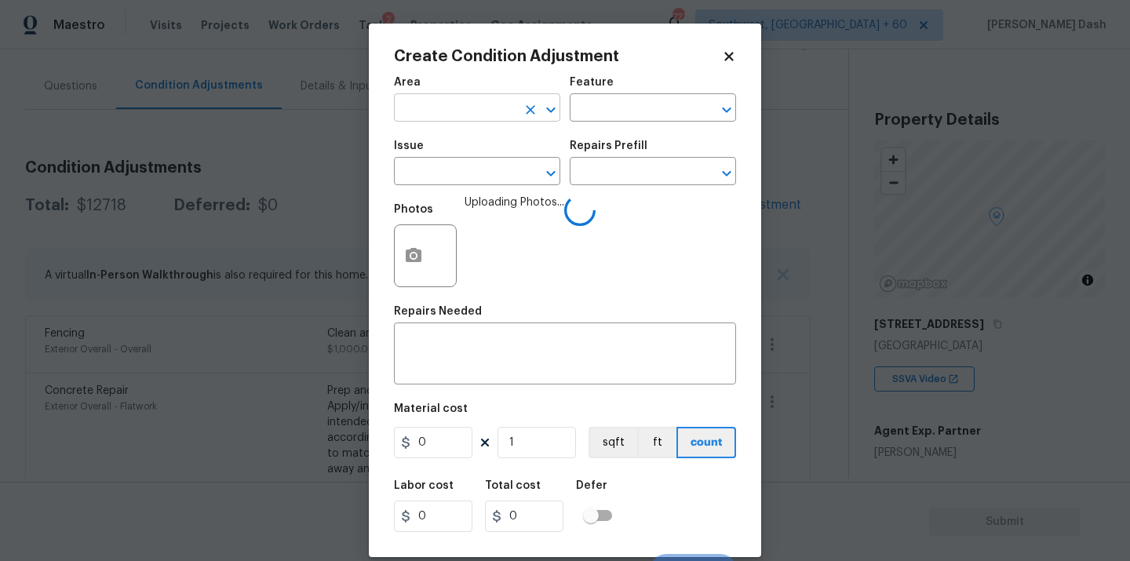
click at [506, 97] on input "text" at bounding box center [455, 109] width 122 height 24
drag, startPoint x: 462, startPoint y: 159, endPoint x: 492, endPoint y: 159, distance: 29.8
click at [462, 159] on li "Exterior Overall" at bounding box center [477, 171] width 166 height 26
type input "Exterior Overall"
click at [600, 124] on div "Area Exterior Overall ​ Feature ​" at bounding box center [565, 99] width 342 height 64
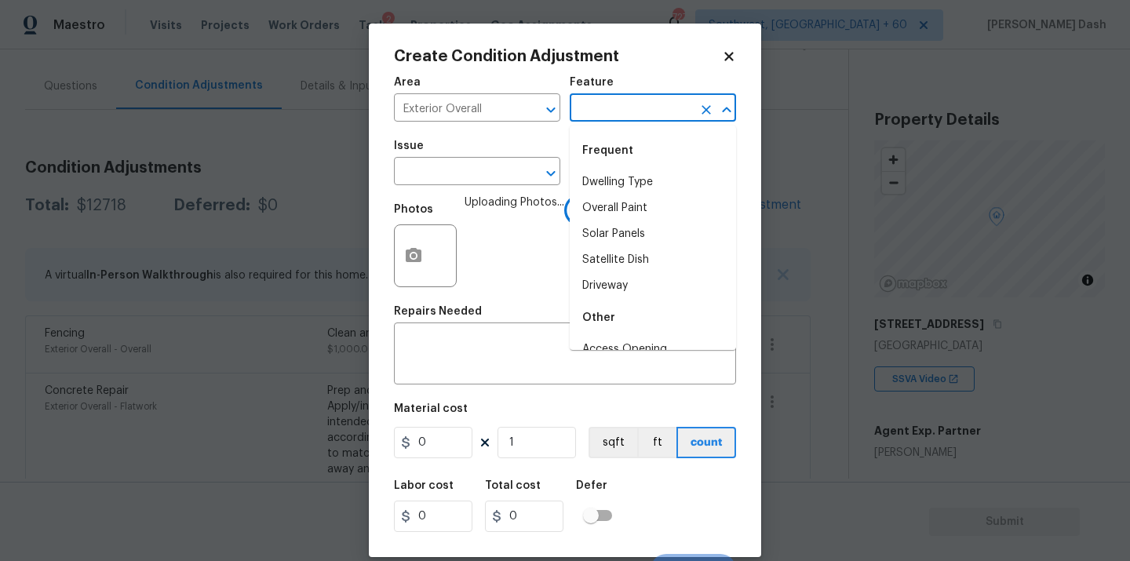
click at [604, 108] on input "text" at bounding box center [631, 109] width 122 height 24
type input "door"
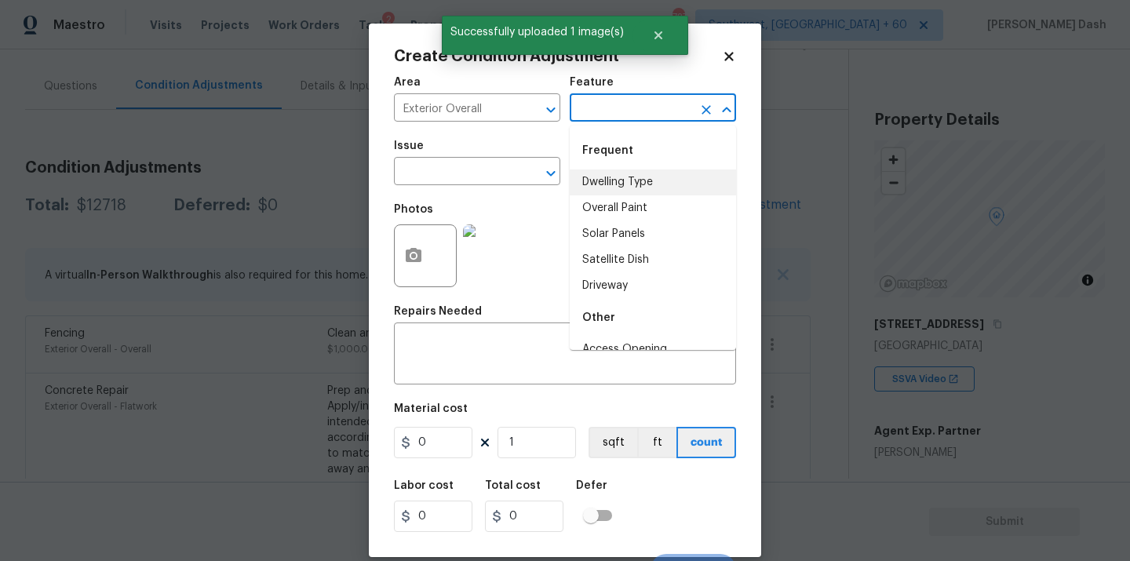
click at [620, 88] on div "Feature" at bounding box center [653, 87] width 166 height 20
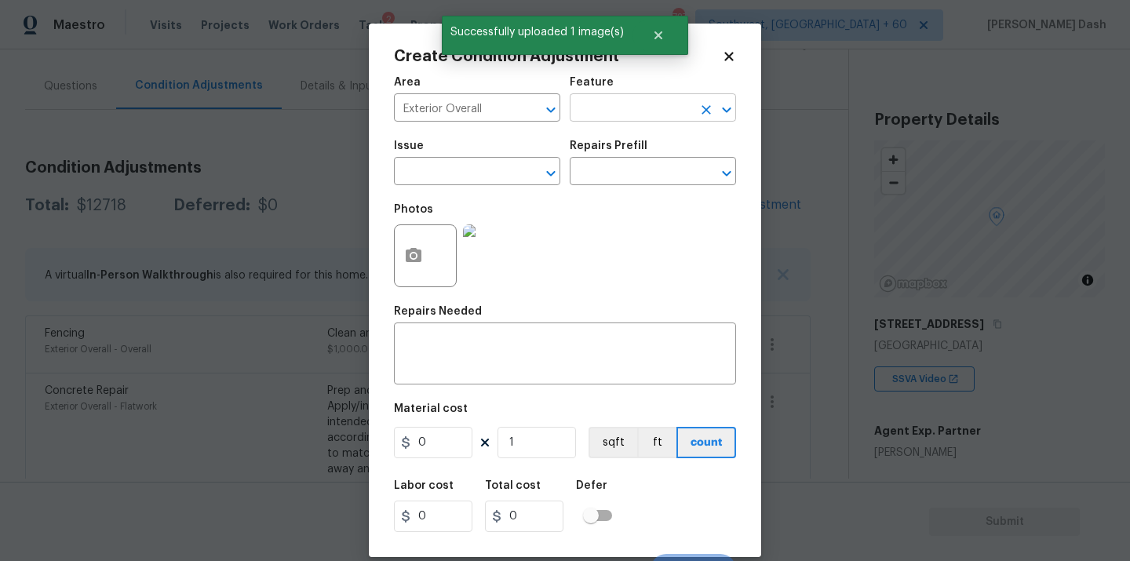
click at [620, 104] on input "text" at bounding box center [631, 109] width 122 height 24
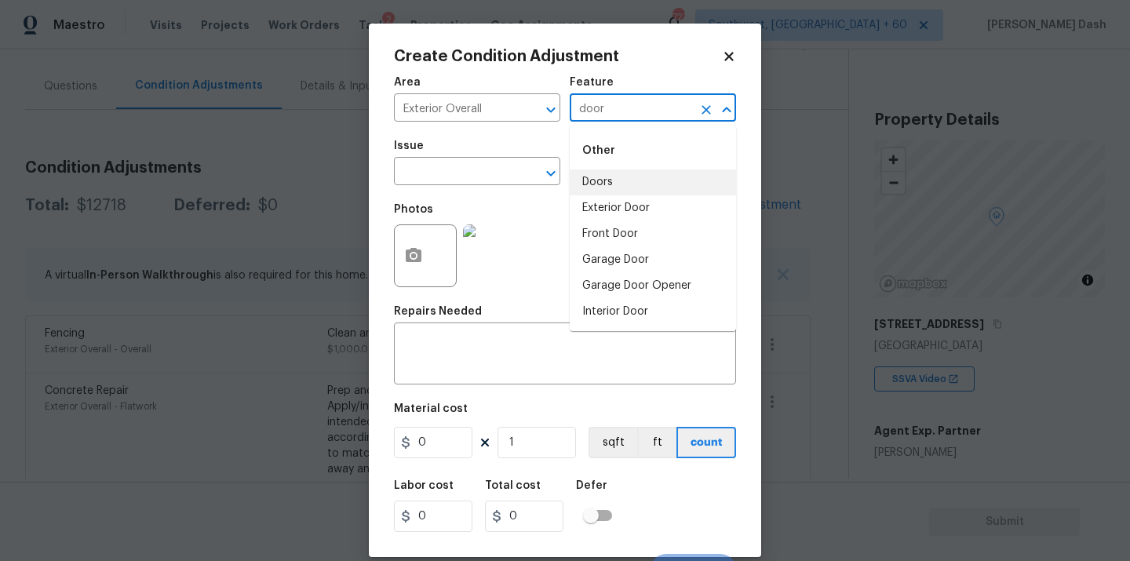
type input "door"
click at [728, 53] on icon at bounding box center [729, 56] width 14 height 14
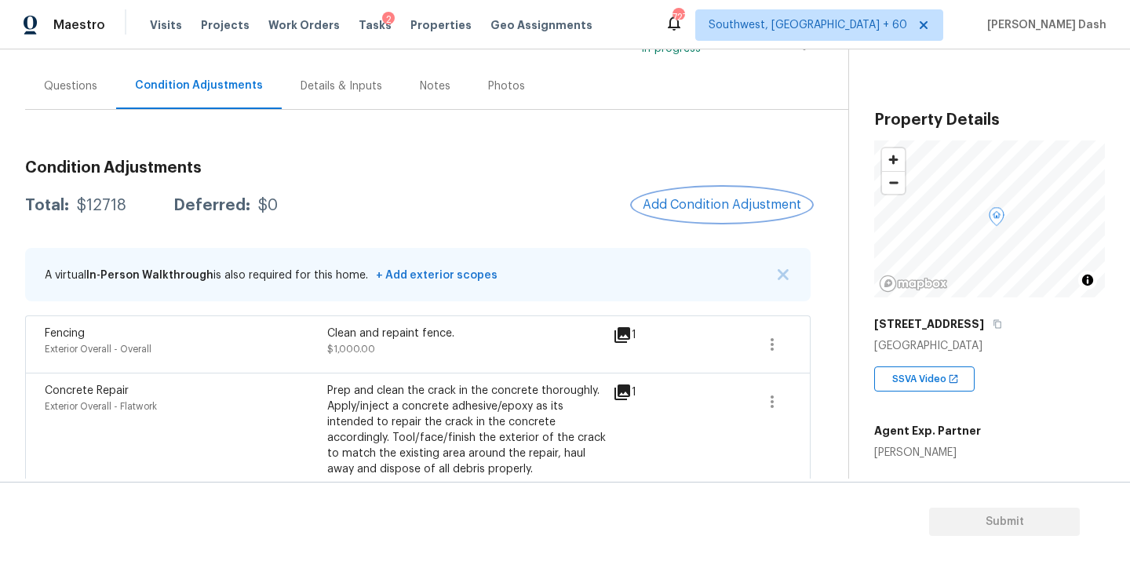
click at [679, 198] on span "Add Condition Adjustment" at bounding box center [722, 205] width 159 height 14
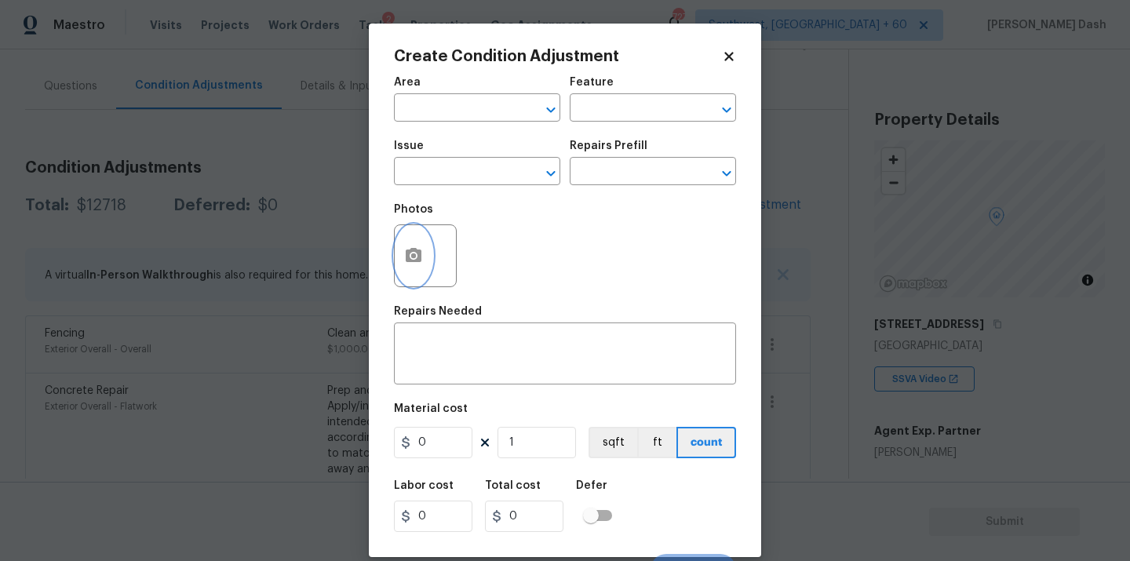
click at [403, 245] on button "button" at bounding box center [414, 255] width 38 height 61
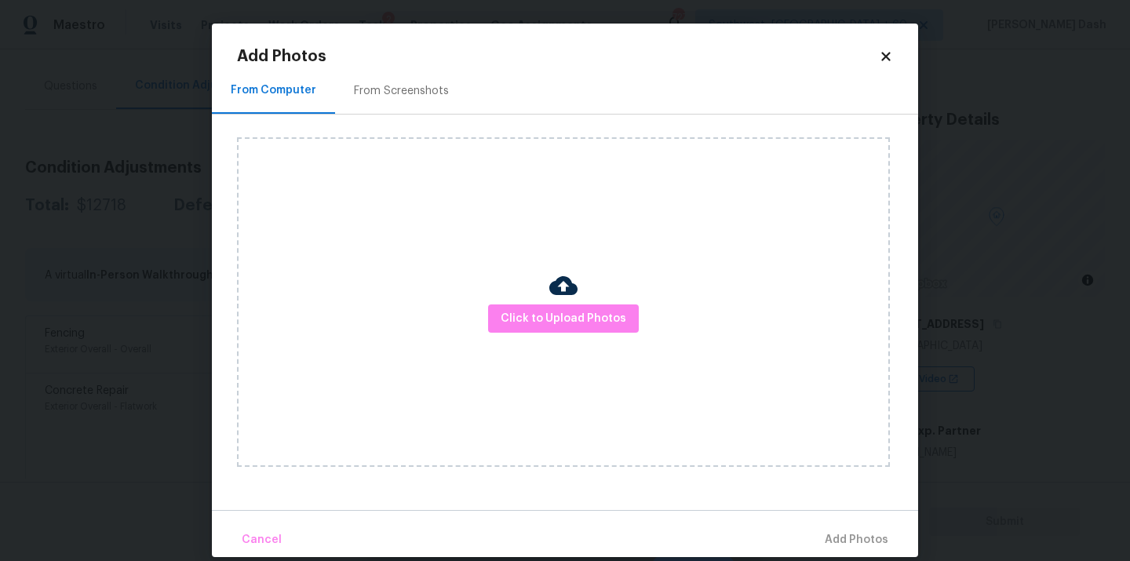
click at [574, 336] on div "Click to Upload Photos" at bounding box center [563, 302] width 653 height 330
click at [574, 322] on span "Click to Upload Photos" at bounding box center [564, 319] width 126 height 20
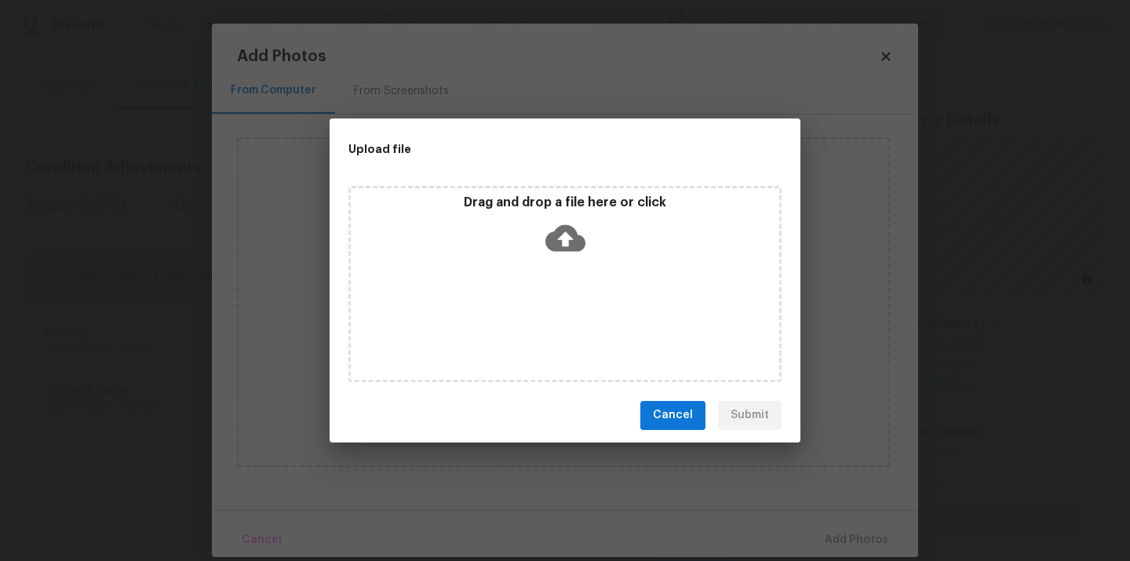
click at [574, 322] on div "Drag and drop a file here or click" at bounding box center [564, 284] width 433 height 196
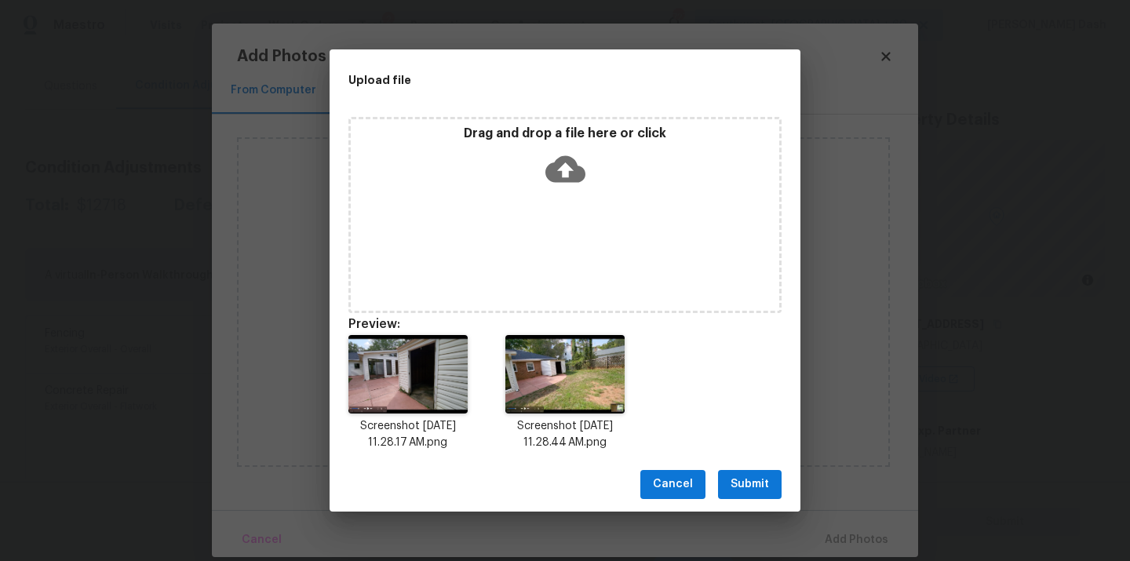
click at [746, 482] on span "Submit" at bounding box center [750, 485] width 38 height 20
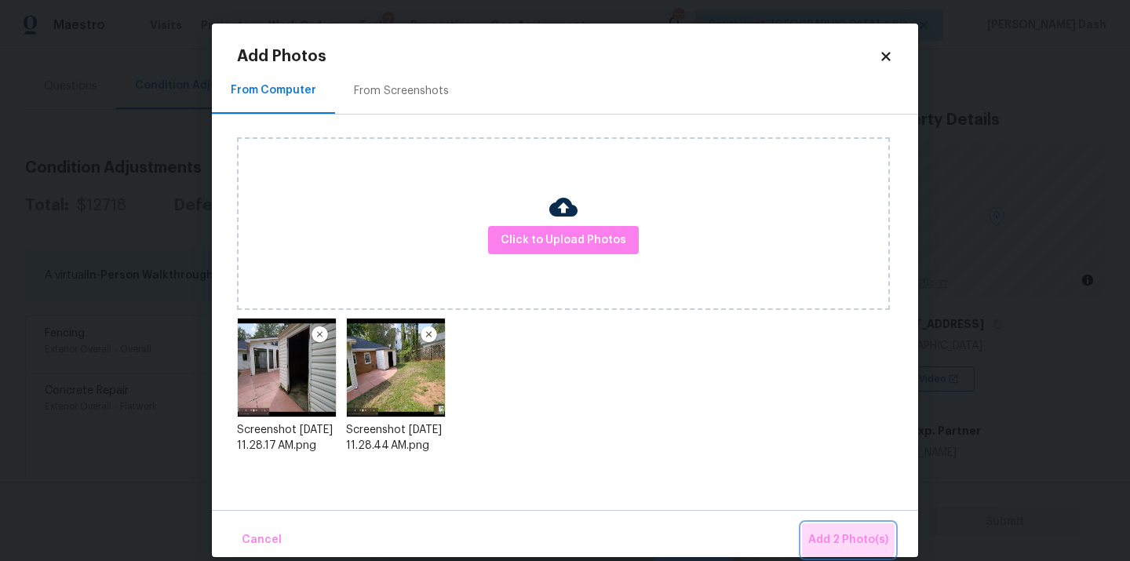
click at [837, 533] on span "Add 2 Photo(s)" at bounding box center [848, 541] width 80 height 20
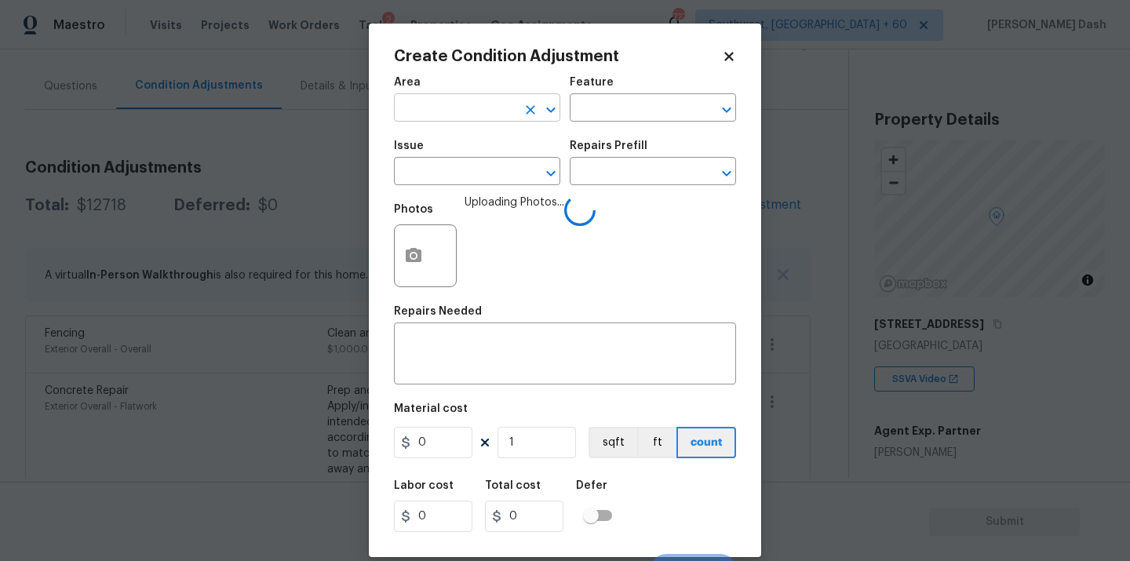
click at [516, 114] on input "text" at bounding box center [455, 109] width 122 height 24
click at [494, 163] on li "Exterior Overall" at bounding box center [477, 171] width 166 height 26
type input "Exterior Overall"
click at [614, 105] on input "text" at bounding box center [631, 109] width 122 height 24
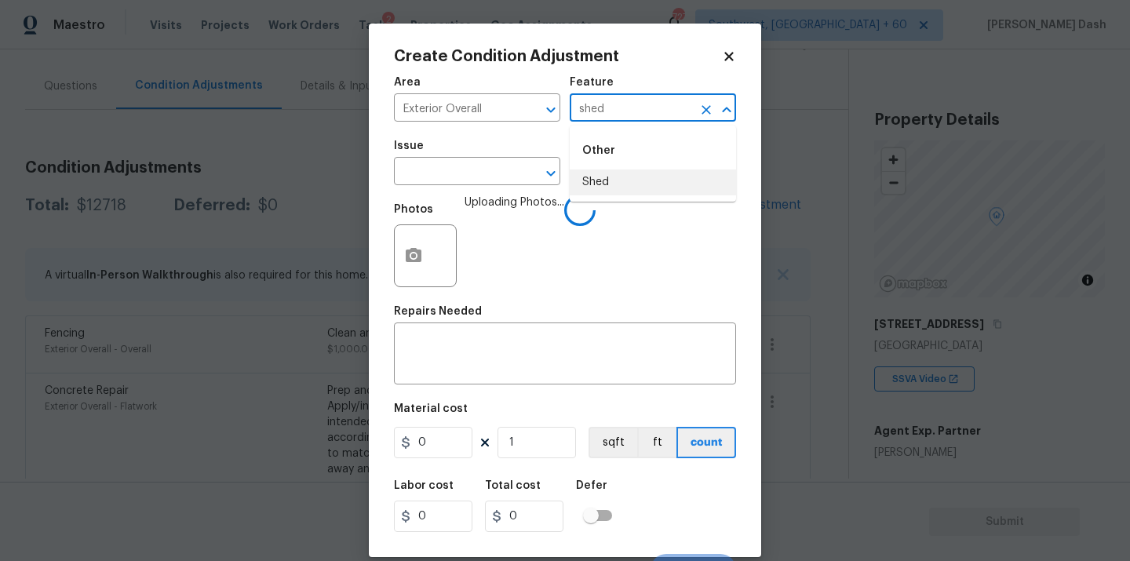
click at [607, 184] on li "Shed" at bounding box center [653, 183] width 166 height 26
type input "Shed"
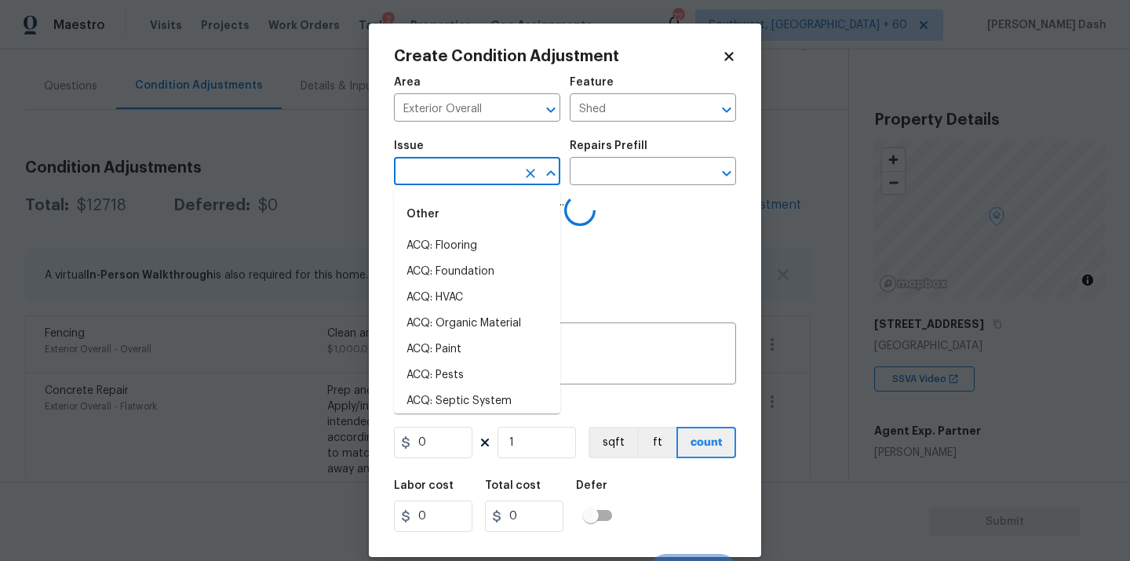
click at [485, 183] on input "text" at bounding box center [455, 173] width 122 height 24
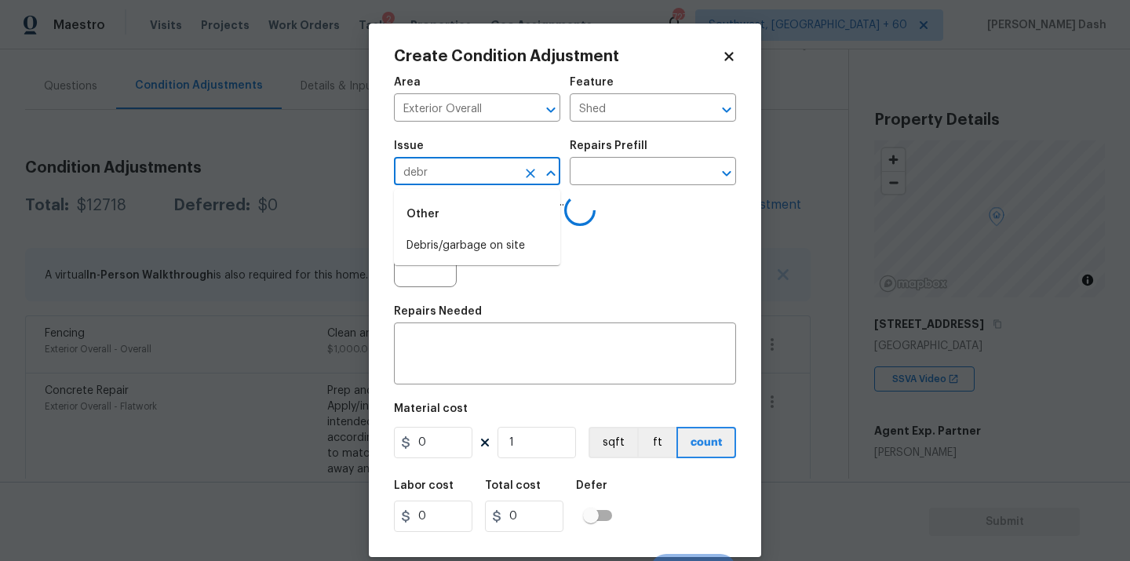
drag, startPoint x: 462, startPoint y: 236, endPoint x: 470, endPoint y: 261, distance: 26.3
click at [462, 236] on li "Debris/garbage on site" at bounding box center [477, 246] width 166 height 26
type input "Debris/garbage on site"
click at [480, 339] on div "x ​" at bounding box center [565, 356] width 342 height 58
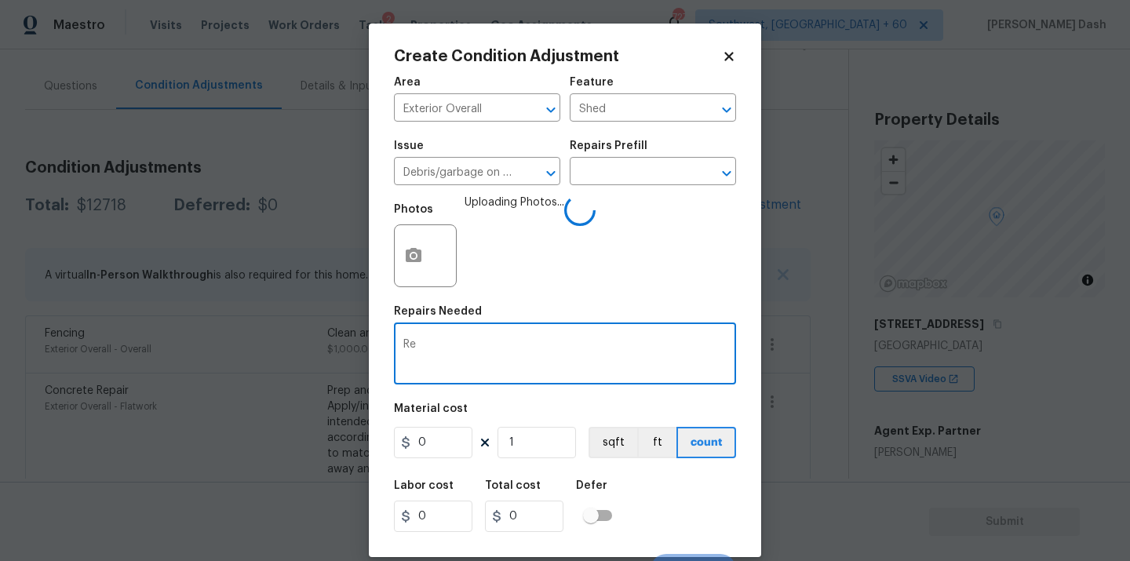
type textarea "R"
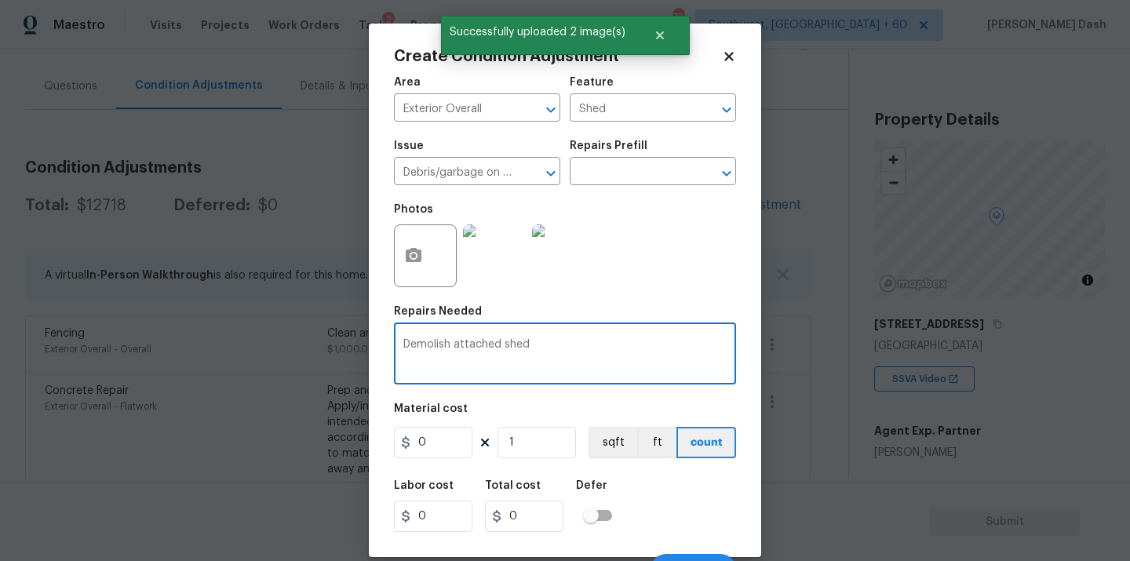
click at [498, 341] on textarea "Demolish attached shed" at bounding box center [564, 355] width 323 height 33
type textarea "Demolish attached shed"
click at [447, 447] on input "0" at bounding box center [433, 442] width 78 height 31
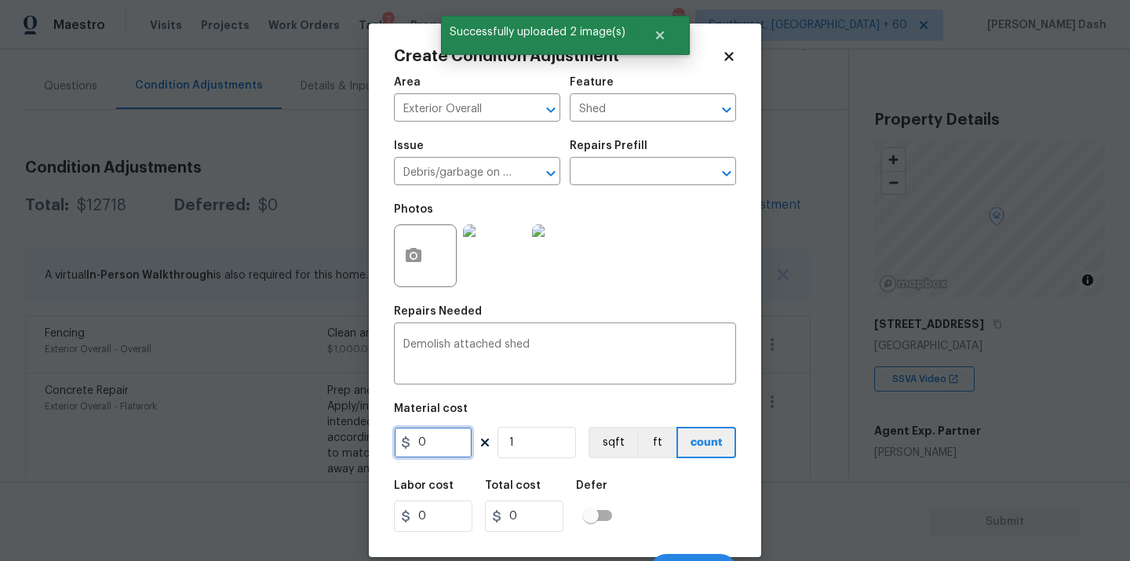
click at [447, 447] on input "0" at bounding box center [433, 442] width 78 height 31
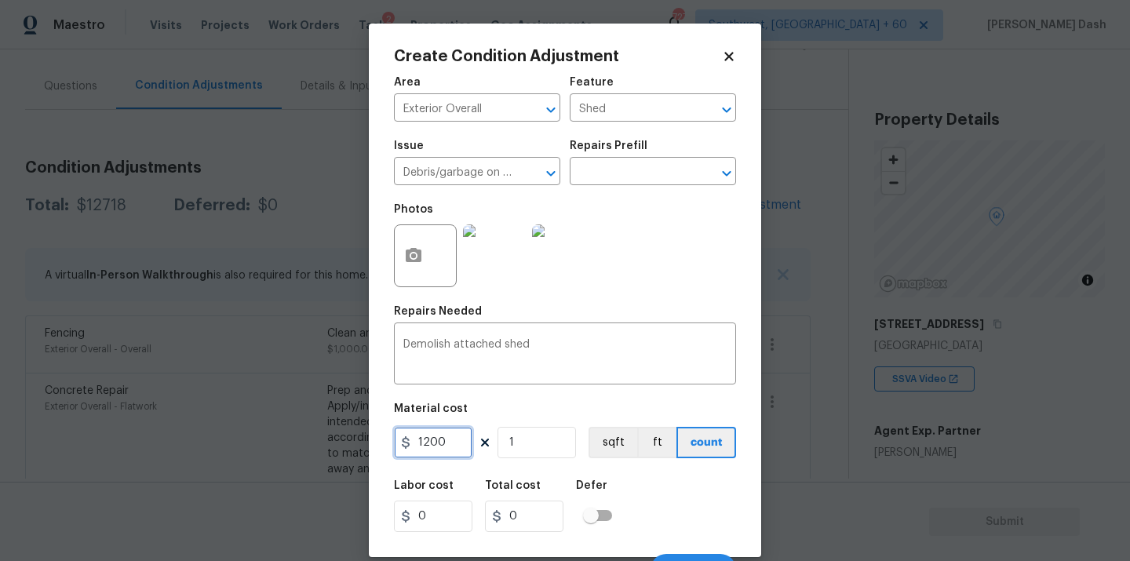
type input "1200"
click at [646, 506] on div "Labor cost 0 Total cost 1200 Defer" at bounding box center [565, 506] width 342 height 71
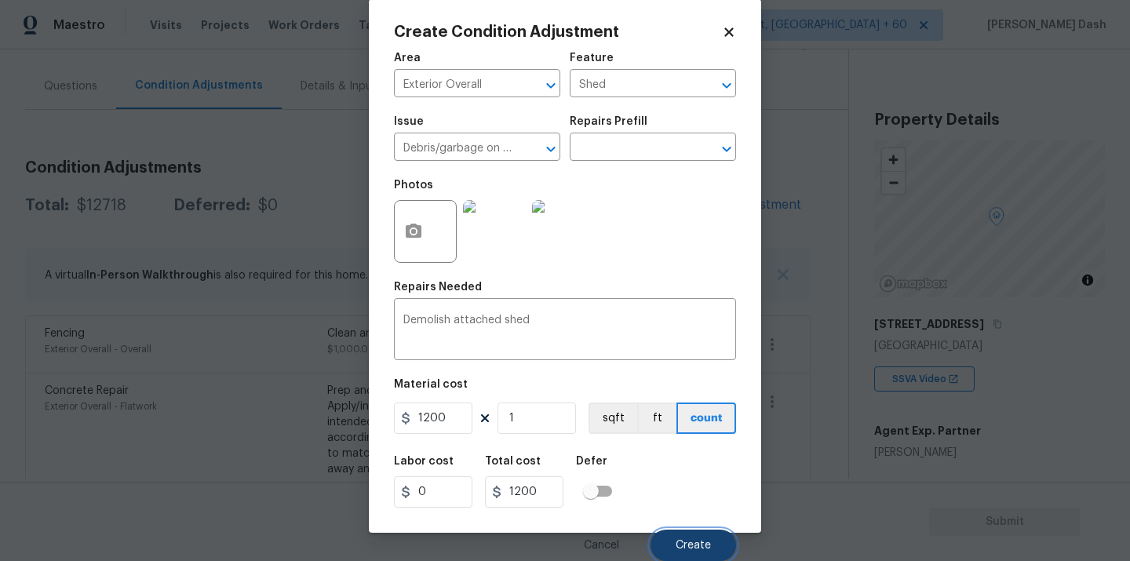
click at [702, 549] on span "Create" at bounding box center [693, 546] width 35 height 12
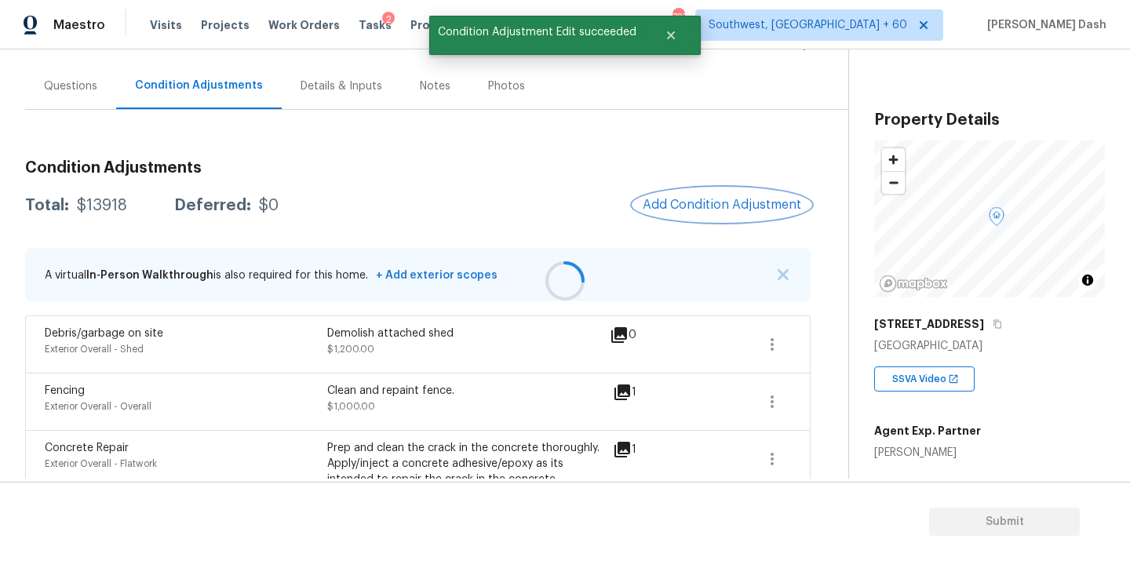
scroll to position [0, 0]
click at [695, 200] on span "Add Condition Adjustment" at bounding box center [722, 205] width 159 height 14
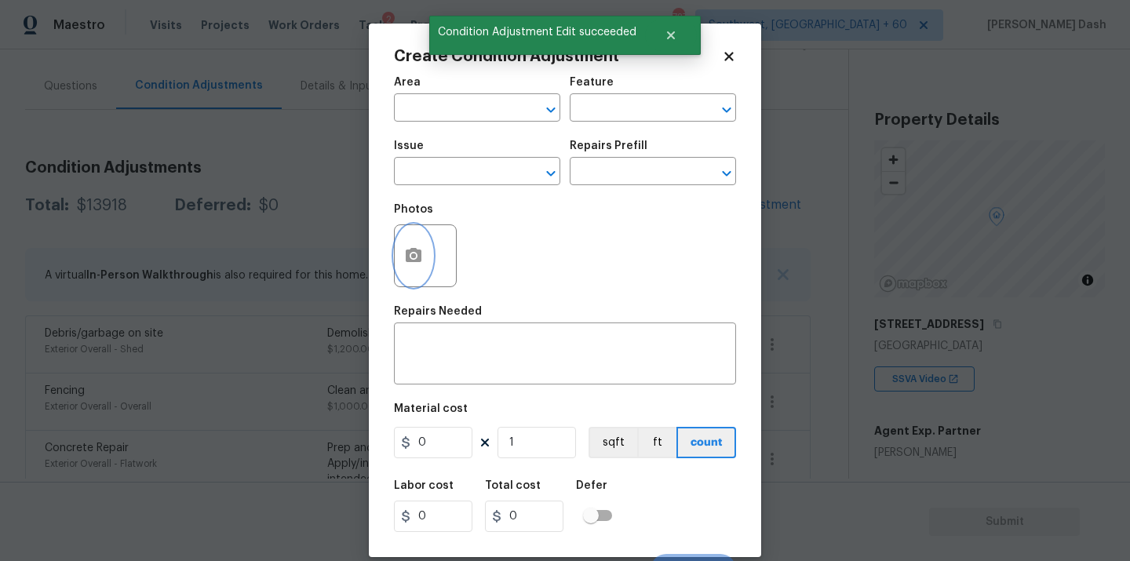
click at [422, 254] on icon "button" at bounding box center [413, 255] width 19 height 19
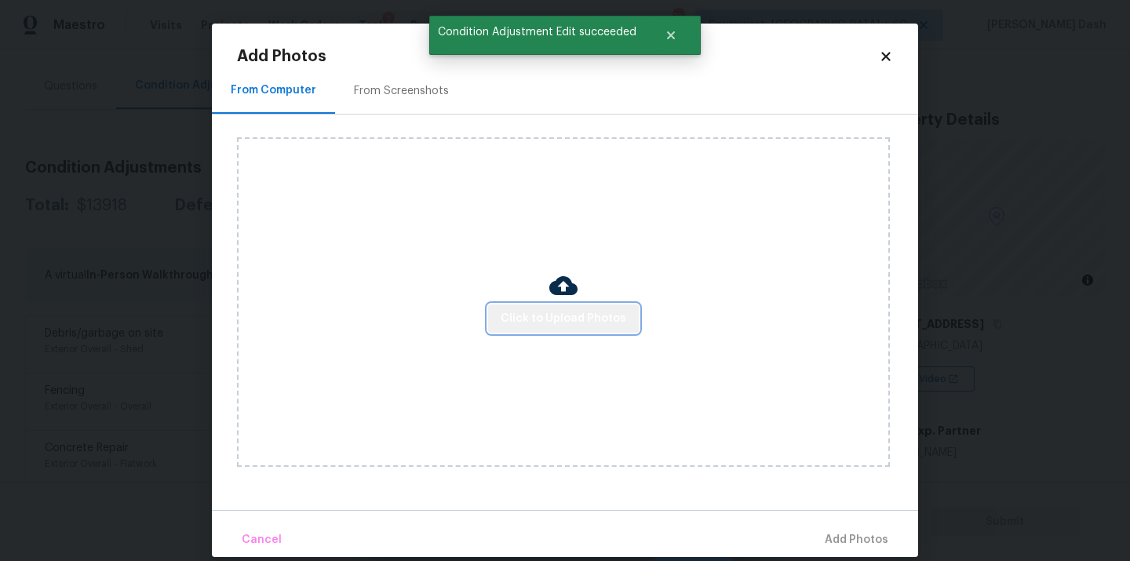
click at [585, 317] on span "Click to Upload Photos" at bounding box center [564, 319] width 126 height 20
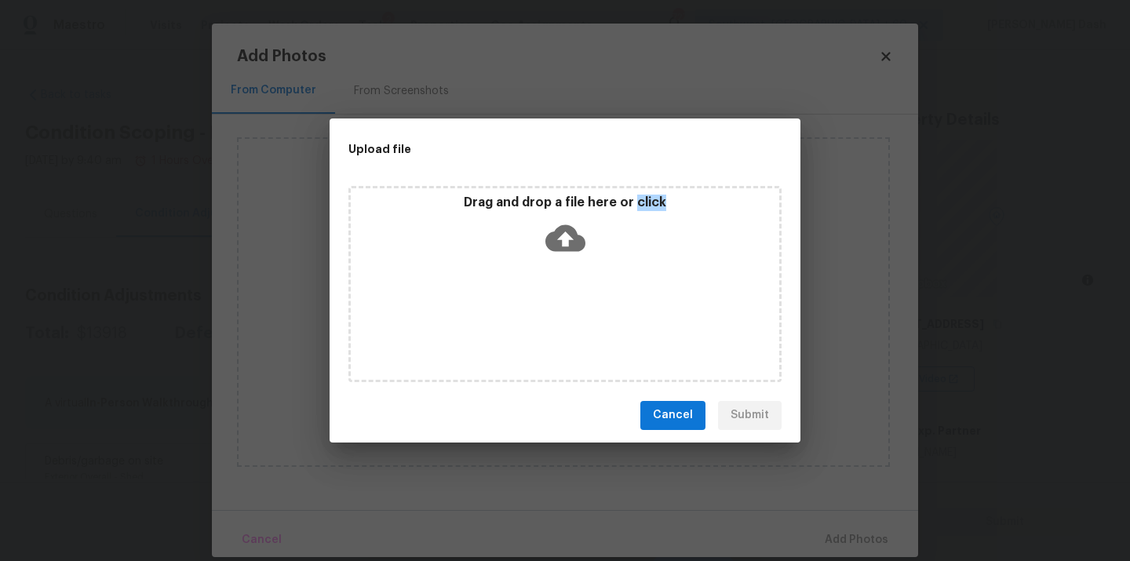
scroll to position [128, 0]
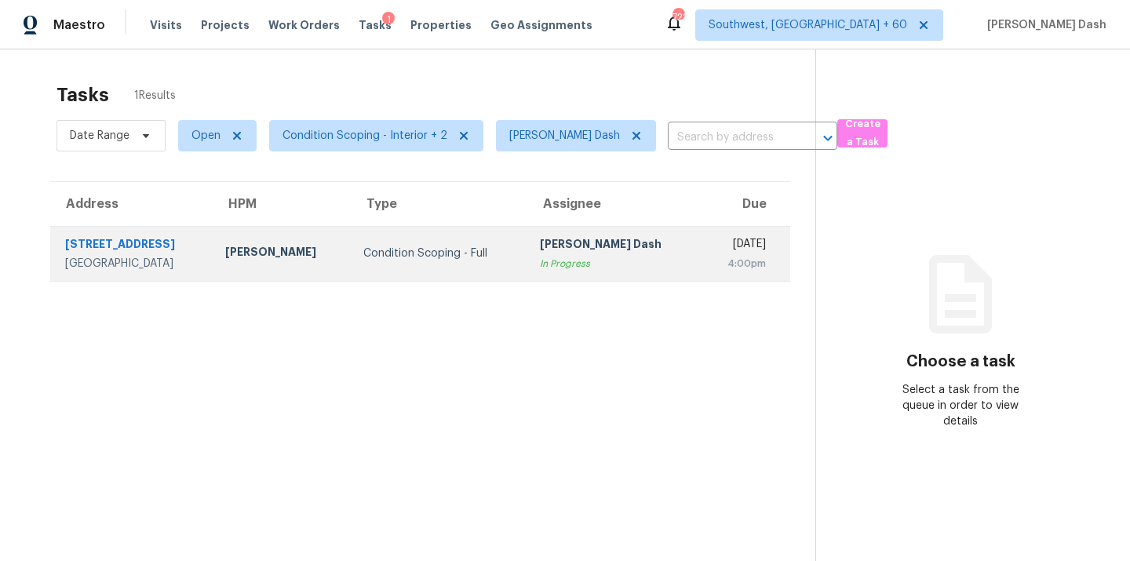
click at [416, 263] on td "Condition Scoping - Full" at bounding box center [439, 253] width 177 height 55
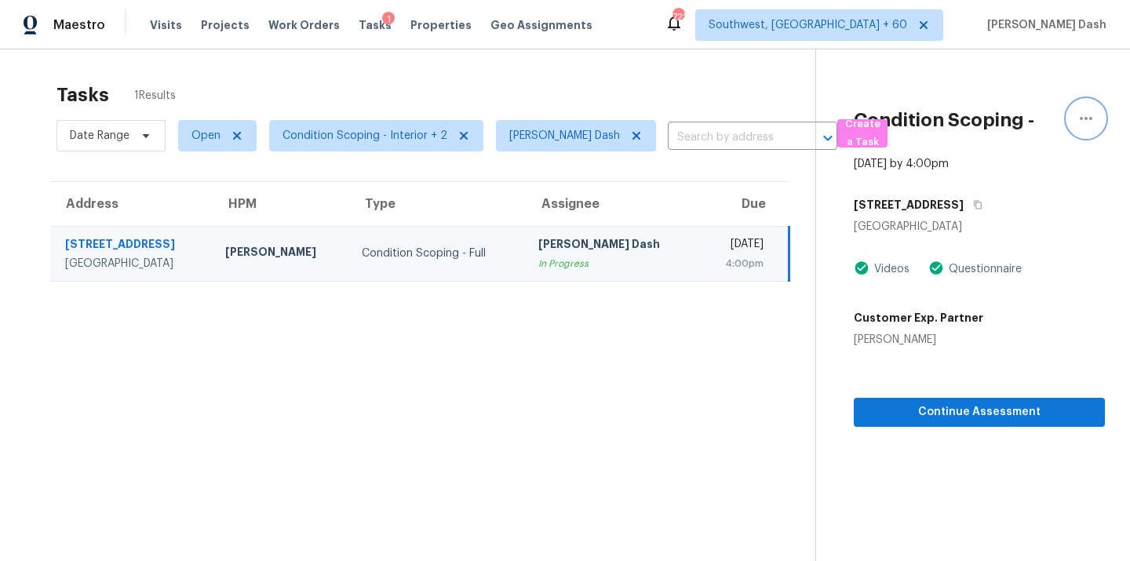
click at [1077, 123] on icon "button" at bounding box center [1086, 118] width 19 height 19
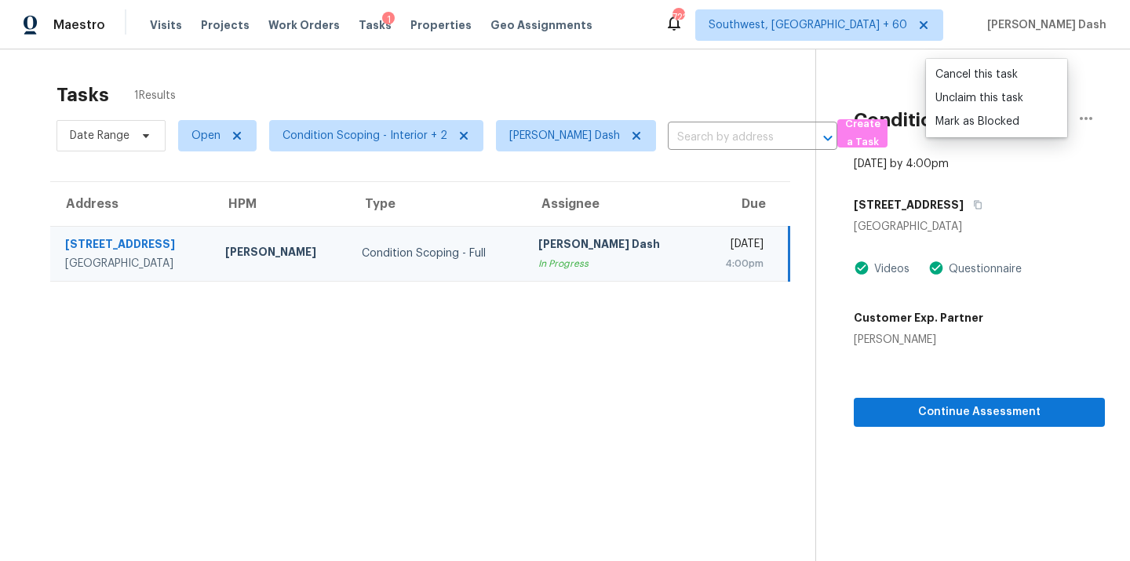
click at [978, 133] on ul "Cancel this task Unclaim this task [PERSON_NAME] as Blocked" at bounding box center [996, 98] width 141 height 78
click at [981, 120] on div "Mark as Blocked" at bounding box center [997, 122] width 122 height 16
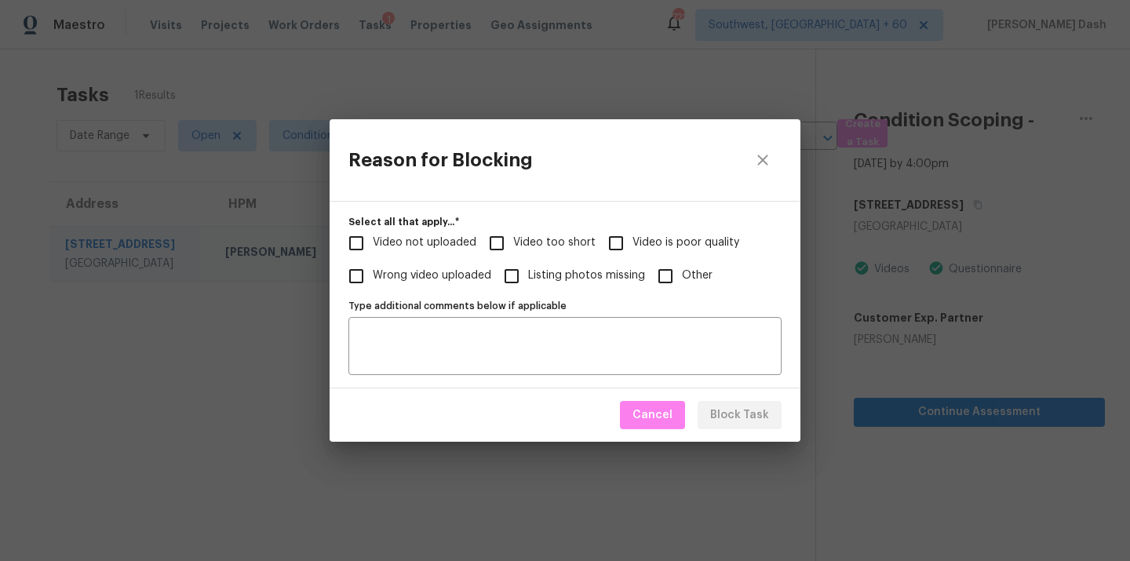
click at [534, 237] on span "Video too short" at bounding box center [554, 243] width 82 height 16
click at [513, 237] on input "Video too short" at bounding box center [496, 243] width 33 height 33
checkbox input "true"
click at [409, 246] on span "Video not uploaded" at bounding box center [425, 243] width 104 height 16
click at [373, 246] on input "Video not uploaded" at bounding box center [356, 243] width 33 height 33
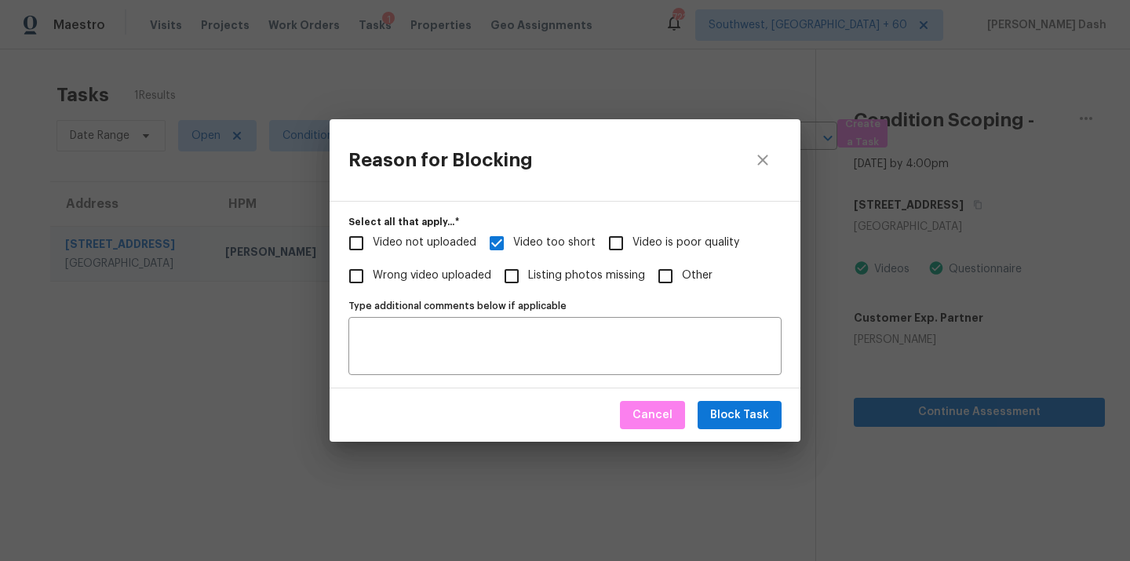
checkbox input "true"
click at [740, 424] on span "Block Task" at bounding box center [739, 416] width 59 height 20
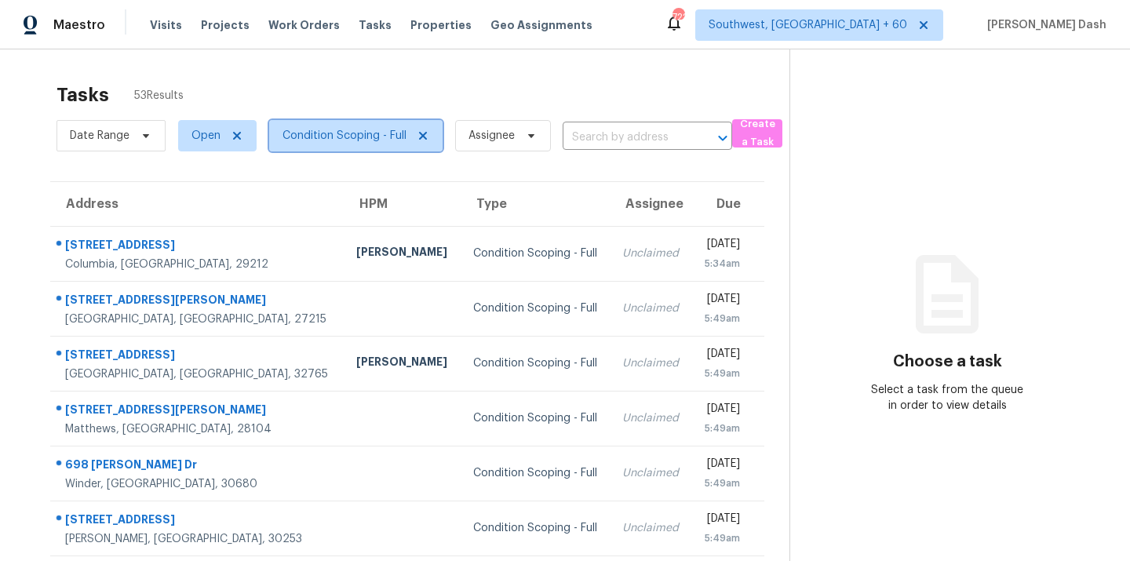
click at [359, 135] on span "Condition Scoping - Full" at bounding box center [345, 136] width 124 height 16
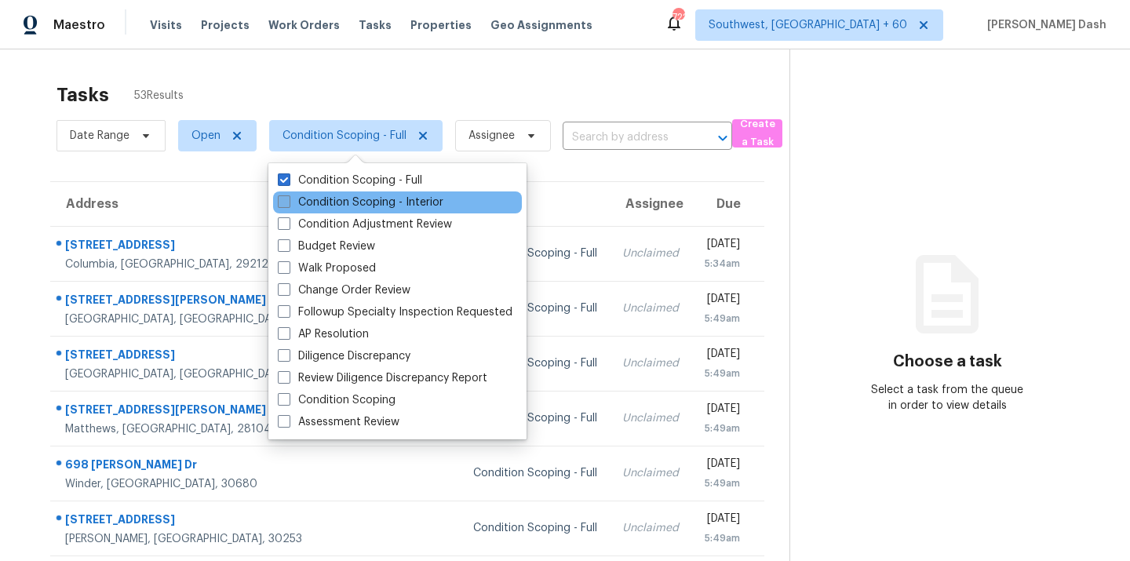
click at [367, 195] on label "Condition Scoping - Interior" at bounding box center [361, 203] width 166 height 16
click at [288, 195] on input "Condition Scoping - Interior" at bounding box center [283, 200] width 10 height 10
checkbox input "true"
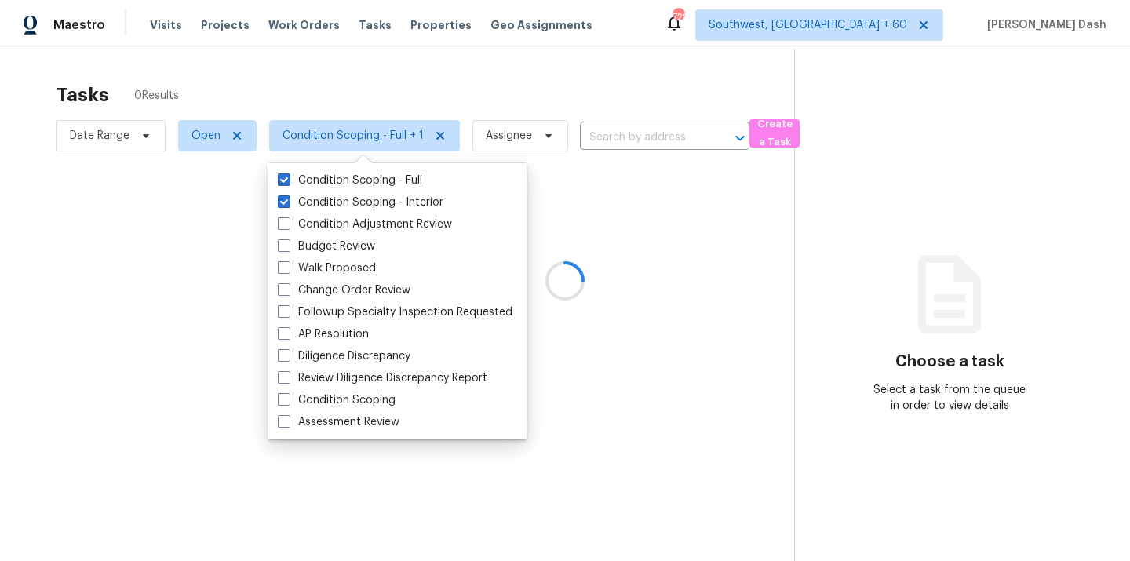
click at [367, 168] on div "Condition Scoping - Full Condition Scoping - Interior Condition Adjustment Revi…" at bounding box center [397, 301] width 258 height 276
click at [367, 173] on label "Condition Scoping - Full" at bounding box center [350, 181] width 144 height 16
click at [288, 173] on input "Condition Scoping - Full" at bounding box center [283, 178] width 10 height 10
checkbox input "false"
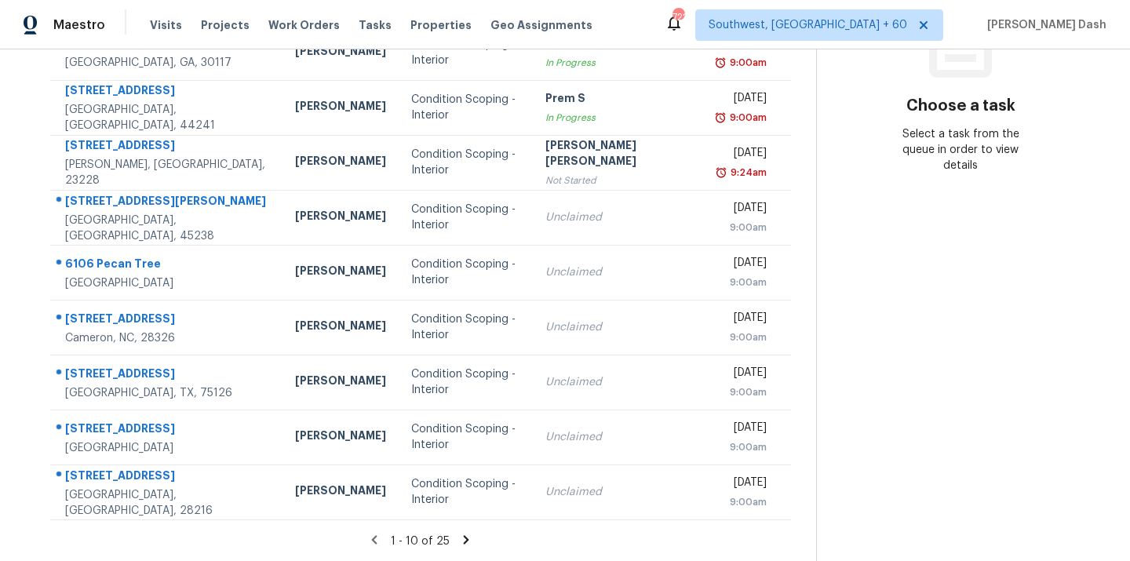
scroll to position [234, 0]
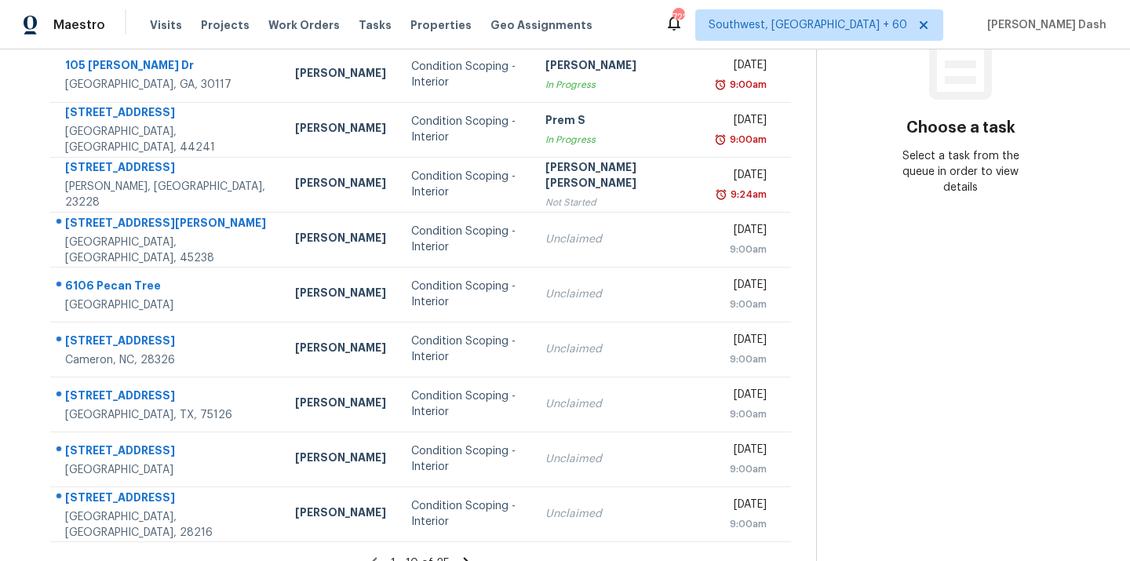
click at [462, 250] on td "Condition Scoping - Interior" at bounding box center [465, 239] width 133 height 55
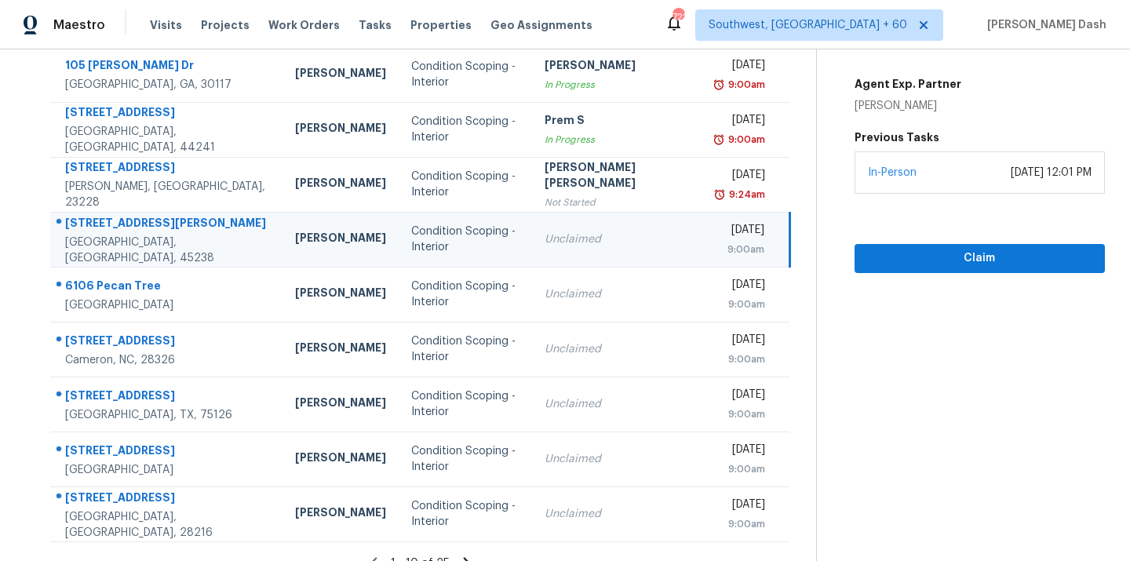
click at [550, 235] on div "Unclaimed" at bounding box center [619, 240] width 148 height 16
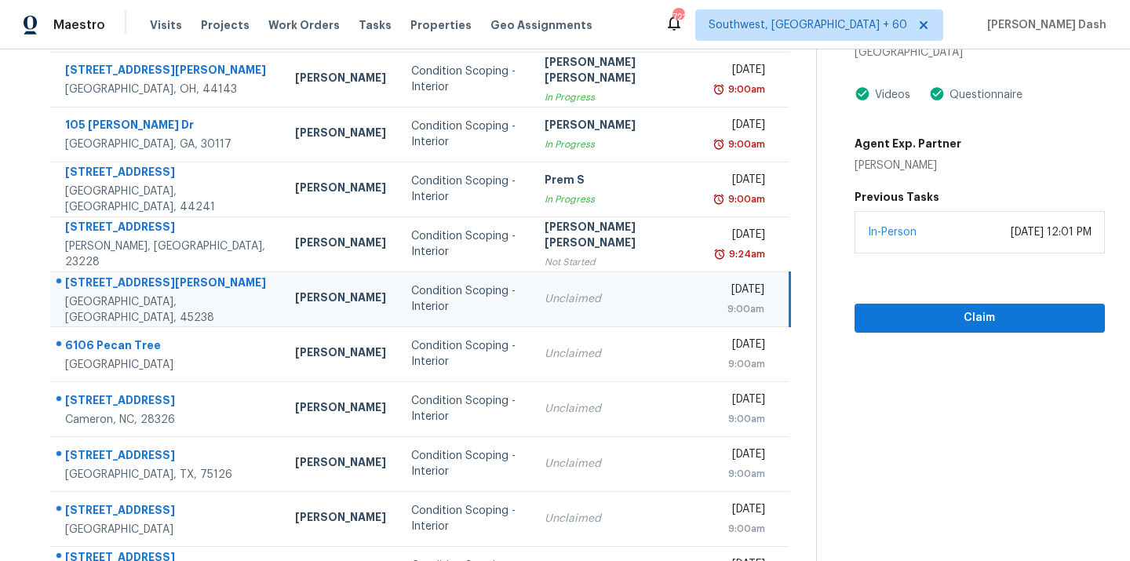
scroll to position [127, 0]
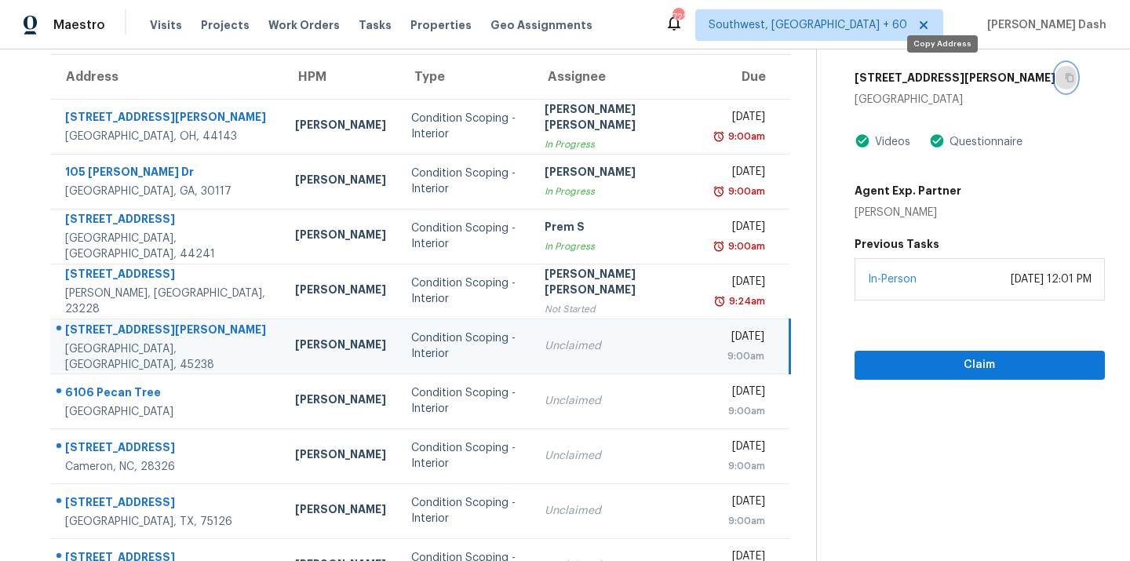
click at [1056, 82] on button "button" at bounding box center [1066, 78] width 21 height 28
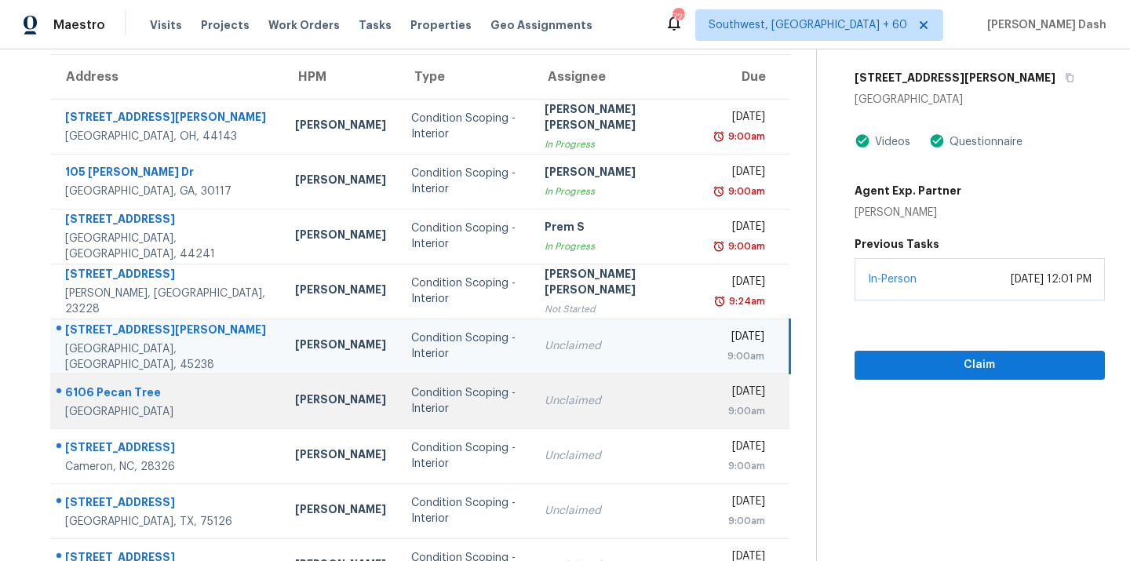
click at [442, 404] on div "Condition Scoping - Interior" at bounding box center [465, 400] width 108 height 31
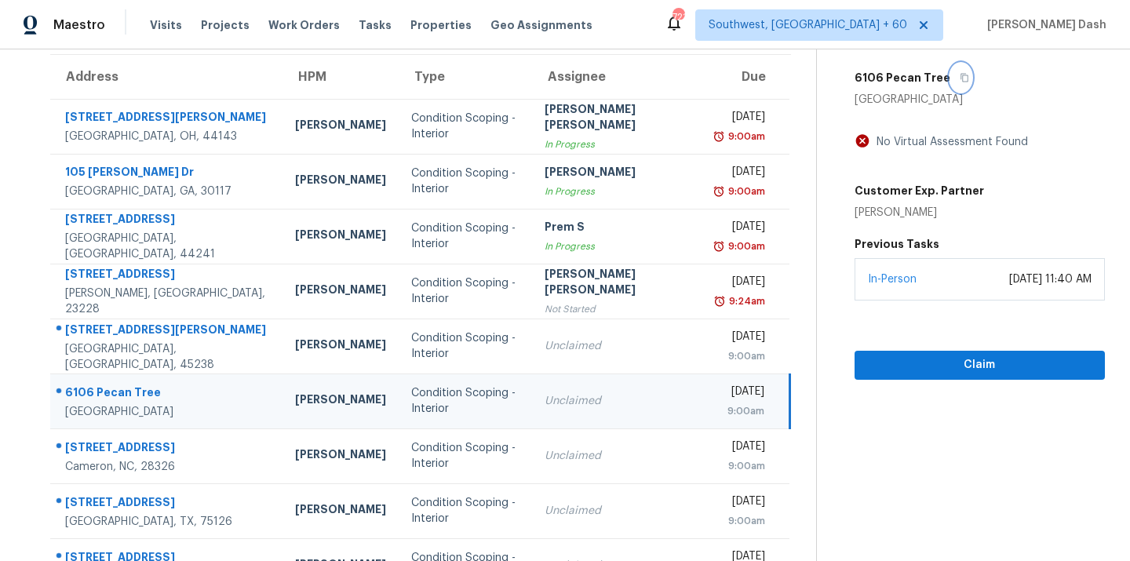
click at [950, 71] on button "button" at bounding box center [960, 78] width 21 height 28
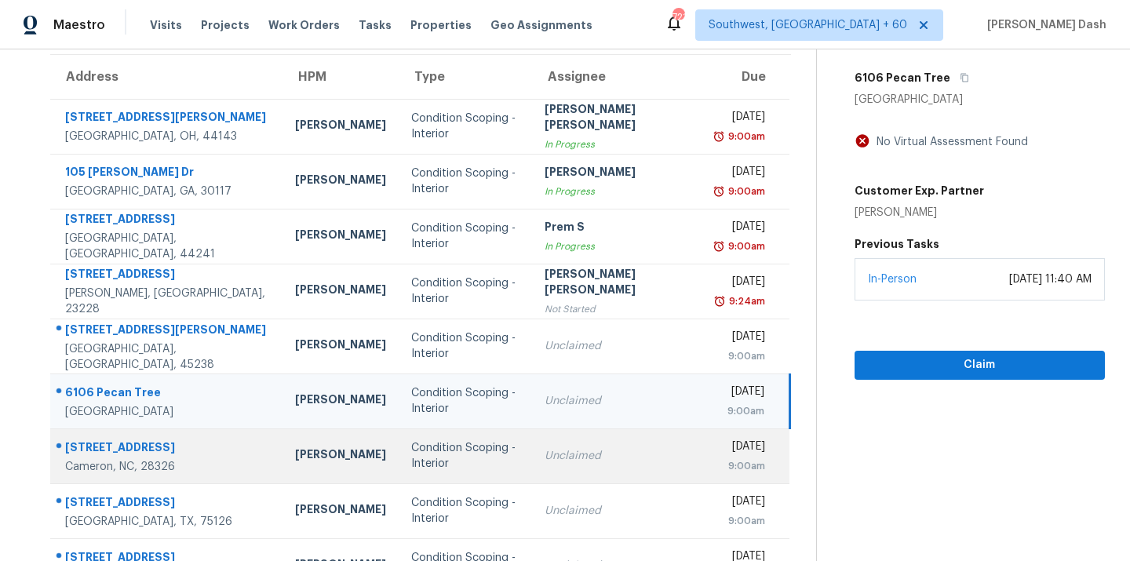
click at [511, 457] on td "Condition Scoping - Interior" at bounding box center [465, 456] width 133 height 55
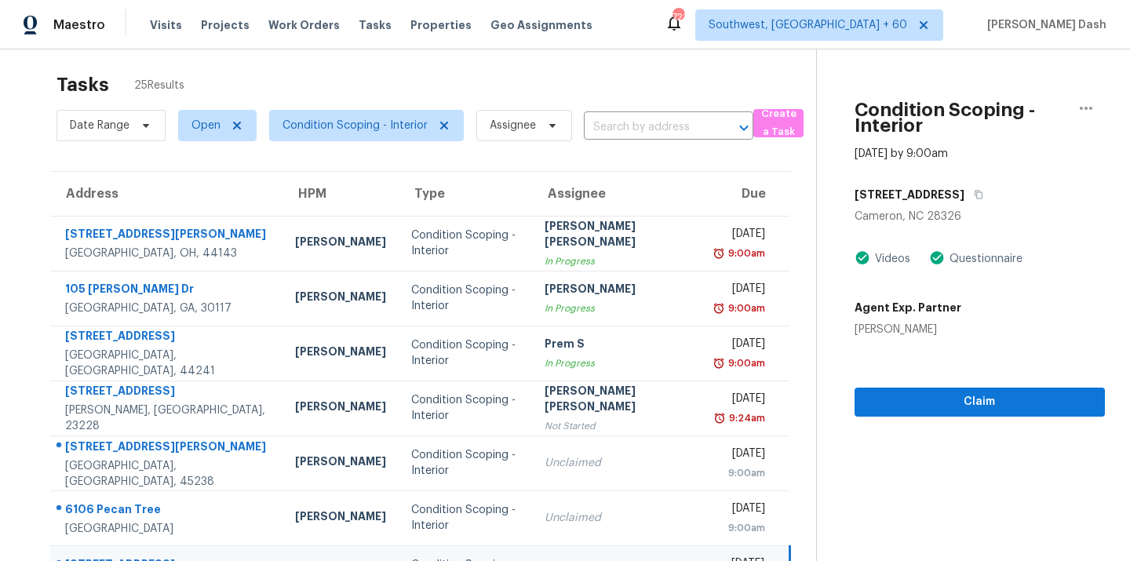
scroll to position [0, 0]
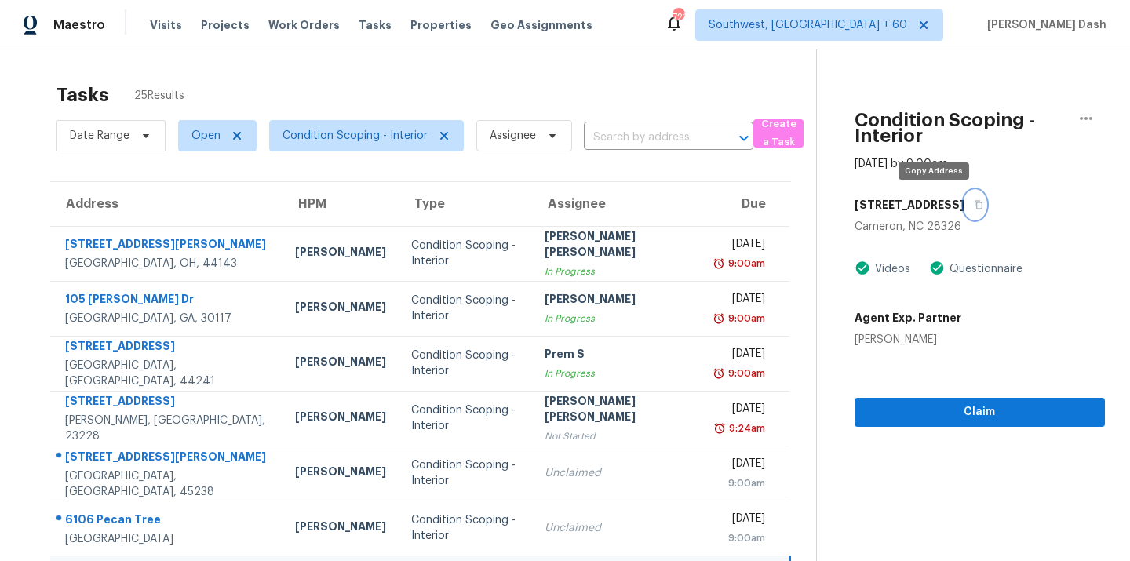
click at [975, 204] on icon "button" at bounding box center [979, 205] width 8 height 9
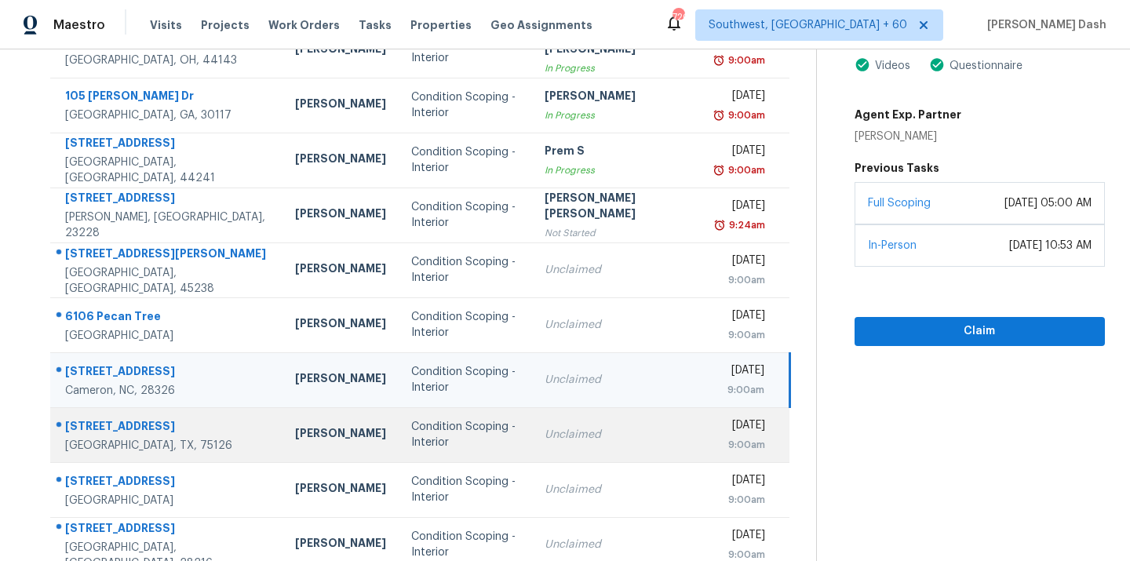
scroll to position [256, 0]
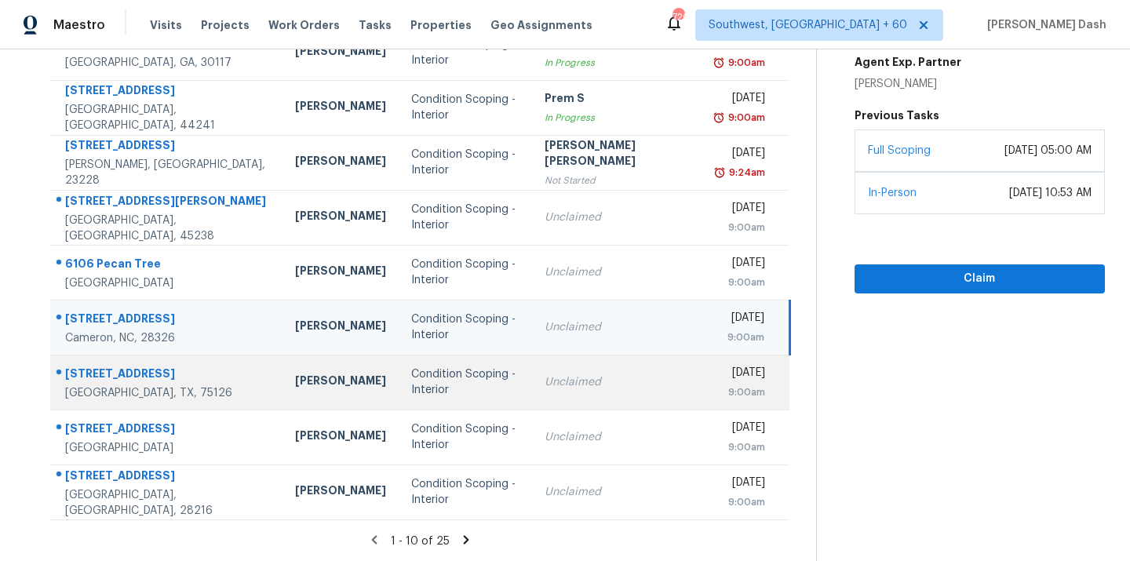
click at [483, 399] on td "Condition Scoping - Interior" at bounding box center [465, 382] width 133 height 55
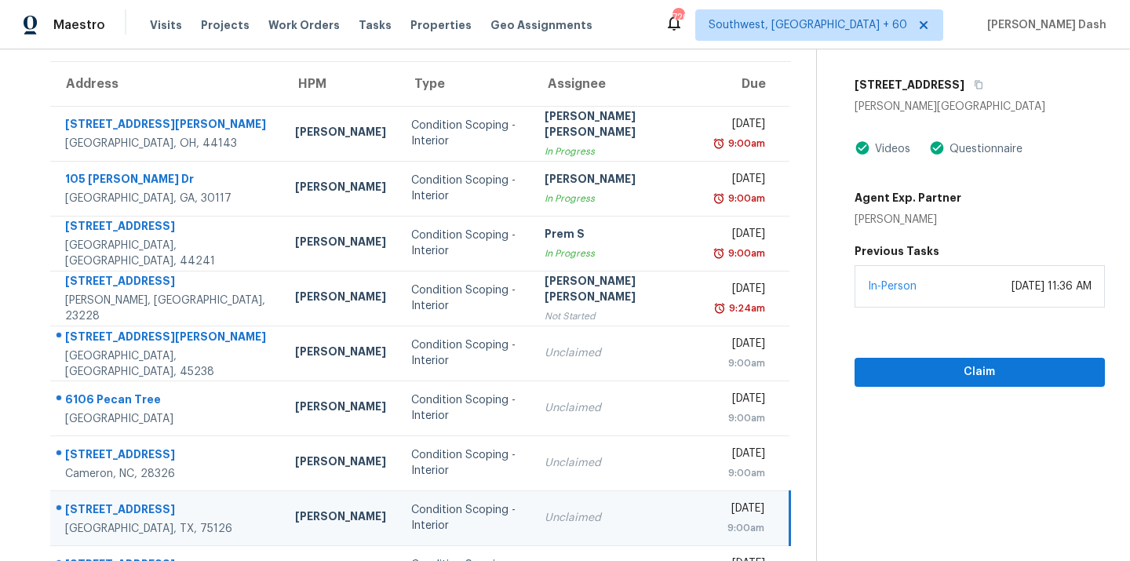
scroll to position [83, 0]
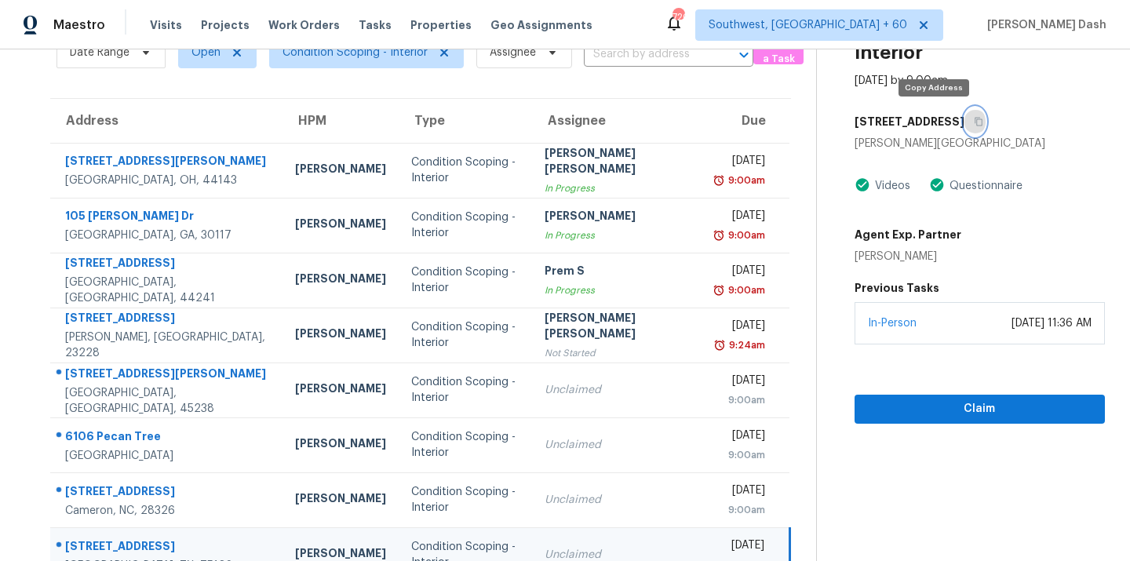
click at [975, 119] on icon "button" at bounding box center [979, 122] width 8 height 9
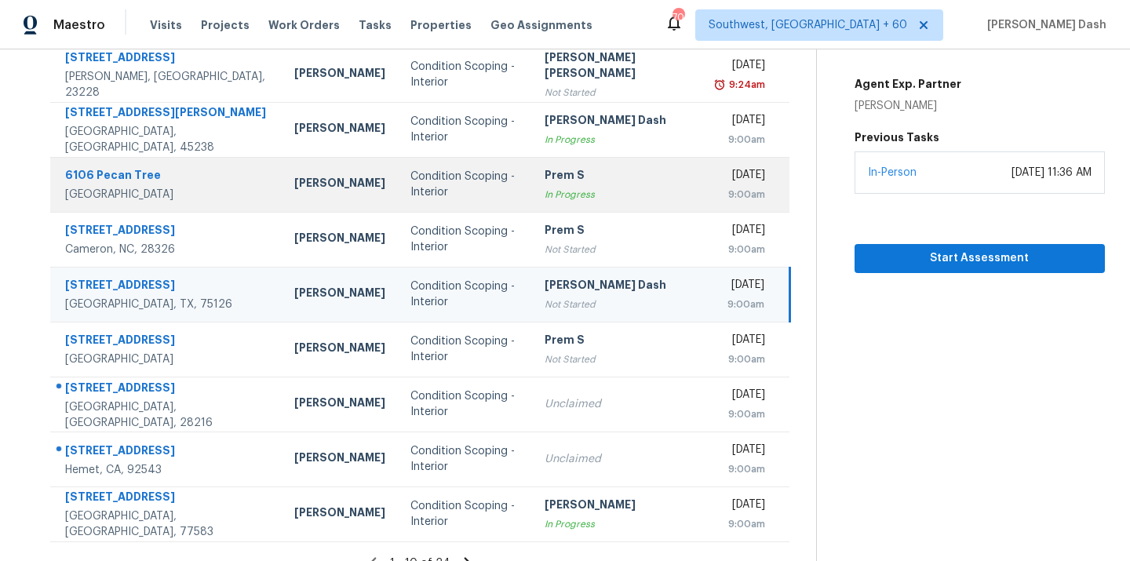
scroll to position [256, 0]
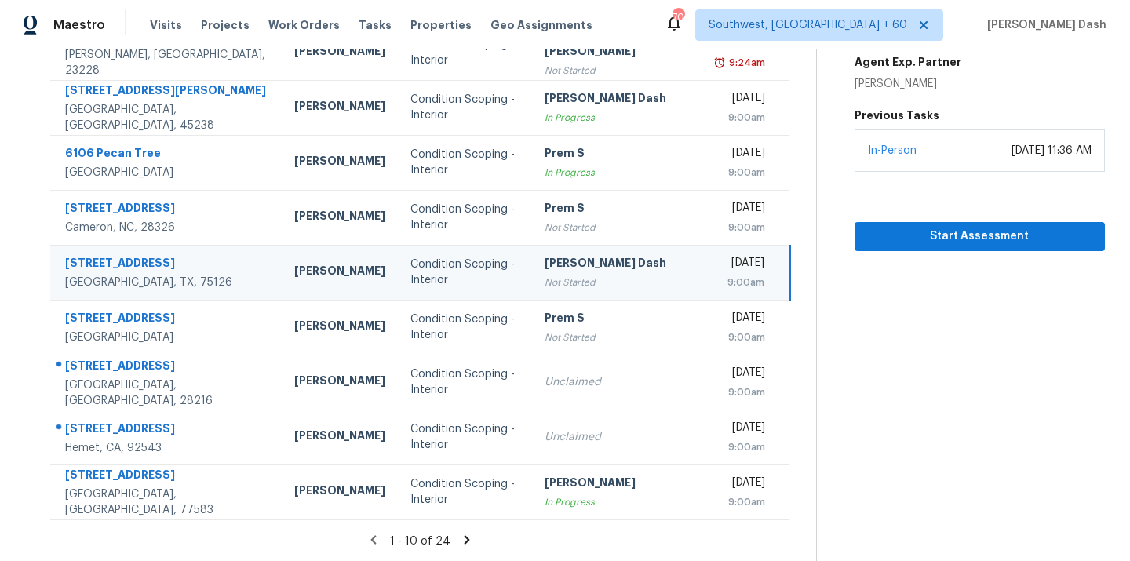
click at [460, 544] on icon at bounding box center [467, 540] width 14 height 14
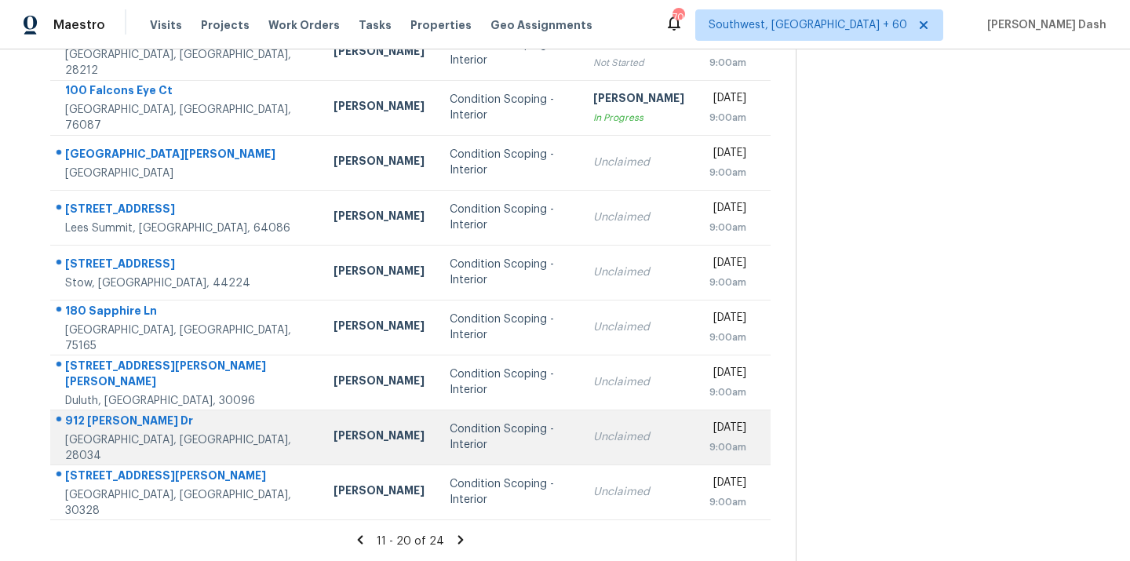
click at [450, 451] on div "Condition Scoping - Interior" at bounding box center [509, 436] width 119 height 31
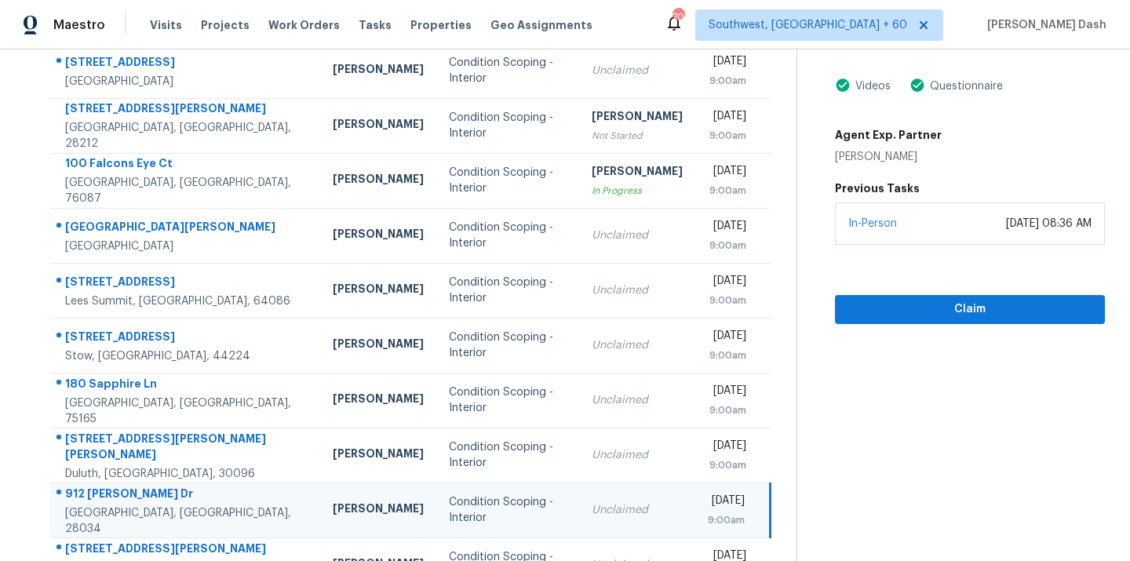
scroll to position [81, 0]
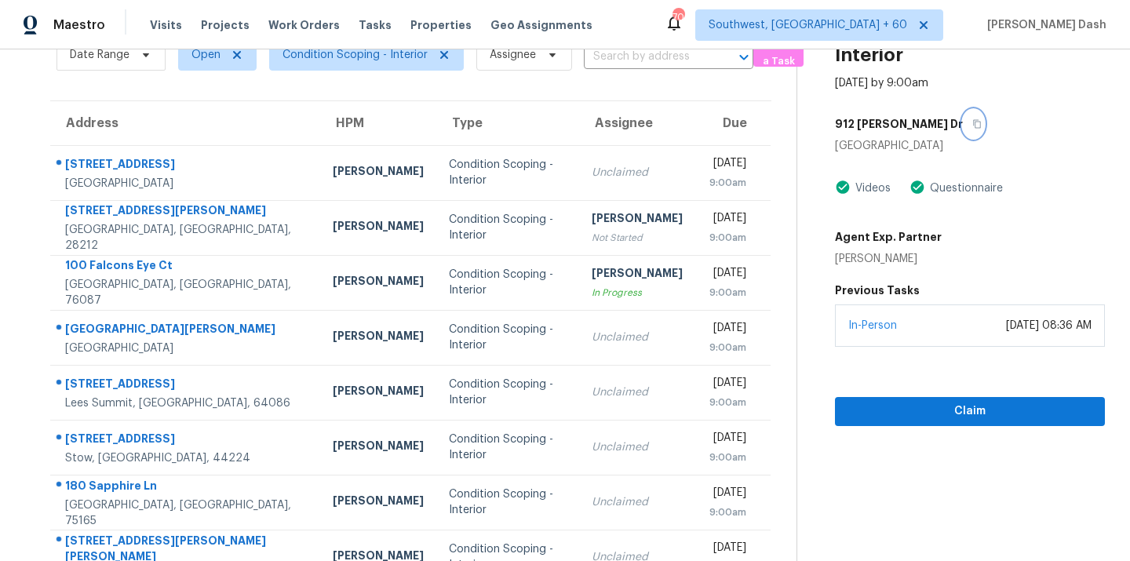
click at [968, 117] on button "button" at bounding box center [973, 124] width 21 height 28
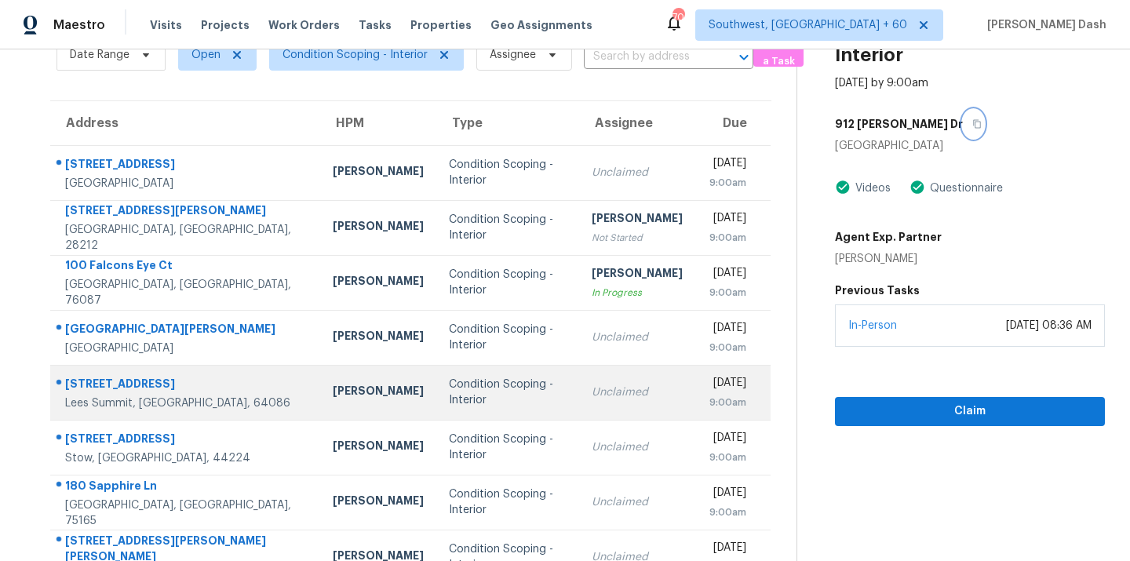
scroll to position [256, 0]
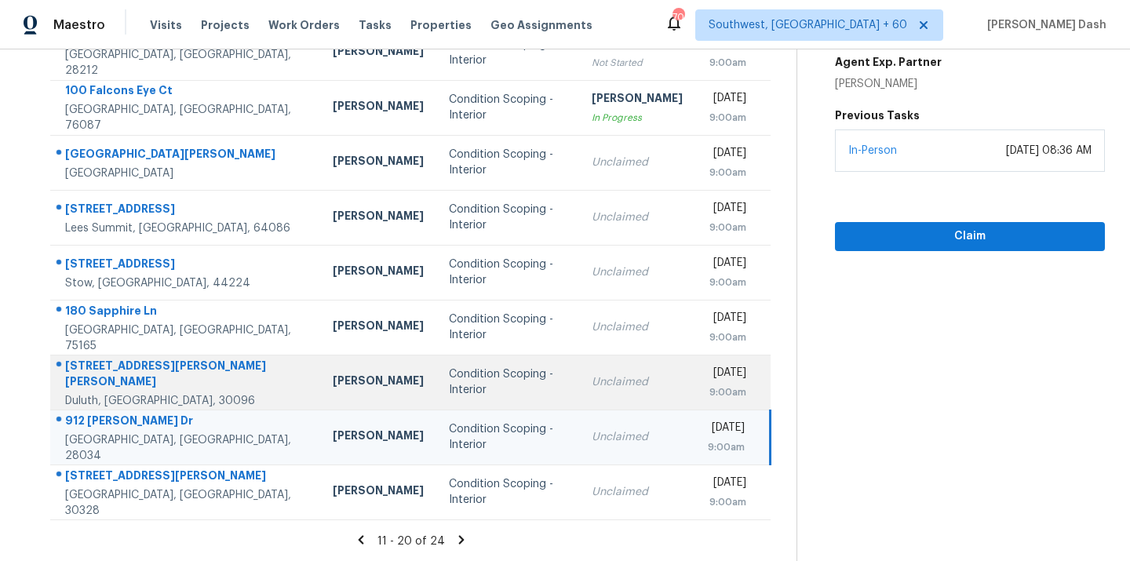
click at [373, 377] on td "[PERSON_NAME]" at bounding box center [378, 382] width 116 height 55
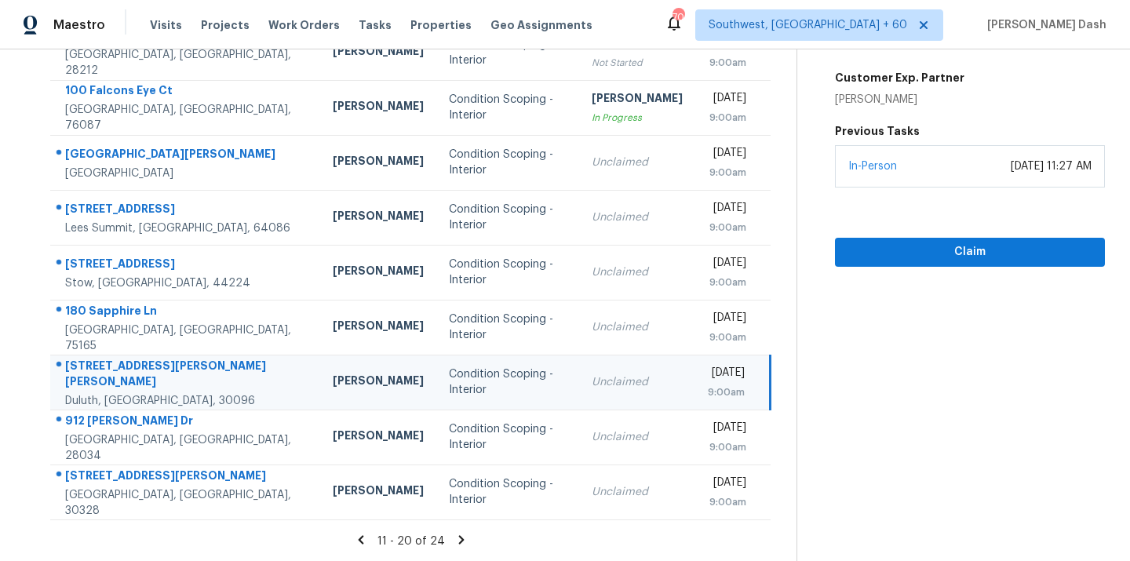
scroll to position [0, 0]
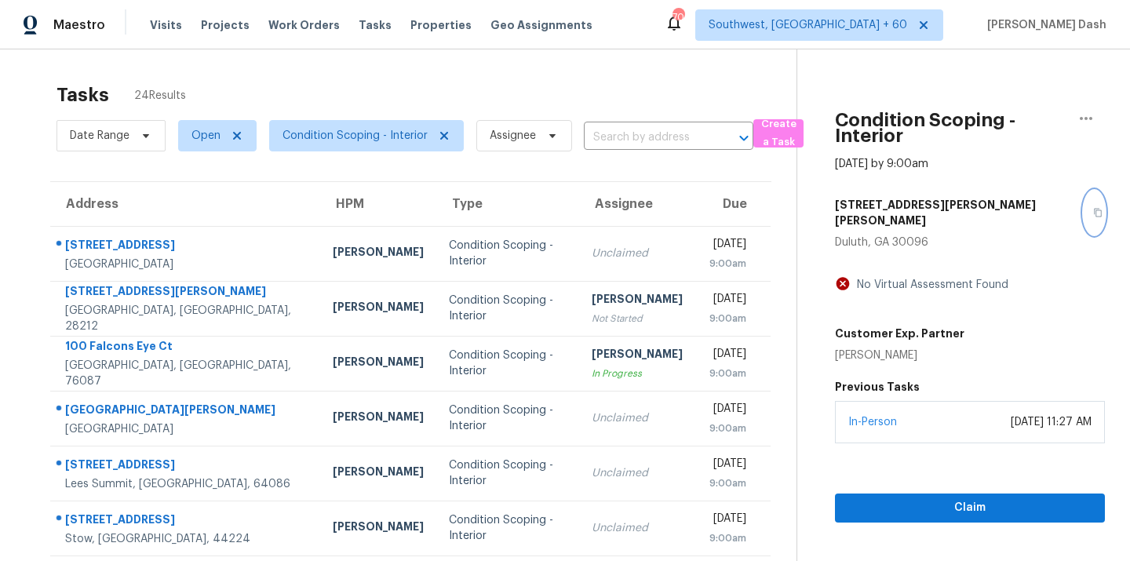
click at [1094, 209] on icon "button" at bounding box center [1098, 213] width 8 height 9
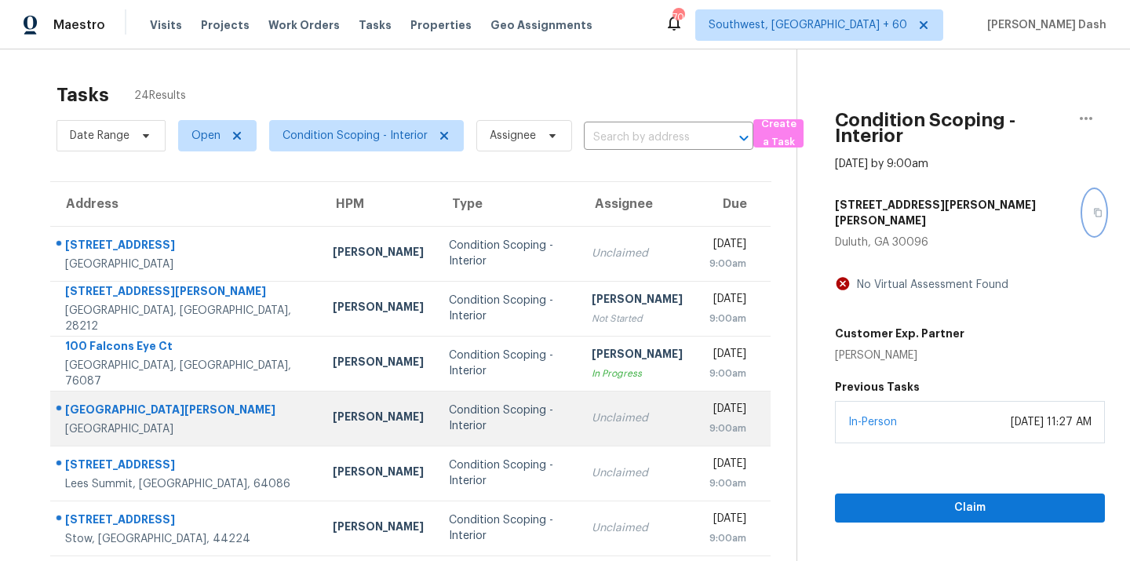
scroll to position [99, 0]
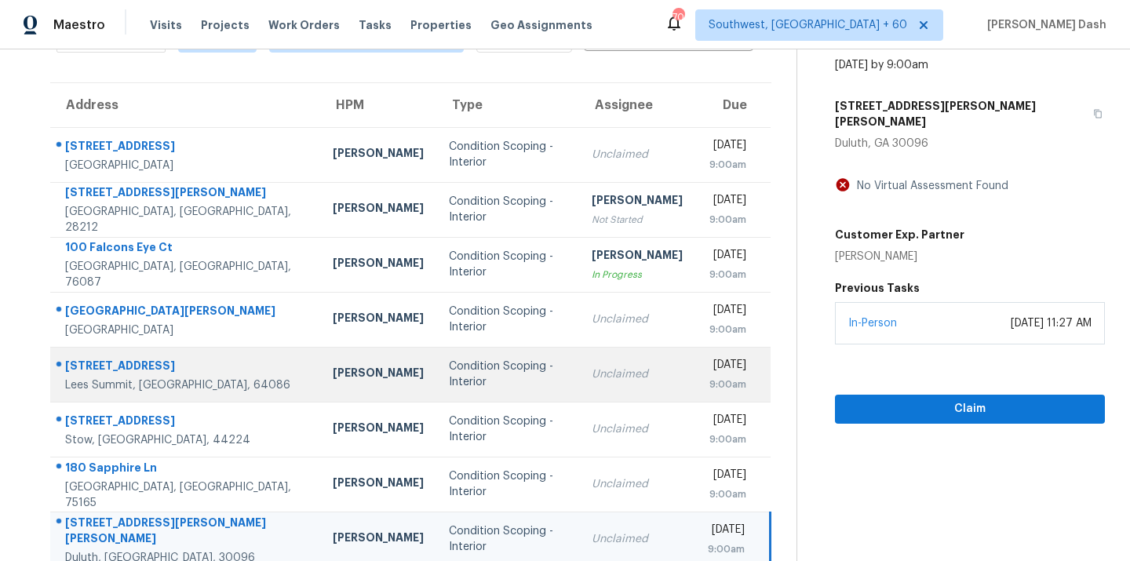
click at [449, 379] on div "Condition Scoping - Interior" at bounding box center [508, 374] width 118 height 31
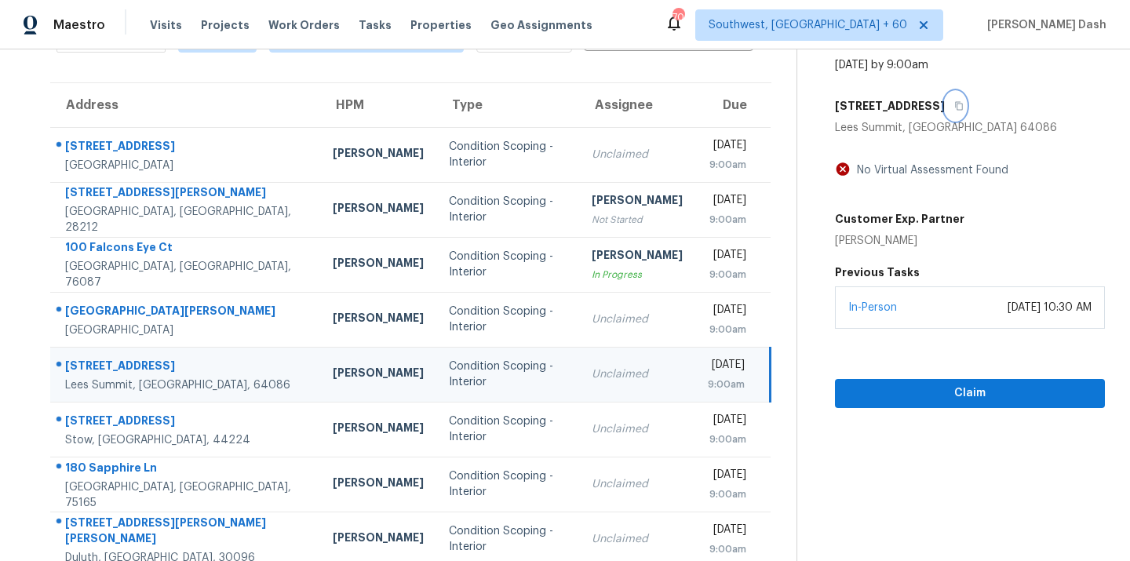
click at [966, 95] on button "button" at bounding box center [955, 106] width 21 height 28
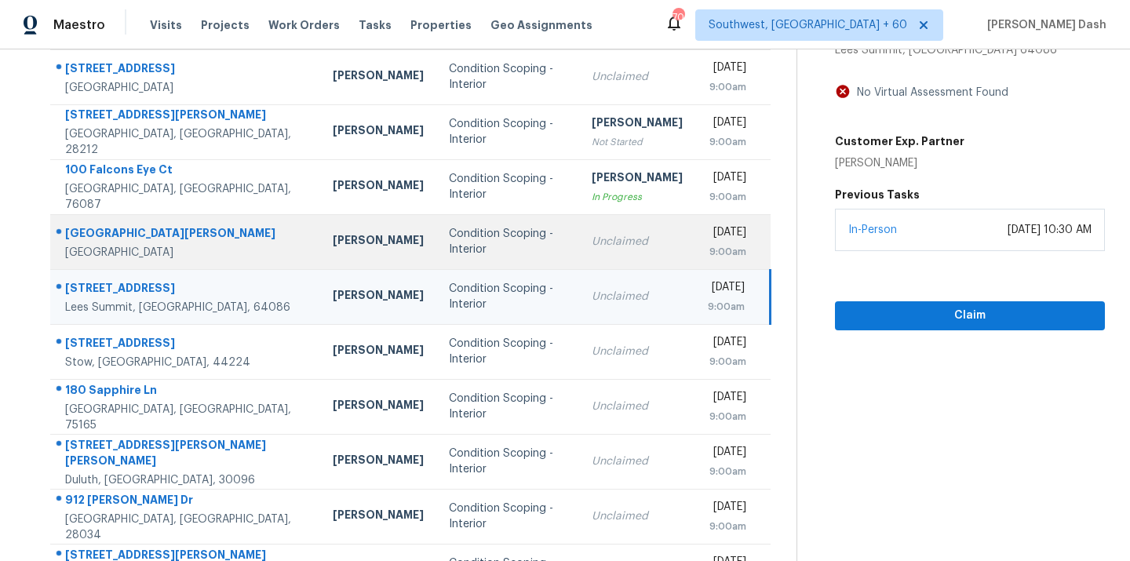
scroll to position [199, 0]
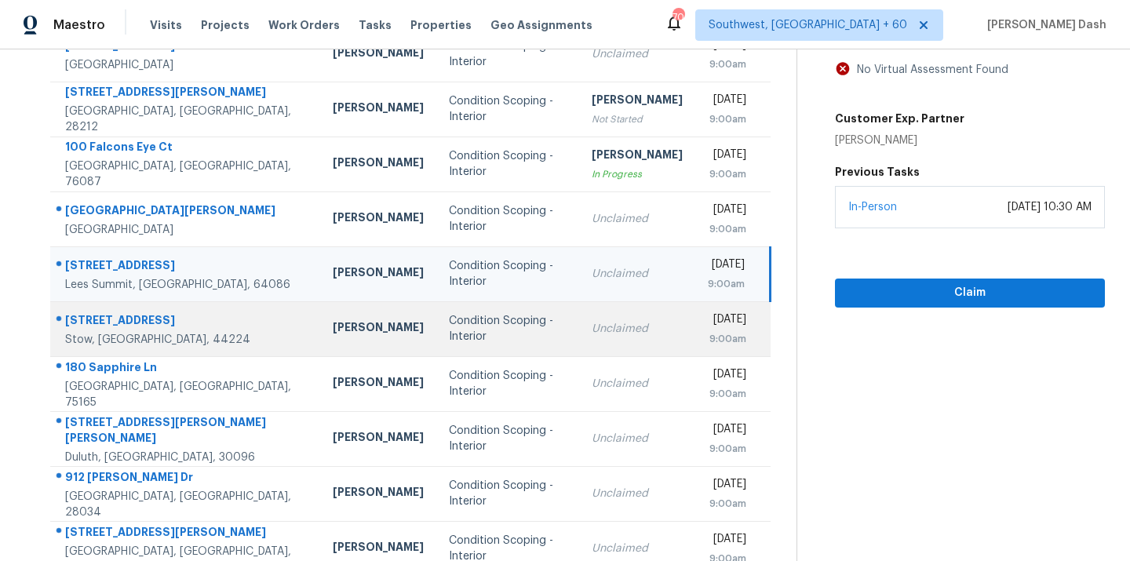
click at [449, 327] on div "Condition Scoping - Interior" at bounding box center [508, 328] width 118 height 31
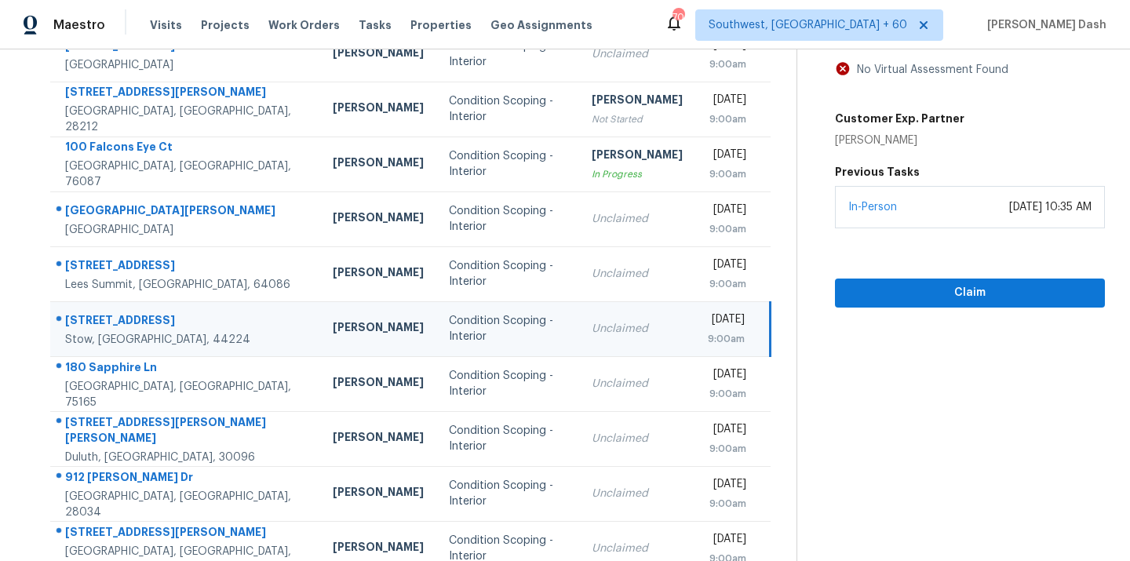
scroll to position [12, 0]
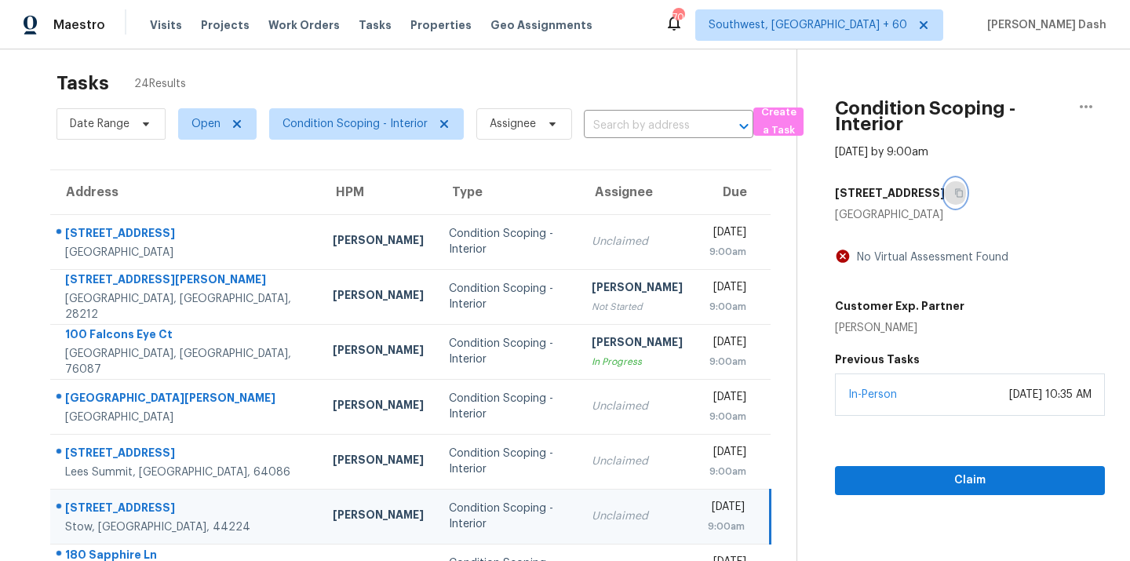
click at [954, 192] on button "button" at bounding box center [955, 193] width 21 height 28
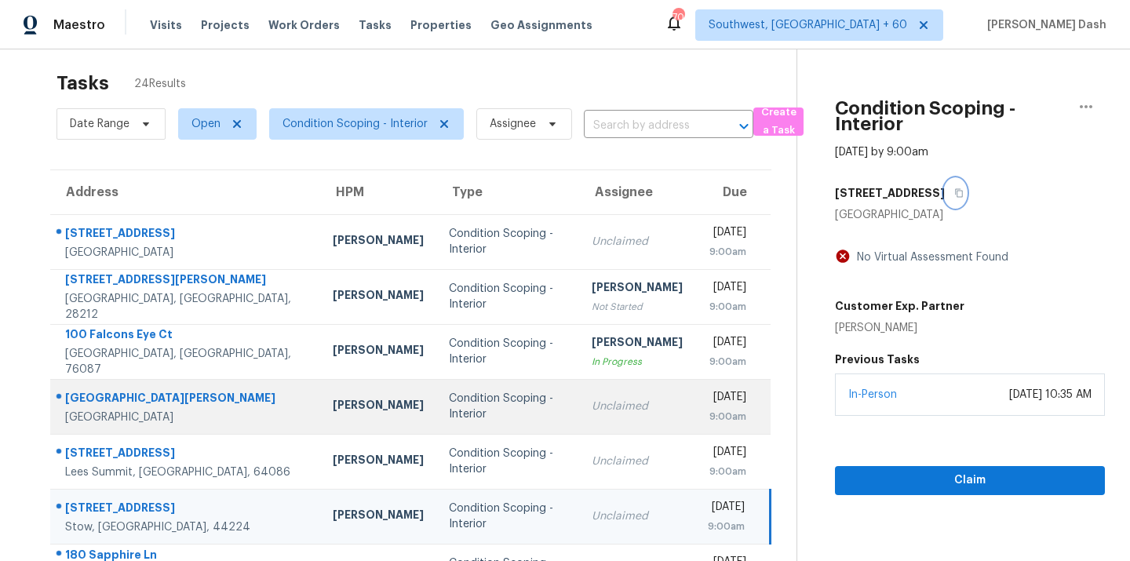
scroll to position [224, 0]
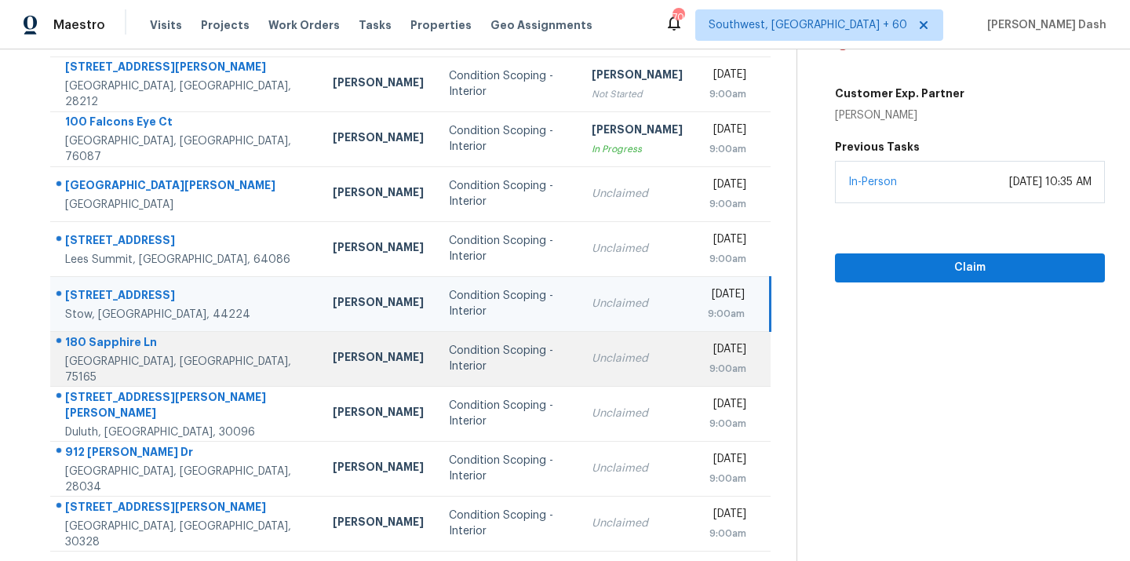
click at [523, 357] on div "Condition Scoping - Interior" at bounding box center [508, 358] width 118 height 31
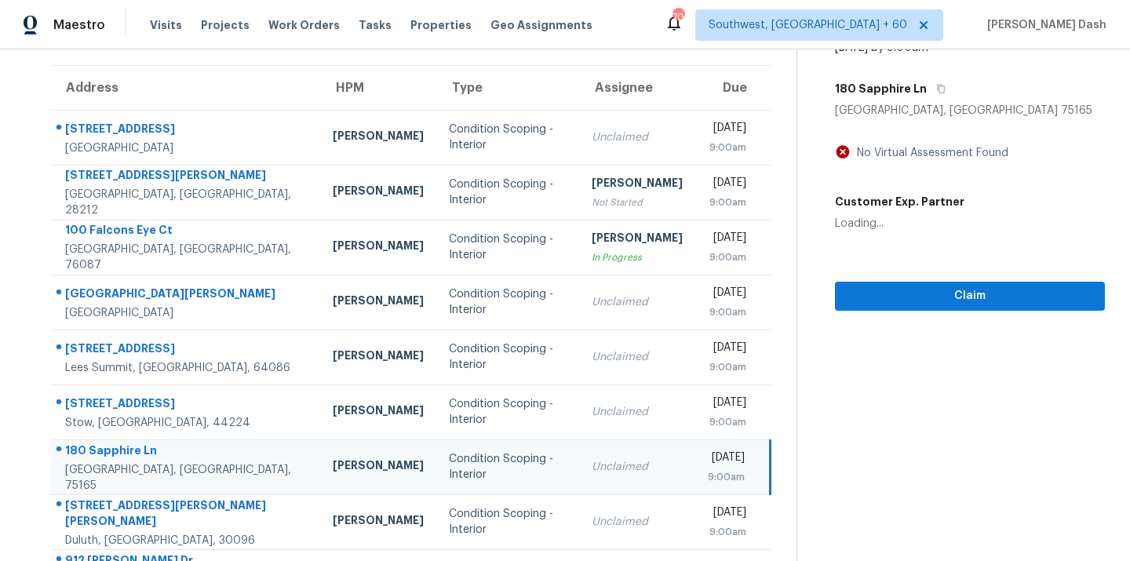
scroll to position [0, 0]
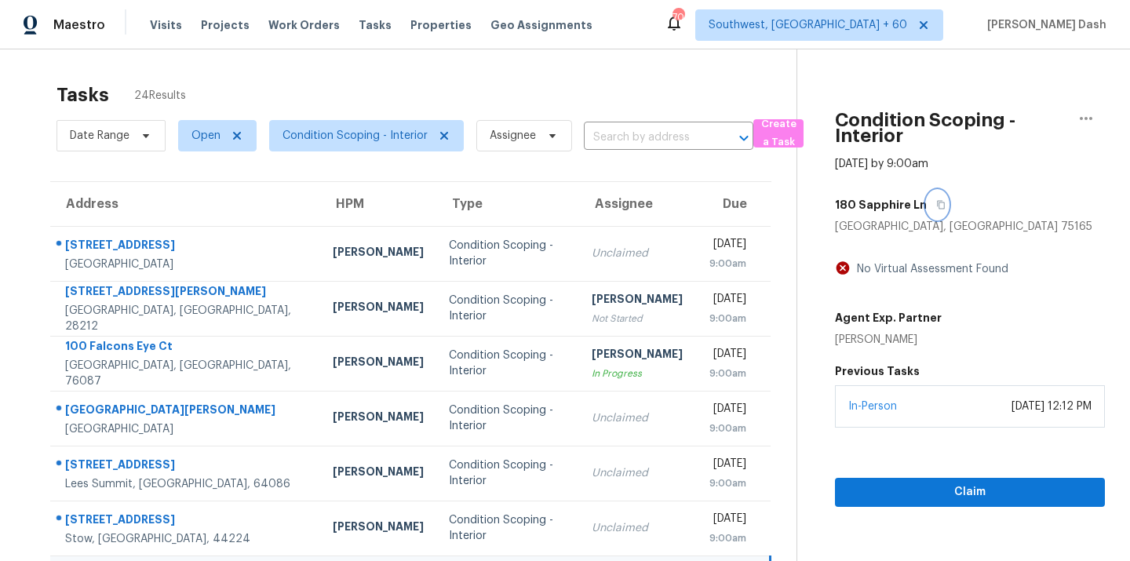
click at [936, 208] on icon "button" at bounding box center [940, 204] width 9 height 9
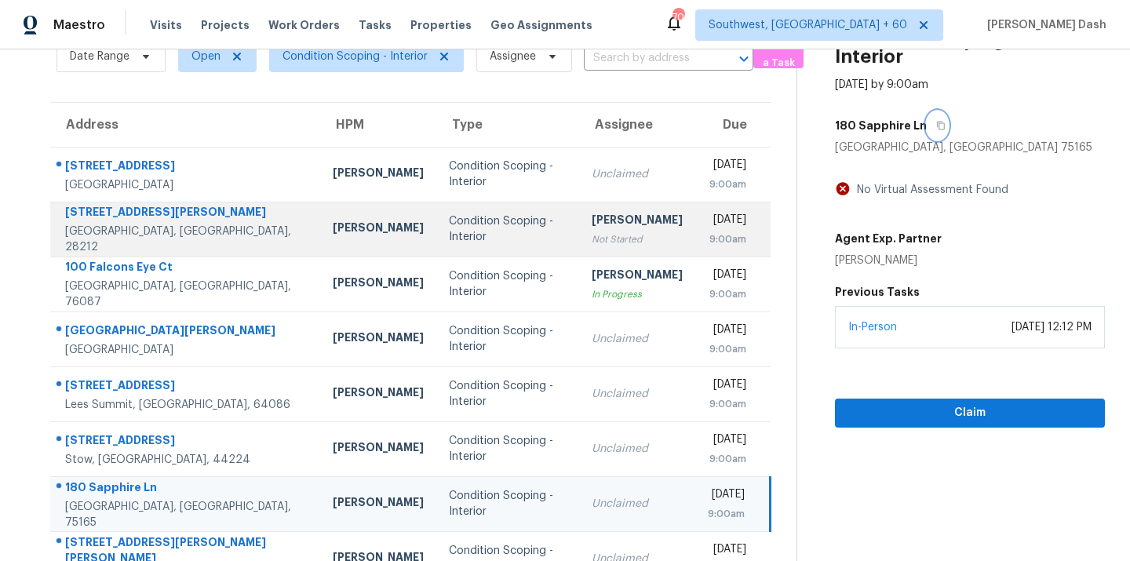
scroll to position [72, 0]
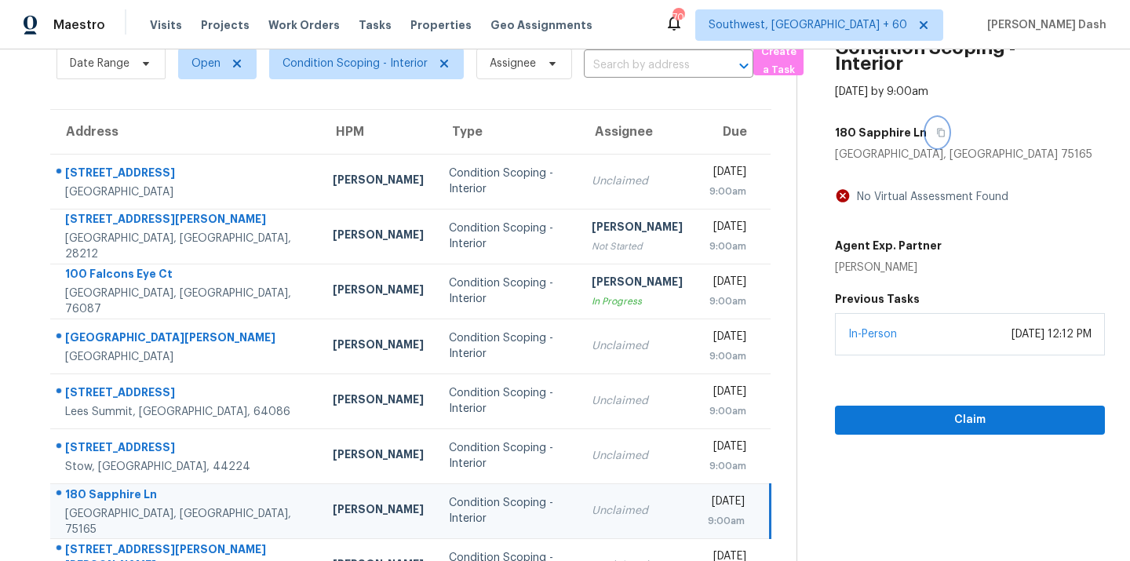
click at [927, 136] on button "button" at bounding box center [937, 133] width 21 height 28
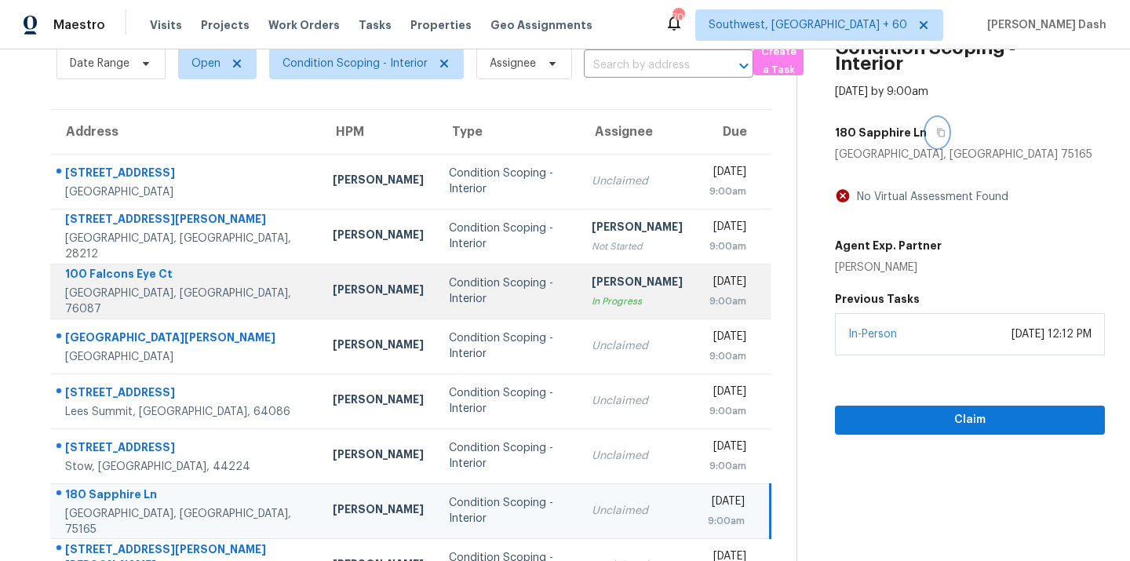
scroll to position [256, 0]
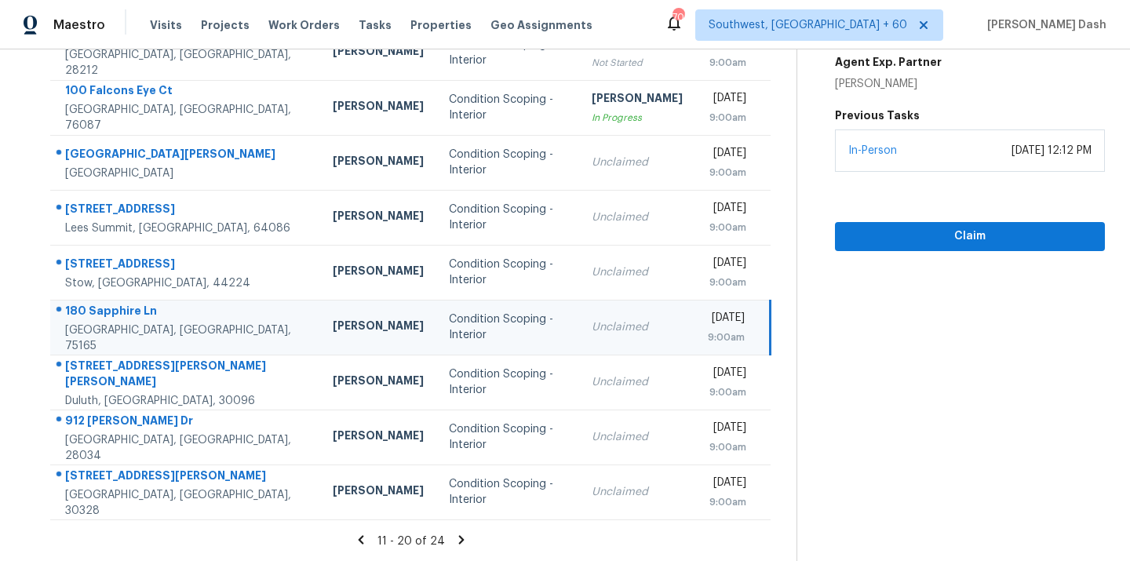
click at [458, 536] on icon at bounding box center [460, 539] width 5 height 9
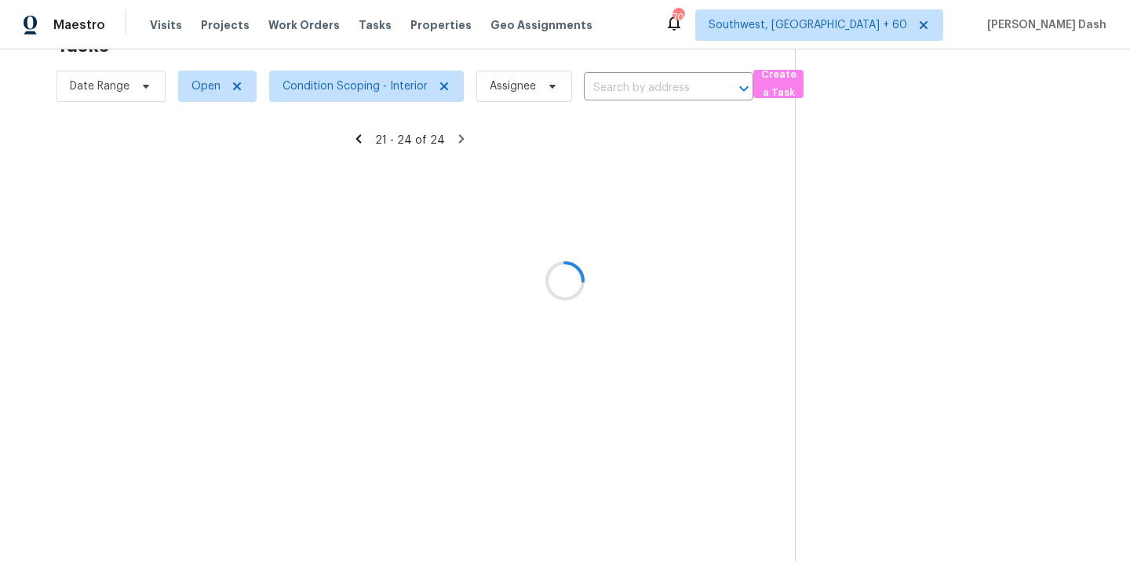
scroll to position [49, 0]
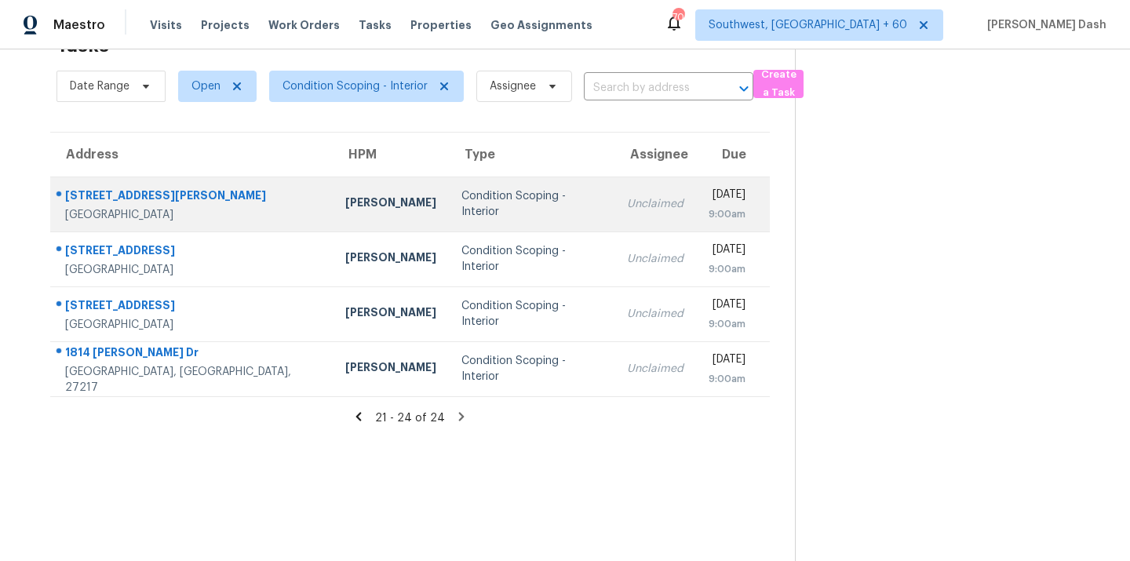
click at [449, 215] on td "Condition Scoping - Interior" at bounding box center [532, 204] width 166 height 55
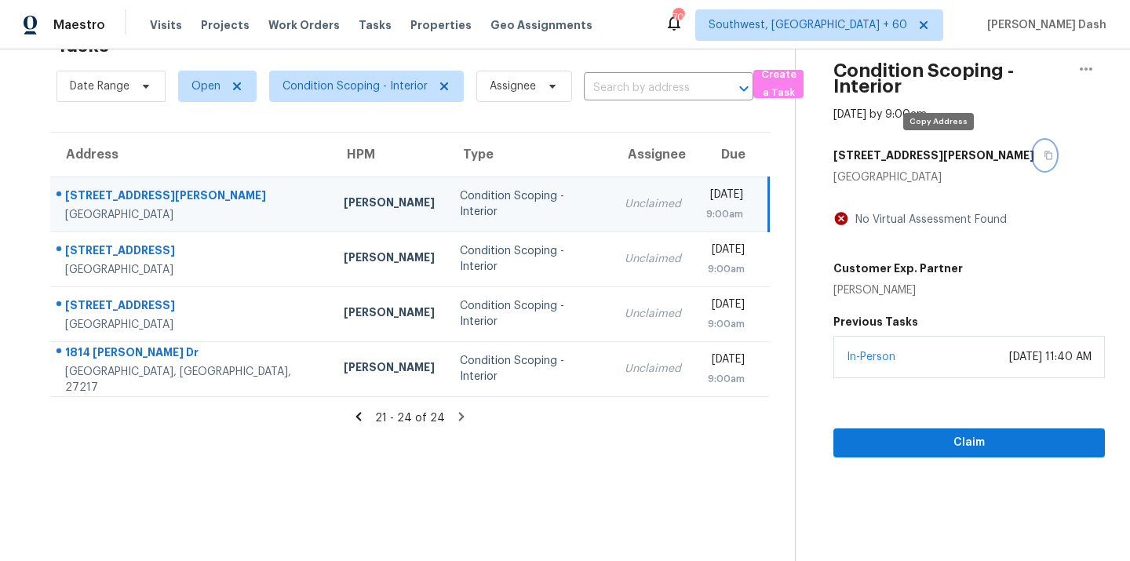
click at [1044, 159] on icon "button" at bounding box center [1048, 155] width 9 height 9
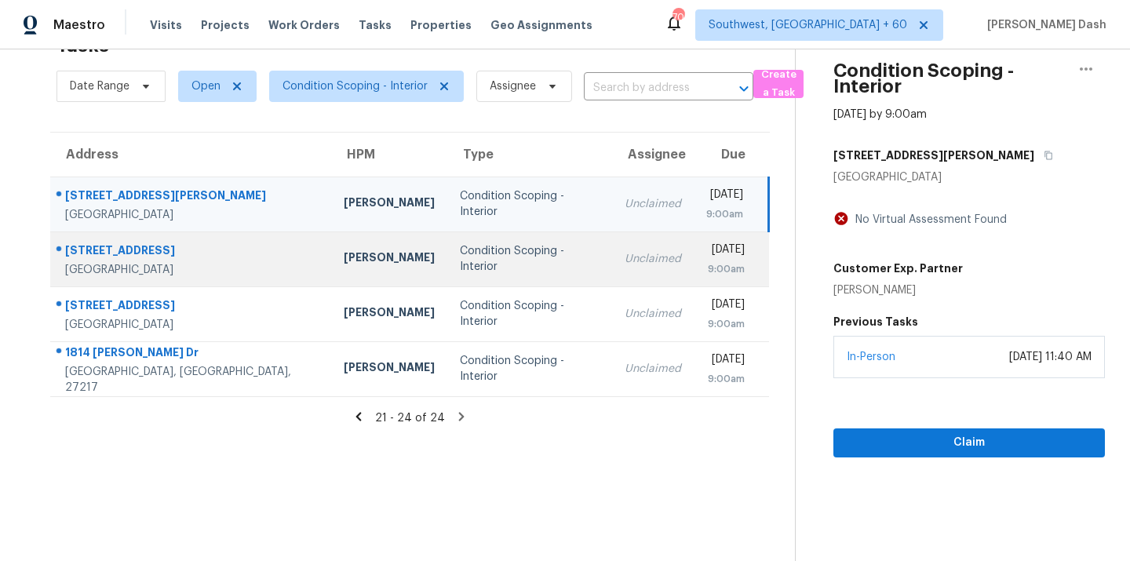
click at [379, 273] on td "Kim Peshek" at bounding box center [389, 259] width 116 height 55
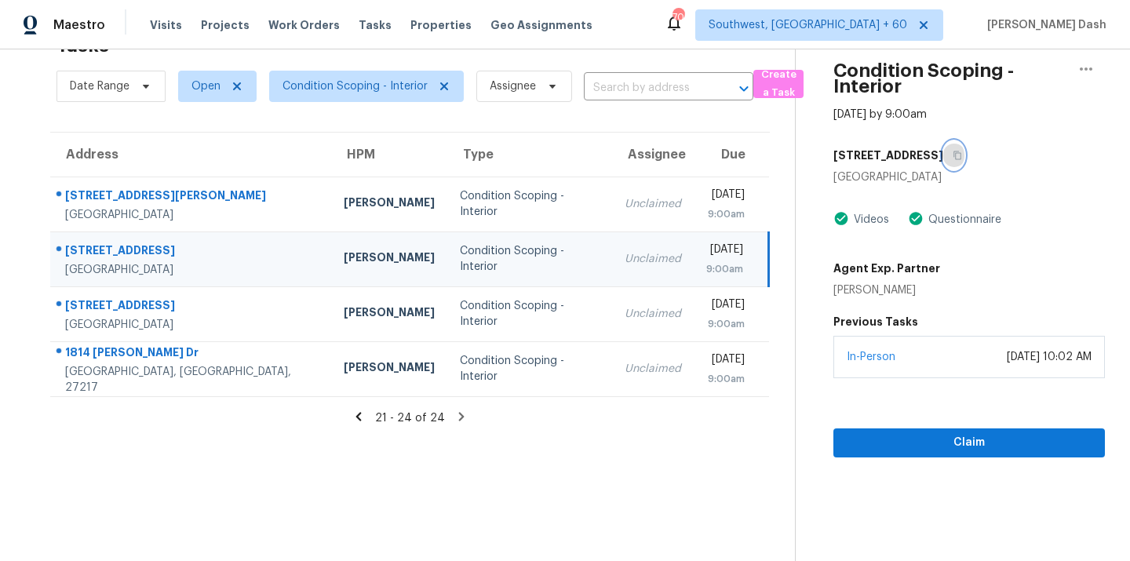
click at [953, 156] on icon "button" at bounding box center [957, 155] width 9 height 9
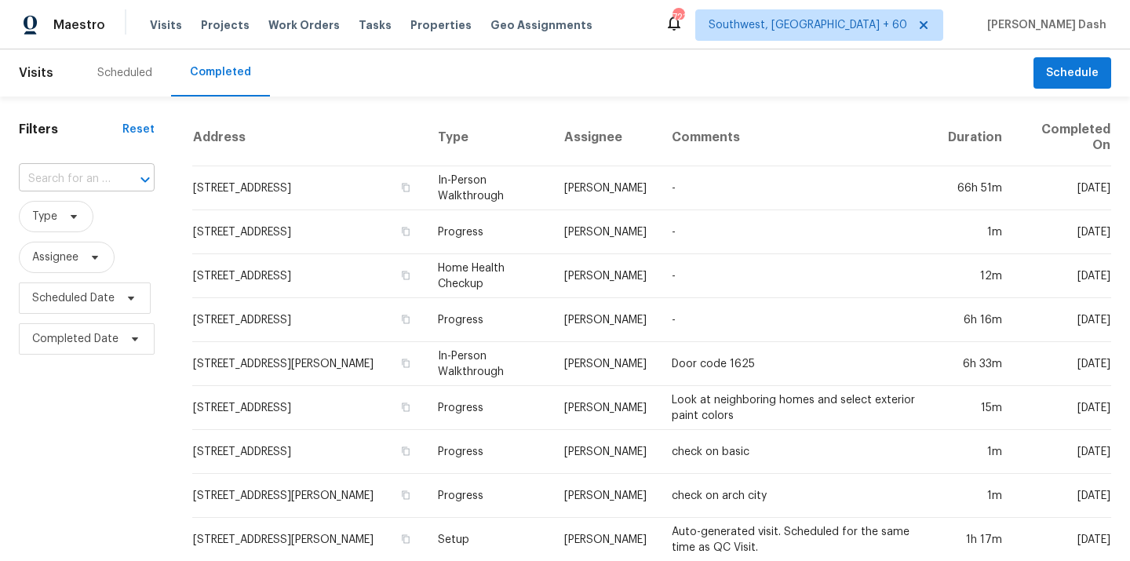
click at [103, 176] on input "text" at bounding box center [65, 179] width 92 height 24
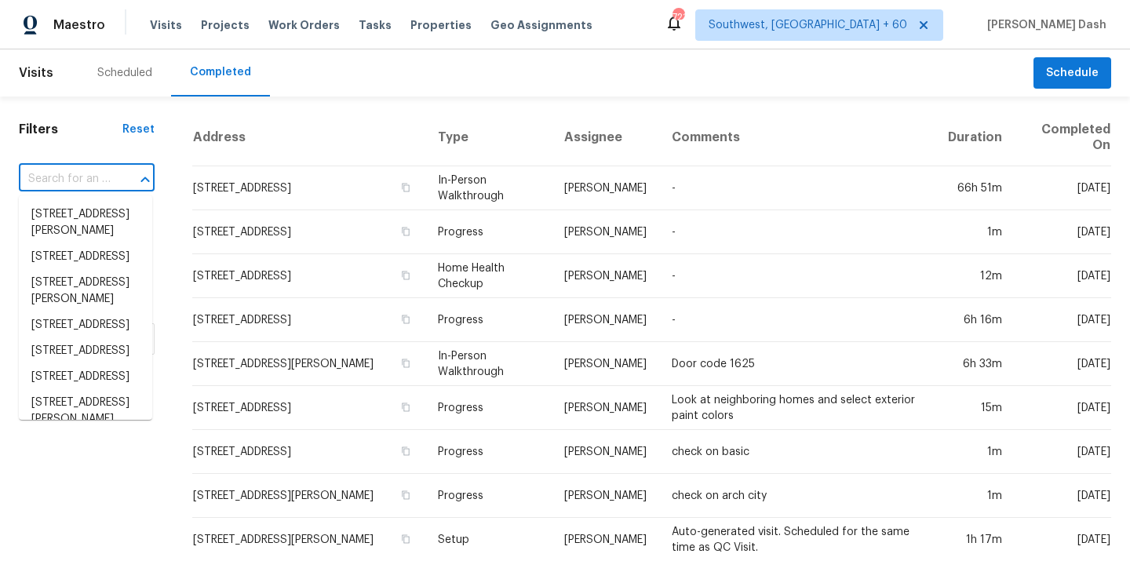
paste input "[STREET_ADDRESS][PERSON_NAME]"
type input "[STREET_ADDRESS][PERSON_NAME]"
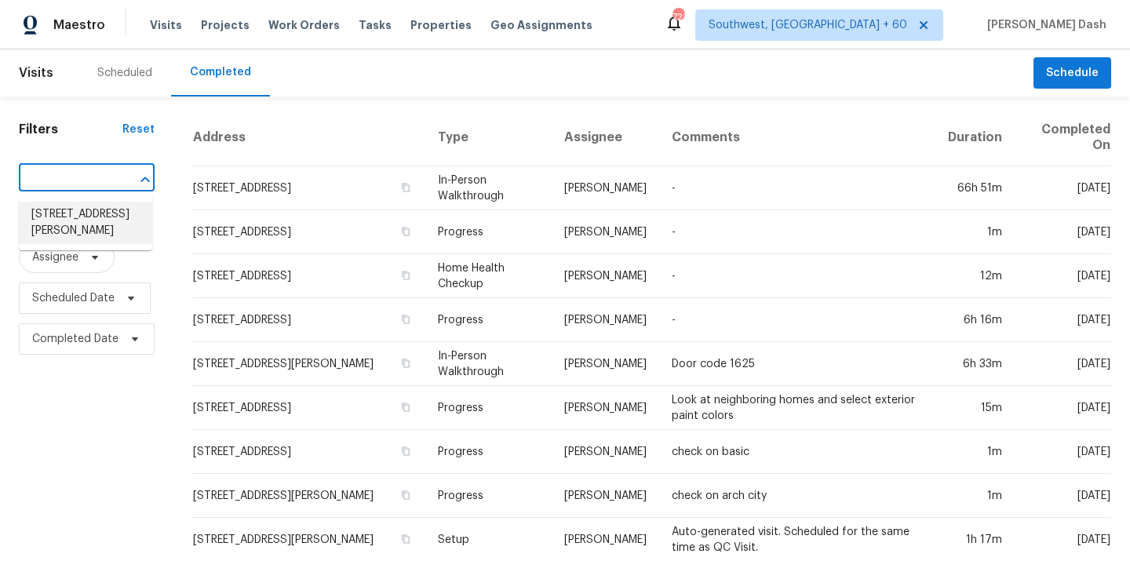
click at [93, 213] on li "[STREET_ADDRESS][PERSON_NAME]" at bounding box center [85, 223] width 133 height 42
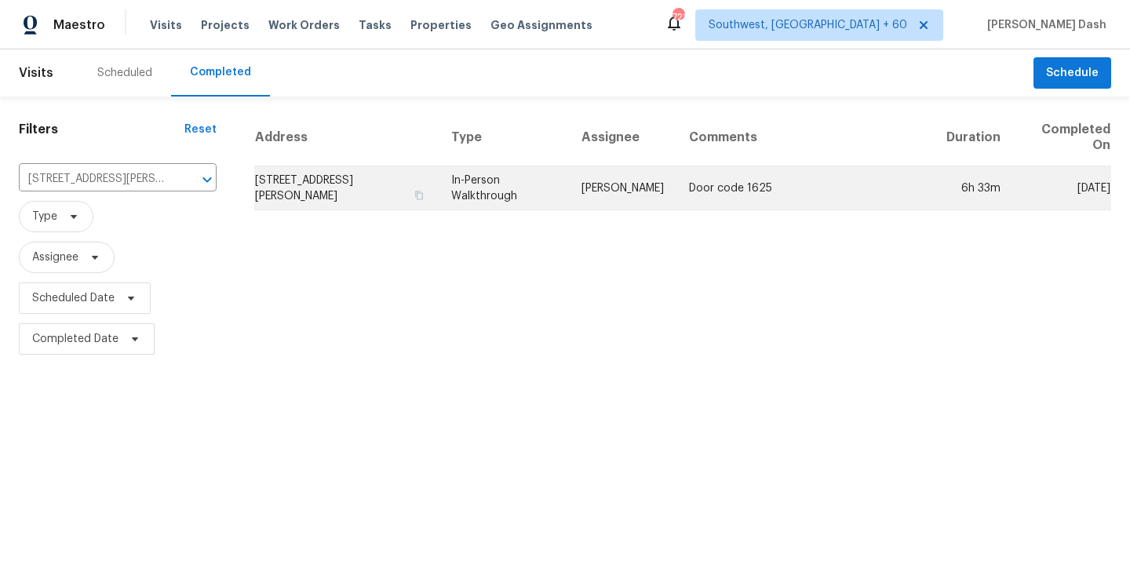
click at [569, 199] on td "In-Person Walkthrough" at bounding box center [504, 188] width 130 height 44
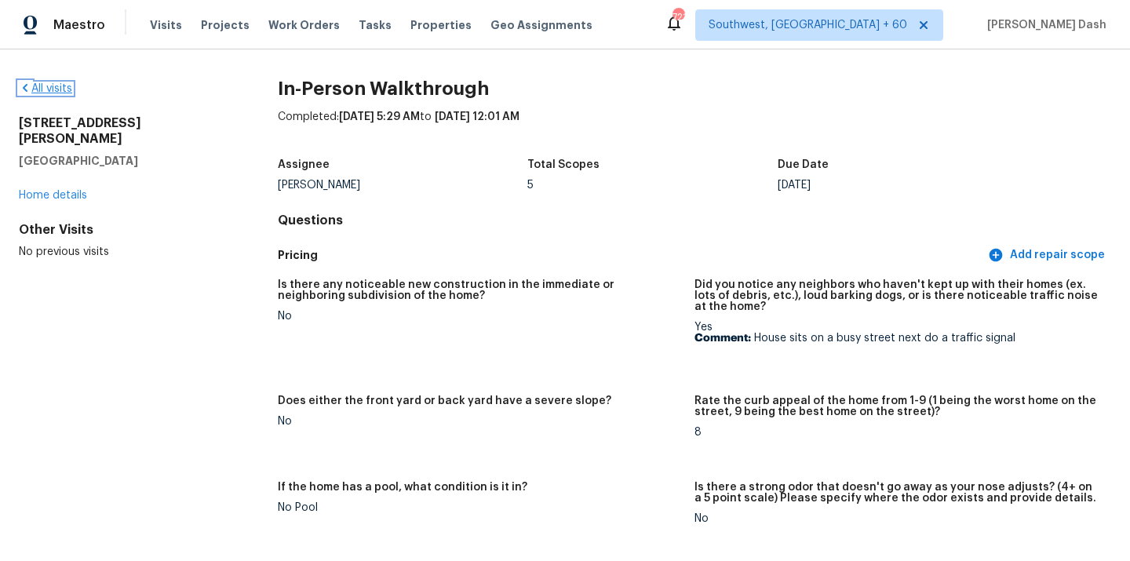
click at [62, 87] on link "All visits" at bounding box center [45, 88] width 53 height 11
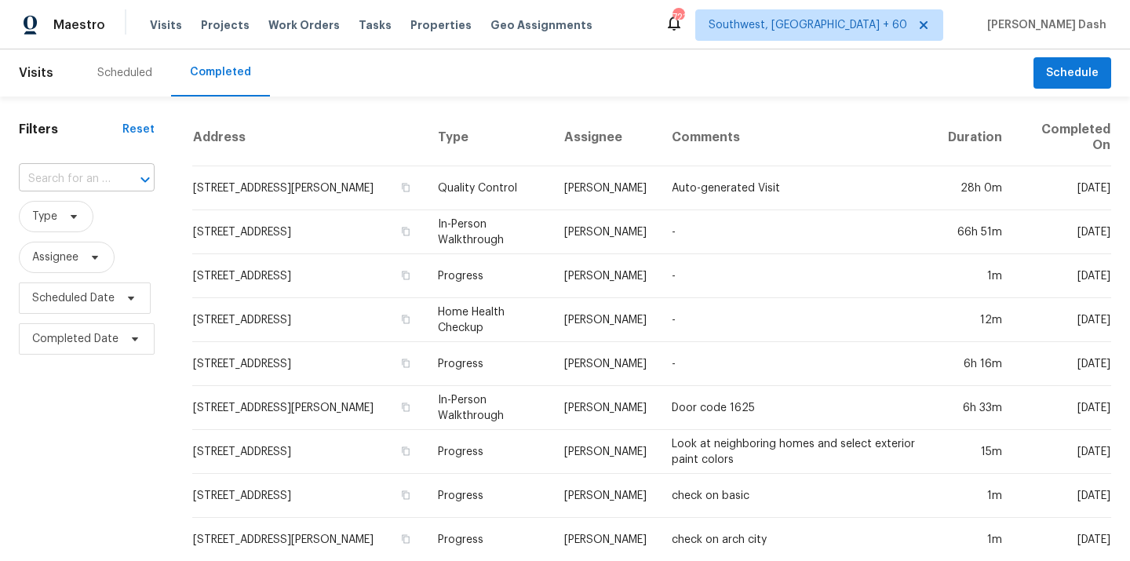
click at [85, 172] on input "text" at bounding box center [65, 179] width 92 height 24
paste input "[STREET_ADDRESS]"
type input "[STREET_ADDRESS]"
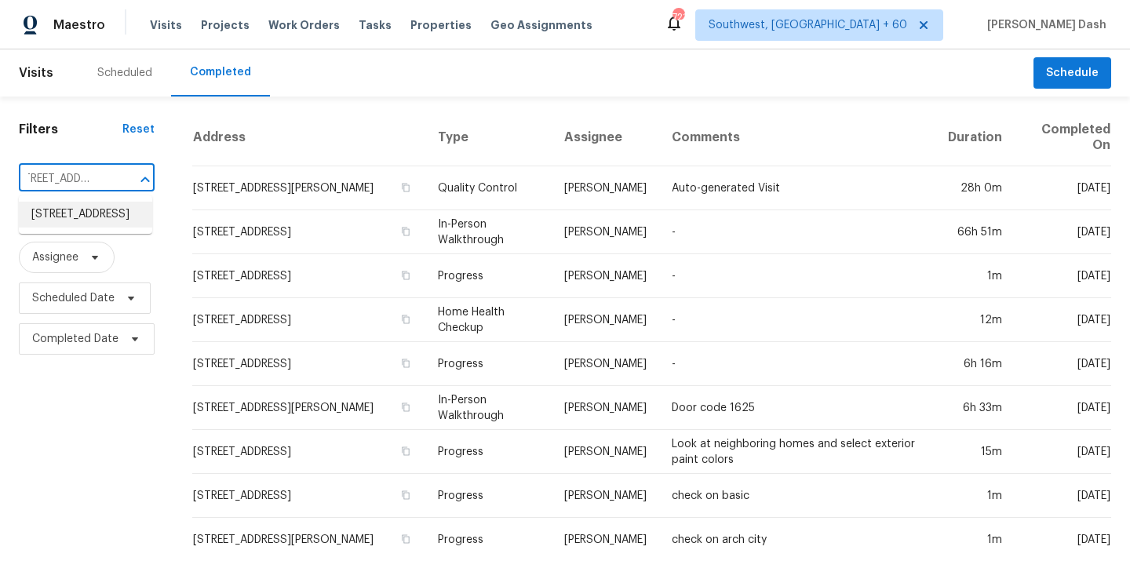
click at [94, 221] on li "[STREET_ADDRESS]" at bounding box center [85, 215] width 133 height 26
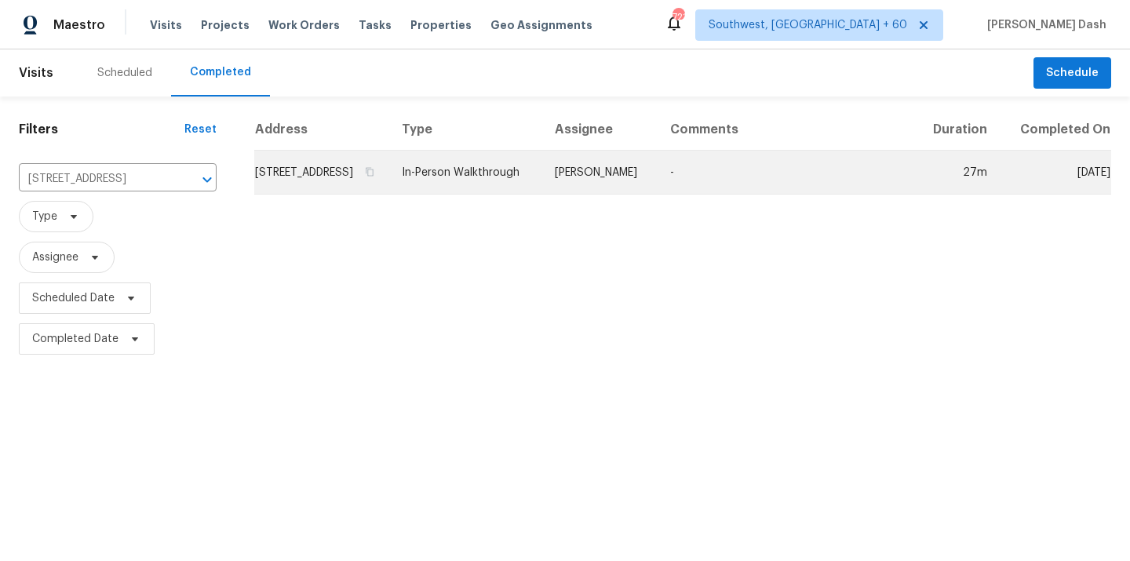
click at [506, 195] on td "In-Person Walkthrough" at bounding box center [465, 173] width 153 height 44
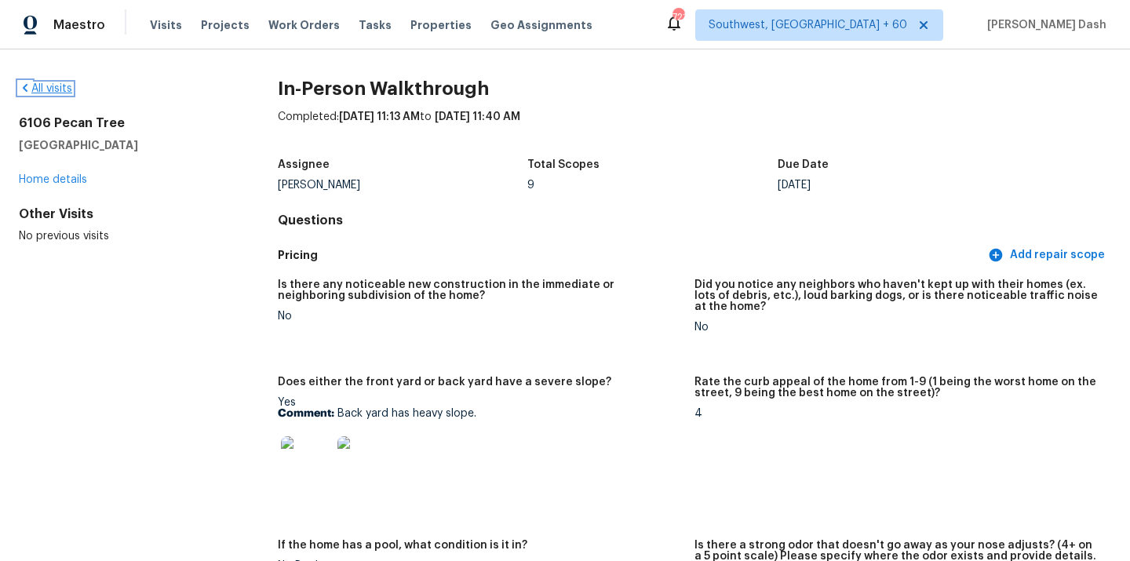
click at [58, 91] on link "All visits" at bounding box center [45, 88] width 53 height 11
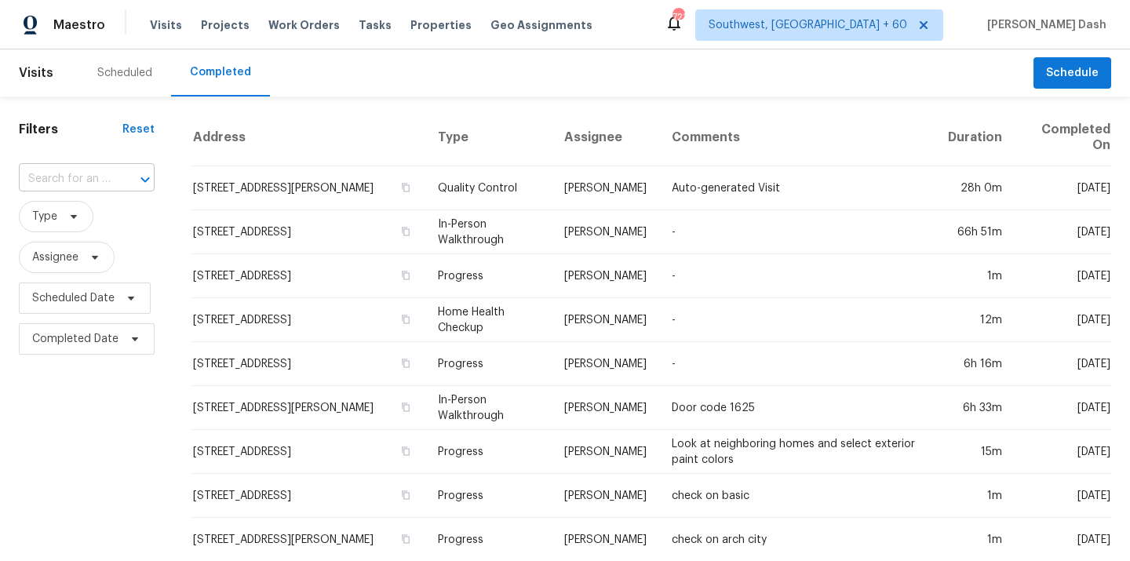
click at [75, 177] on input "text" at bounding box center [65, 179] width 92 height 24
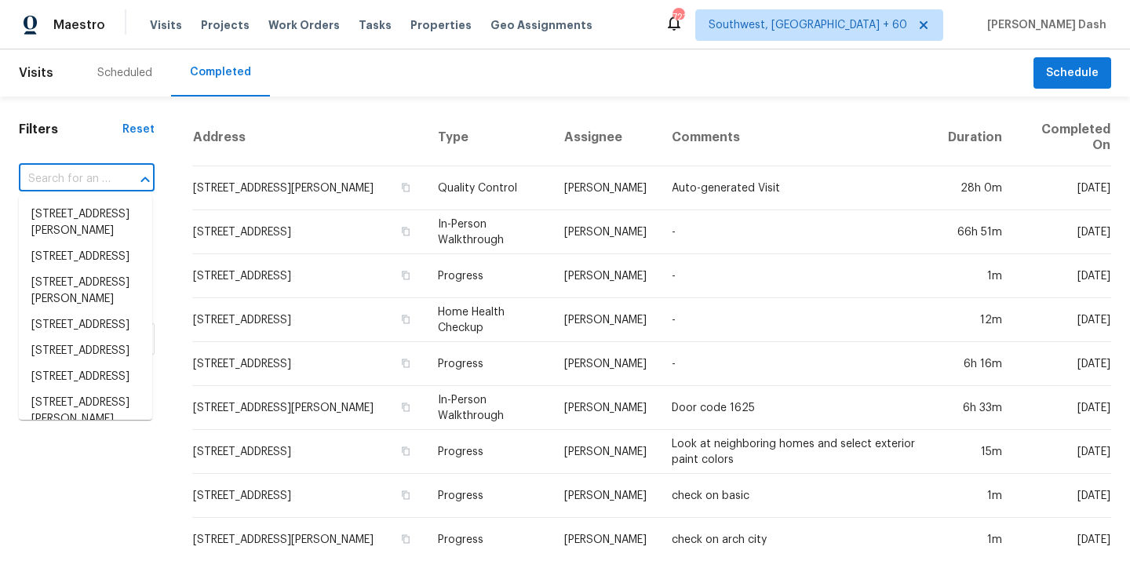
paste input "[STREET_ADDRESS][PERSON_NAME]"
type input "[STREET_ADDRESS][PERSON_NAME]"
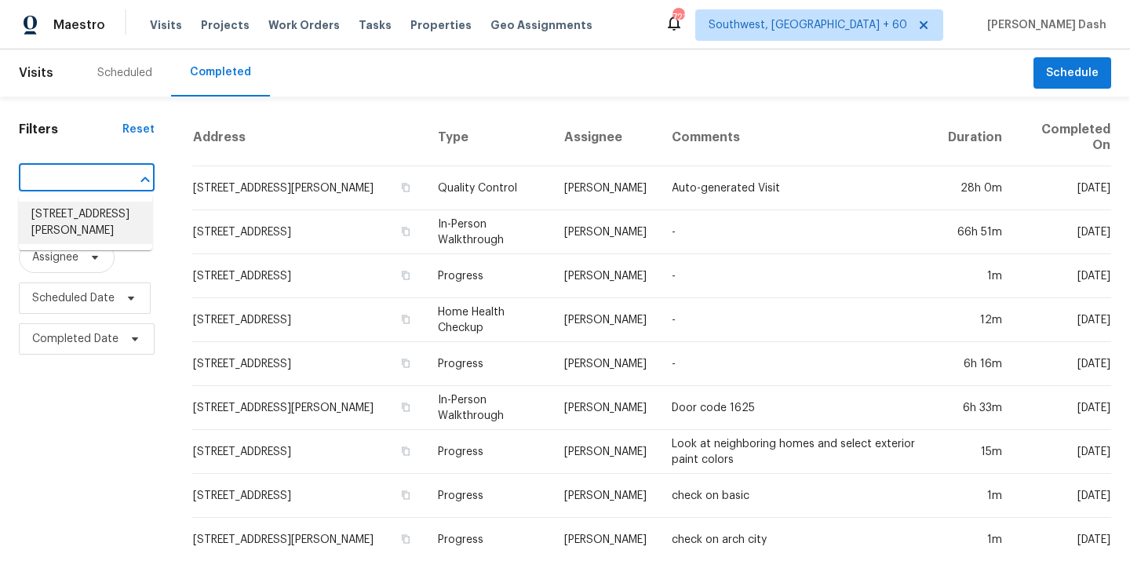
click at [97, 216] on li "[STREET_ADDRESS][PERSON_NAME]" at bounding box center [85, 223] width 133 height 42
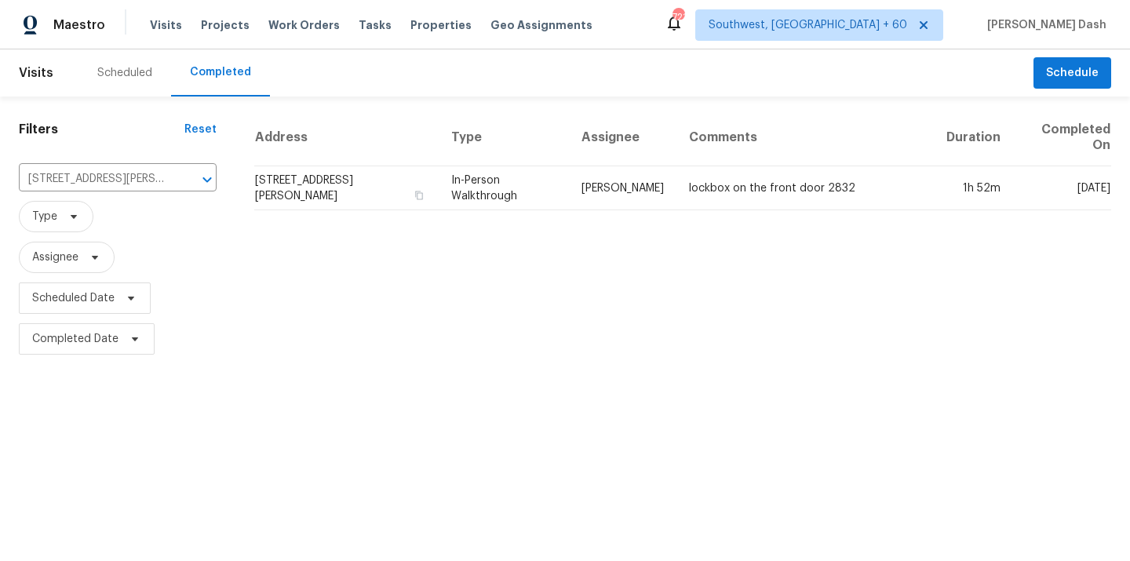
click at [620, 169] on td "[PERSON_NAME]" at bounding box center [623, 188] width 108 height 44
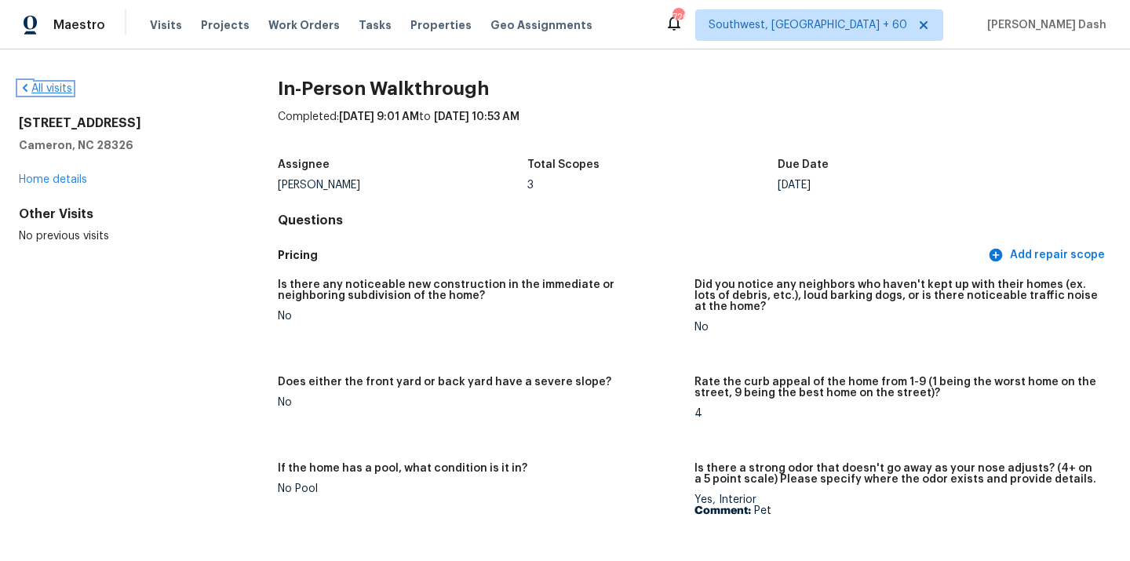
click at [61, 93] on link "All visits" at bounding box center [45, 88] width 53 height 11
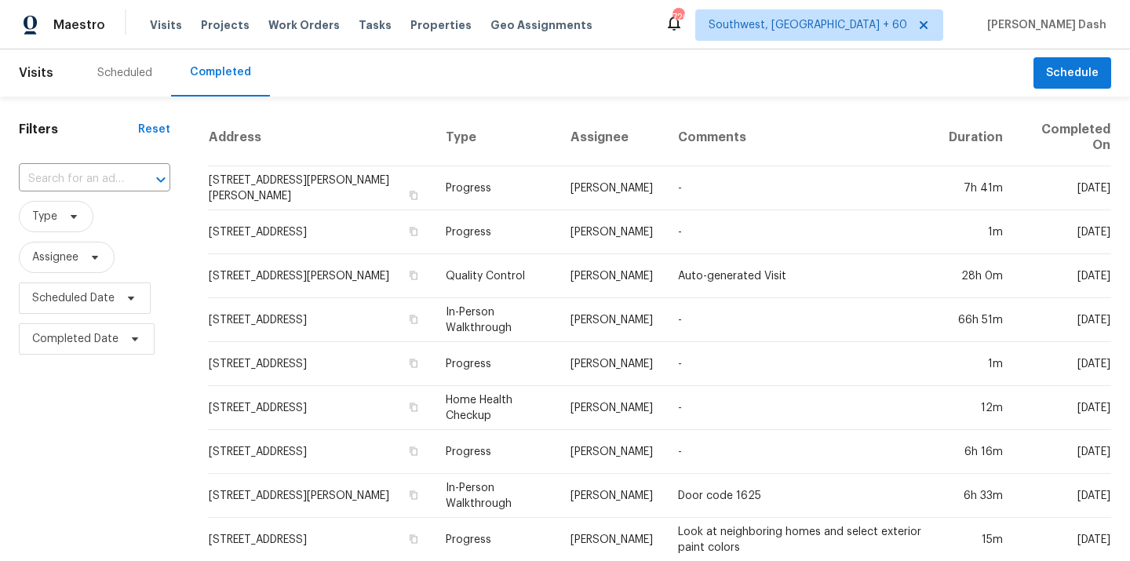
click at [86, 180] on input "text" at bounding box center [73, 179] width 108 height 24
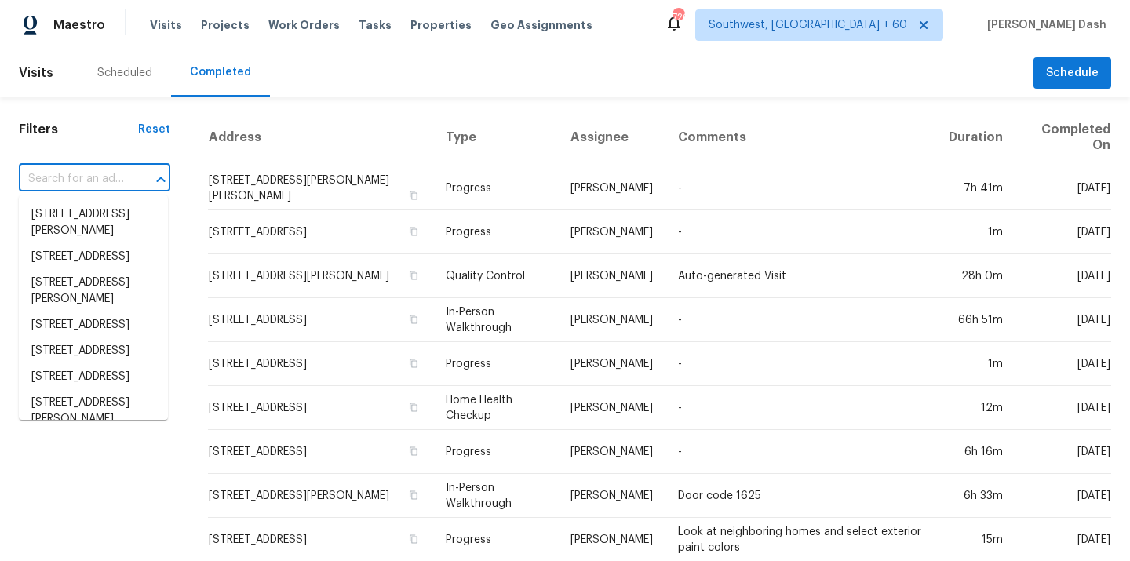
paste input "[STREET_ADDRESS][PERSON_NAME]"
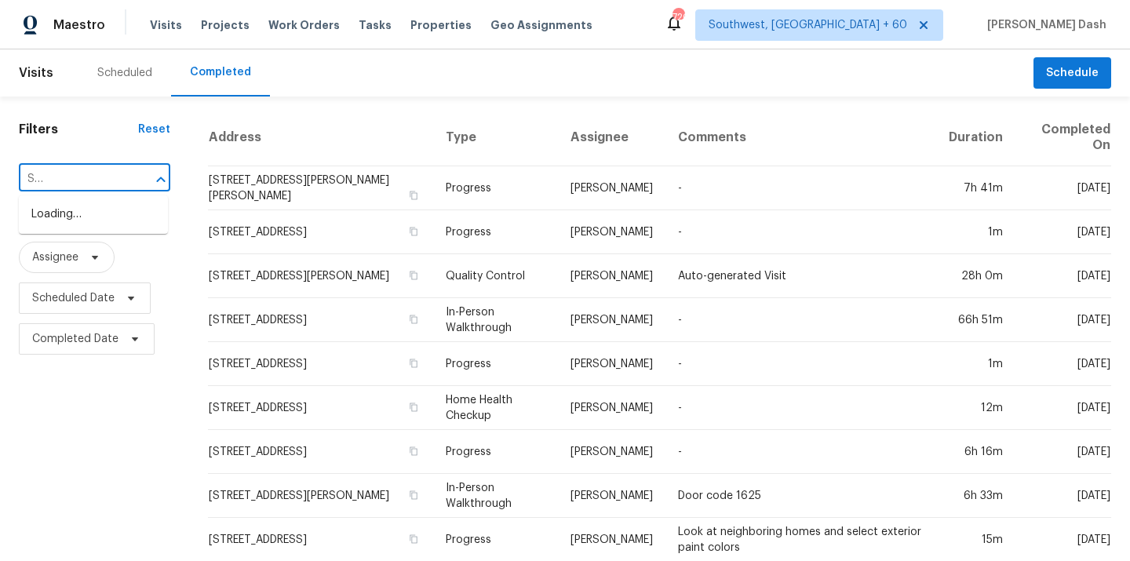
type input "[STREET_ADDRESS][PERSON_NAME]"
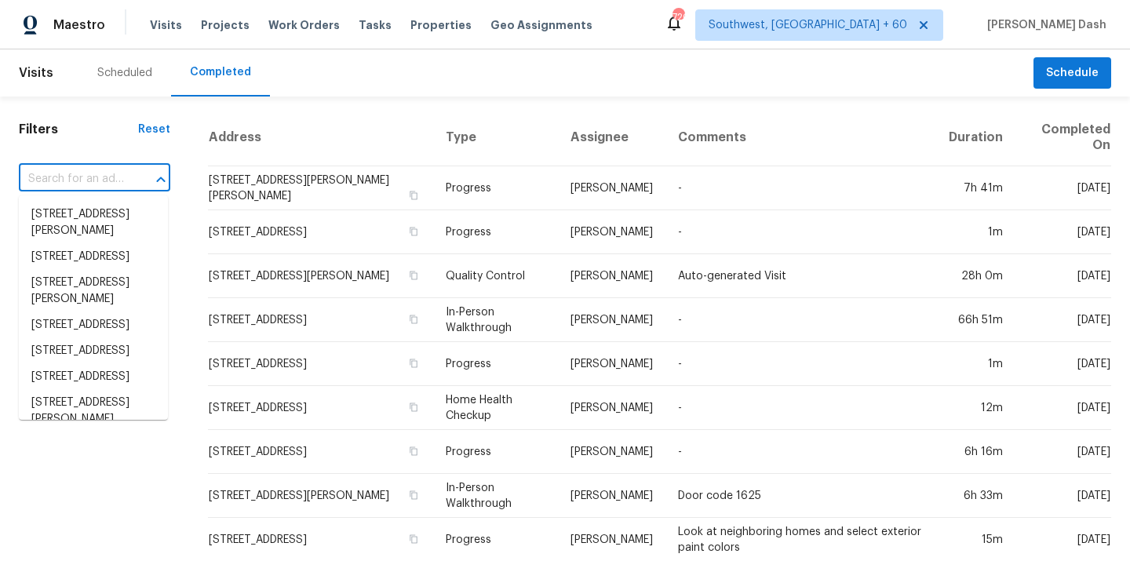
click at [105, 170] on input "text" at bounding box center [73, 179] width 108 height 24
paste input "[STREET_ADDRESS][PERSON_NAME]"
type input "[STREET_ADDRESS][PERSON_NAME]"
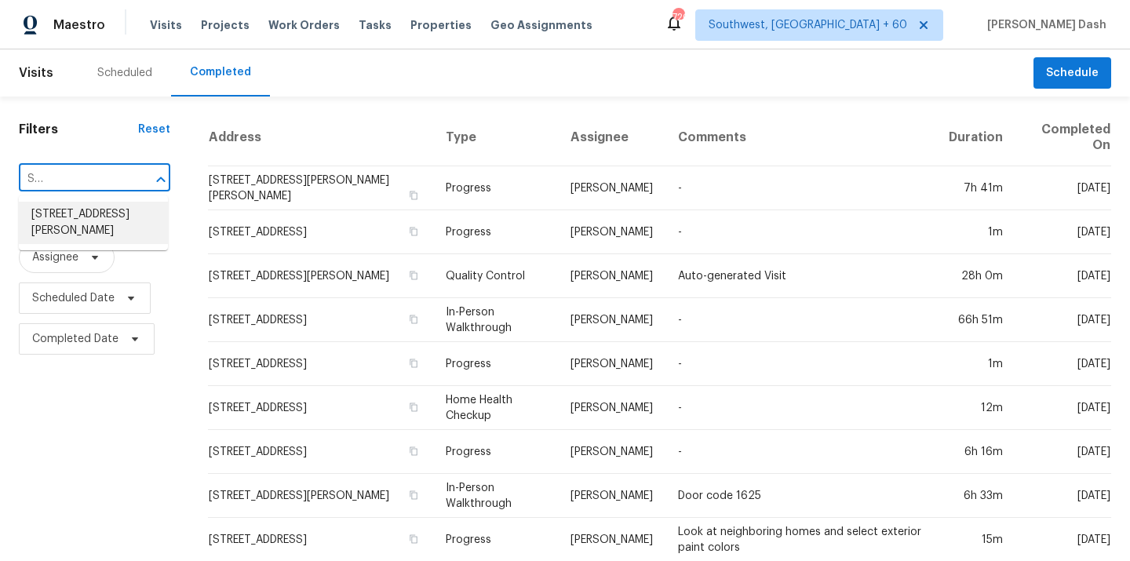
click at [107, 214] on li "[STREET_ADDRESS][PERSON_NAME]" at bounding box center [93, 223] width 149 height 42
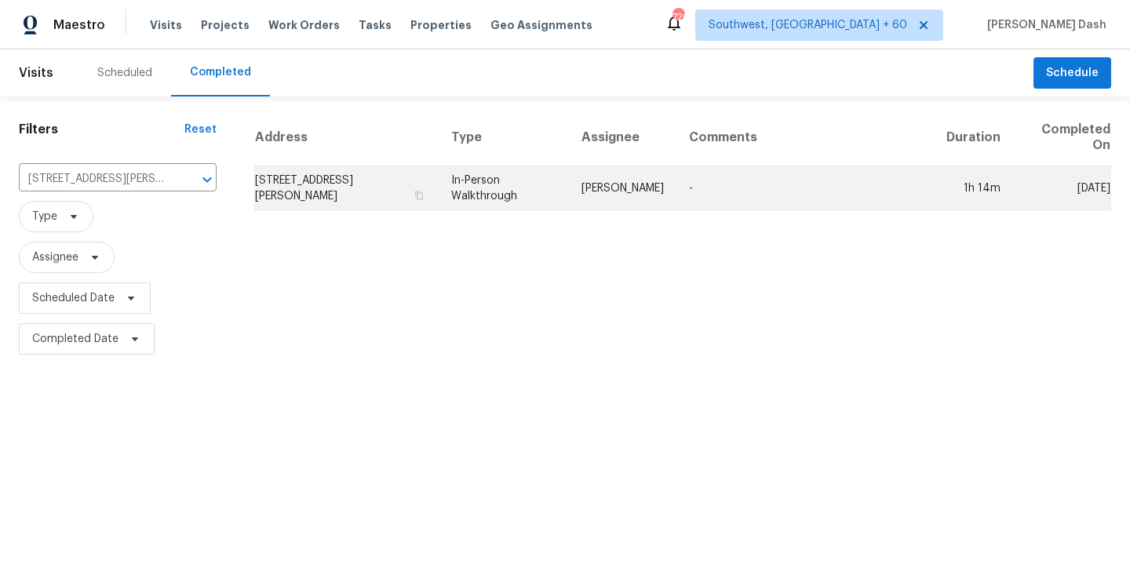
click at [519, 199] on td "In-Person Walkthrough" at bounding box center [504, 188] width 130 height 44
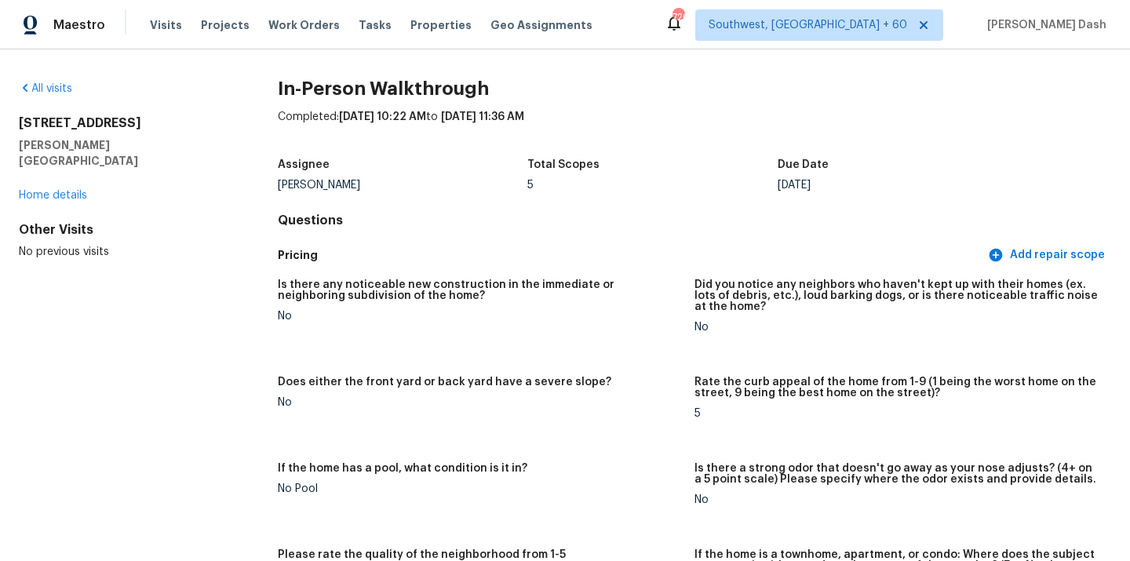
click at [46, 82] on div "All visits" at bounding box center [123, 89] width 209 height 16
click at [56, 90] on link "All visits" at bounding box center [45, 88] width 53 height 11
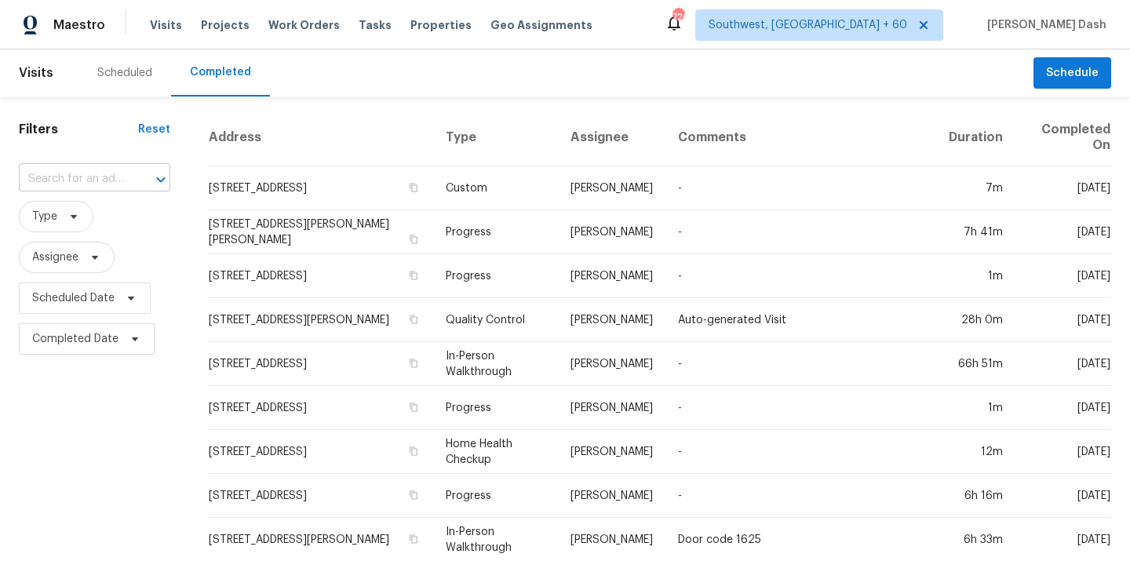
click at [108, 179] on input "text" at bounding box center [73, 179] width 108 height 24
paste input "[STREET_ADDRESS][PERSON_NAME]"
type input "[STREET_ADDRESS][PERSON_NAME]"
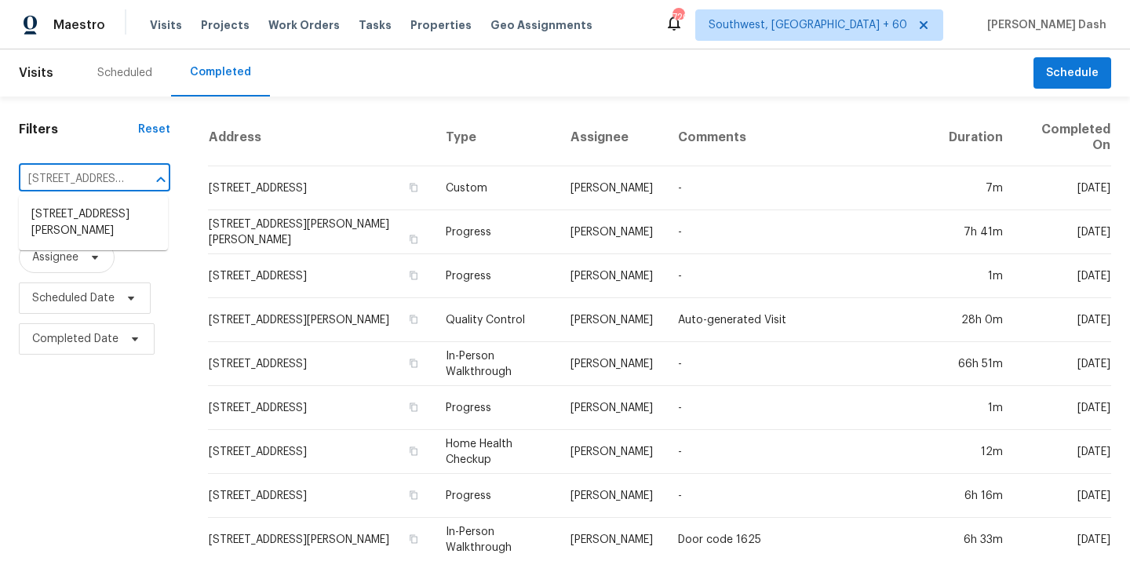
scroll to position [0, 114]
click at [118, 228] on li "[STREET_ADDRESS][PERSON_NAME]" at bounding box center [93, 223] width 149 height 42
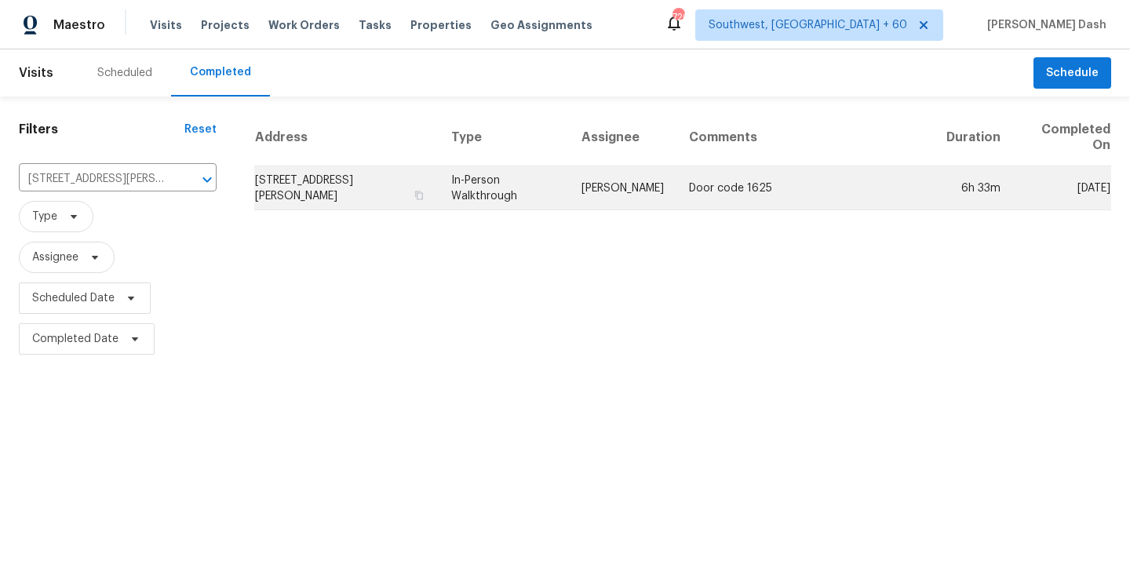
click at [556, 199] on td "In-Person Walkthrough" at bounding box center [504, 188] width 130 height 44
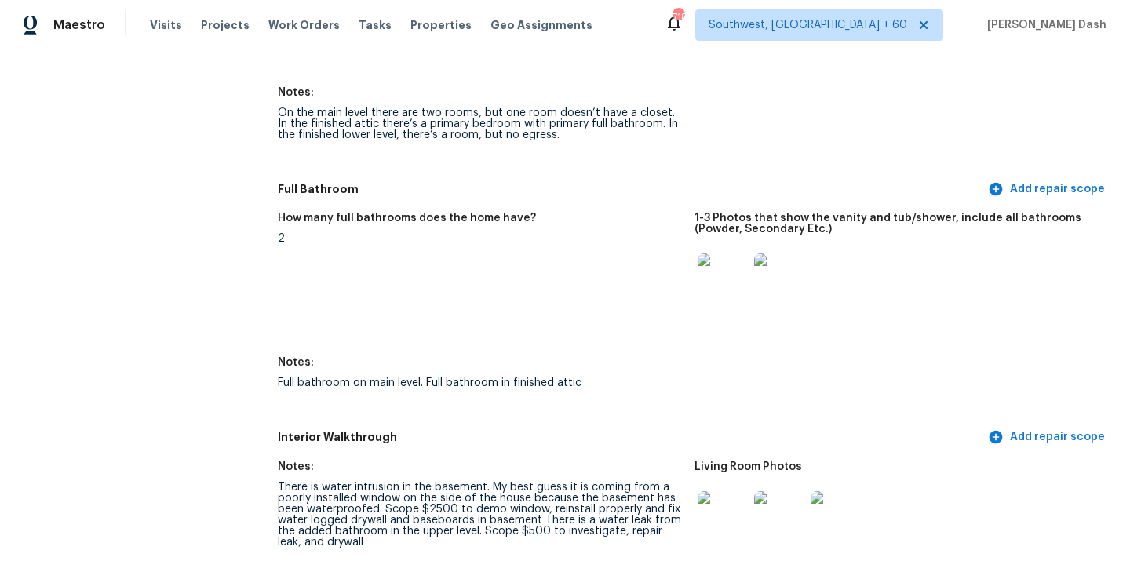
scroll to position [1924, 0]
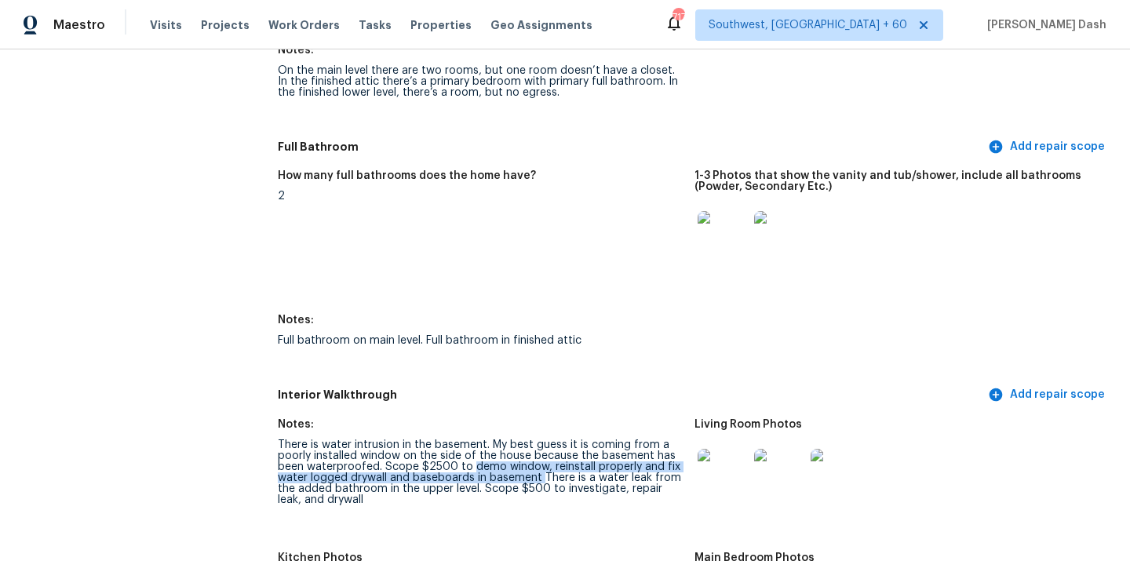
drag, startPoint x: 470, startPoint y: 458, endPoint x: 540, endPoint y: 464, distance: 70.1
click at [540, 463] on div "There is water intrusion in the basement. My best guess it is coming from a poo…" at bounding box center [480, 473] width 404 height 66
copy div "demo window, reinstall properly and fix water logged drywall and baseboards in …"
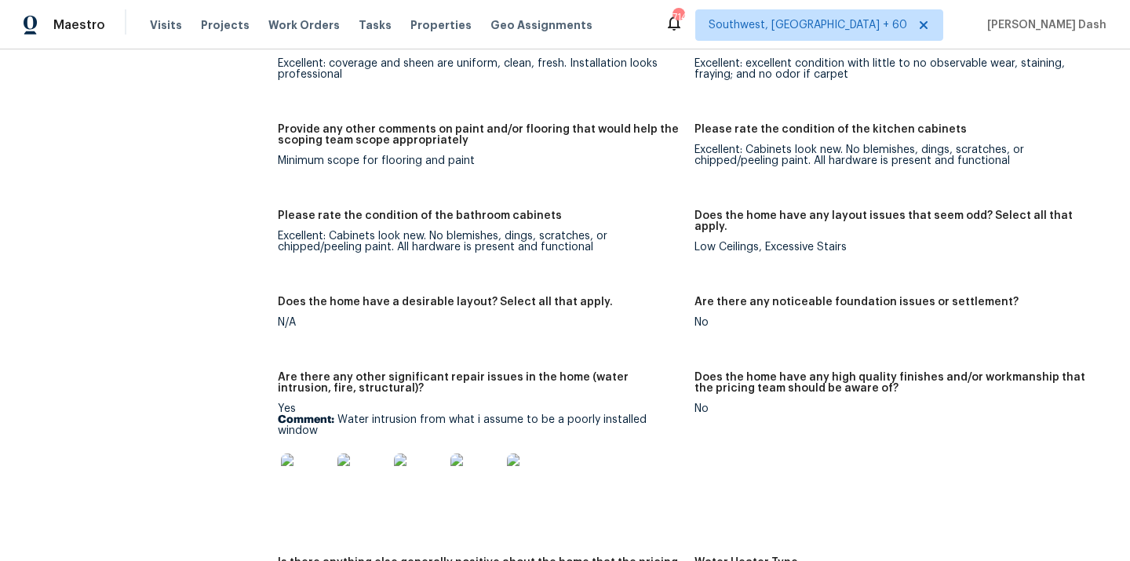
scroll to position [2947, 0]
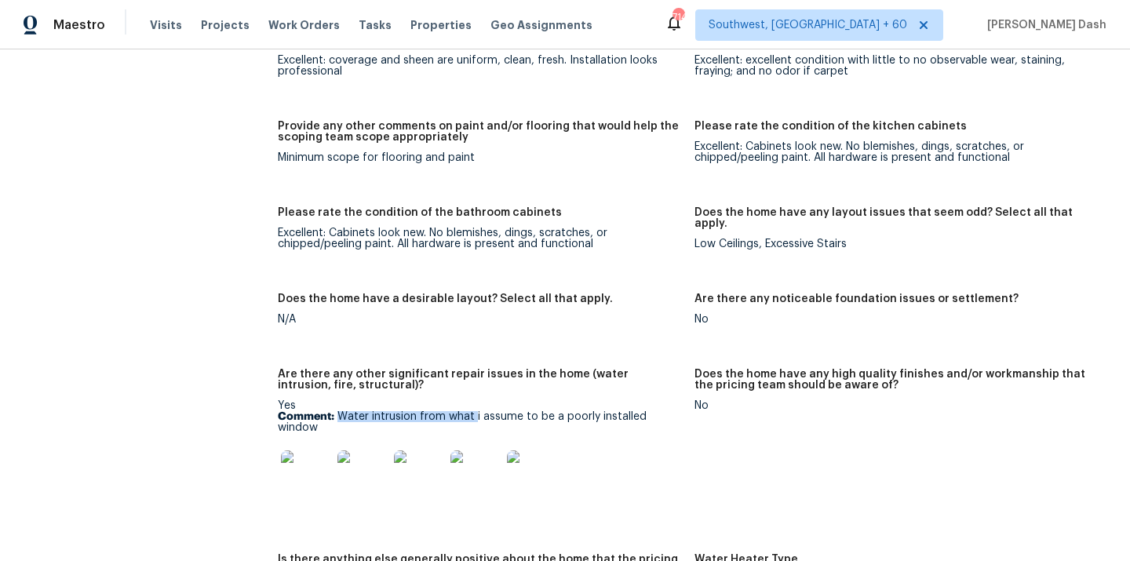
drag, startPoint x: 337, startPoint y: 407, endPoint x: 474, endPoint y: 407, distance: 137.4
click at [474, 411] on p "Comment: Water intrusion from what i assume to be a poorly installed window" at bounding box center [480, 422] width 404 height 22
click at [319, 461] on img at bounding box center [306, 476] width 50 height 50
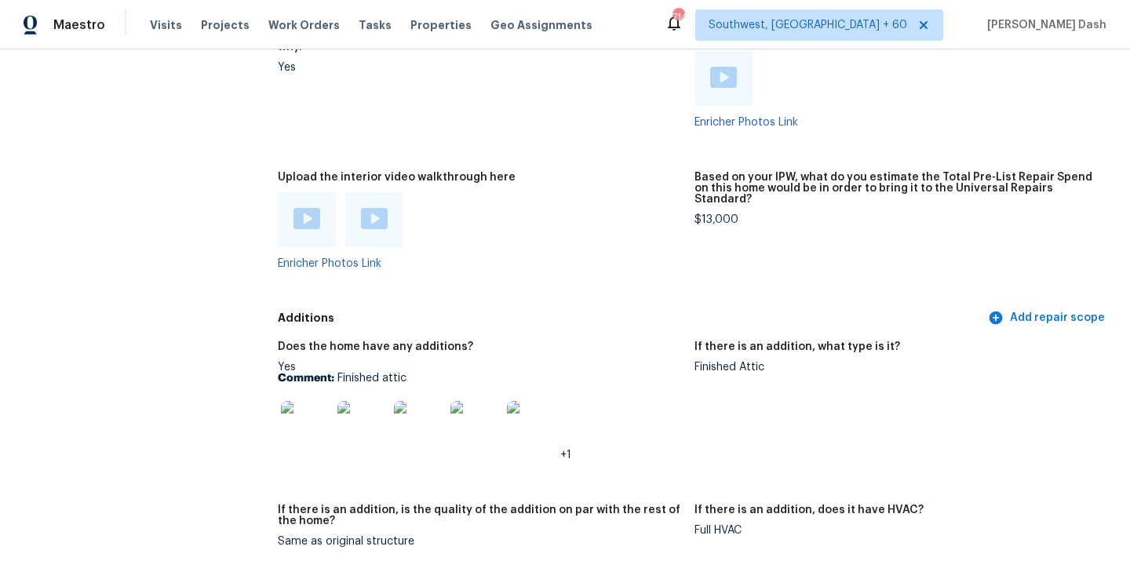
scroll to position [3695, 0]
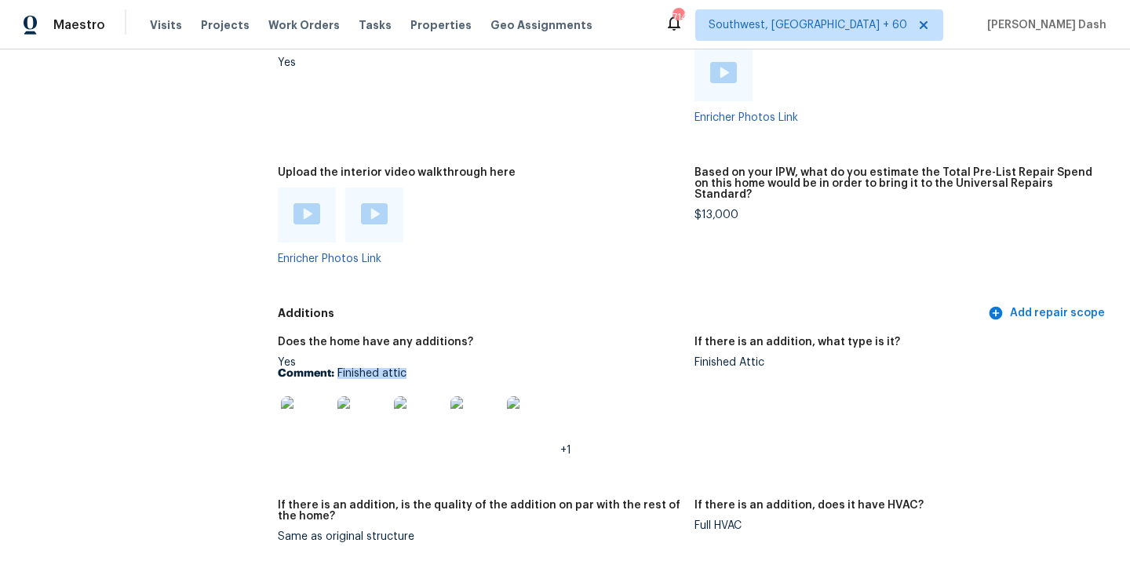
drag, startPoint x: 337, startPoint y: 360, endPoint x: 406, endPoint y: 360, distance: 69.1
click at [406, 368] on p "Comment: Finished attic" at bounding box center [480, 373] width 404 height 11
copy p "Finished attic"
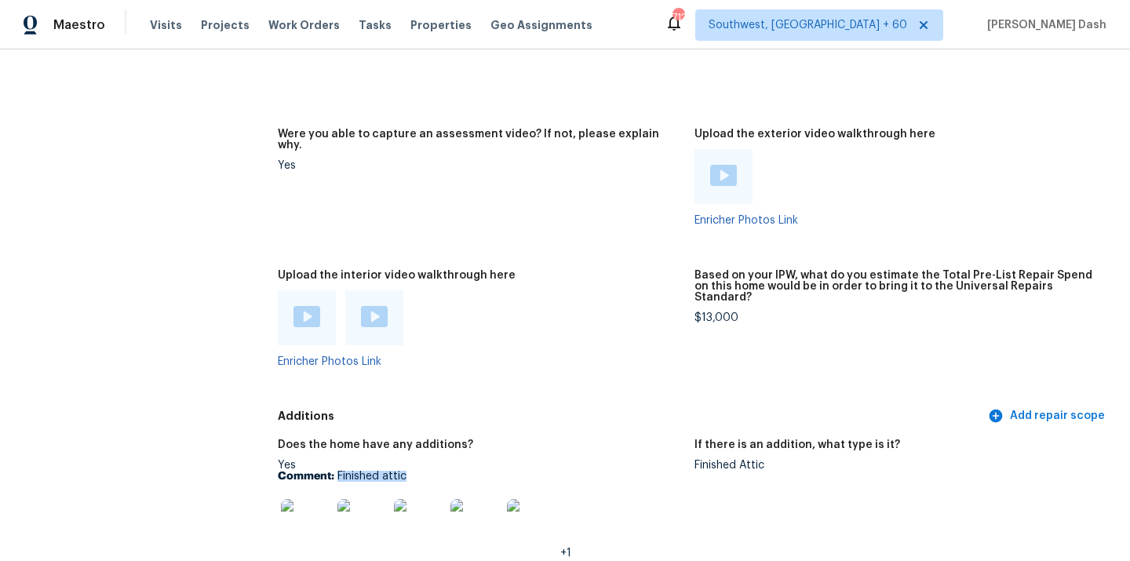
scroll to position [3537, 0]
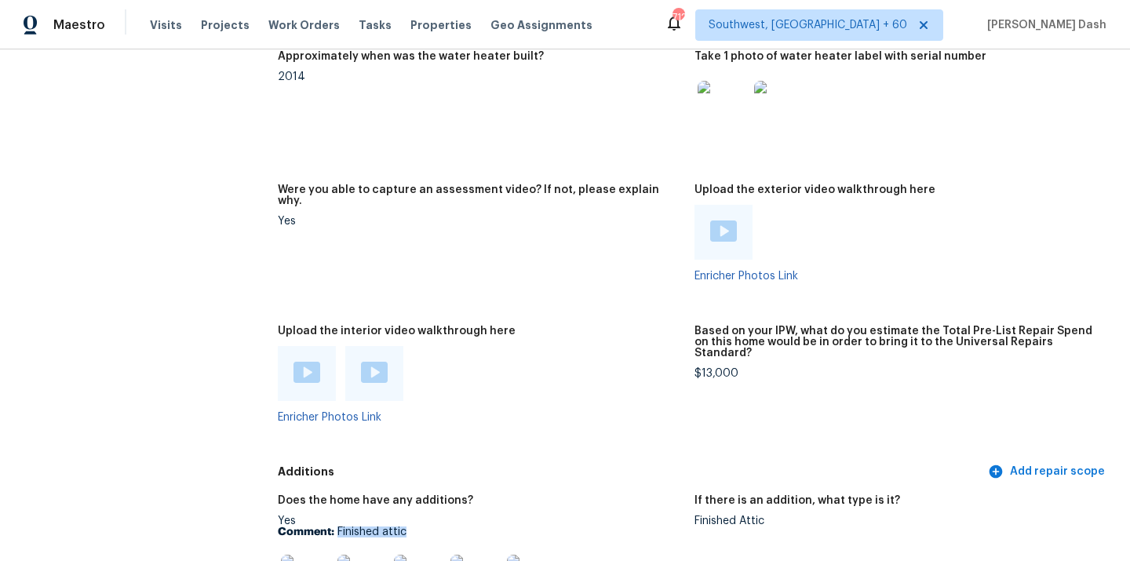
click at [366, 362] on img at bounding box center [374, 372] width 27 height 21
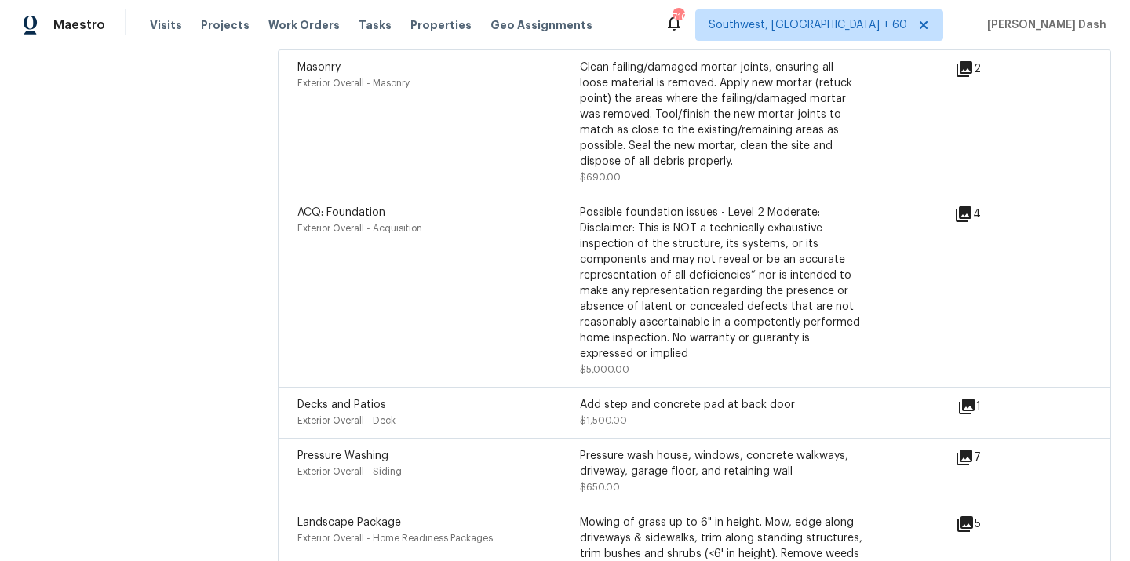
scroll to position [4621, 0]
click at [965, 207] on icon at bounding box center [964, 215] width 16 height 16
click at [968, 209] on icon at bounding box center [964, 215] width 16 height 16
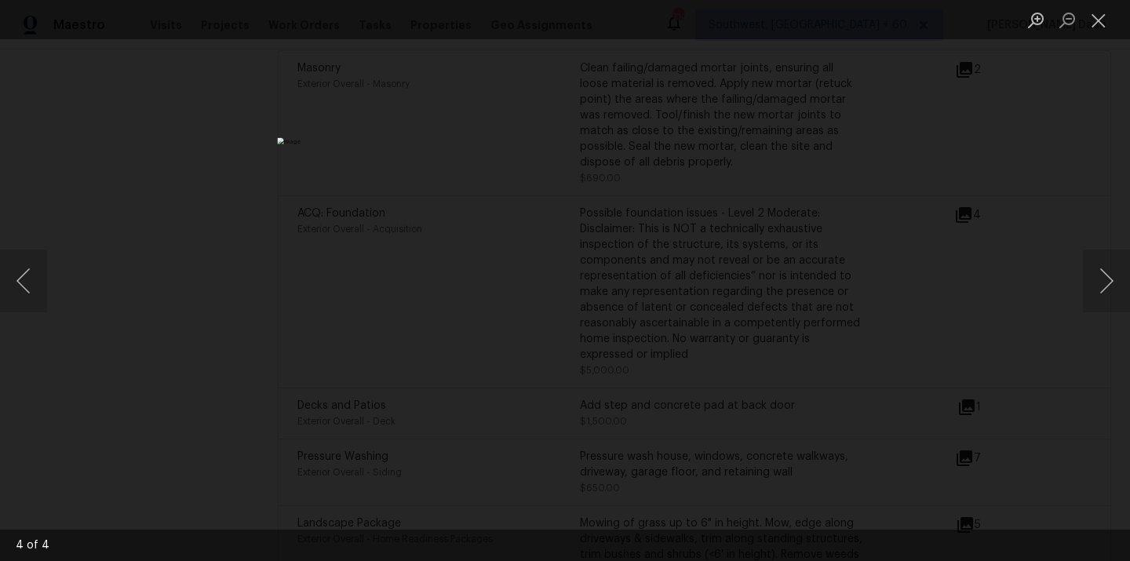
click at [107, 87] on div "Lightbox" at bounding box center [565, 280] width 1130 height 561
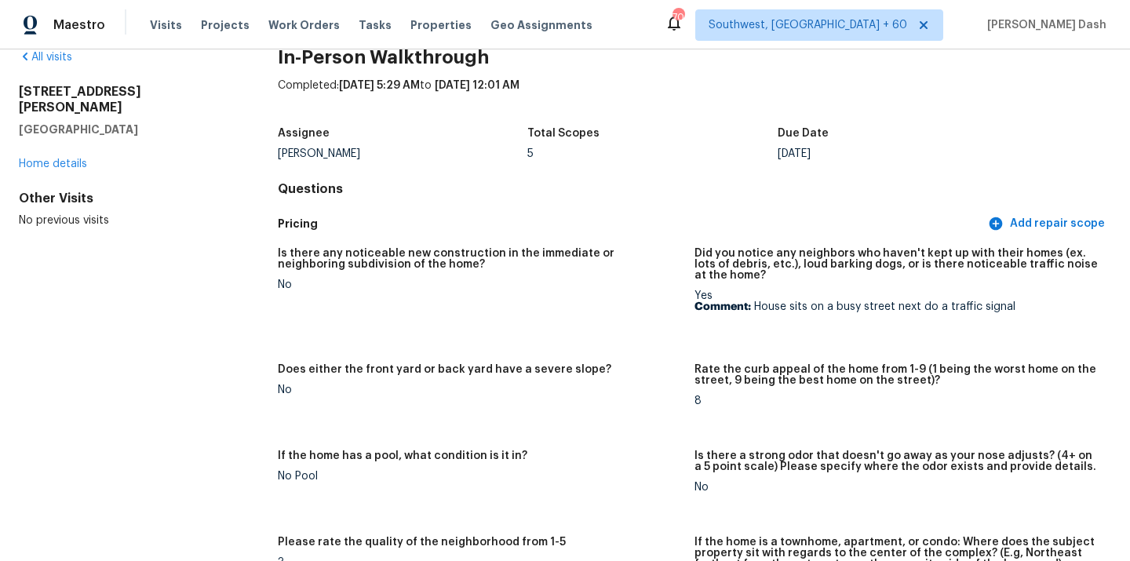
scroll to position [0, 0]
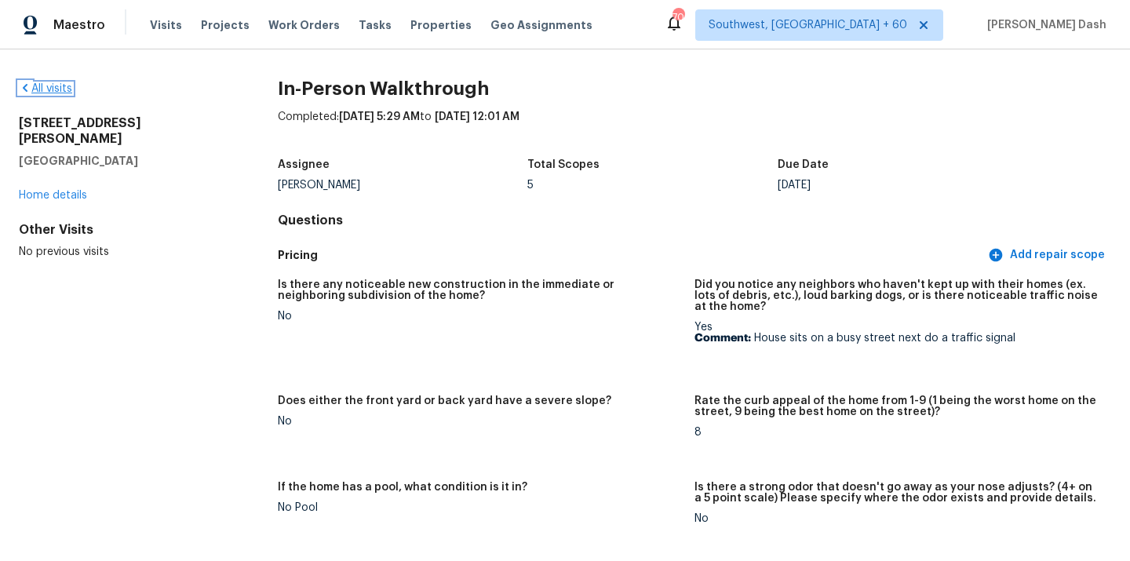
click at [67, 84] on link "All visits" at bounding box center [45, 88] width 53 height 11
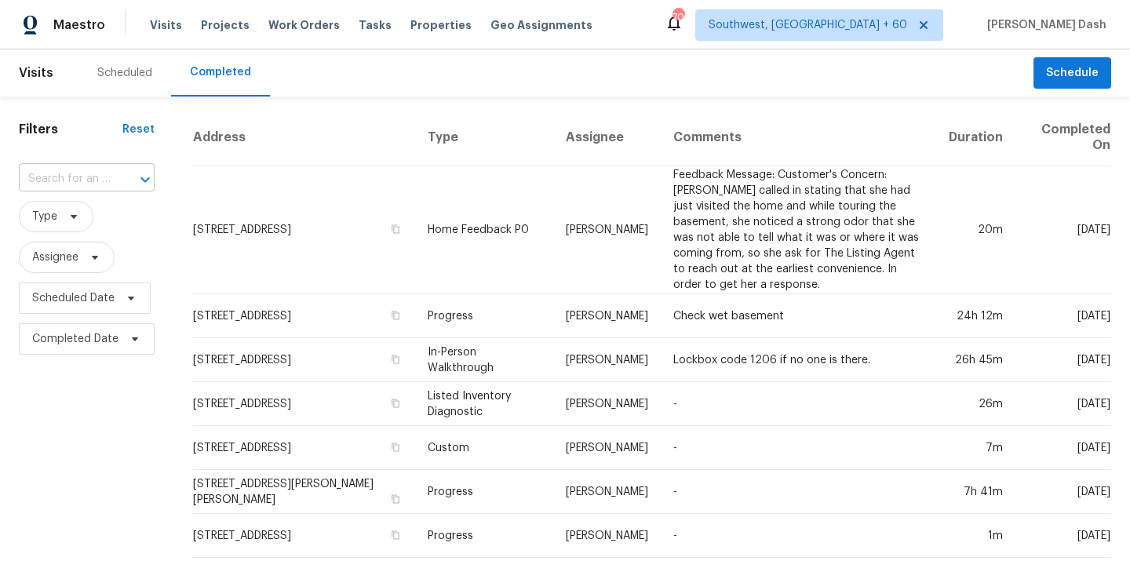
click at [117, 183] on div at bounding box center [134, 180] width 41 height 22
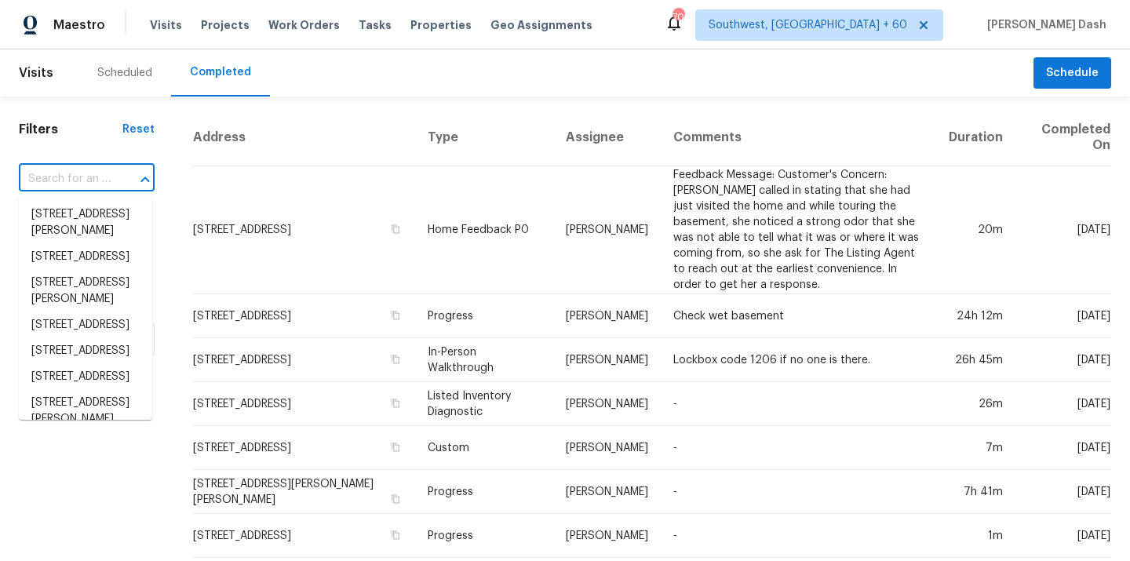
paste input "[STREET_ADDRESS][PERSON_NAME]"
type input "[STREET_ADDRESS][PERSON_NAME]"
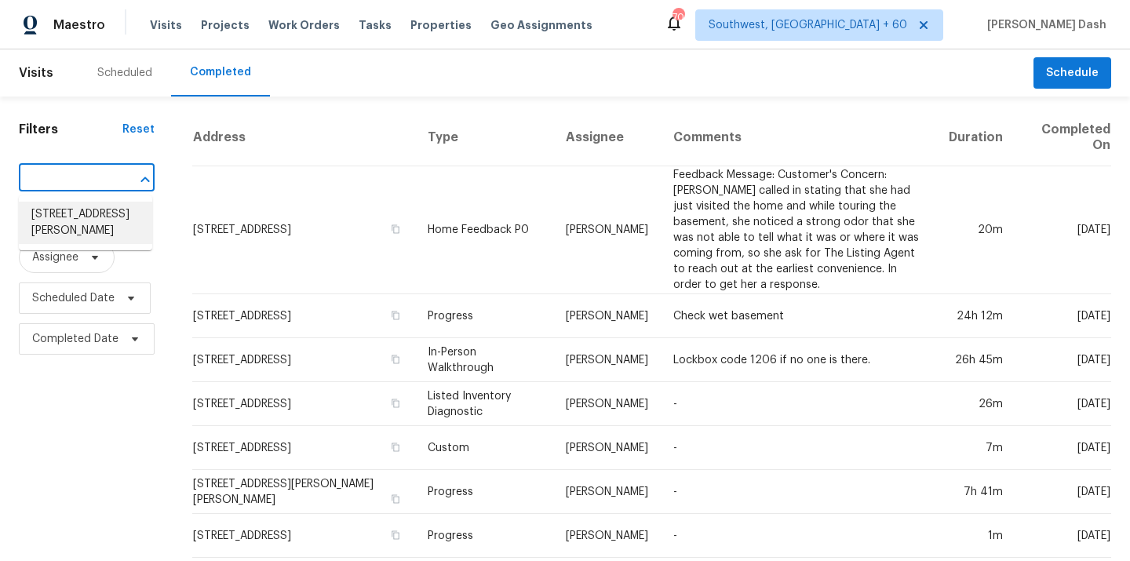
click at [112, 213] on li "[STREET_ADDRESS][PERSON_NAME]" at bounding box center [85, 223] width 133 height 42
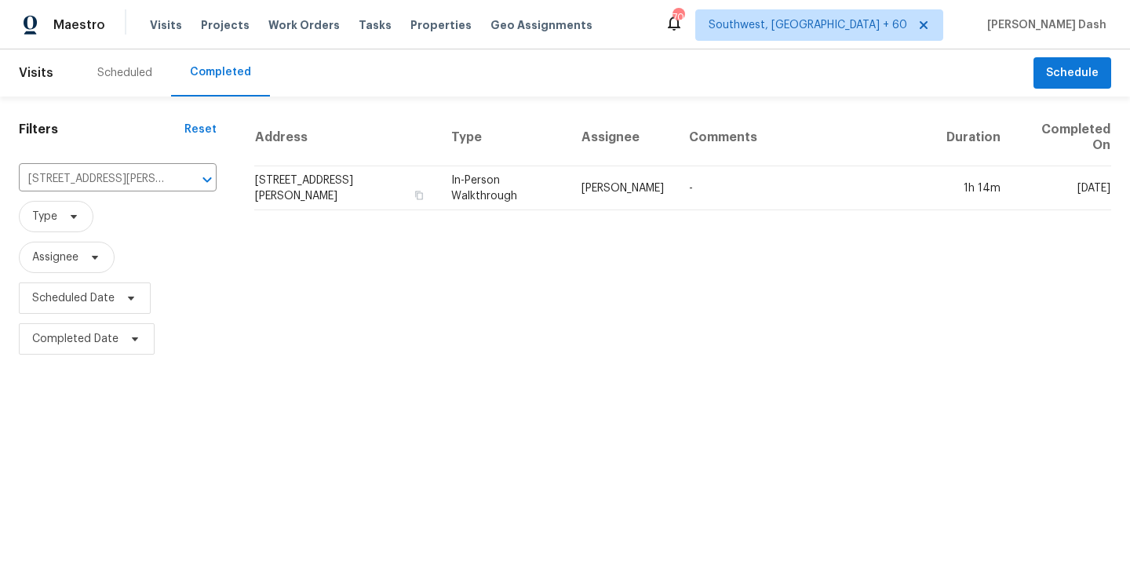
click at [527, 187] on td "In-Person Walkthrough" at bounding box center [504, 188] width 130 height 44
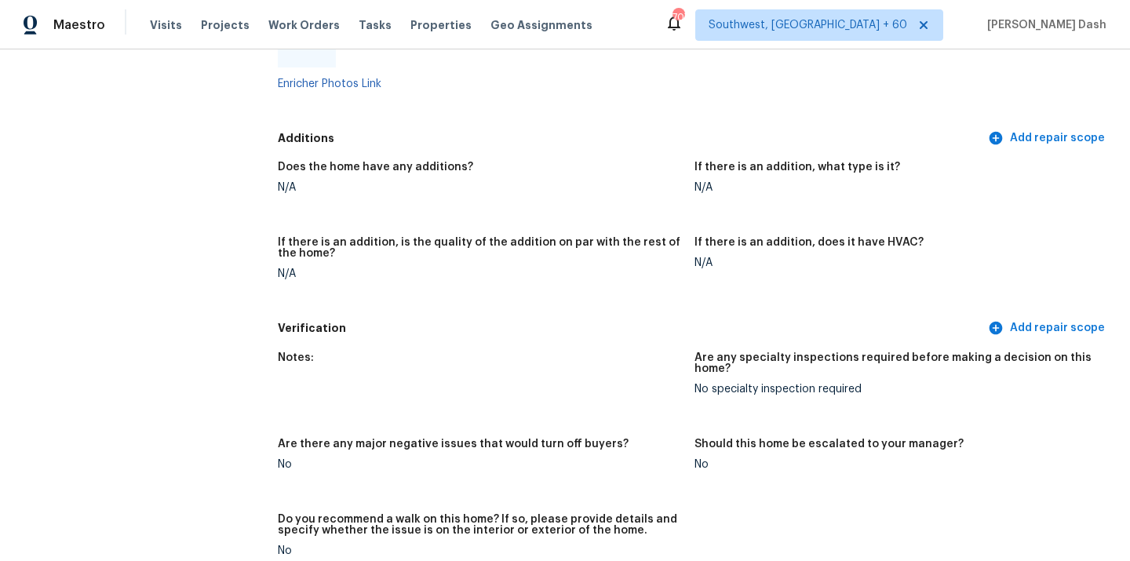
scroll to position [2922, 0]
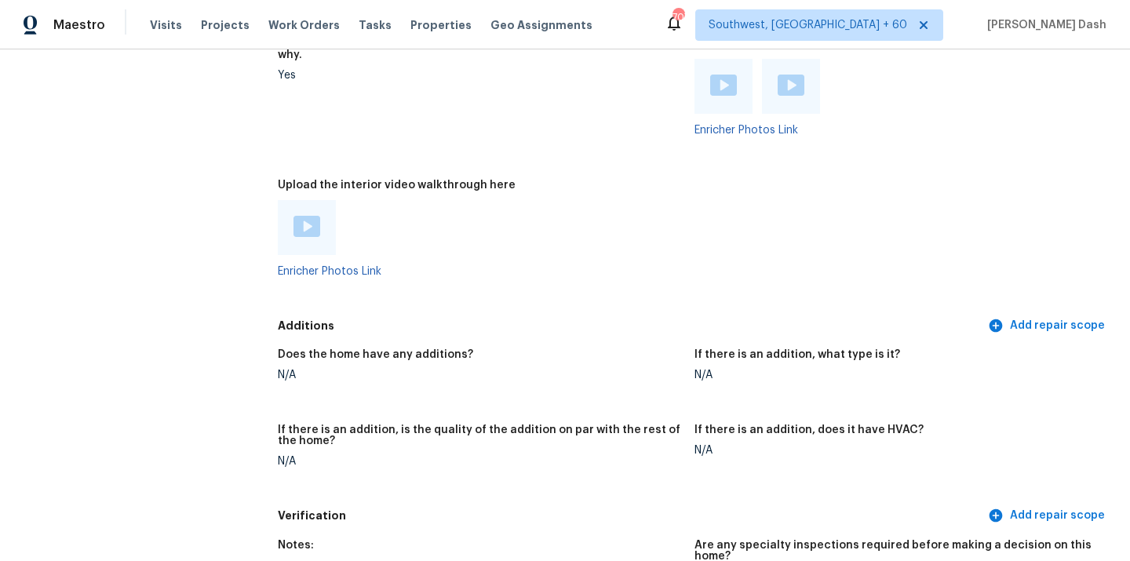
click at [303, 216] on img at bounding box center [307, 226] width 27 height 21
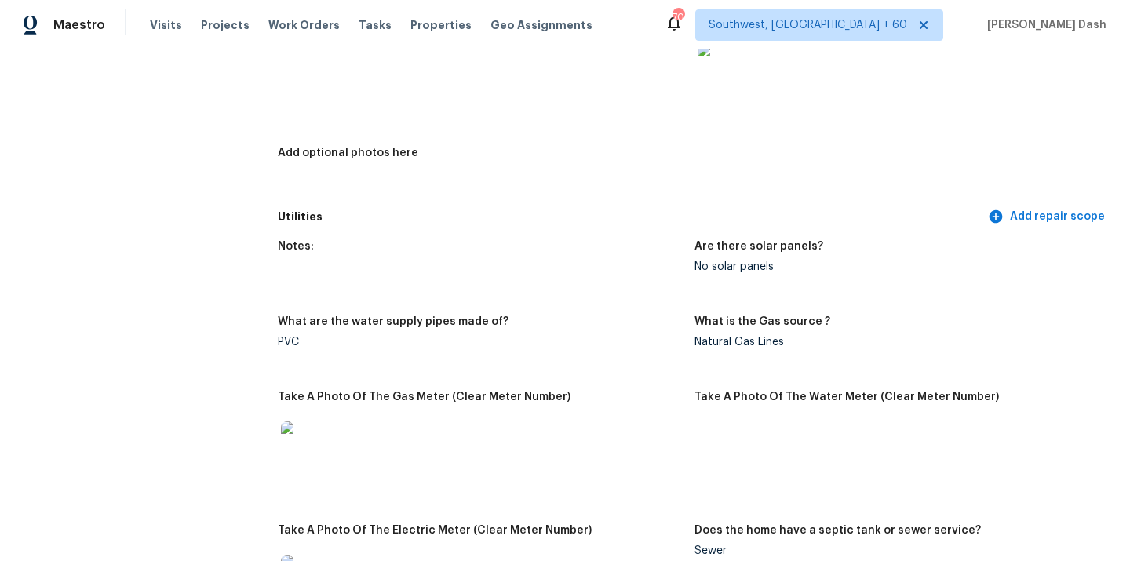
scroll to position [0, 0]
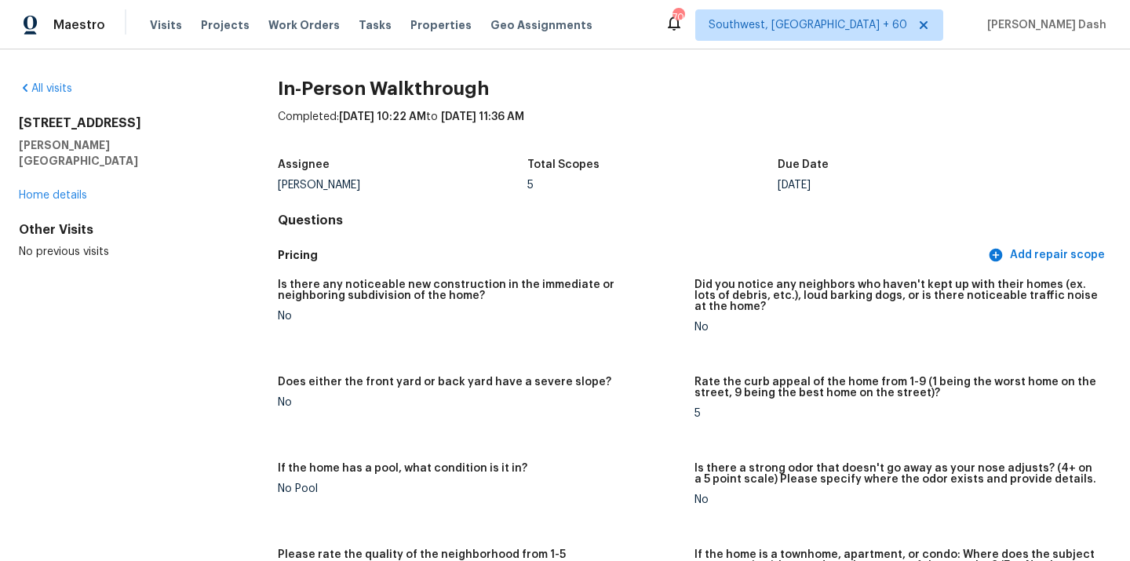
click at [57, 100] on div "All visits [STREET_ADDRESS][PERSON_NAME] Home details Other Visits No previous …" at bounding box center [123, 170] width 209 height 179
click at [57, 93] on link "All visits" at bounding box center [45, 88] width 53 height 11
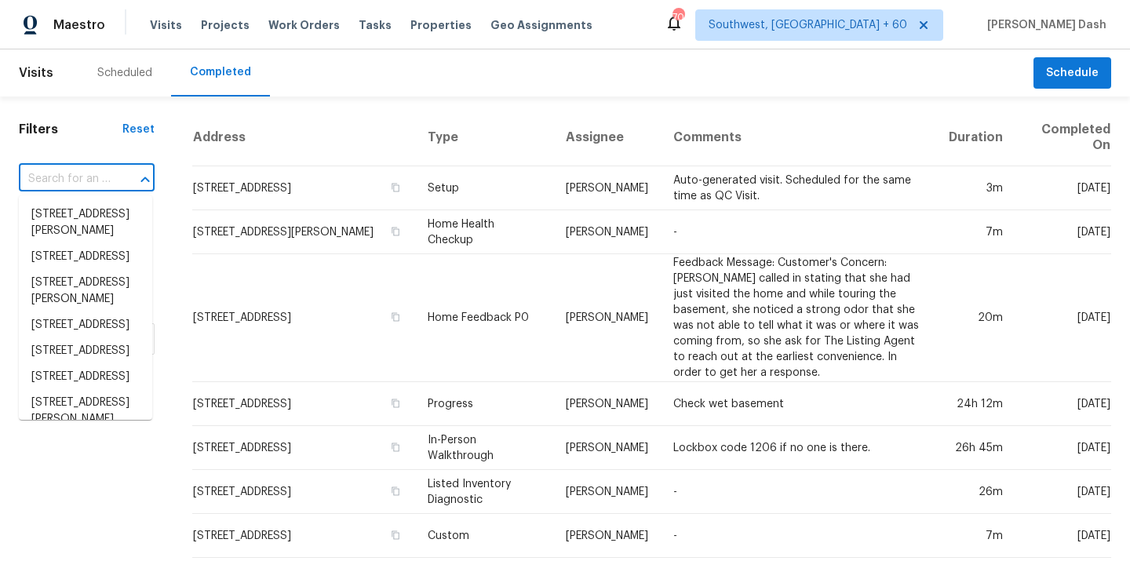
click at [88, 179] on input "text" at bounding box center [65, 179] width 92 height 24
paste input "[STREET_ADDRESS][PERSON_NAME]"
type input "[STREET_ADDRESS][PERSON_NAME]"
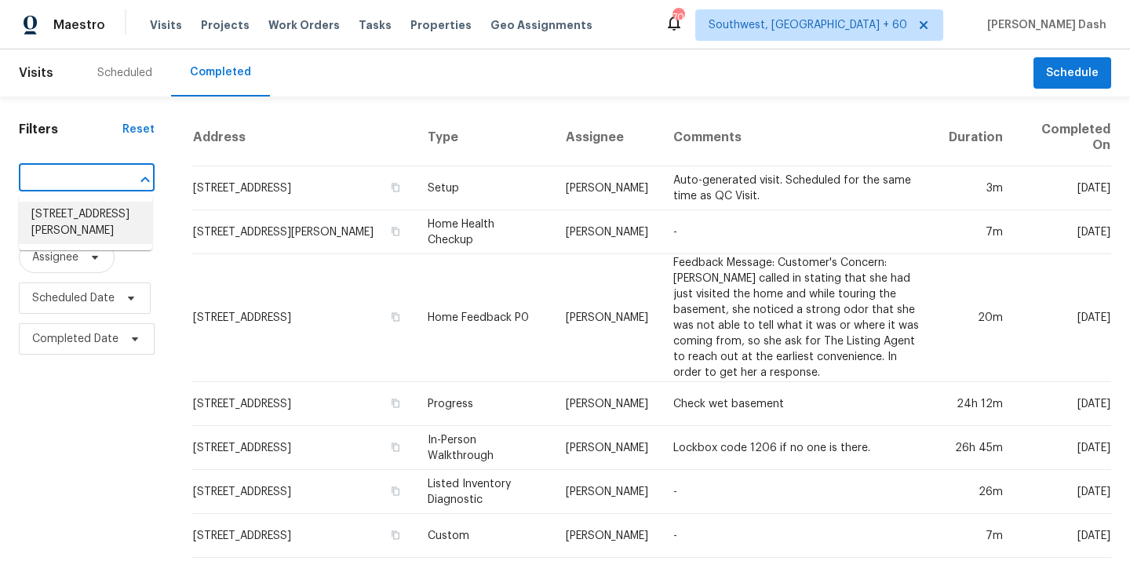
click at [88, 222] on li "[STREET_ADDRESS][PERSON_NAME]" at bounding box center [85, 223] width 133 height 42
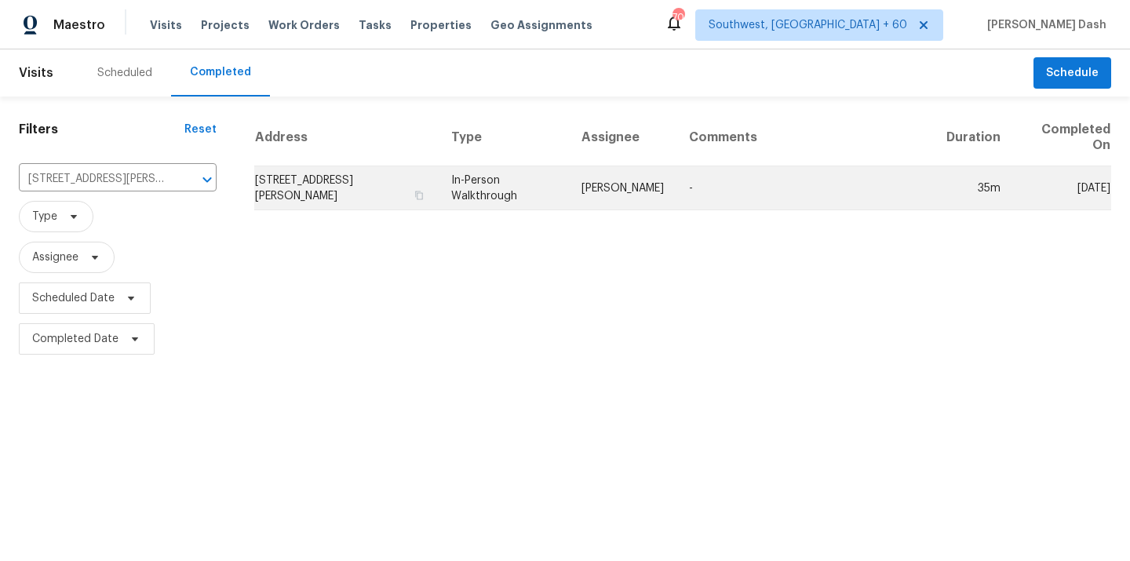
click at [528, 199] on td "In-Person Walkthrough" at bounding box center [504, 188] width 130 height 44
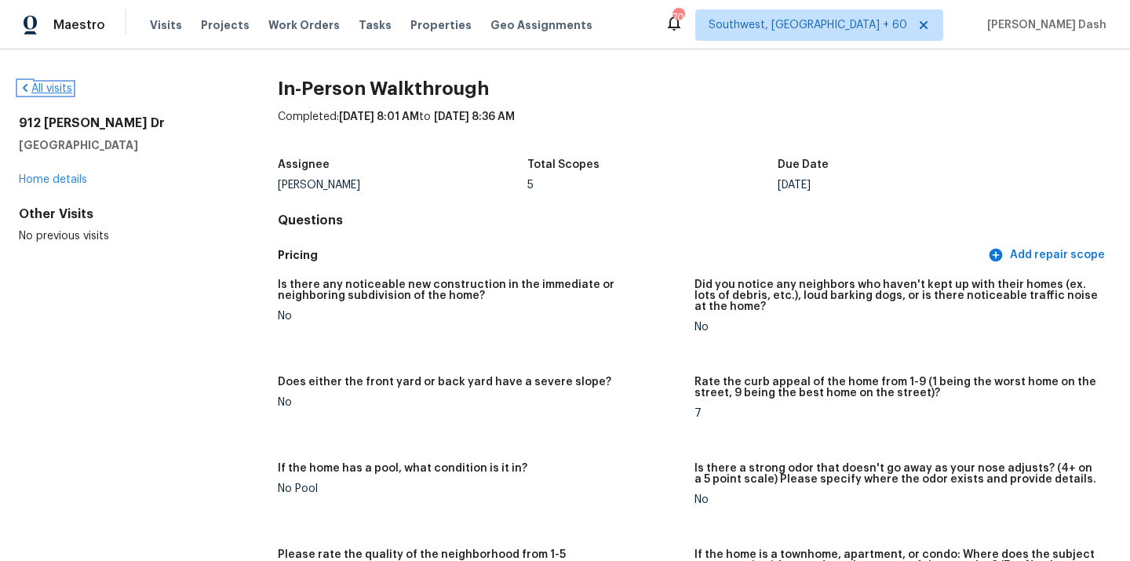
click at [62, 86] on link "All visits" at bounding box center [45, 88] width 53 height 11
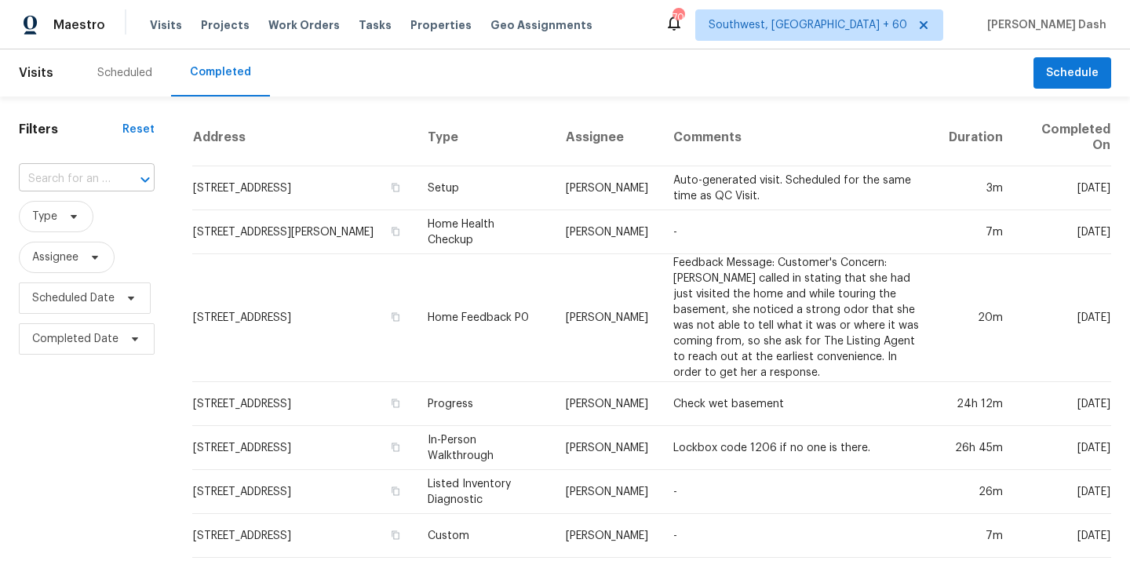
click at [93, 171] on input "text" at bounding box center [65, 179] width 92 height 24
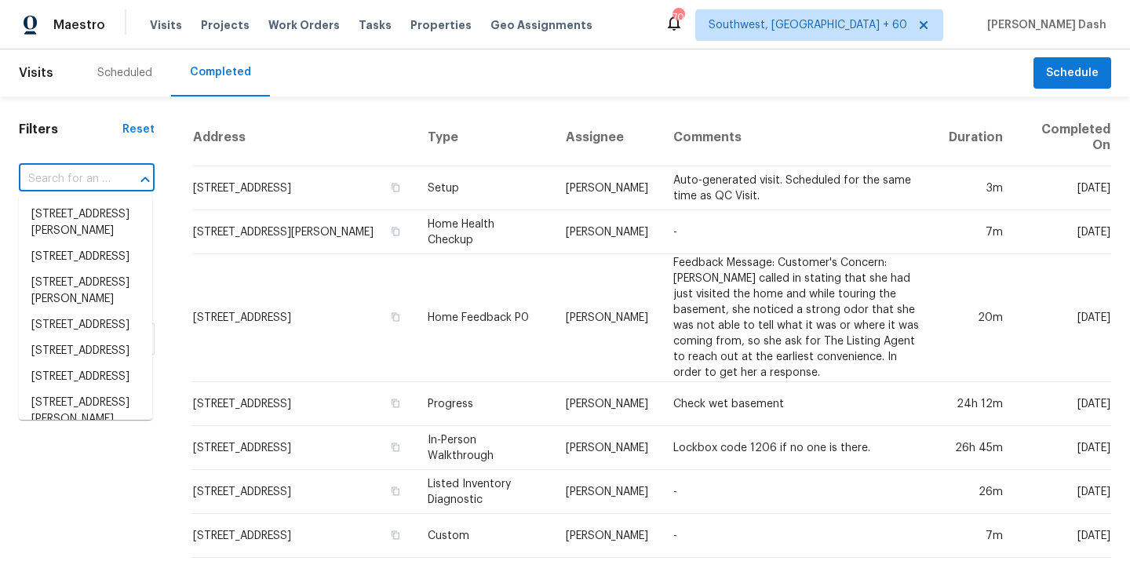
paste input "[STREET_ADDRESS][PERSON_NAME][PERSON_NAME]"
type input "[STREET_ADDRESS][PERSON_NAME][PERSON_NAME]"
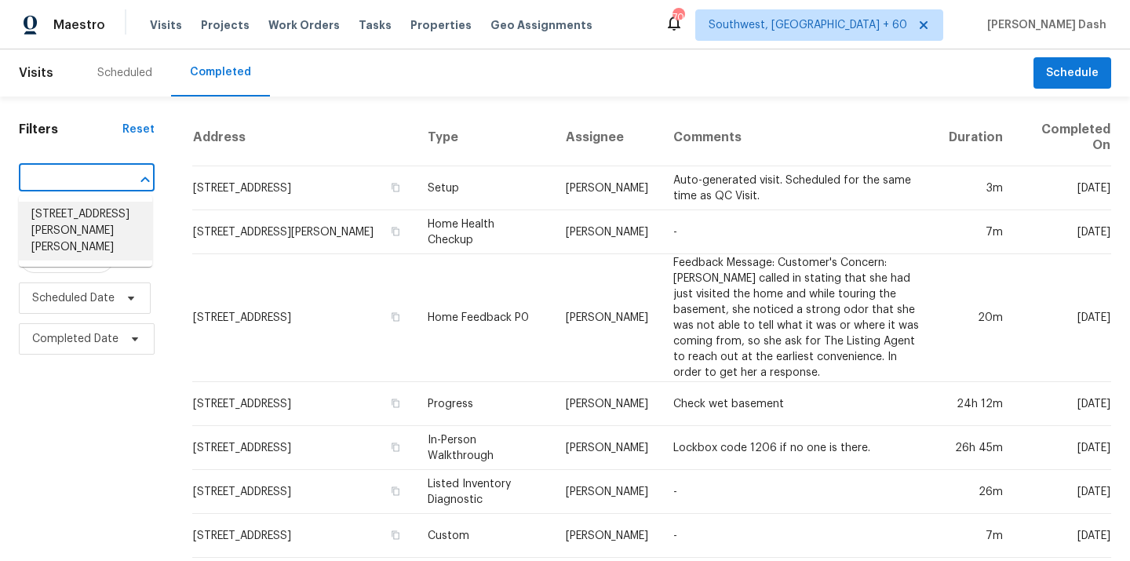
click at [96, 221] on li "[STREET_ADDRESS][PERSON_NAME][PERSON_NAME]" at bounding box center [85, 231] width 133 height 59
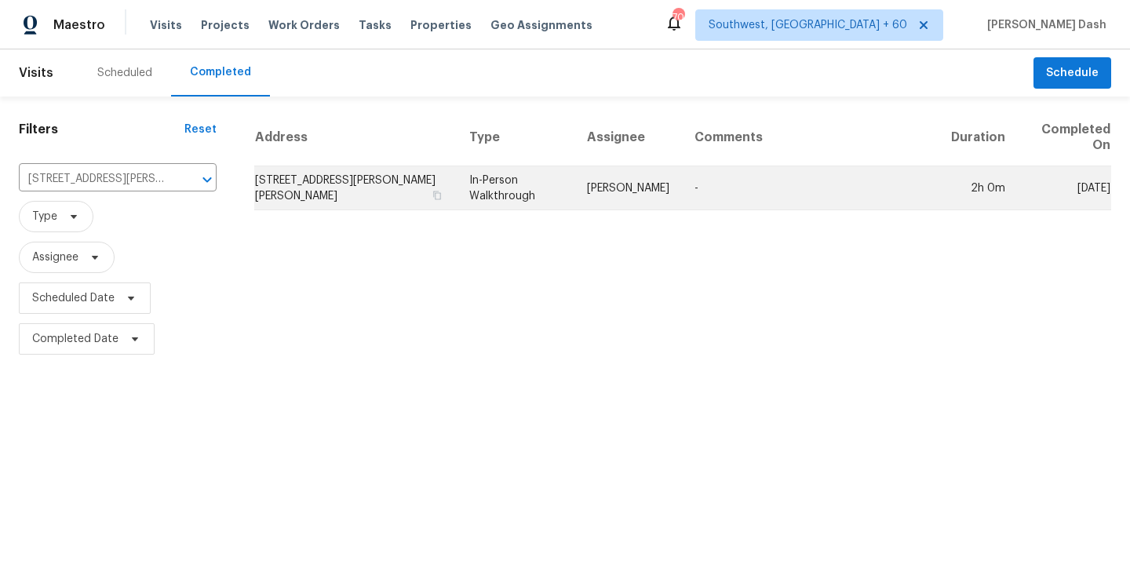
click at [519, 195] on td "In-Person Walkthrough" at bounding box center [516, 188] width 118 height 44
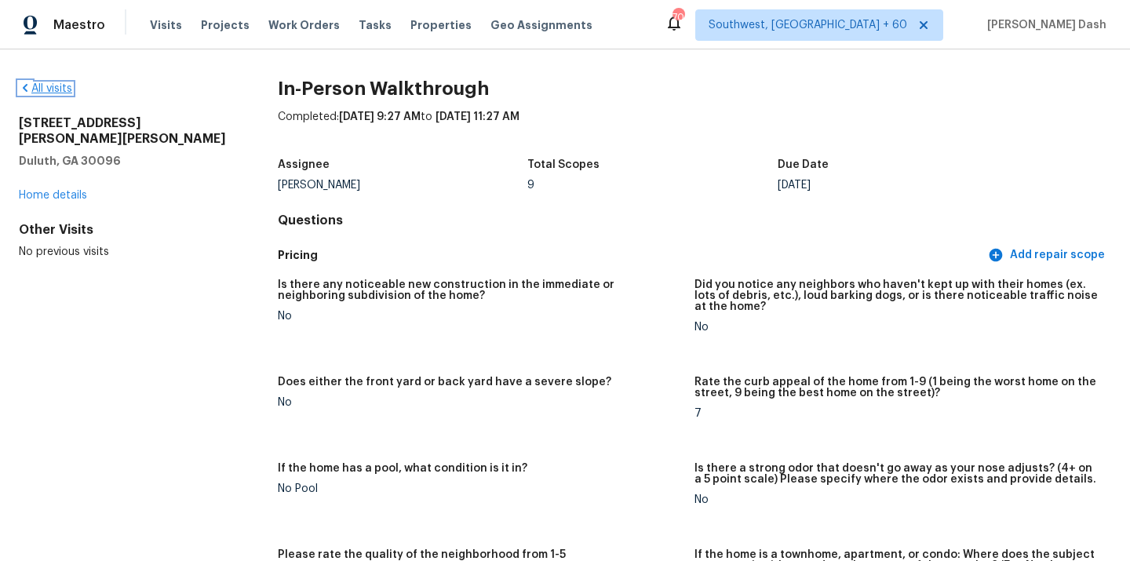
click at [57, 85] on link "All visits" at bounding box center [45, 88] width 53 height 11
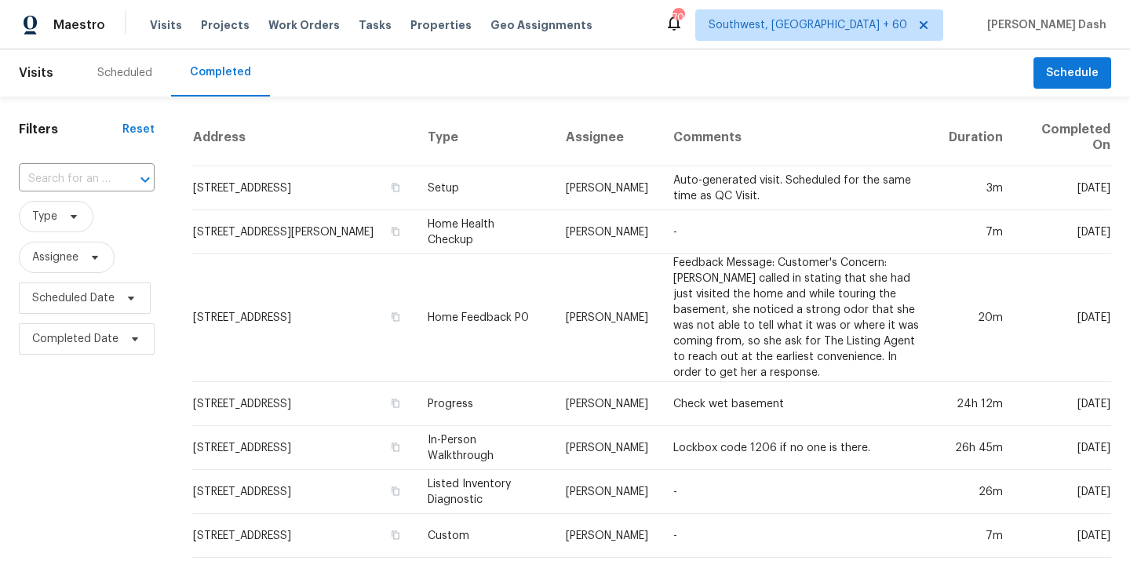
click at [100, 192] on div "​" at bounding box center [87, 179] width 136 height 34
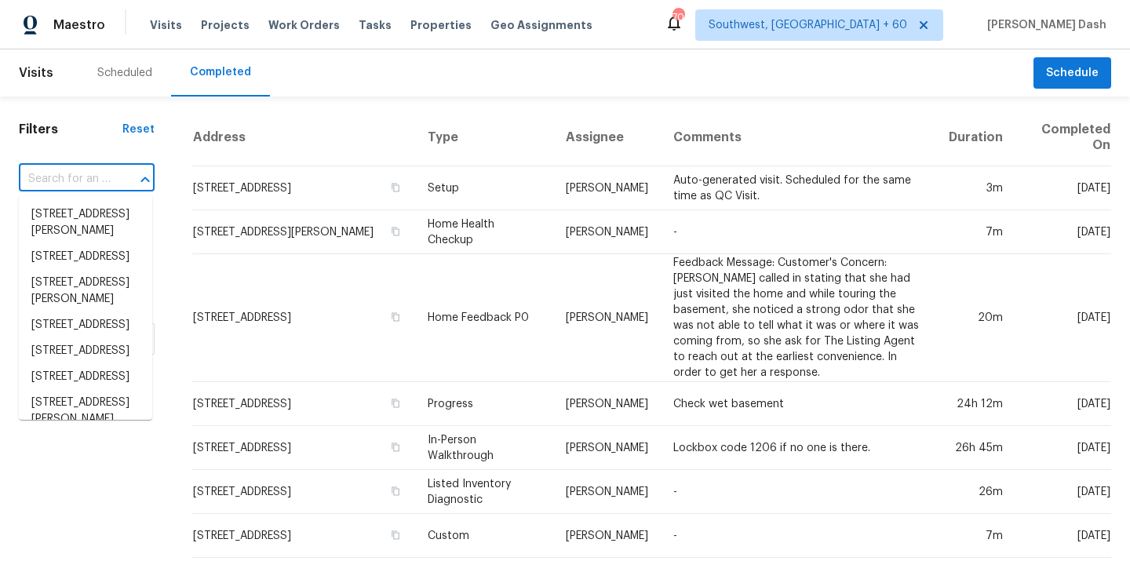
click at [103, 182] on input "text" at bounding box center [65, 179] width 92 height 24
paste input "[STREET_ADDRESS]"
type input "[STREET_ADDRESS]"
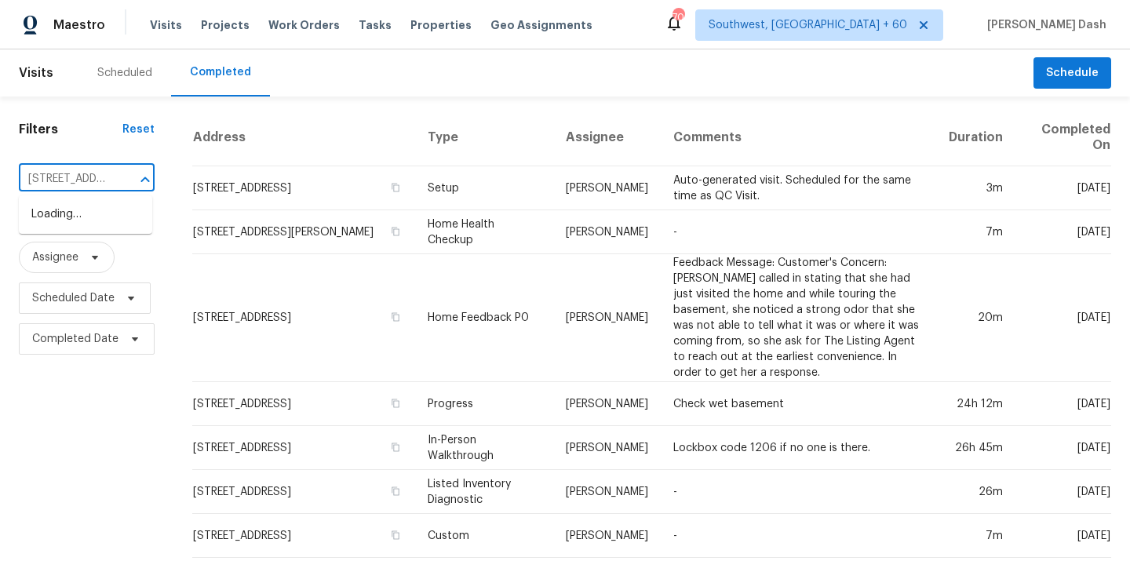
scroll to position [0, 181]
click at [101, 216] on li "[STREET_ADDRESS]" at bounding box center [85, 215] width 133 height 26
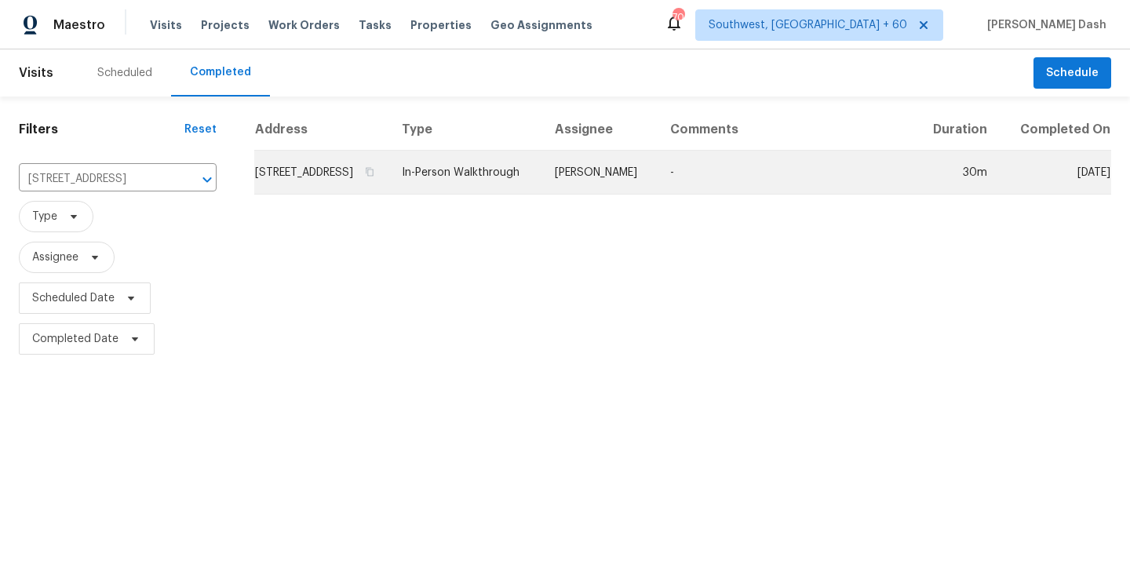
click at [532, 175] on td "In-Person Walkthrough" at bounding box center [465, 173] width 153 height 44
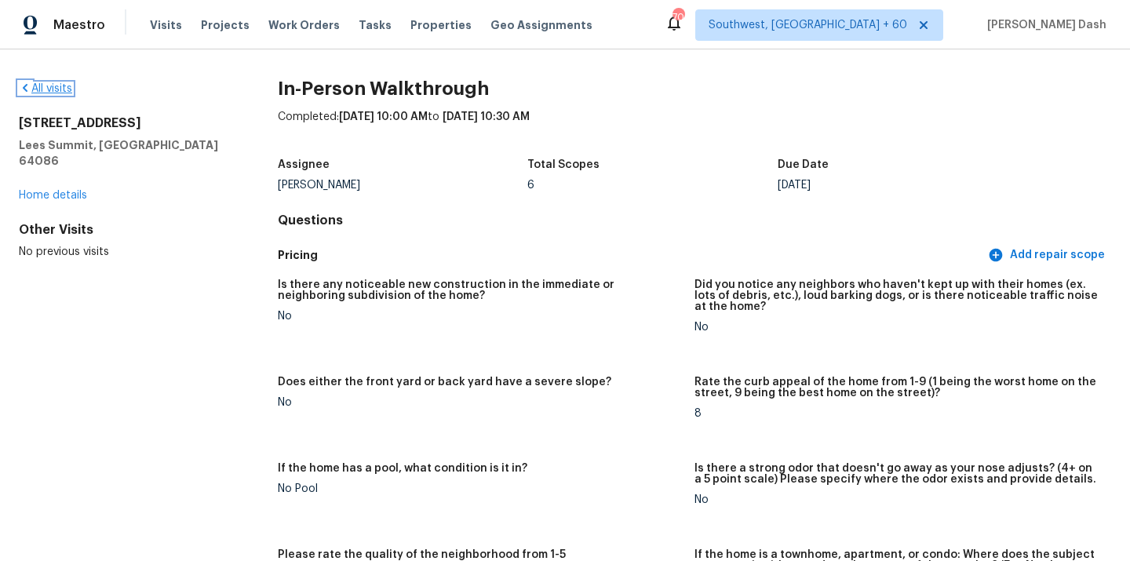
click at [63, 89] on link "All visits" at bounding box center [45, 88] width 53 height 11
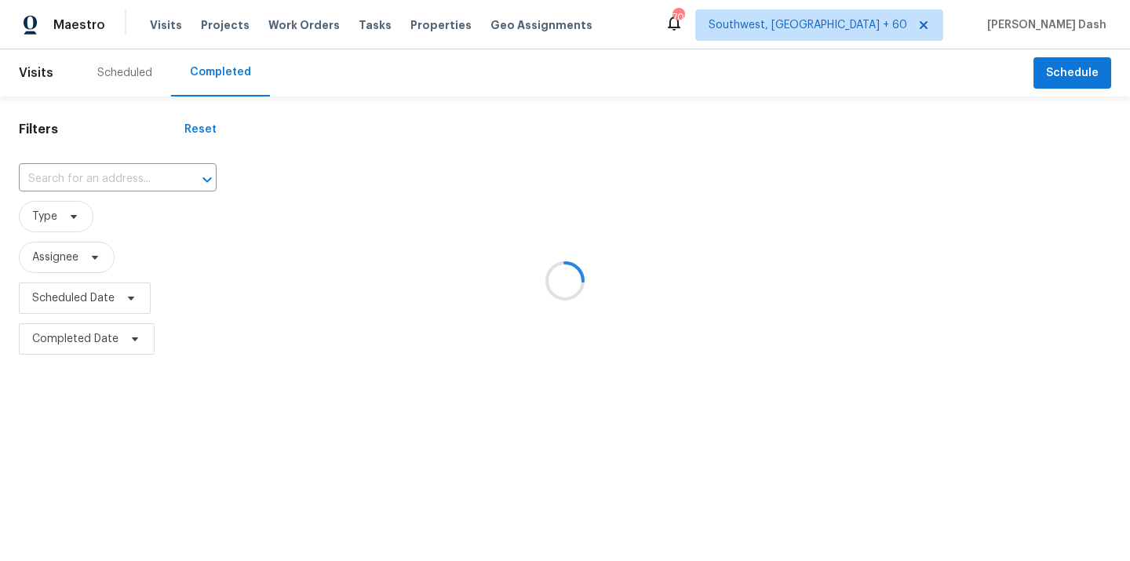
click at [78, 188] on div at bounding box center [565, 280] width 1130 height 561
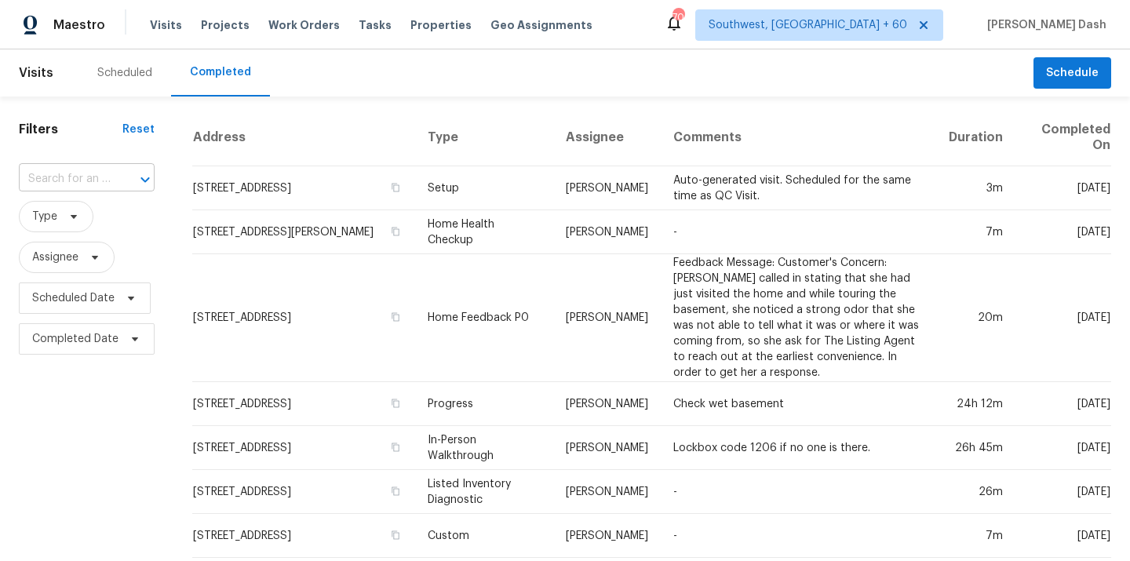
click at [80, 185] on input "text" at bounding box center [65, 179] width 92 height 24
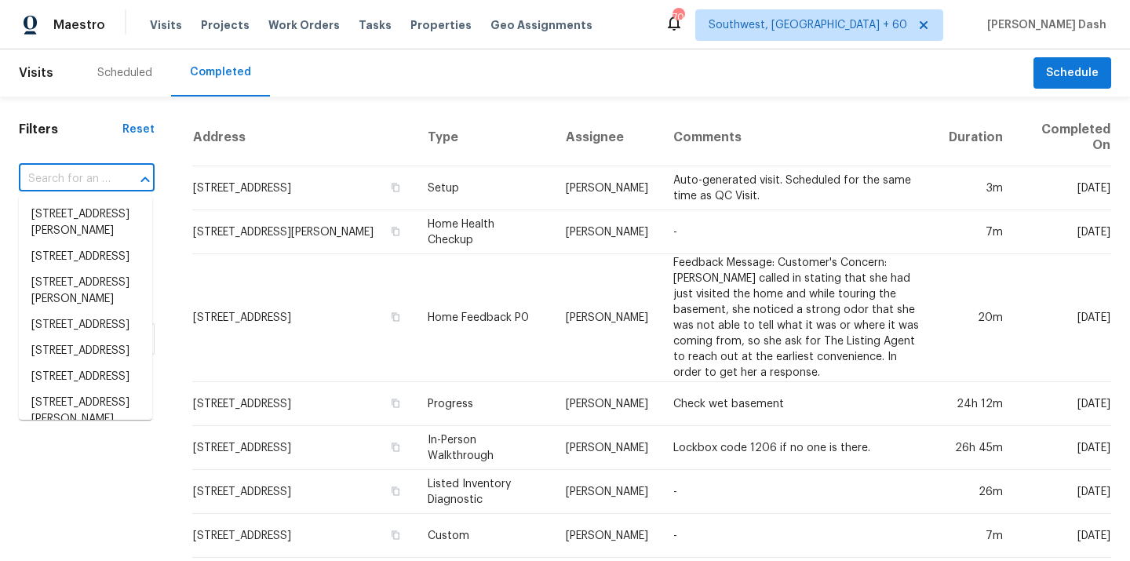
paste input "[STREET_ADDRESS]"
type input "[STREET_ADDRESS]"
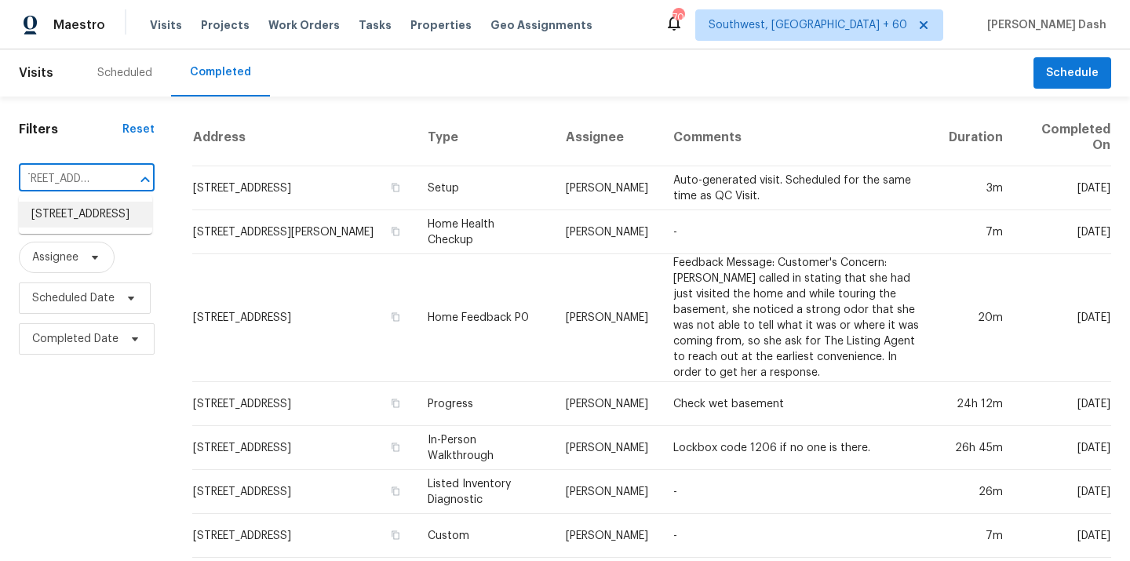
click at [82, 207] on li "[STREET_ADDRESS]" at bounding box center [85, 215] width 133 height 26
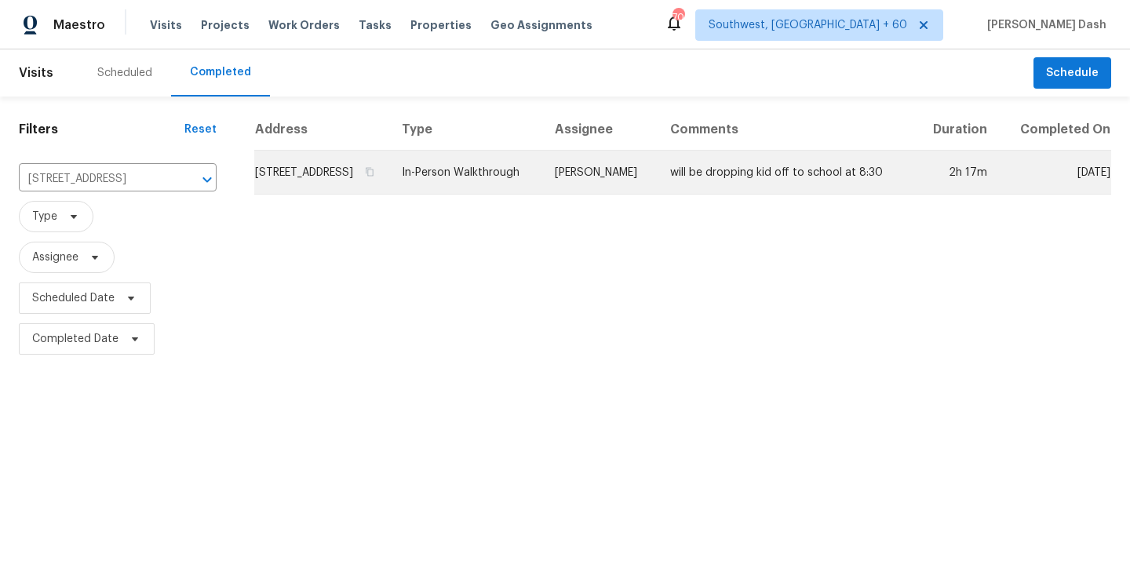
click at [539, 186] on td "In-Person Walkthrough" at bounding box center [465, 173] width 153 height 44
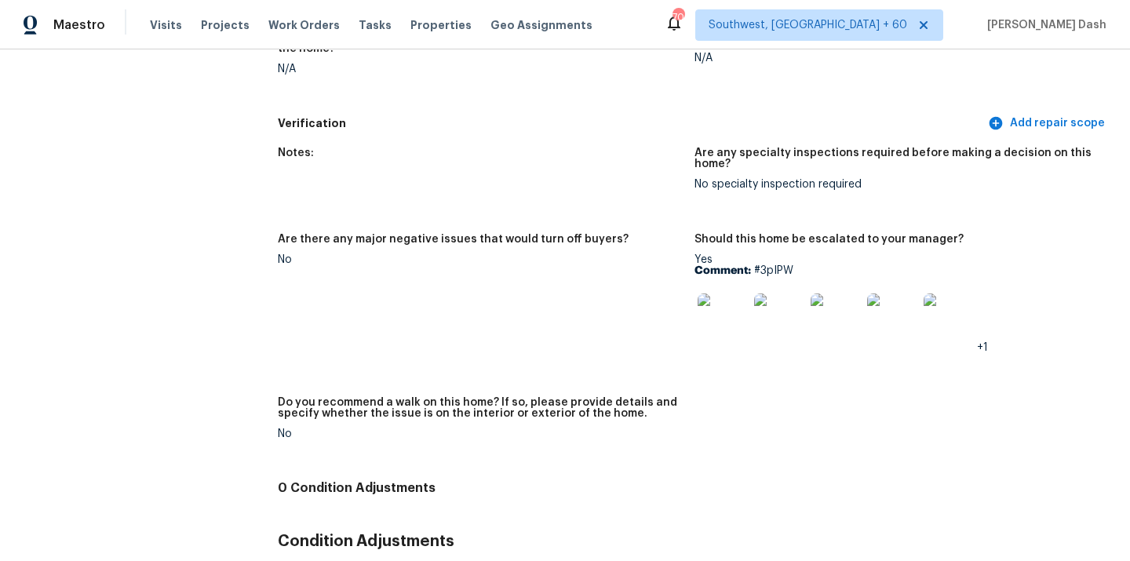
scroll to position [3509, 0]
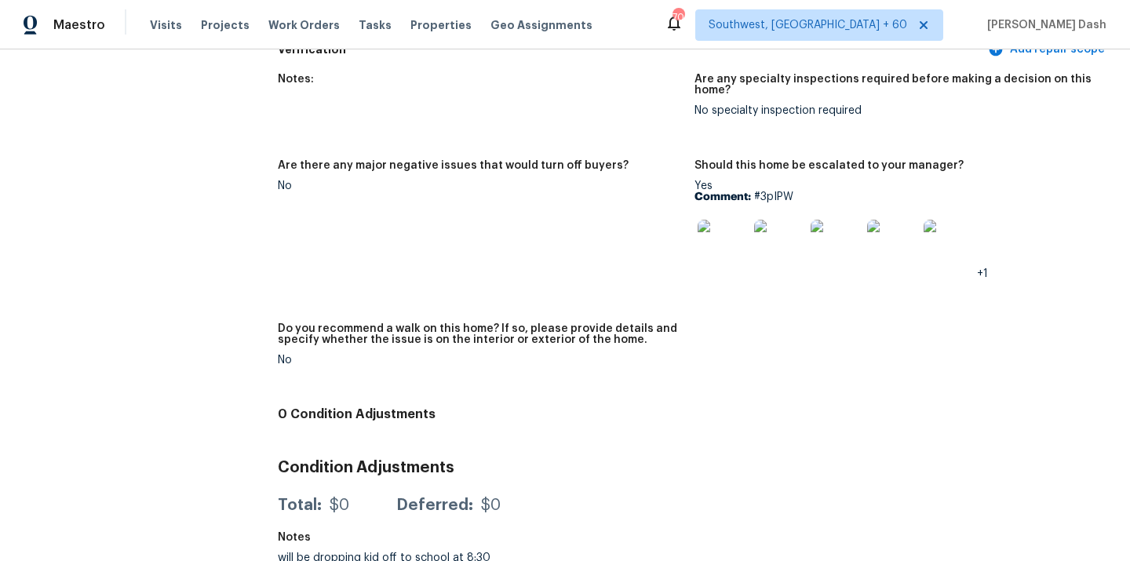
click at [721, 228] on img at bounding box center [723, 245] width 50 height 50
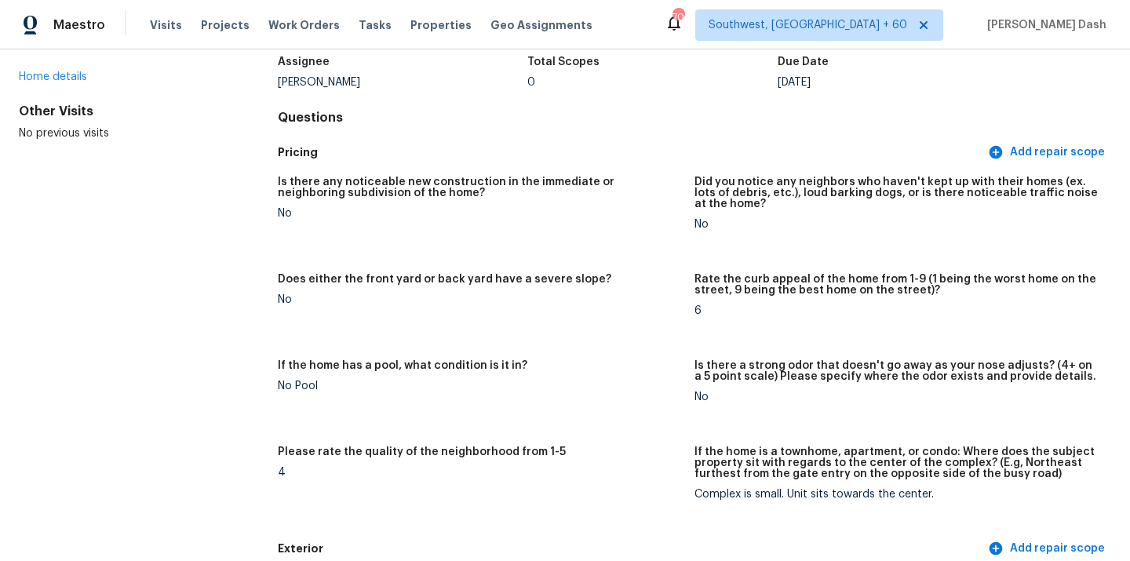
scroll to position [0, 0]
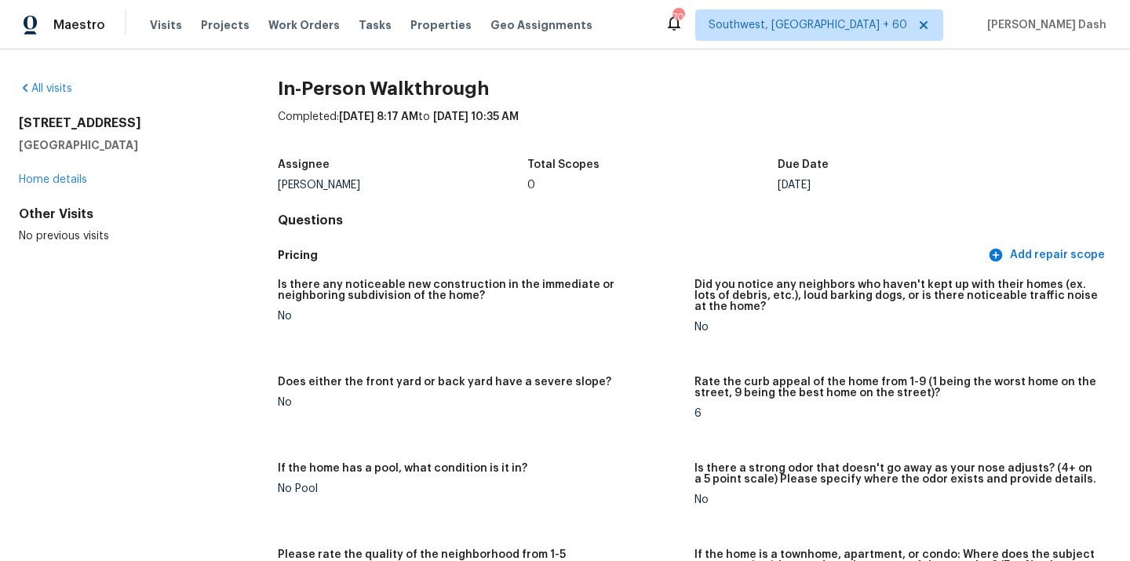
click at [64, 78] on div "All visits [STREET_ADDRESS][PERSON_NAME] Home details Other Visits No previous …" at bounding box center [565, 305] width 1130 height 512
click at [64, 86] on link "All visits" at bounding box center [45, 88] width 53 height 11
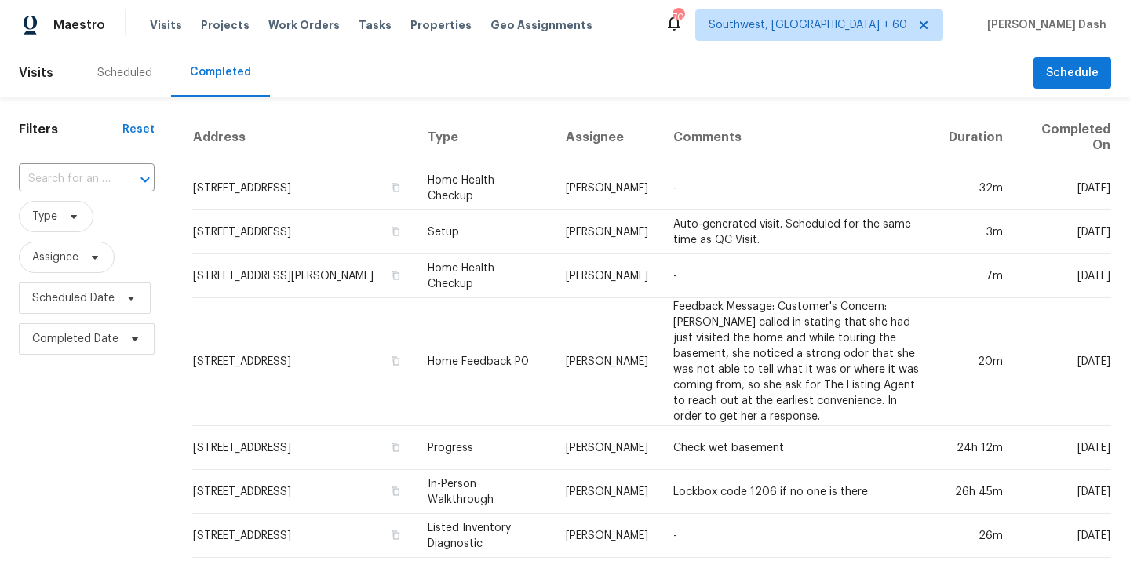
click at [93, 195] on div "​" at bounding box center [87, 179] width 136 height 34
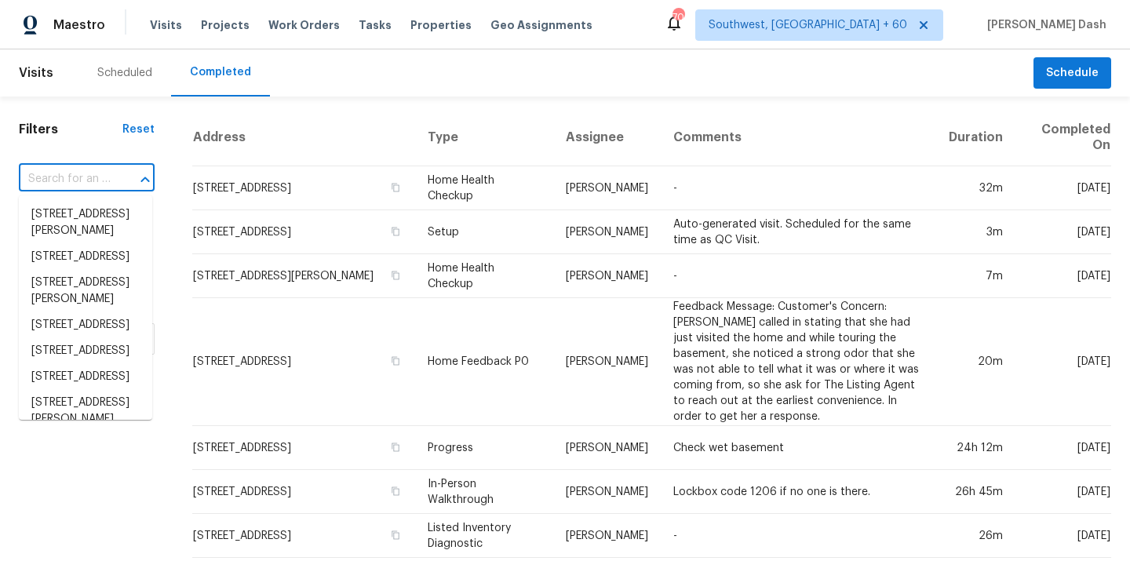
paste input "[STREET_ADDRESS]"
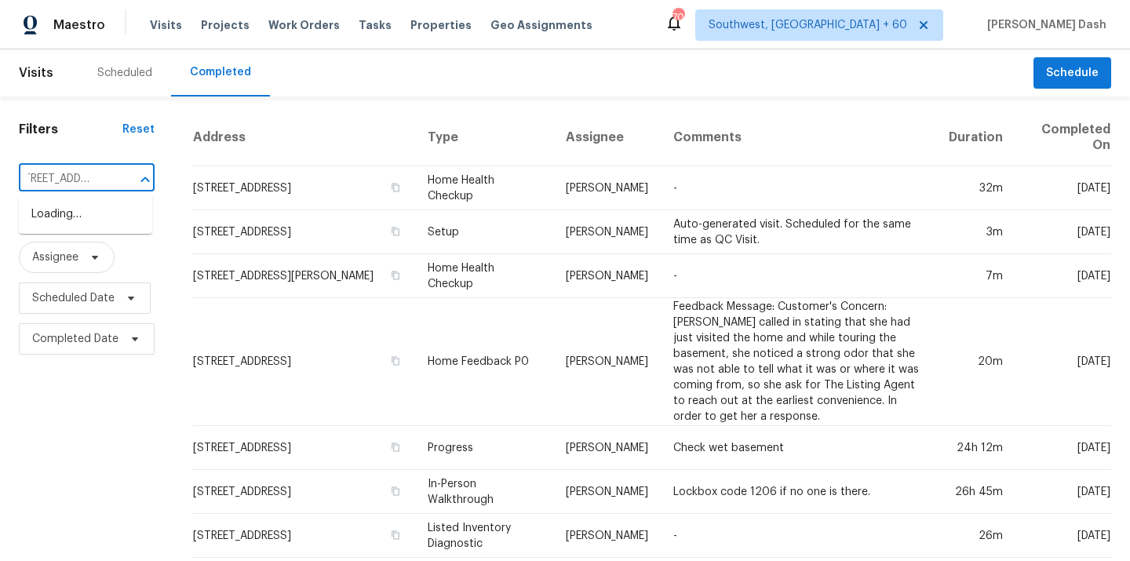
type input "[STREET_ADDRESS]"
click at [103, 167] on input "text" at bounding box center [65, 179] width 92 height 24
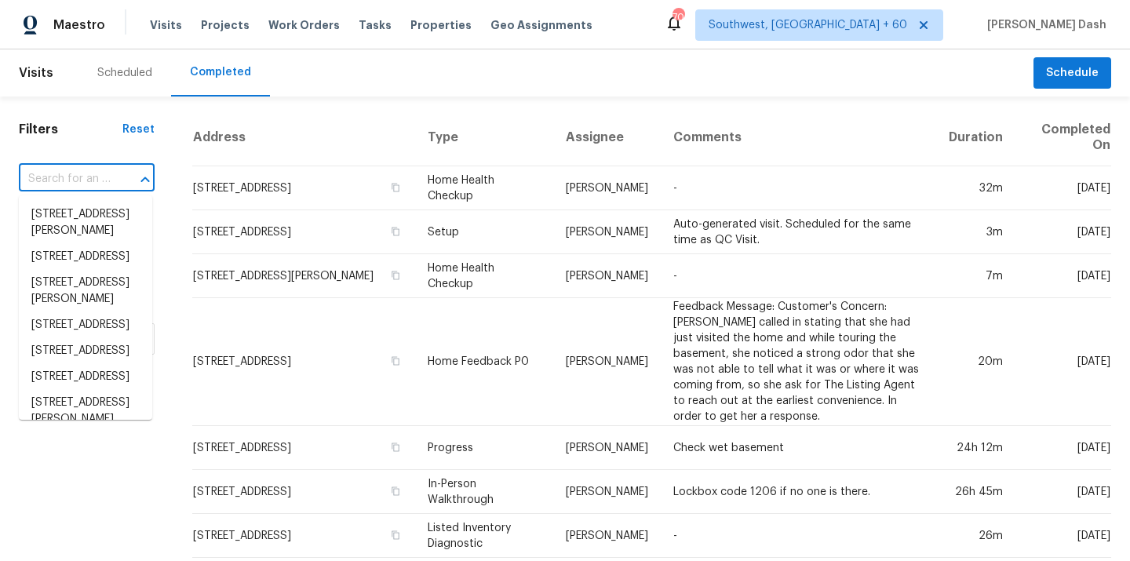
paste input "[STREET_ADDRESS]"
type input "[STREET_ADDRESS]"
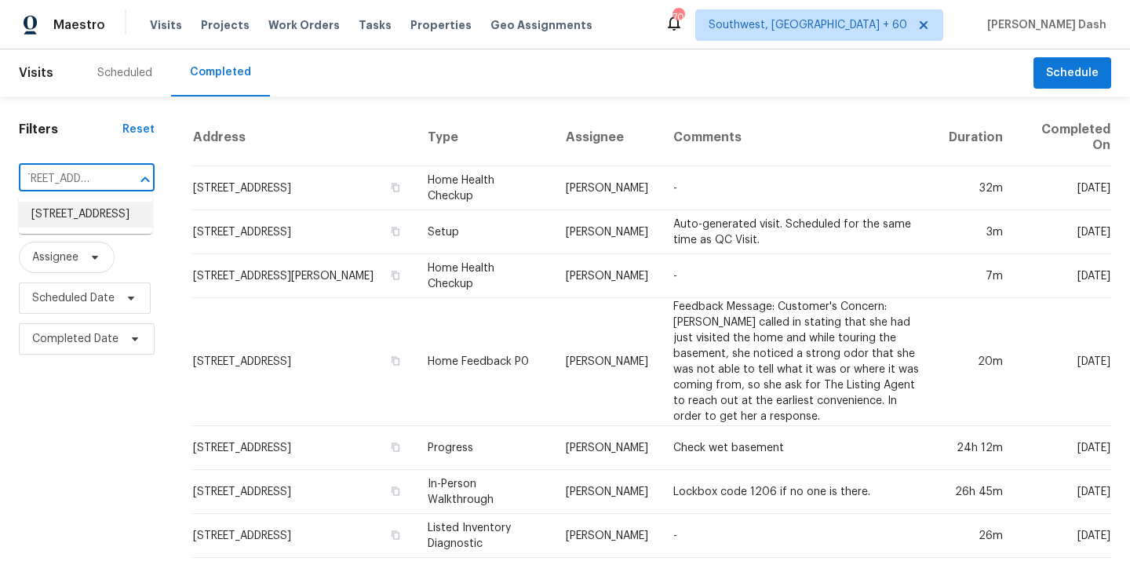
click at [103, 225] on li "[STREET_ADDRESS]" at bounding box center [85, 215] width 133 height 26
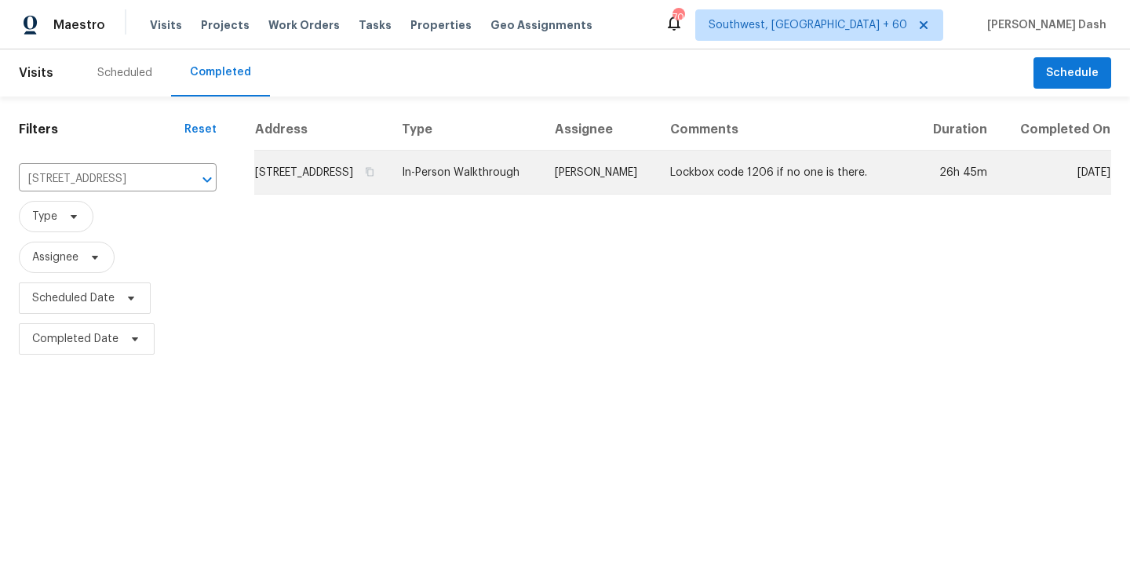
click at [622, 195] on td "[PERSON_NAME]" at bounding box center [599, 173] width 115 height 44
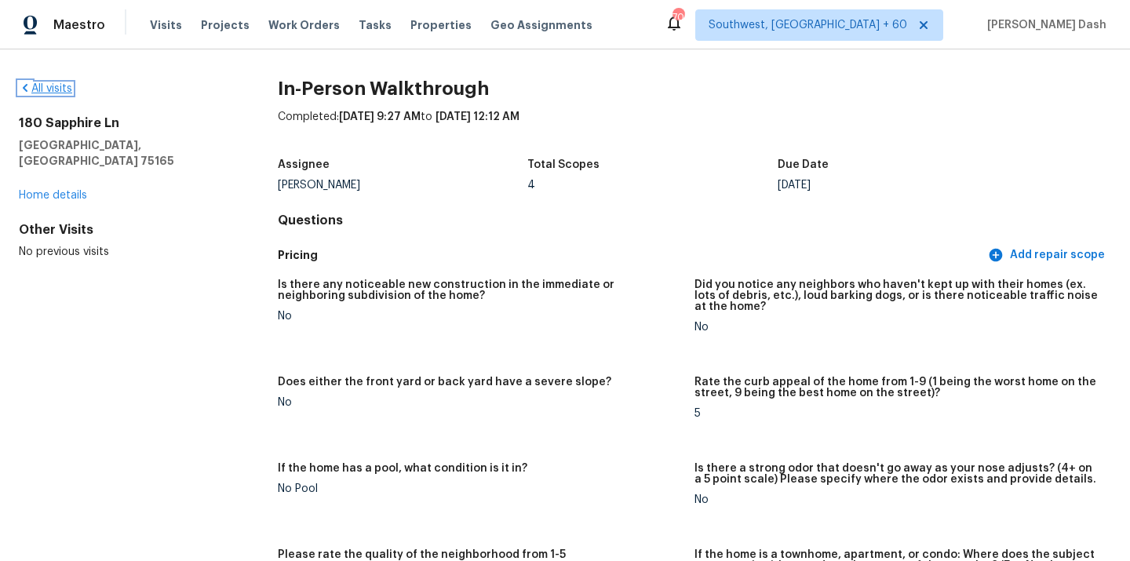
click at [55, 93] on link "All visits" at bounding box center [45, 88] width 53 height 11
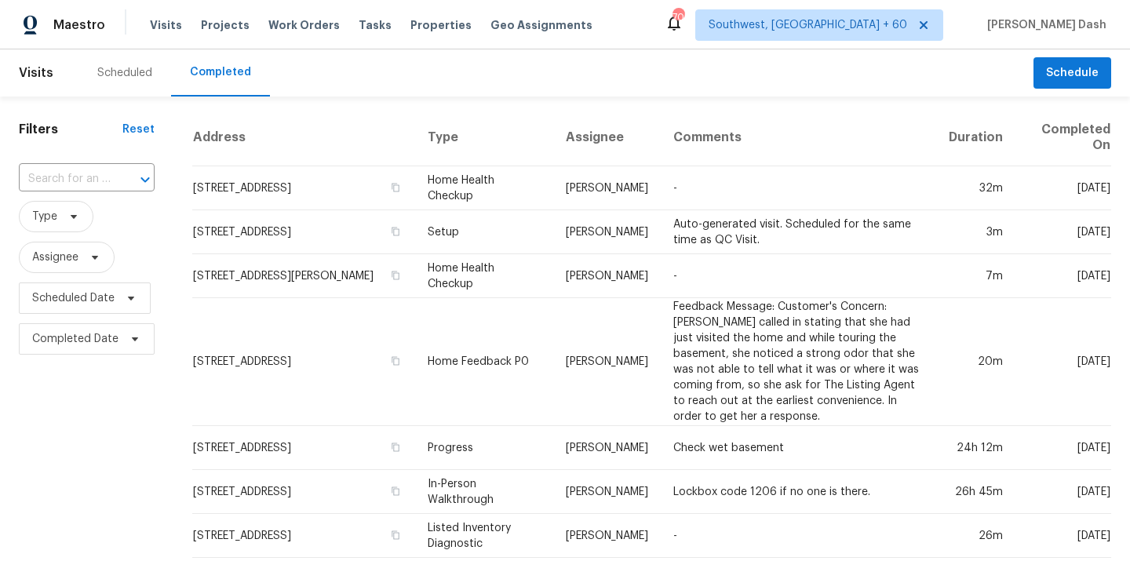
click at [60, 180] on input "text" at bounding box center [65, 179] width 92 height 24
paste input "[STREET_ADDRESS][PERSON_NAME]"
type input "[STREET_ADDRESS][PERSON_NAME]"
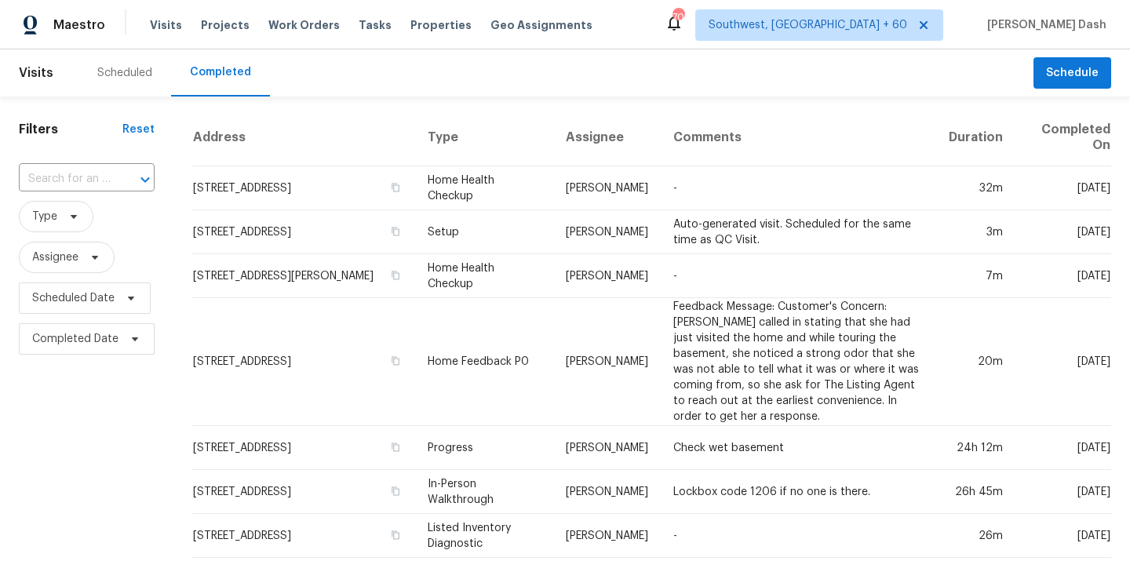
click at [103, 164] on div "​" at bounding box center [87, 179] width 136 height 34
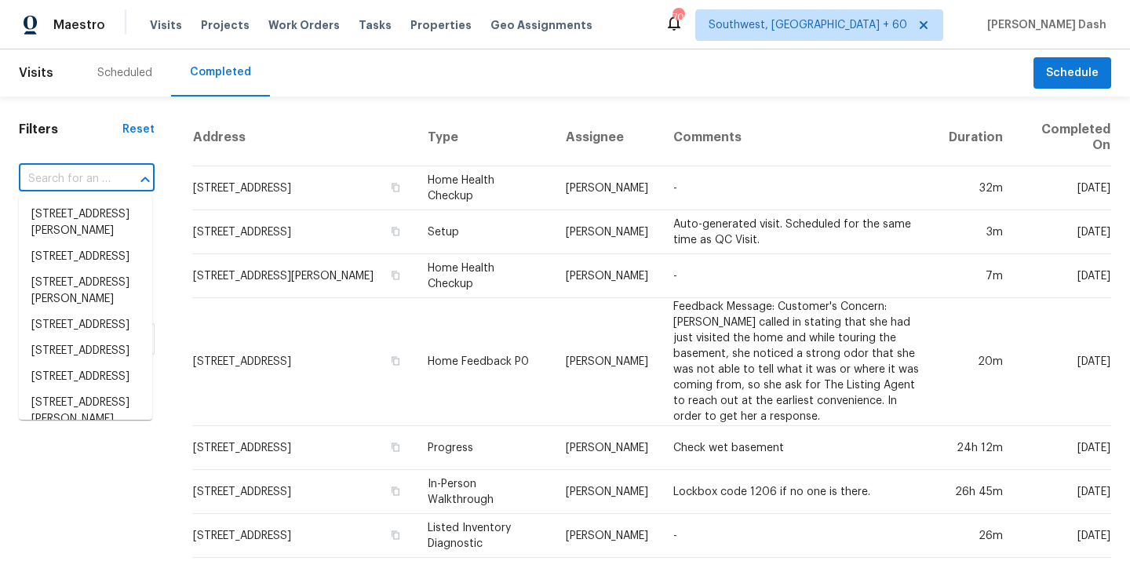
paste input "[STREET_ADDRESS][PERSON_NAME]"
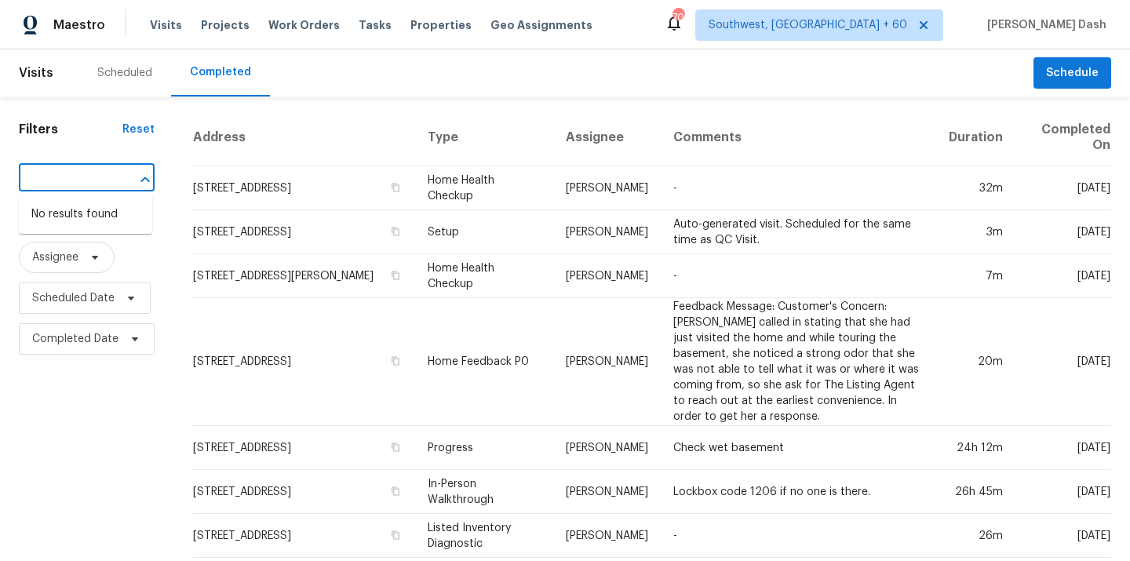
click at [101, 178] on input "[STREET_ADDRESS][PERSON_NAME]" at bounding box center [65, 179] width 92 height 24
type input "[STREET_ADDRESS][PERSON_NAME]"
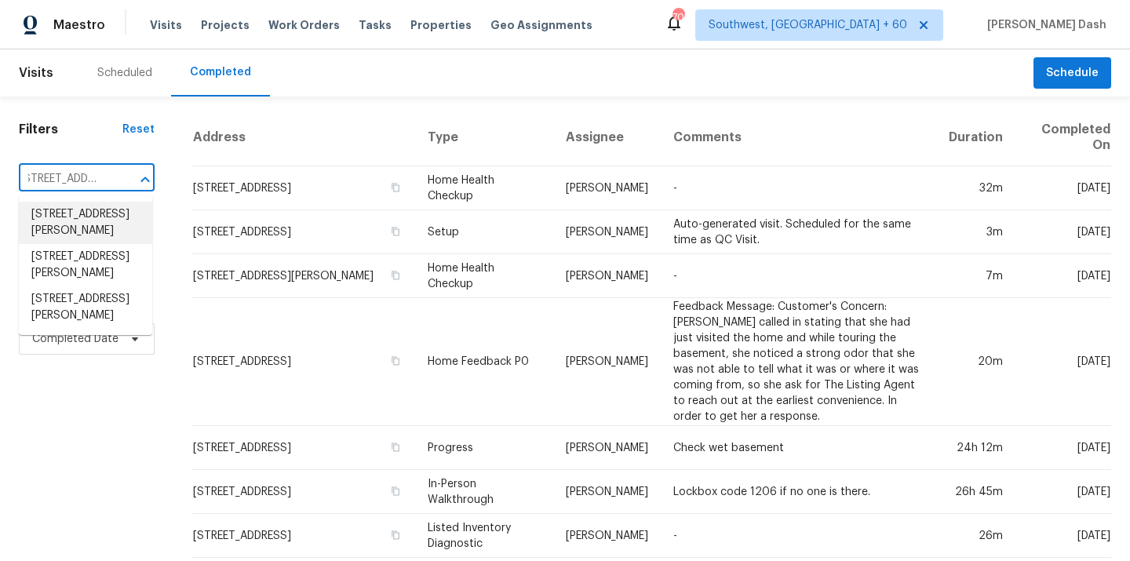
click at [112, 215] on li "[STREET_ADDRESS][PERSON_NAME]" at bounding box center [85, 223] width 133 height 42
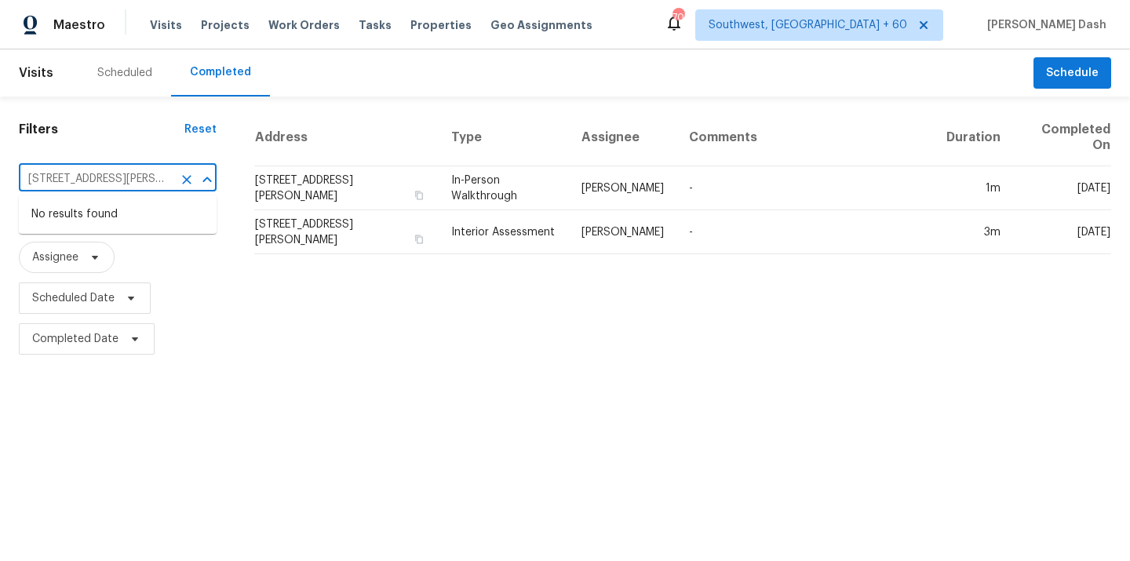
click at [163, 181] on input "[STREET_ADDRESS][PERSON_NAME]" at bounding box center [96, 179] width 154 height 24
paste input "80"
type input "[STREET_ADDRESS][PERSON_NAME]"
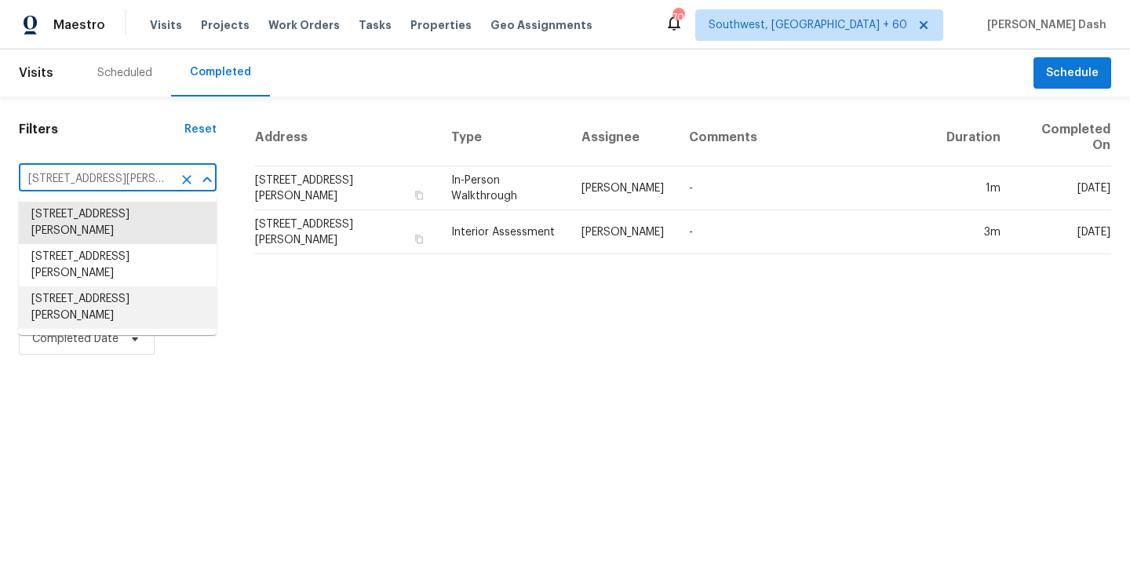
click at [151, 308] on li "[STREET_ADDRESS][PERSON_NAME]" at bounding box center [118, 307] width 198 height 42
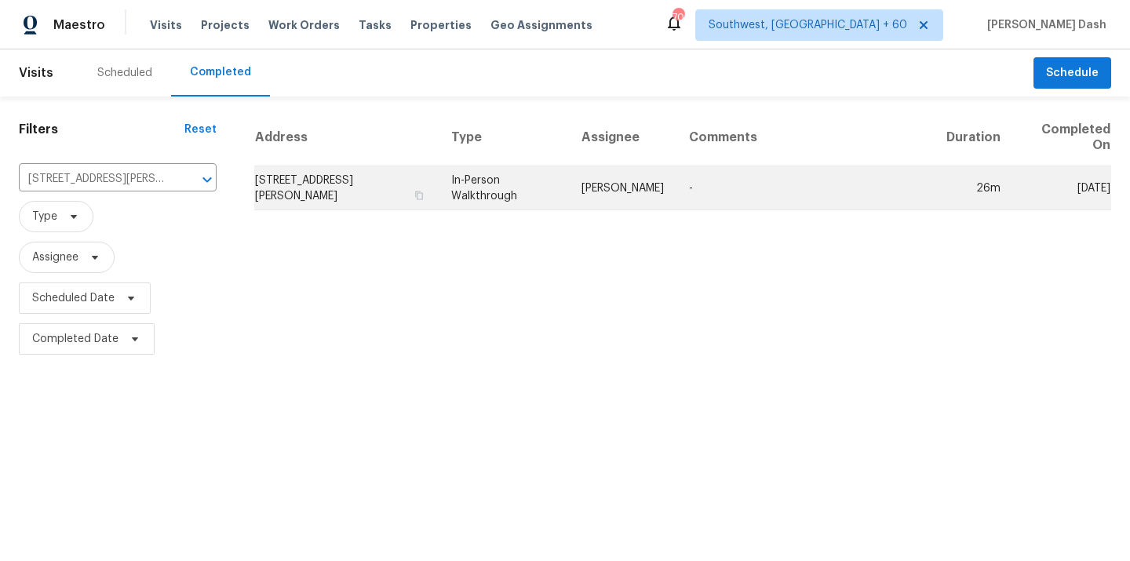
click at [639, 181] on td "[PERSON_NAME]" at bounding box center [623, 188] width 108 height 44
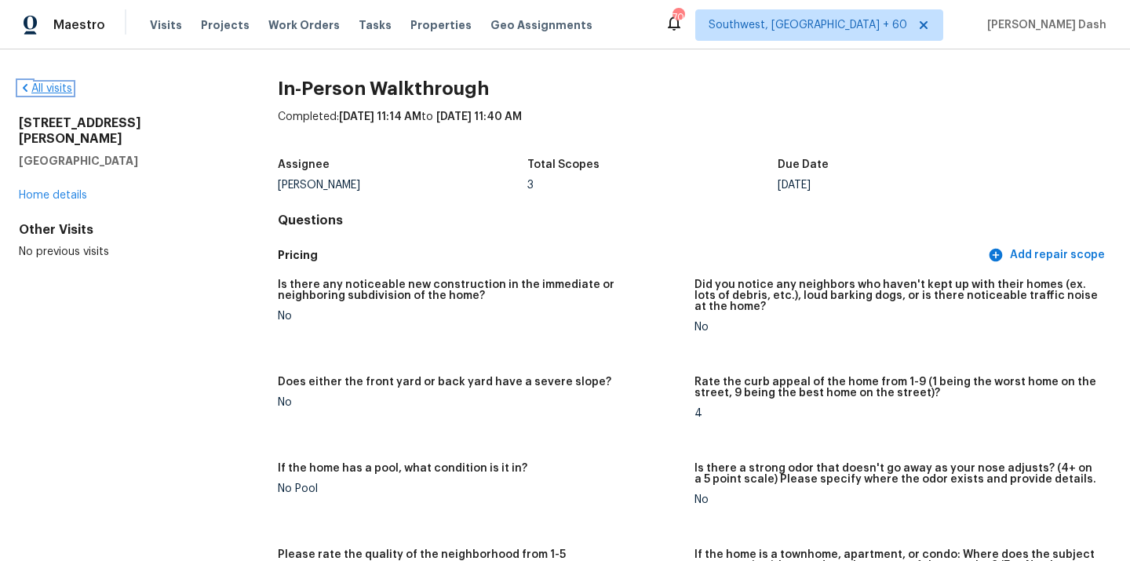
click at [49, 92] on link "All visits" at bounding box center [45, 88] width 53 height 11
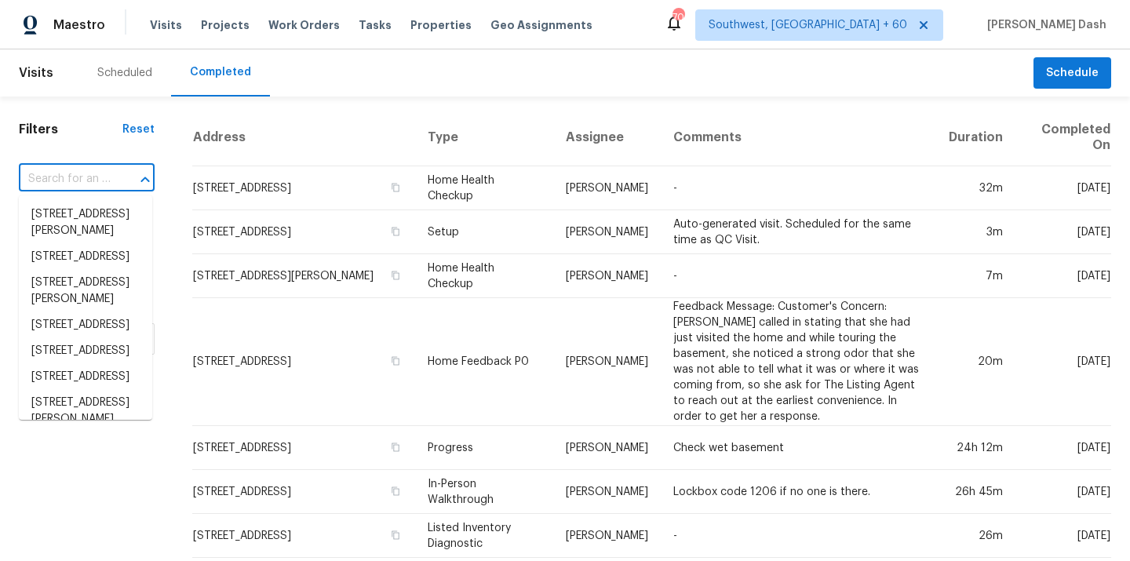
click at [86, 174] on input "text" at bounding box center [65, 179] width 92 height 24
paste input "[STREET_ADDRESS]"
type input "[STREET_ADDRESS]"
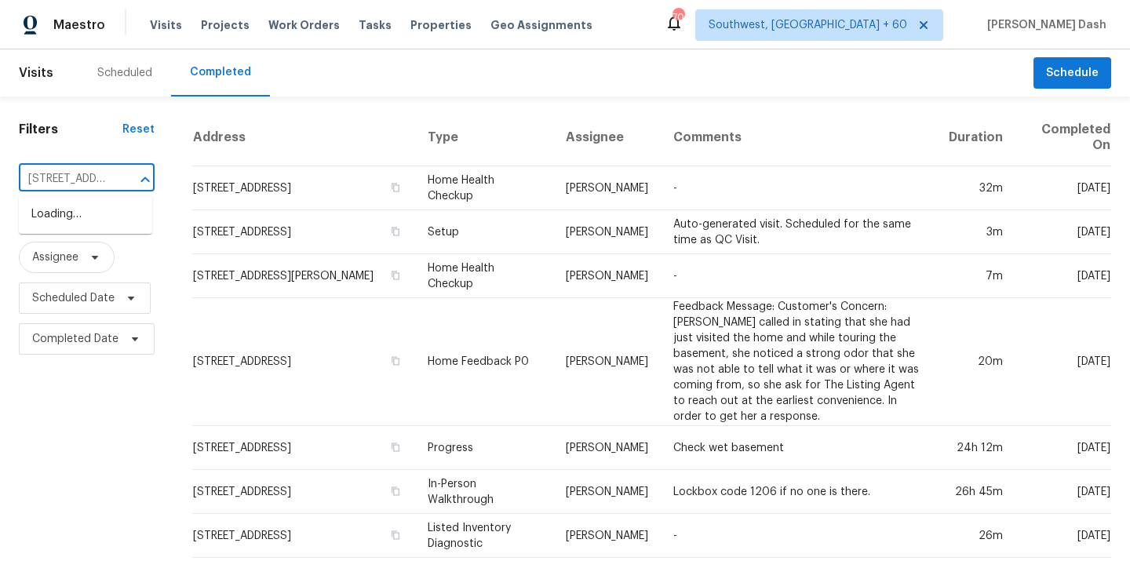
scroll to position [0, 163]
click at [103, 213] on li "[STREET_ADDRESS]" at bounding box center [85, 215] width 133 height 26
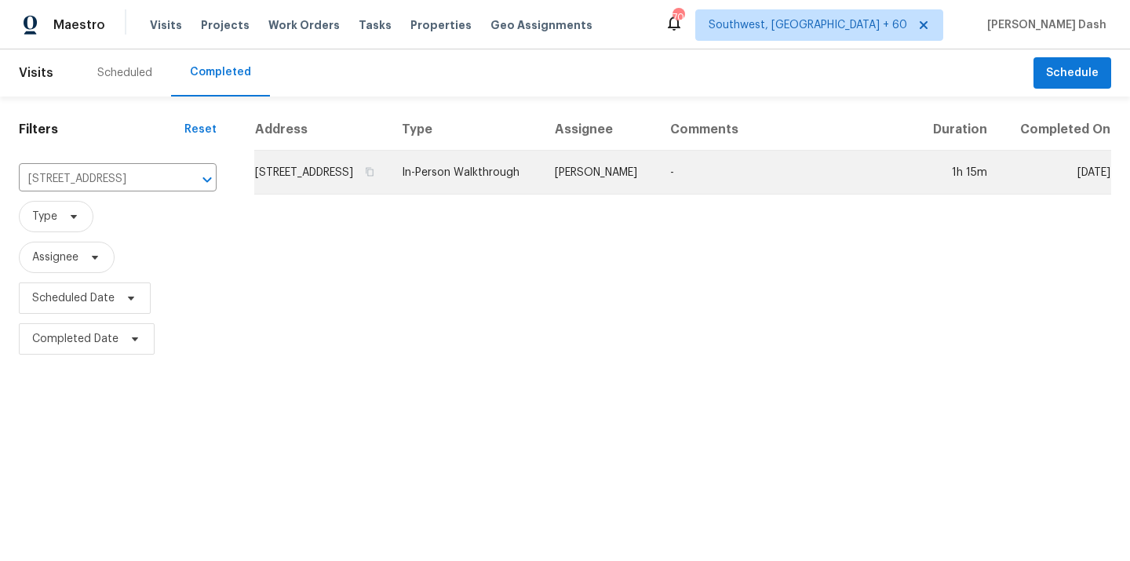
click at [515, 184] on td "In-Person Walkthrough" at bounding box center [465, 173] width 153 height 44
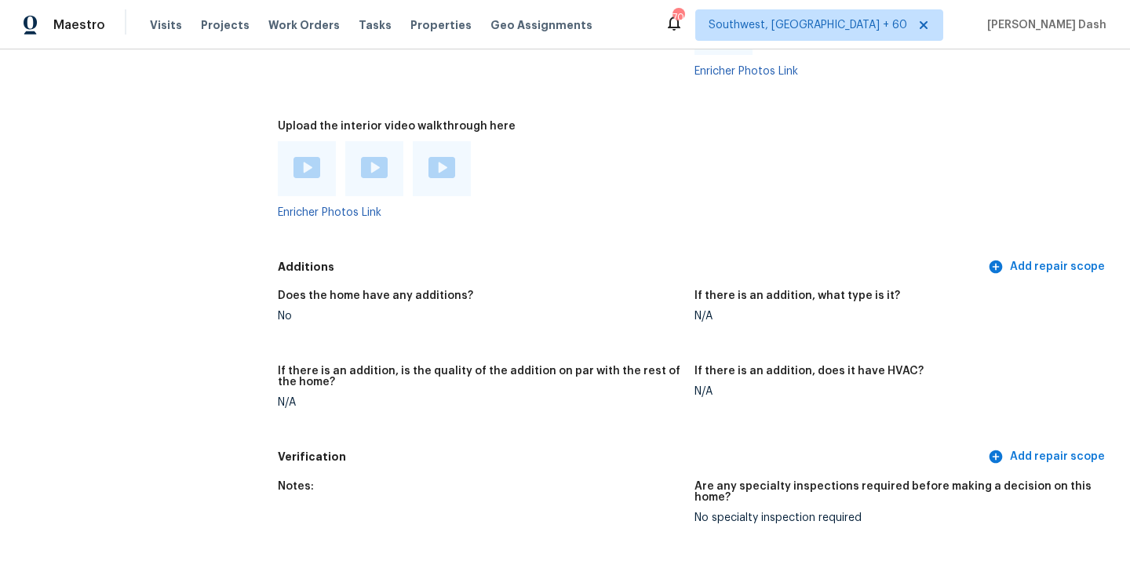
scroll to position [2884, 0]
